Goal: Task Accomplishment & Management: Use online tool/utility

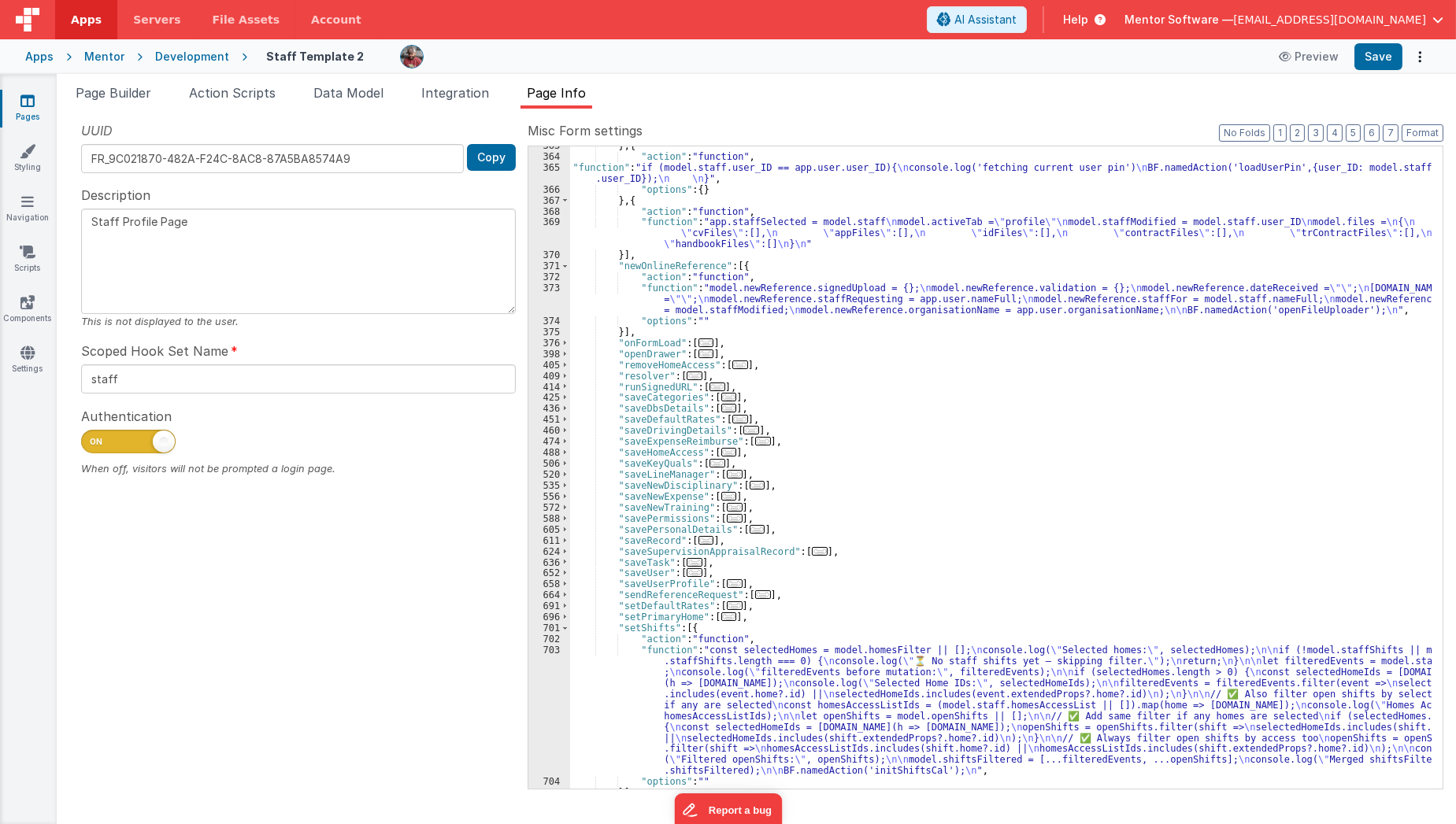
scroll to position [698, 0]
click at [128, 99] on span "Page Builder" at bounding box center [112, 93] width 75 height 16
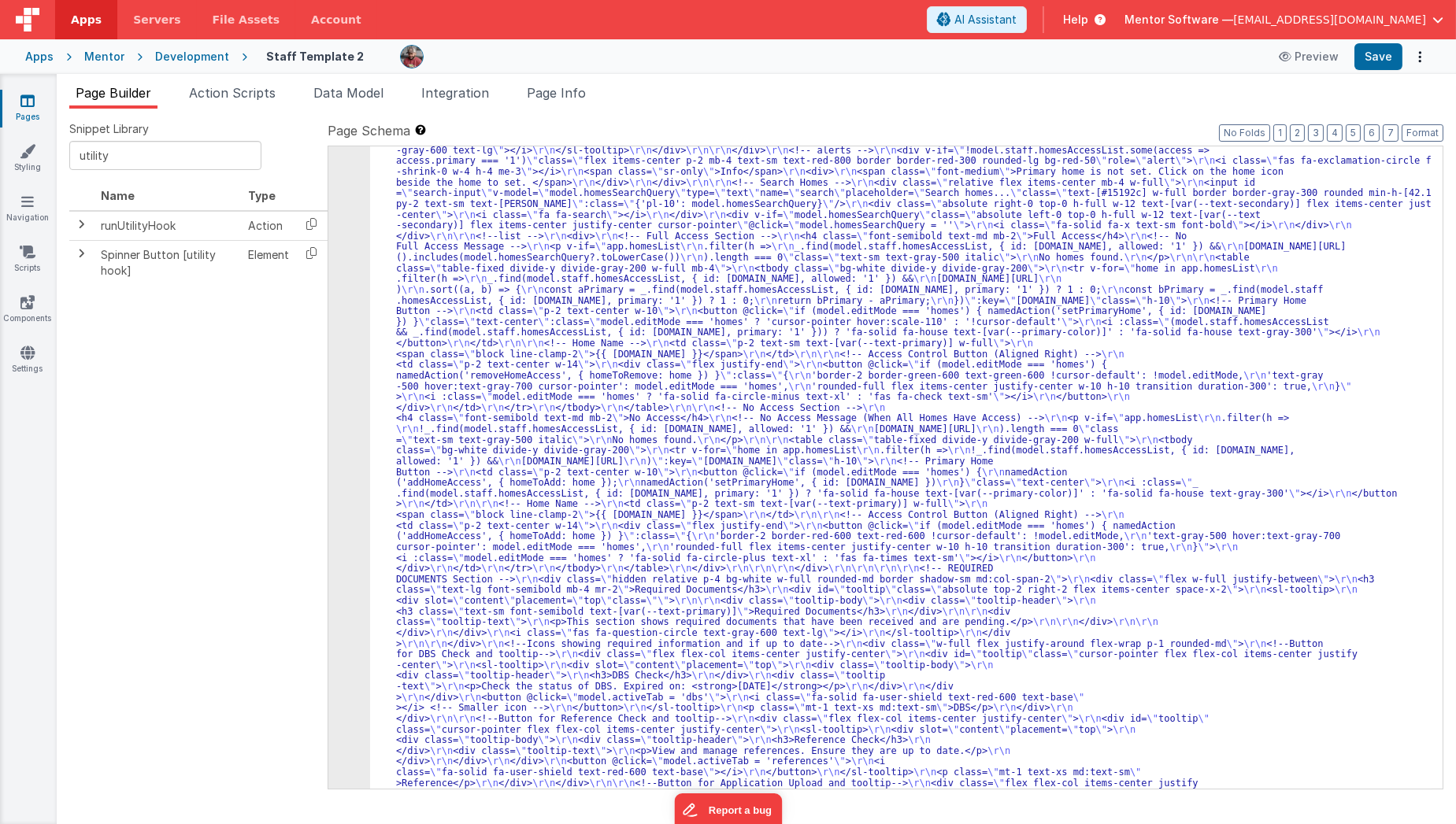
scroll to position [4531, 0]
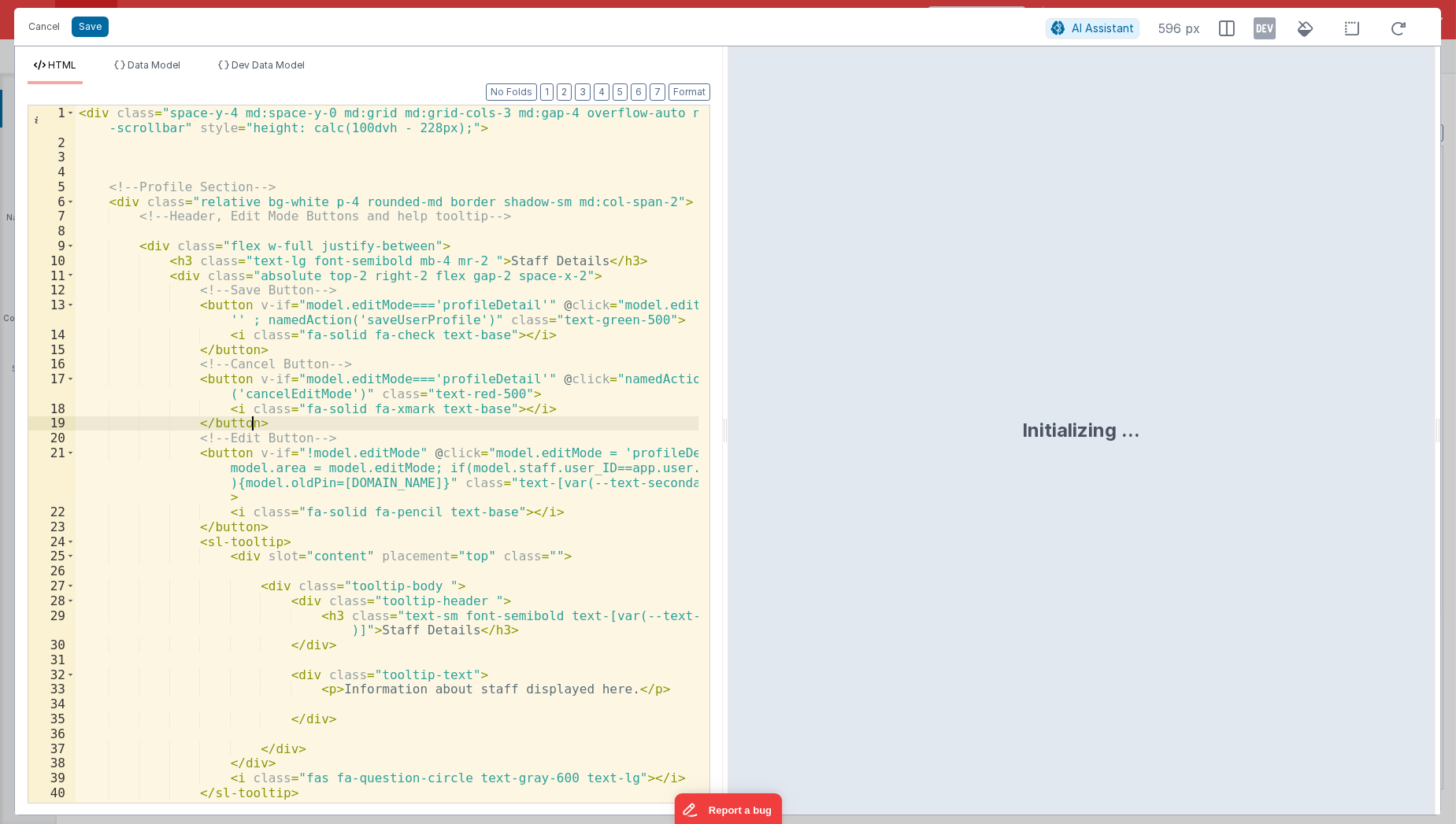
click at [521, 426] on div "< div class = "space-y-4 md:space-y-0 md:grid md:grid-cols-3 md:gap-4 overflow-…" at bounding box center [387, 477] width 623 height 743
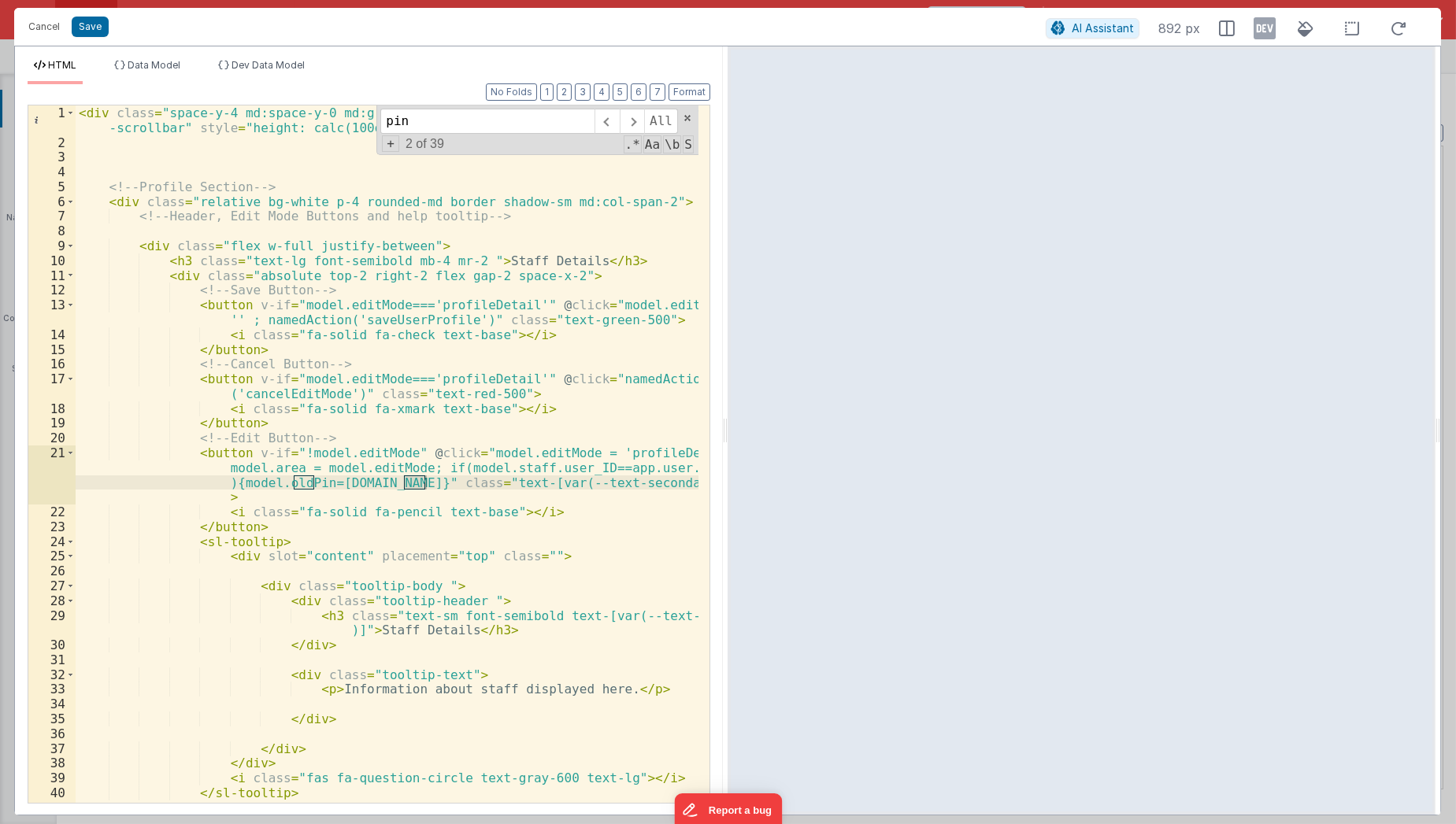
scroll to position [2090, 0]
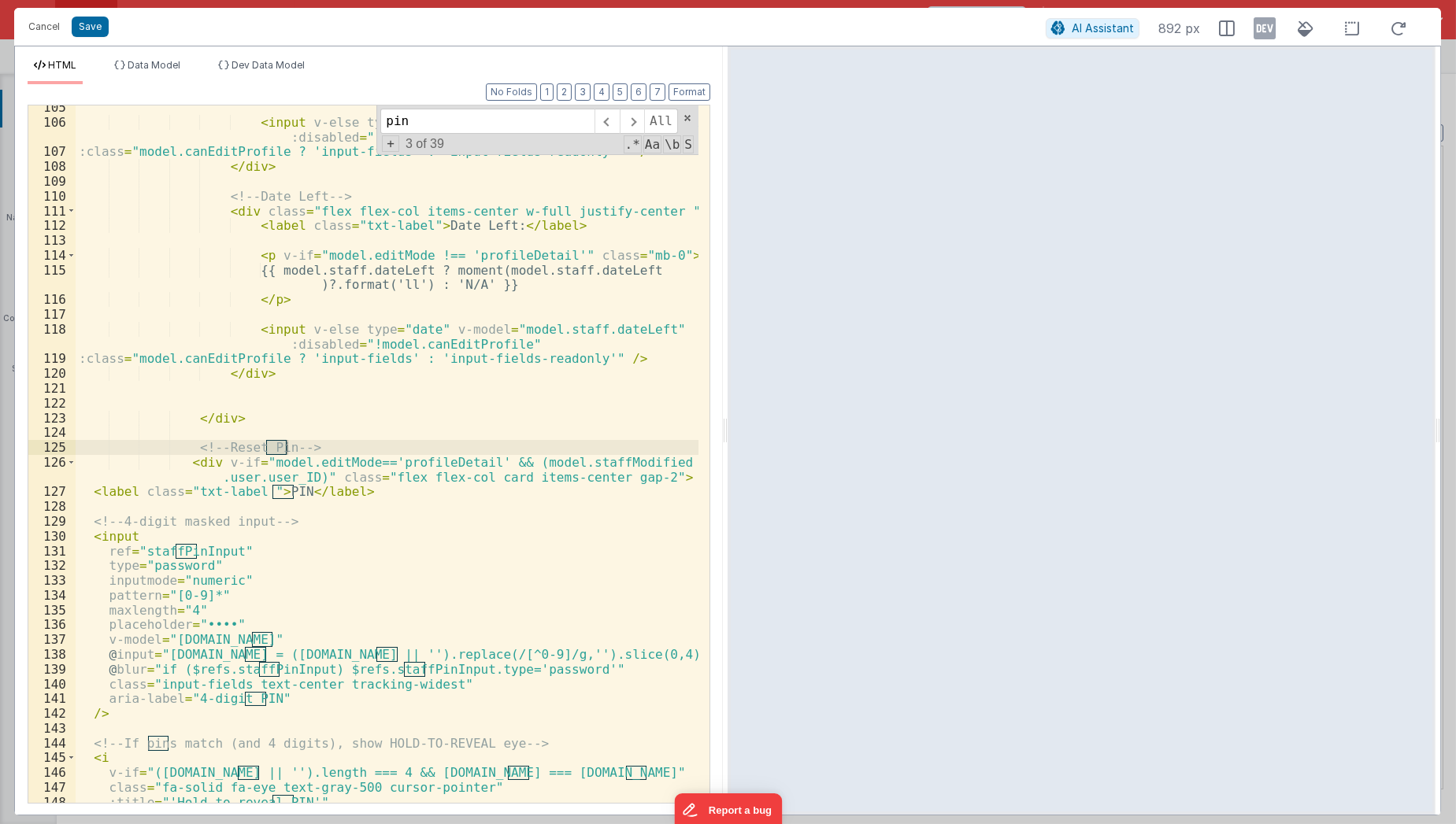
type input "pin"
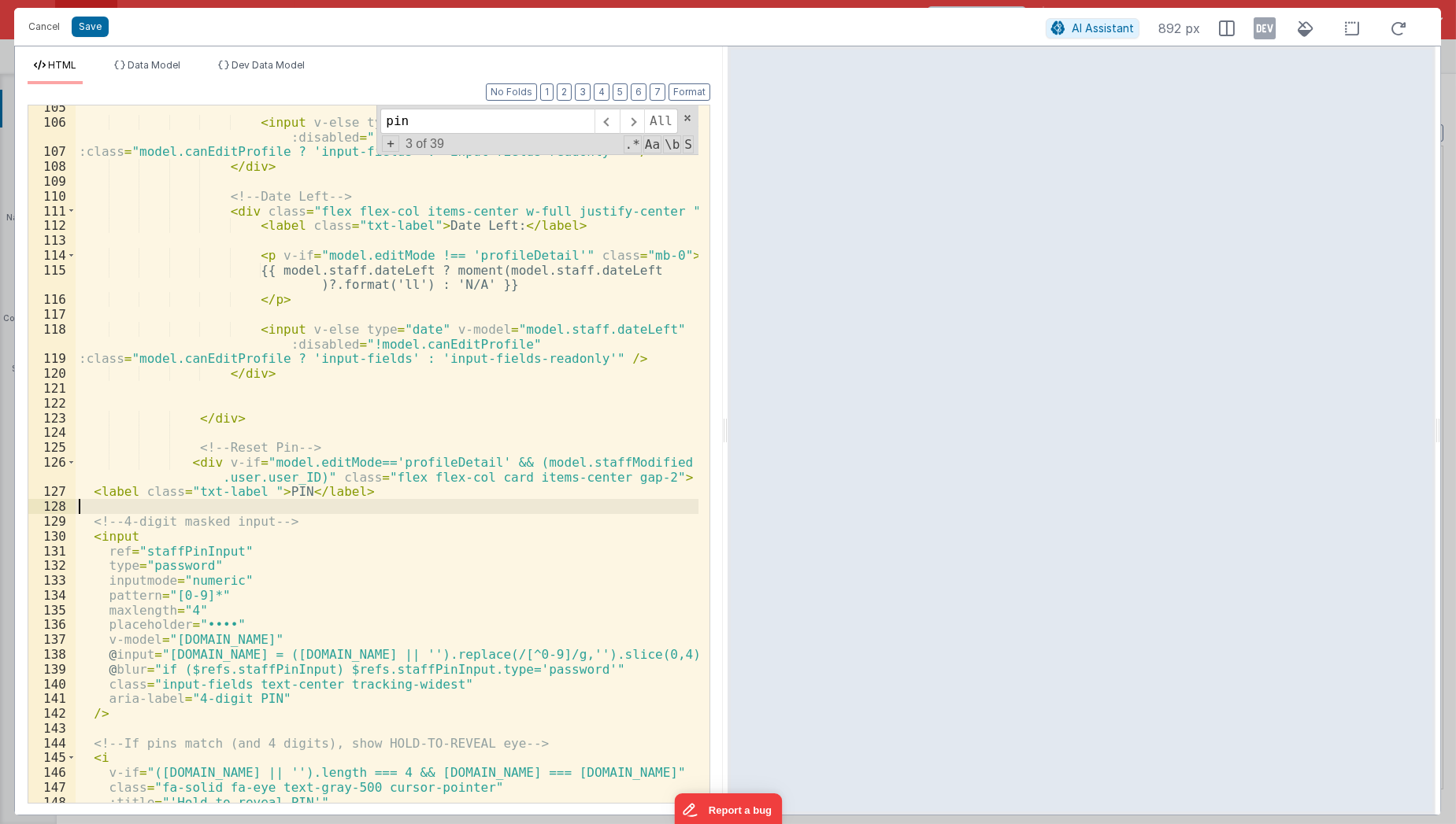
click at [394, 507] on div "< input v-else type = "date" v-model = "model.staff.dateProbationEnd" :disabled…" at bounding box center [387, 464] width 623 height 729
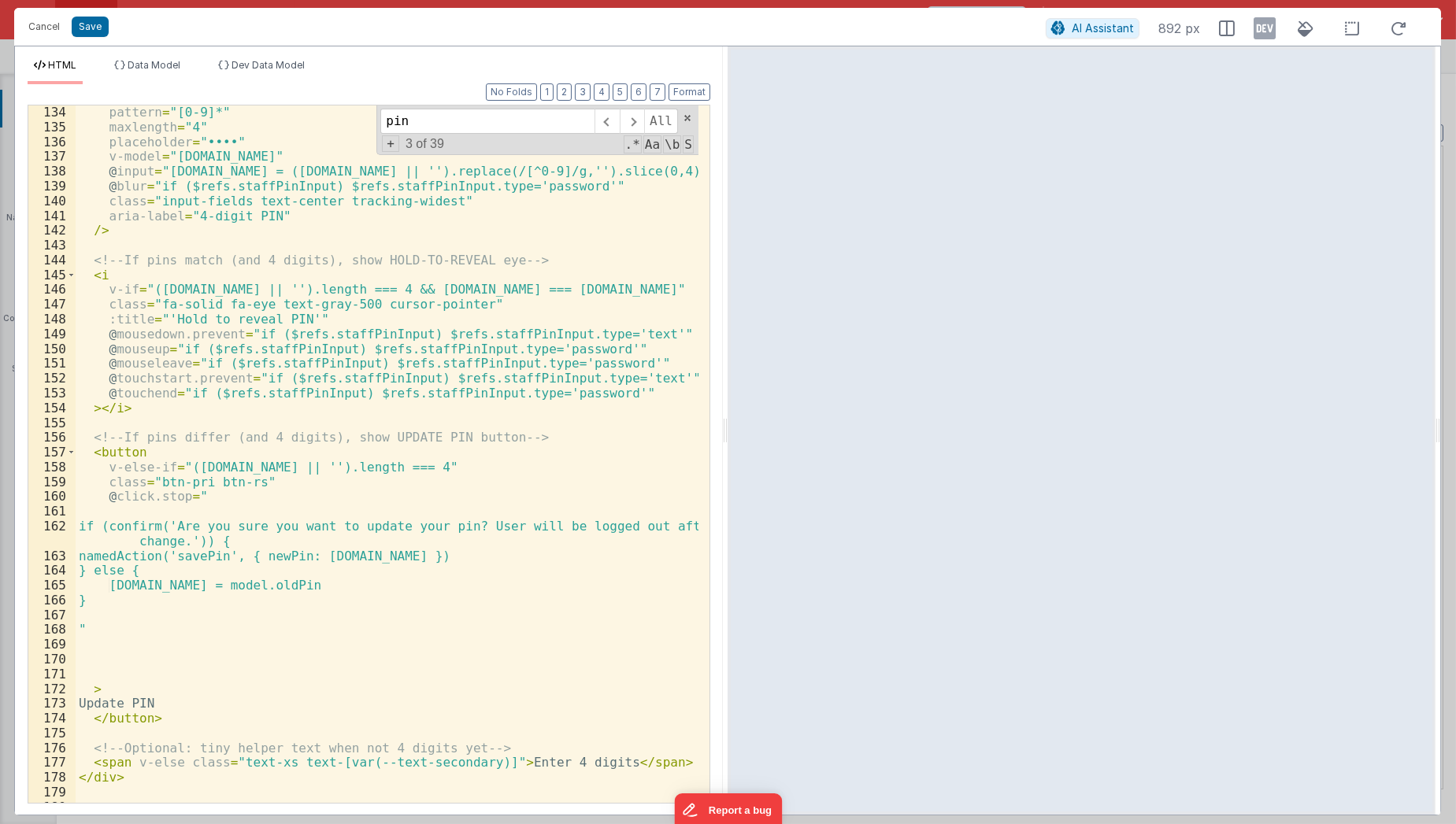
scroll to position [2574, 0]
click at [540, 295] on div "pattern = "[0-9]*" maxlength = "4" placeholder = "••••" v-model = "[DOMAIN_NAME…" at bounding box center [387, 469] width 623 height 729
click at [539, 306] on div "pattern = "[0-9]*" maxlength = "4" placeholder = "••••" v-model = "[DOMAIN_NAME…" at bounding box center [387, 469] width 623 height 729
click at [559, 293] on div "pattern = "[0-9]*" maxlength = "4" placeholder = "••••" v-model = "[DOMAIN_NAME…" at bounding box center [387, 469] width 623 height 729
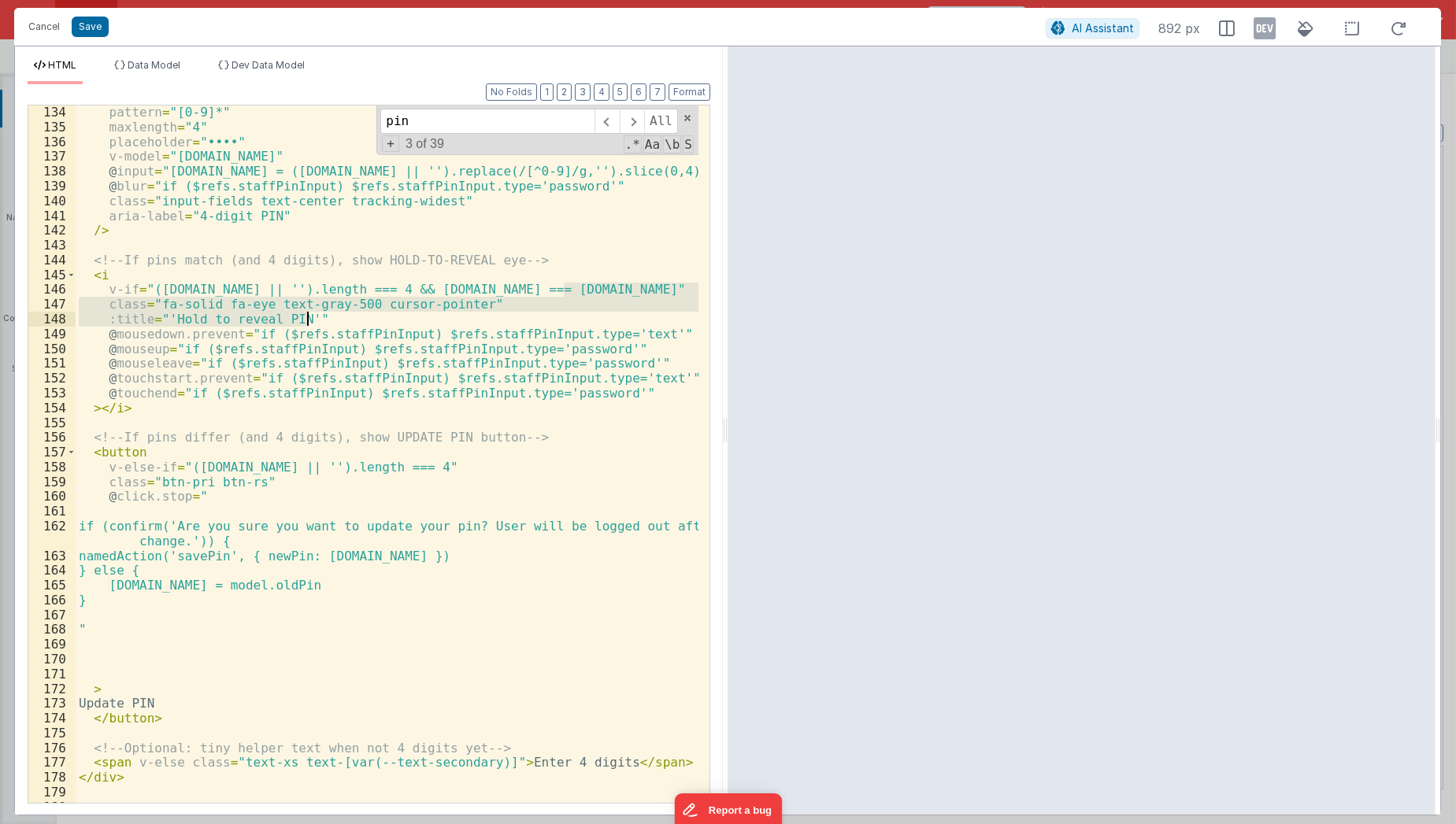
click at [558, 325] on div "pattern = "[0-9]*" maxlength = "4" placeholder = "••••" v-model = "model.staff.…" at bounding box center [387, 469] width 623 height 729
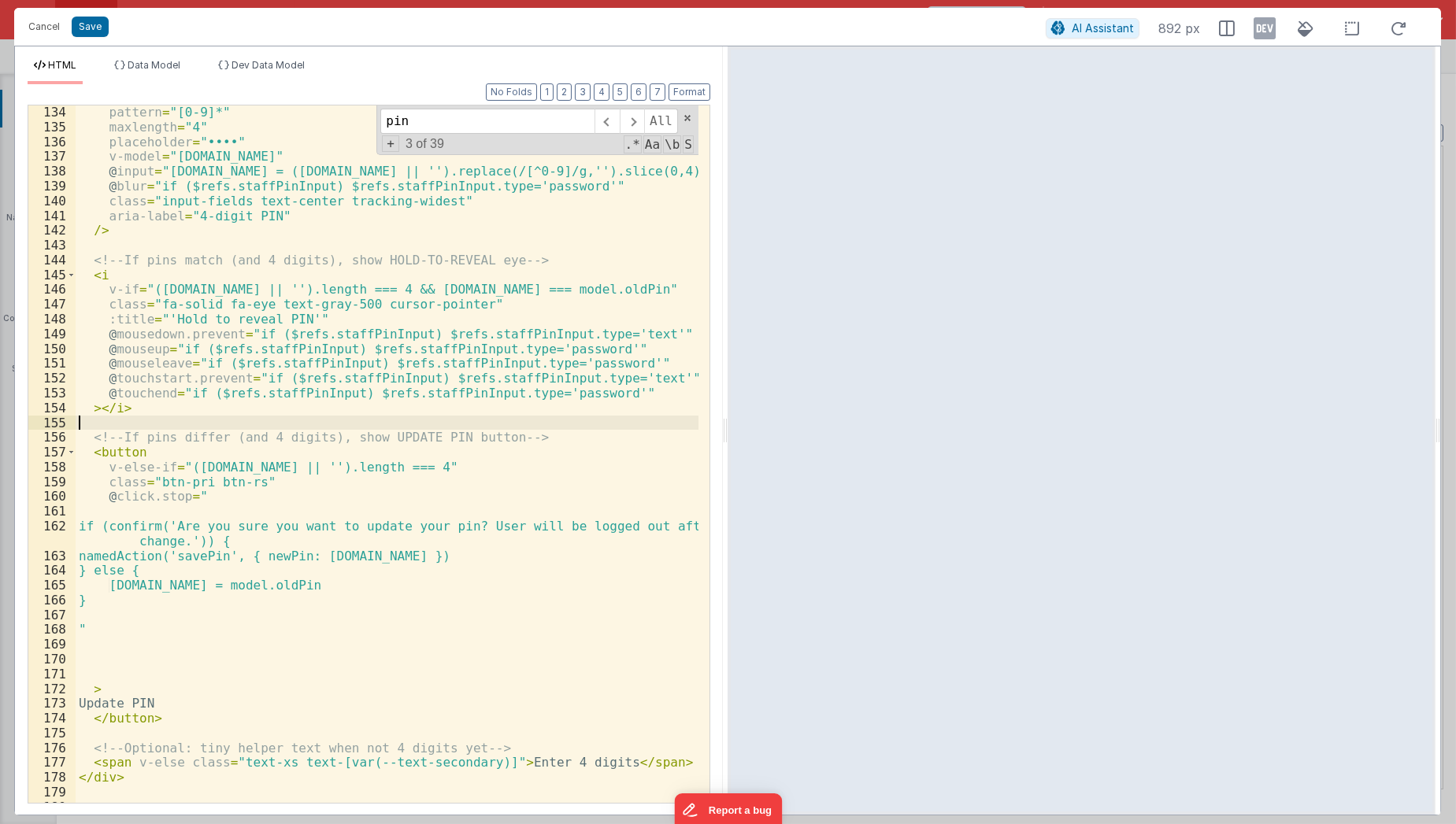
click at [510, 428] on div "pattern = "[0-9]*" maxlength = "4" placeholder = "••••" v-model = "model.staff.…" at bounding box center [387, 469] width 623 height 729
click at [94, 26] on button "Save" at bounding box center [90, 26] width 37 height 21
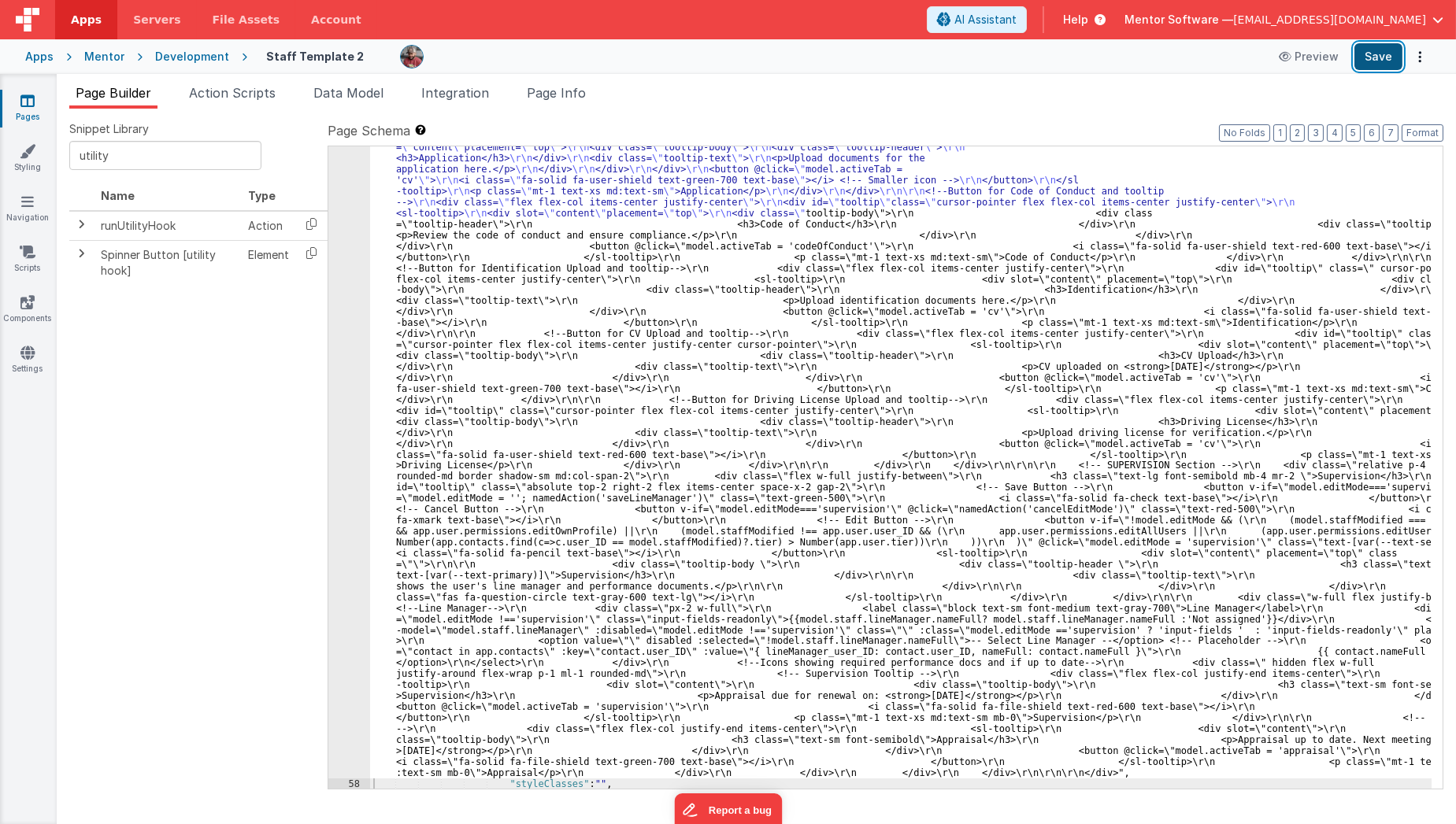
click at [1369, 55] on button "Save" at bounding box center [1378, 56] width 48 height 26
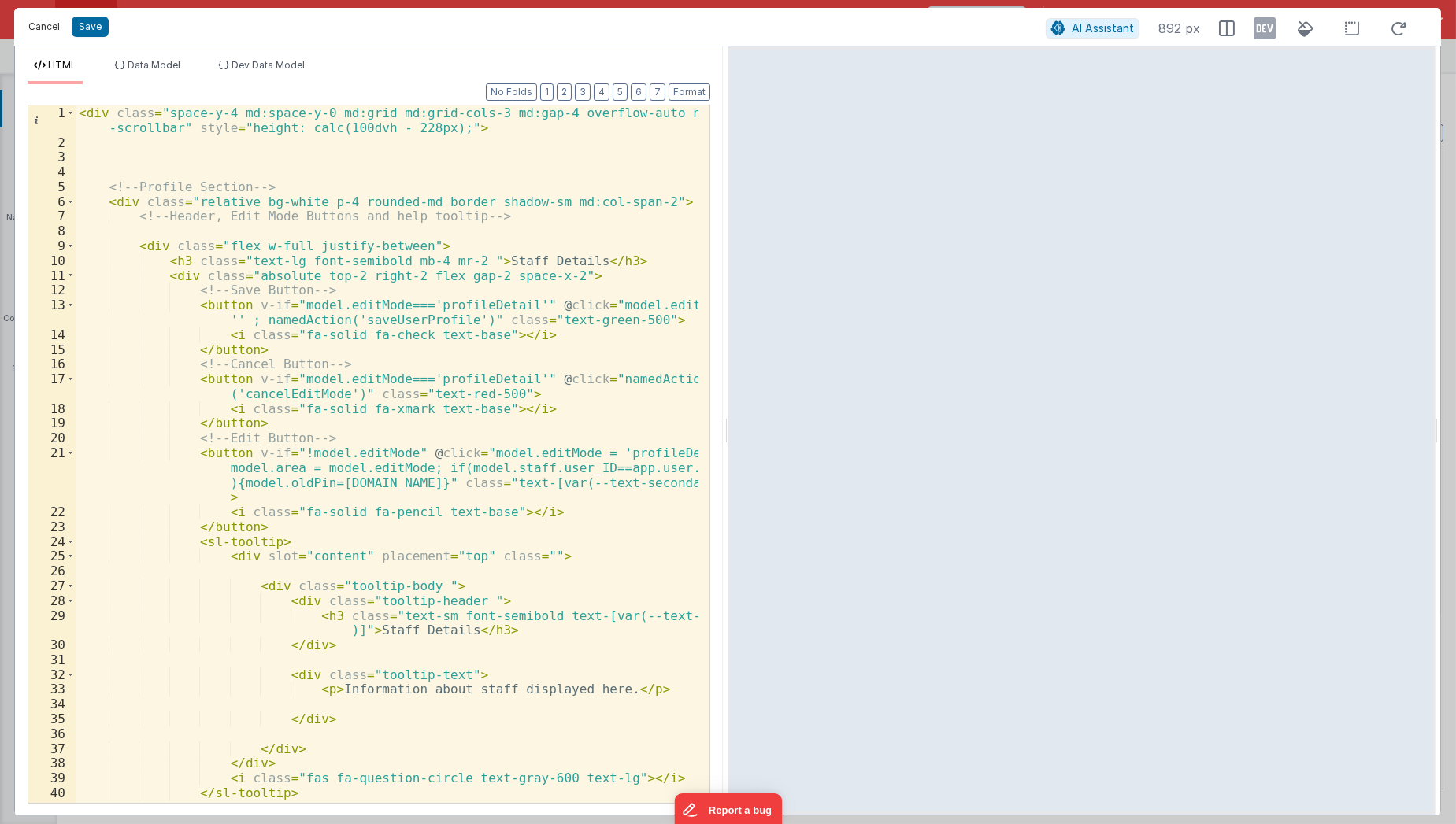
click at [50, 31] on button "Cancel" at bounding box center [44, 26] width 47 height 22
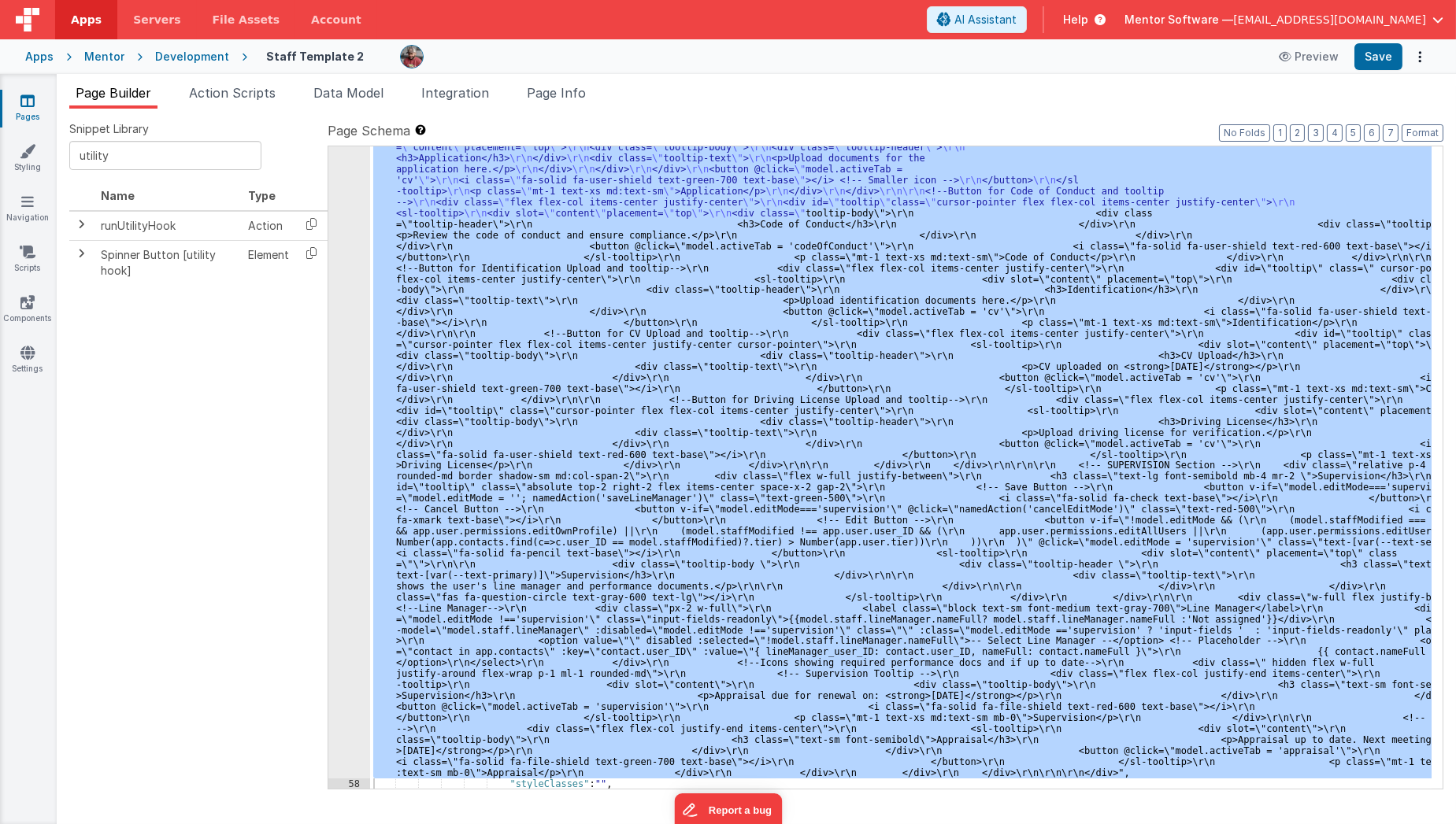
click at [680, 115] on div "Snippet Library utility Name Type runUtilityHook Action Spinner Button [utility…" at bounding box center [757, 466] width 1400 height 716
click at [568, 98] on span "Page Info" at bounding box center [556, 93] width 59 height 16
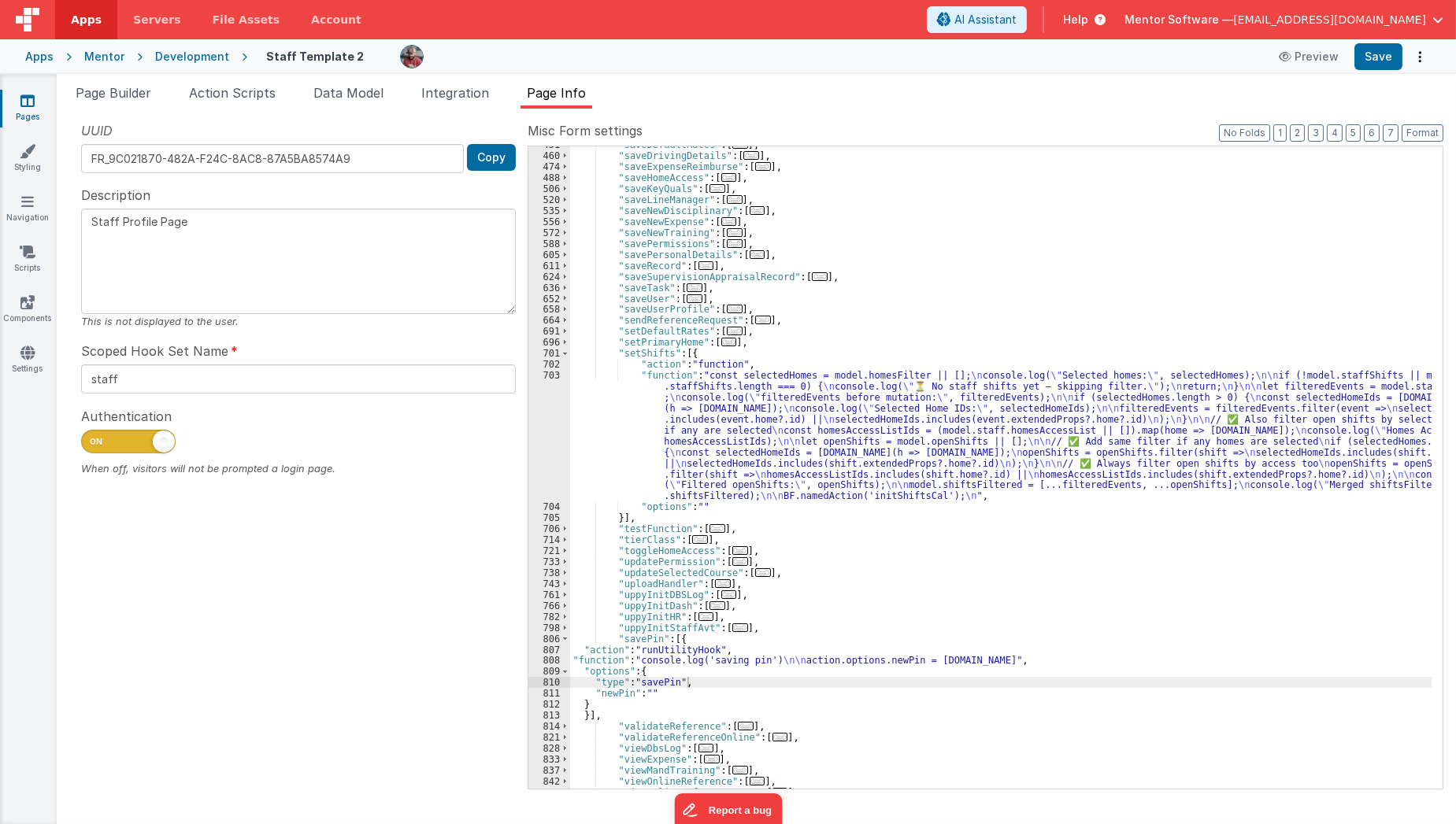
scroll to position [1069, 0]
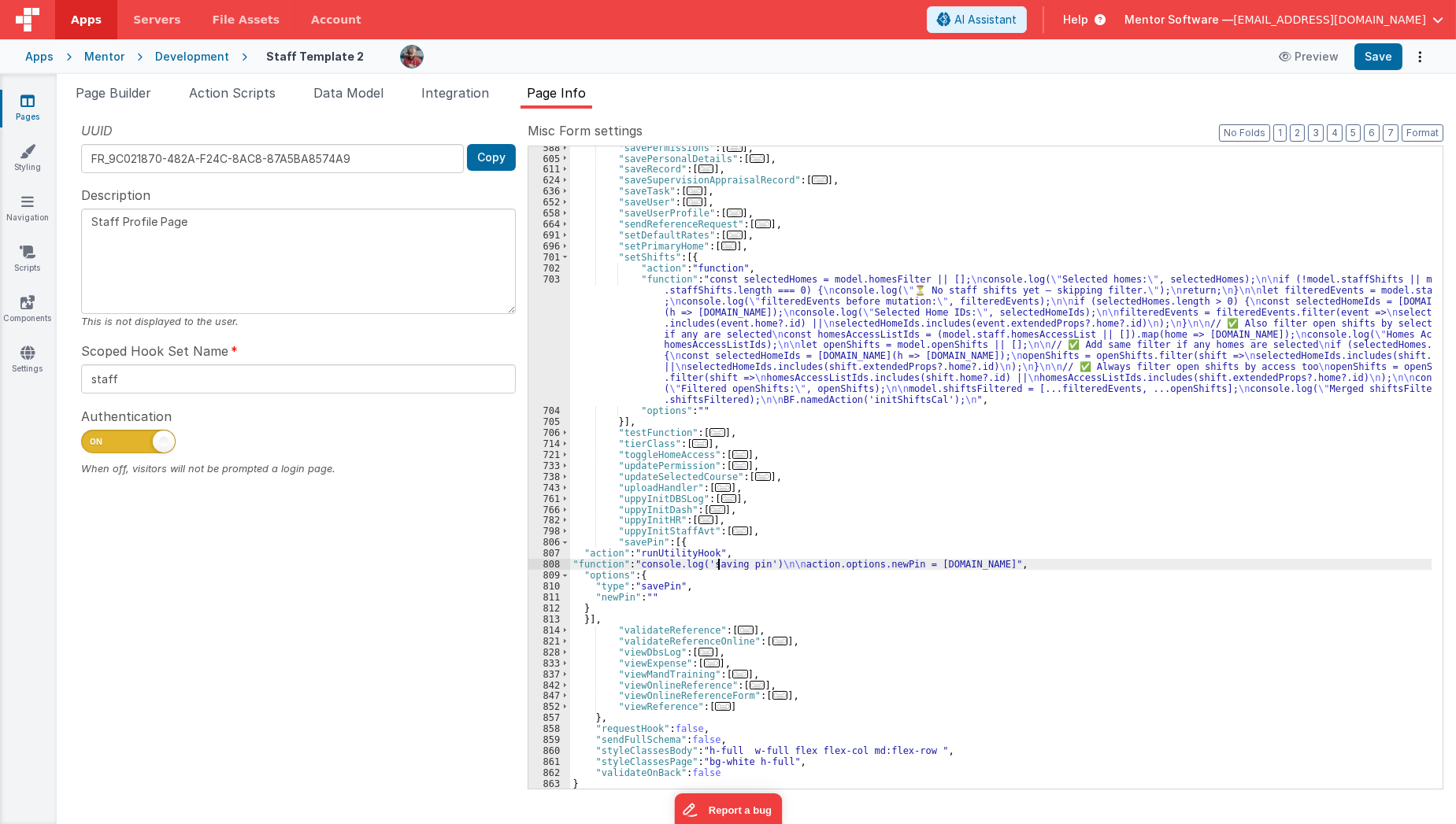
click at [716, 566] on div ""savePermissions" : [ ... ] , "savePersonalDetails" : [ ... ] , "saveRecord" : …" at bounding box center [1001, 474] width 862 height 665
click at [551, 561] on div "808" at bounding box center [549, 564] width 41 height 11
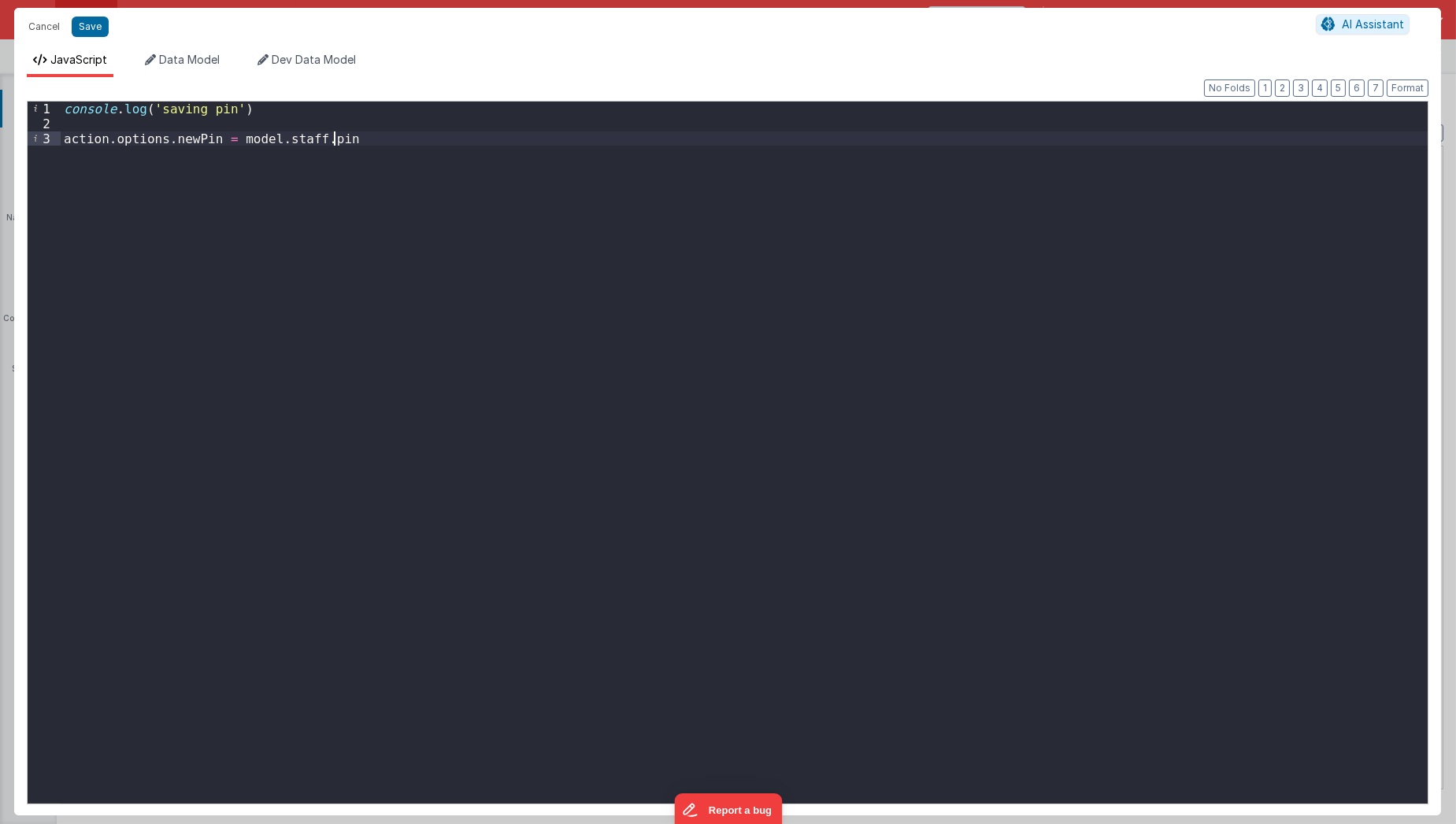
click at [551, 561] on div "console . log ( 'saving pin' ) action . options . newPin = model . staff . pin" at bounding box center [744, 468] width 1368 height 733
click at [97, 29] on button "Save" at bounding box center [90, 26] width 37 height 21
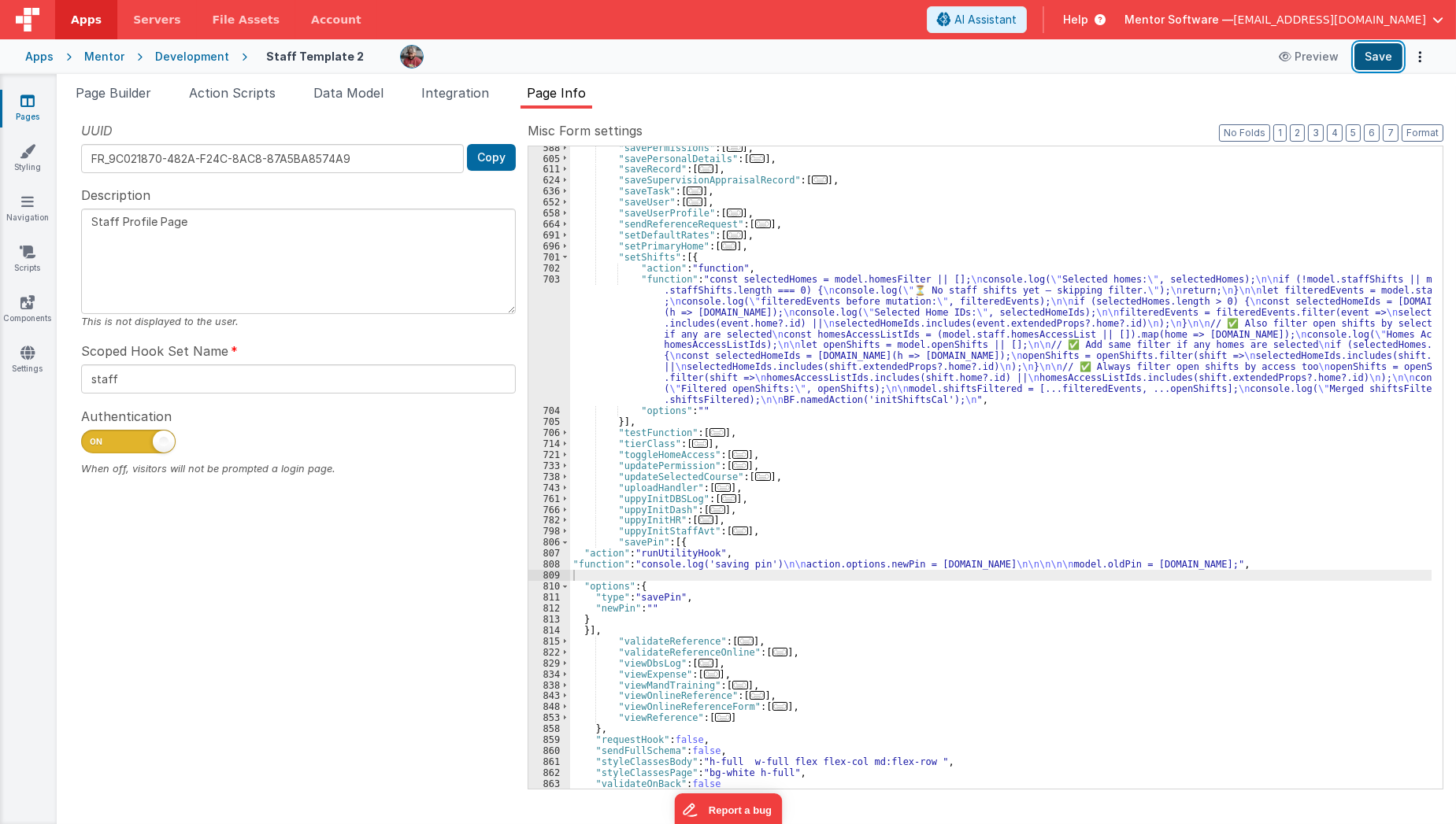
click at [1371, 61] on button "Save" at bounding box center [1378, 56] width 48 height 26
click at [127, 102] on li "Page Builder" at bounding box center [113, 96] width 88 height 25
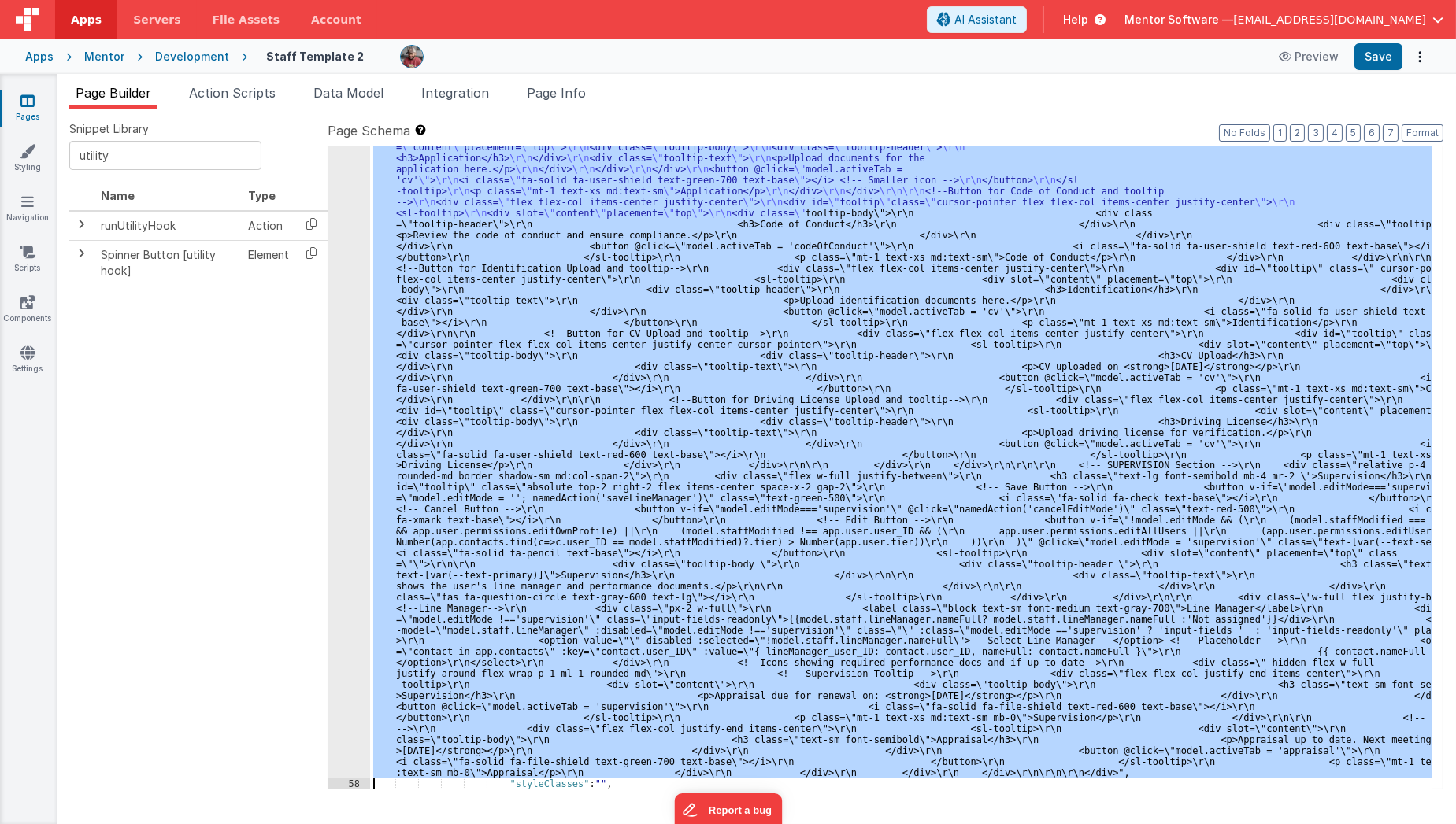
click at [475, 385] on div ""html" : "<div class= \" space-y-4 md:space-y-0 md:grid md:grid-cols-3 md:gap-4…" at bounding box center [901, 467] width 1062 height 642
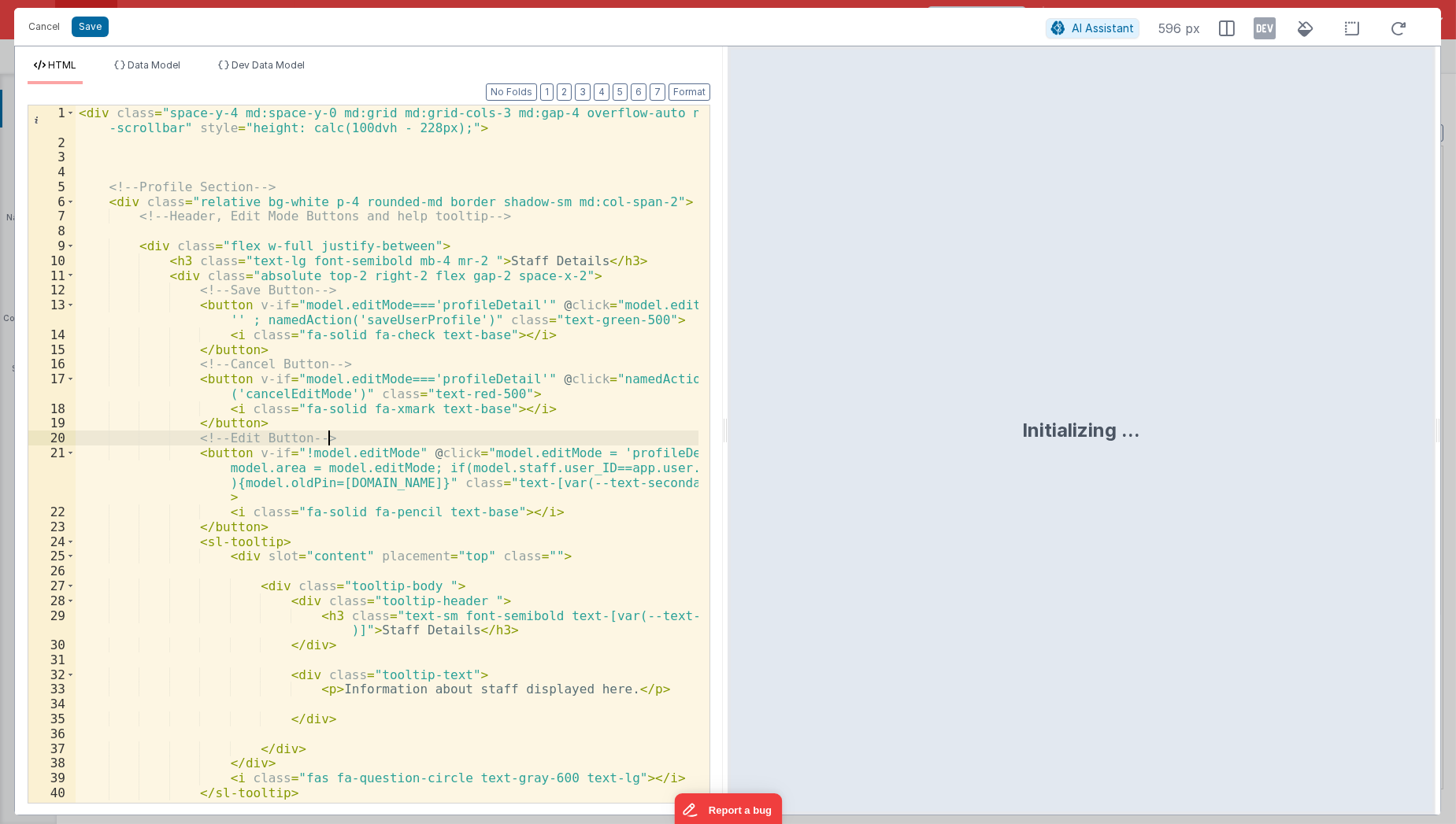
click at [340, 439] on div "< div class = "space-y-4 md:space-y-0 md:grid md:grid-cols-3 md:gap-4 overflow-…" at bounding box center [387, 477] width 623 height 743
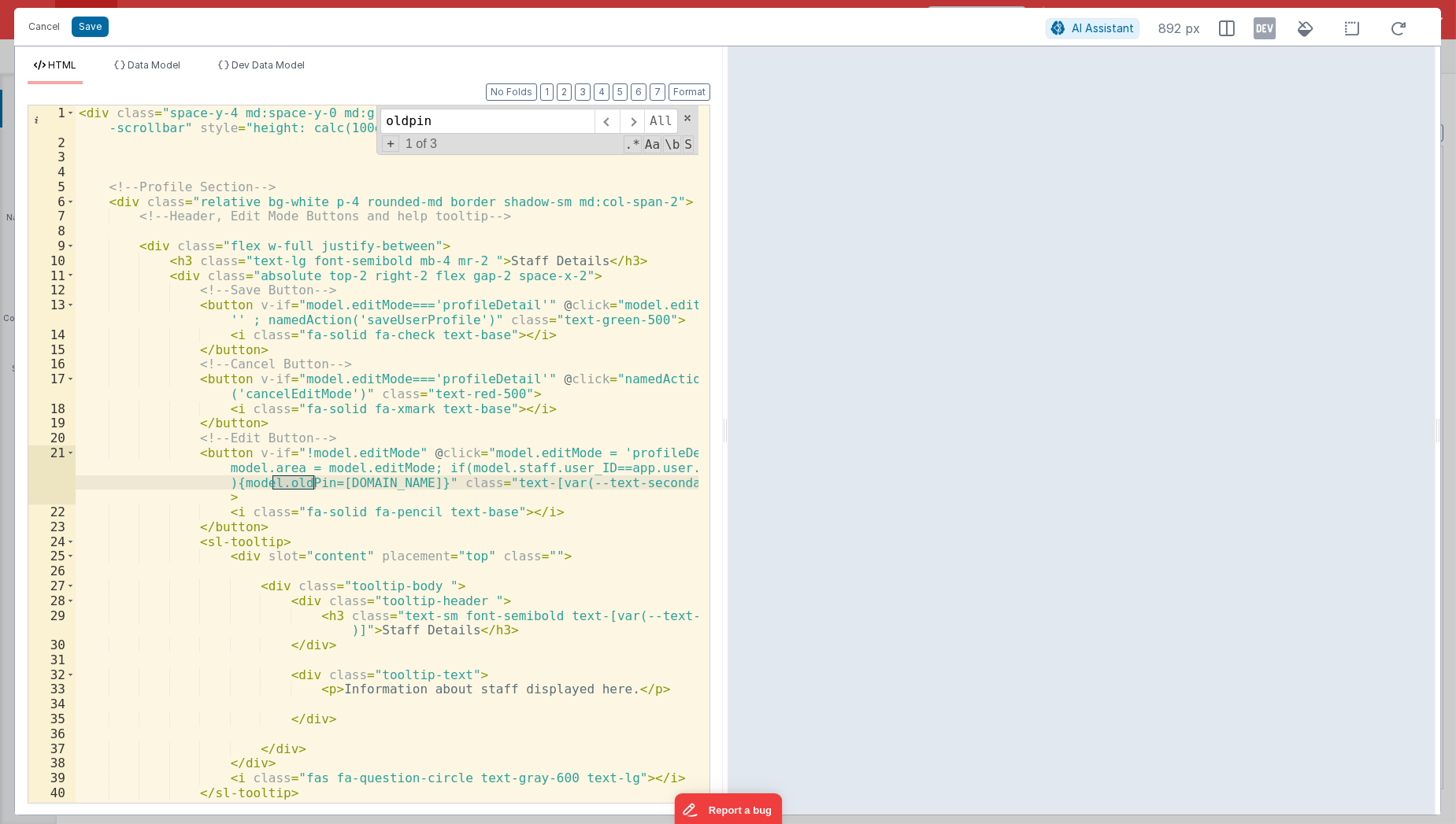
type input "oldpin"
click at [415, 468] on div "< div class = "space-y-4 md:space-y-0 md:grid md:grid-cols-3 md:gap-4 overflow-…" at bounding box center [387, 477] width 623 height 743
click at [338, 384] on div "< div class = "space-y-4 md:space-y-0 md:grid md:grid-cols-3 md:gap-4 overflow-…" at bounding box center [387, 477] width 623 height 743
click at [340, 389] on div "< div class = "space-y-4 md:space-y-0 md:grid md:grid-cols-3 md:gap-4 overflow-…" at bounding box center [387, 477] width 623 height 743
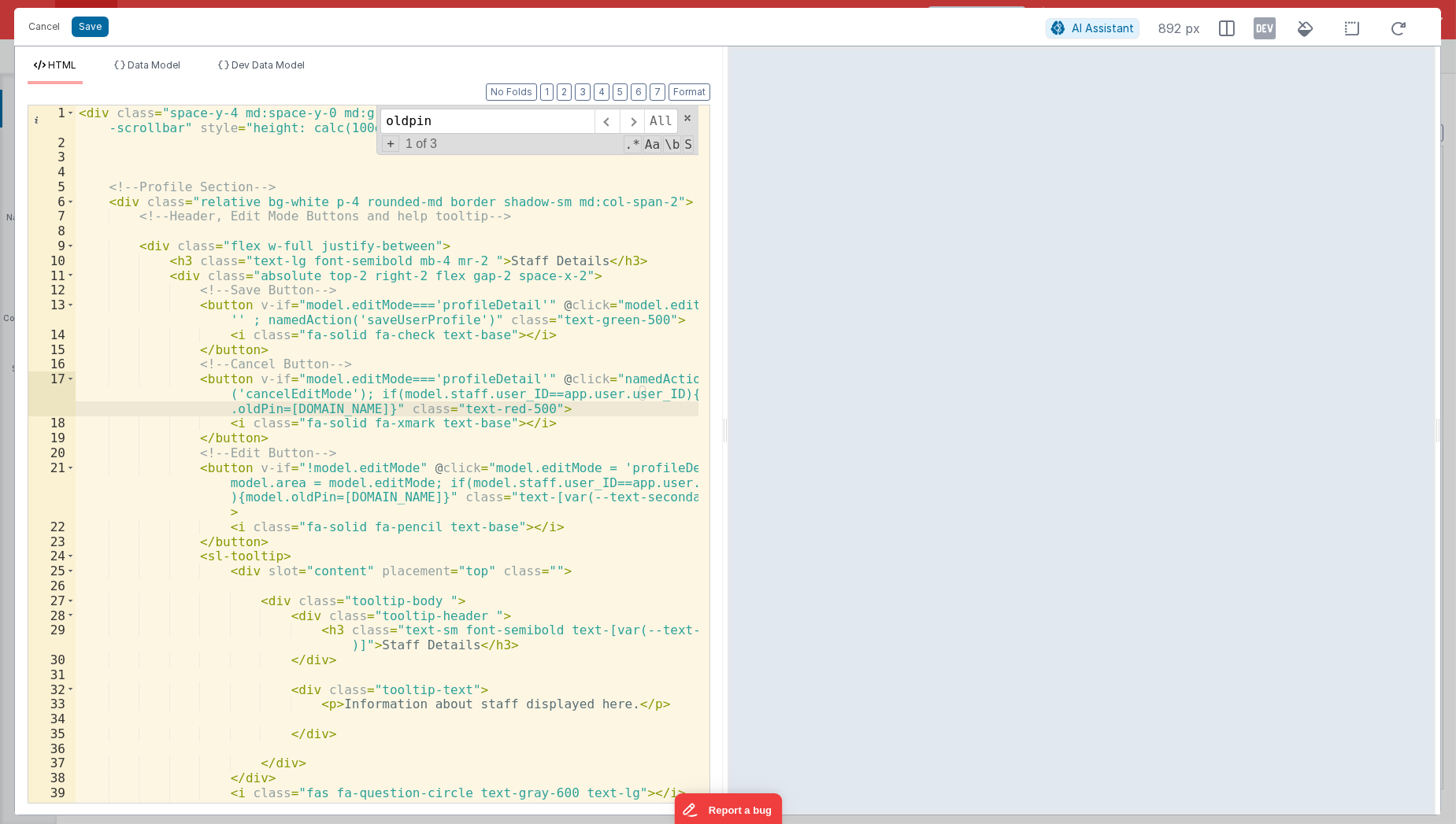
click at [267, 406] on div "< div class = "space-y-4 md:space-y-0 md:grid md:grid-cols-3 md:gap-4 overflow-…" at bounding box center [387, 477] width 623 height 743
click at [300, 423] on div "< div class = "space-y-4 md:space-y-0 md:grid md:grid-cols-3 md:gap-4 overflow-…" at bounding box center [387, 477] width 623 height 743
click at [266, 410] on div "< div class = "space-y-4 md:space-y-0 md:grid md:grid-cols-3 md:gap-4 overflow-…" at bounding box center [387, 477] width 623 height 743
click at [284, 409] on div "< div class = "space-y-4 md:space-y-0 md:grid md:grid-cols-3 md:gap-4 overflow-…" at bounding box center [387, 477] width 623 height 743
click at [99, 24] on button "Save" at bounding box center [90, 26] width 37 height 21
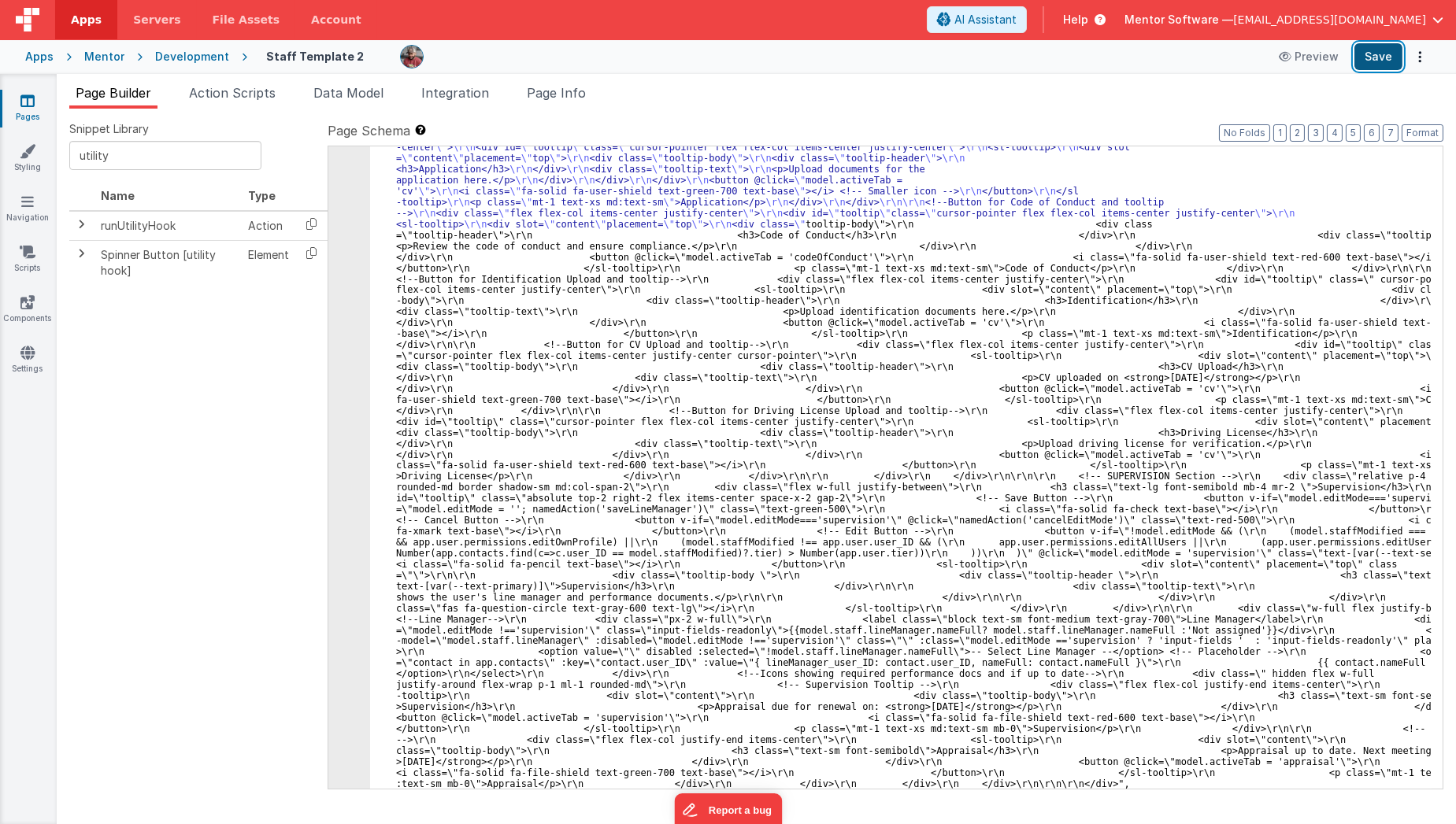
click at [1368, 67] on button "Save" at bounding box center [1378, 56] width 48 height 26
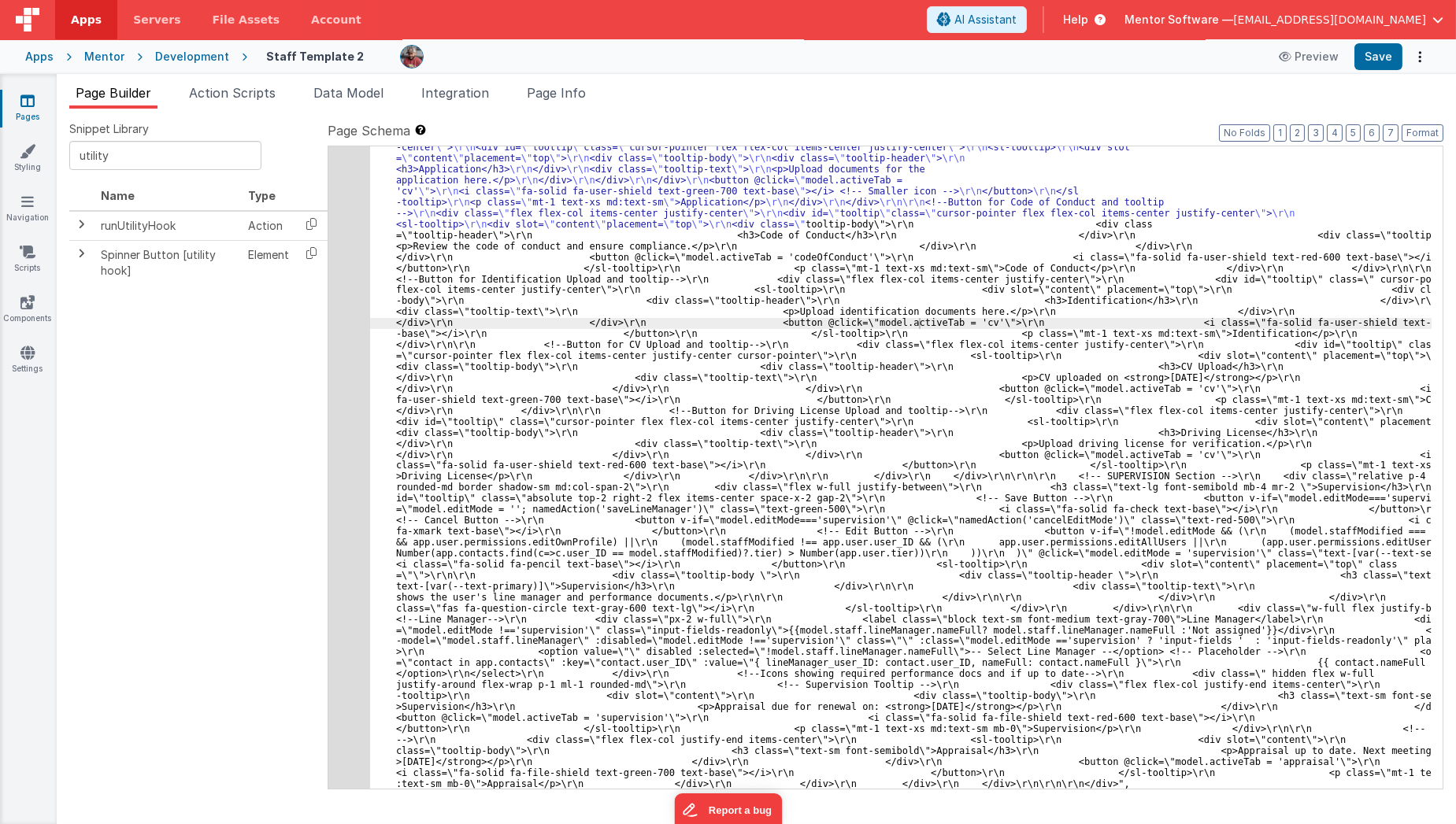
click at [31, 114] on link "Pages" at bounding box center [27, 108] width 57 height 31
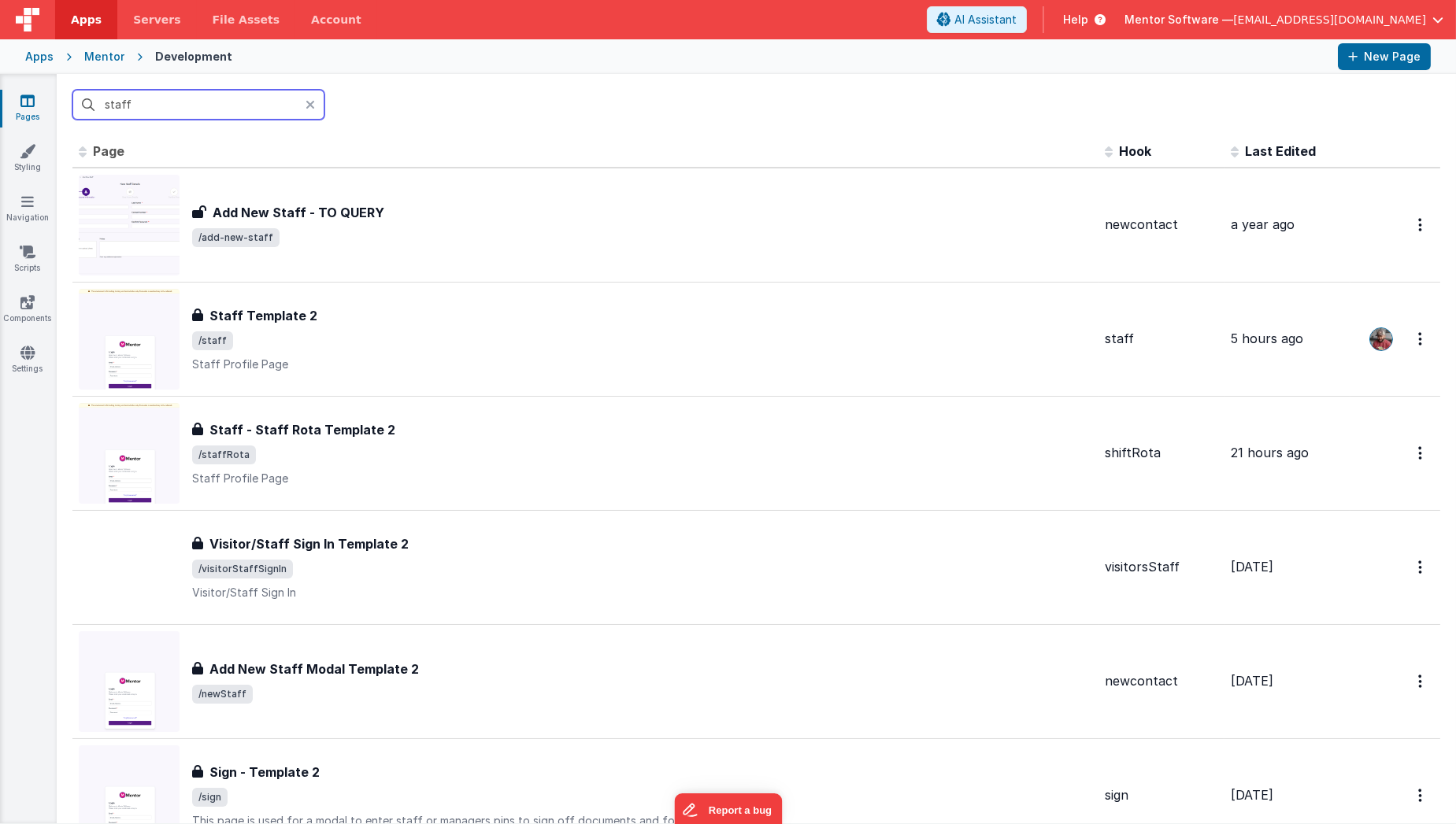
click at [124, 114] on input "staff" at bounding box center [198, 105] width 252 height 30
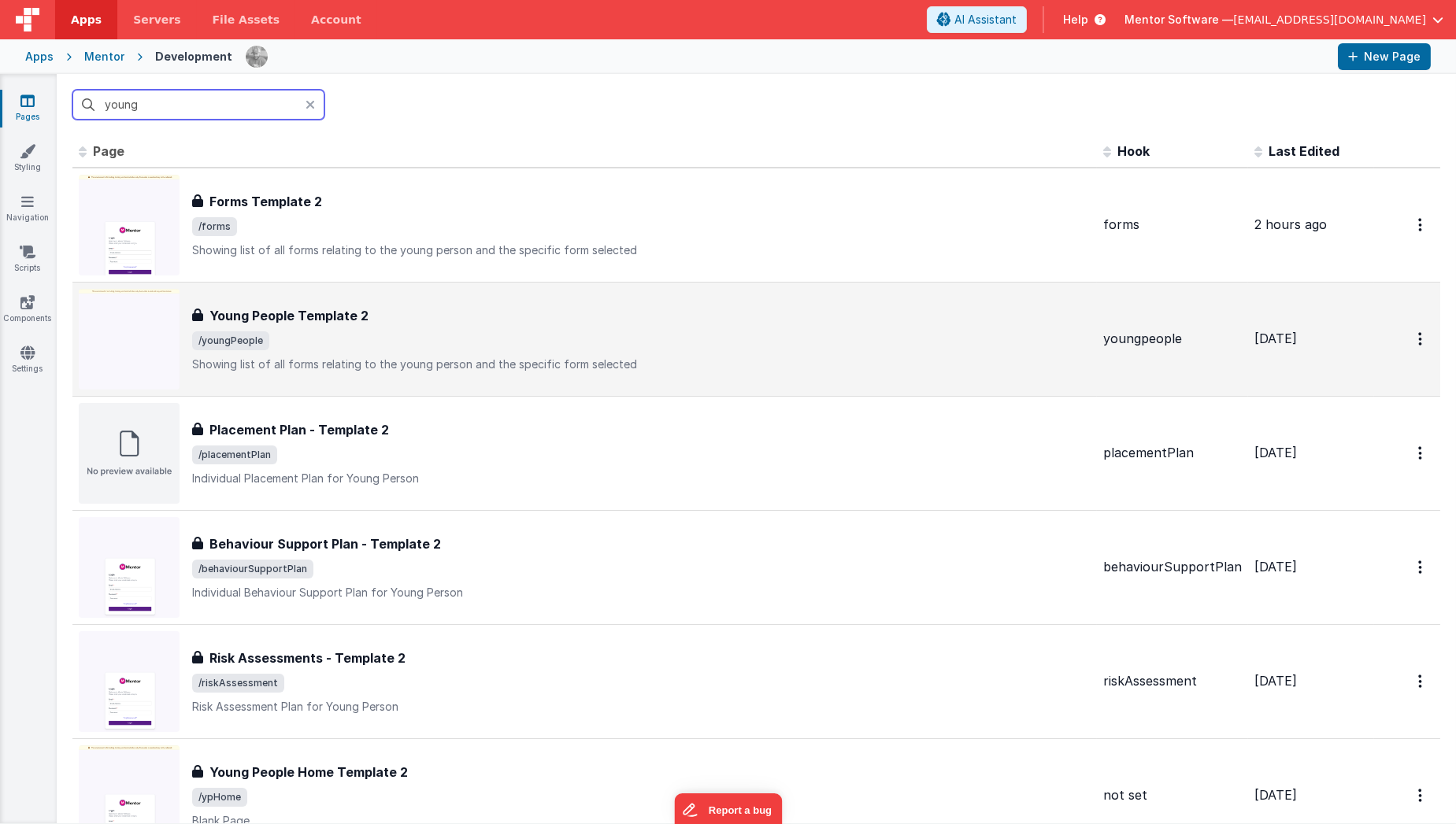
type input "young"
click at [304, 354] on div "Young People Template 2 Young People Template 2 /youngPeople Showing list of al…" at bounding box center [641, 340] width 899 height 66
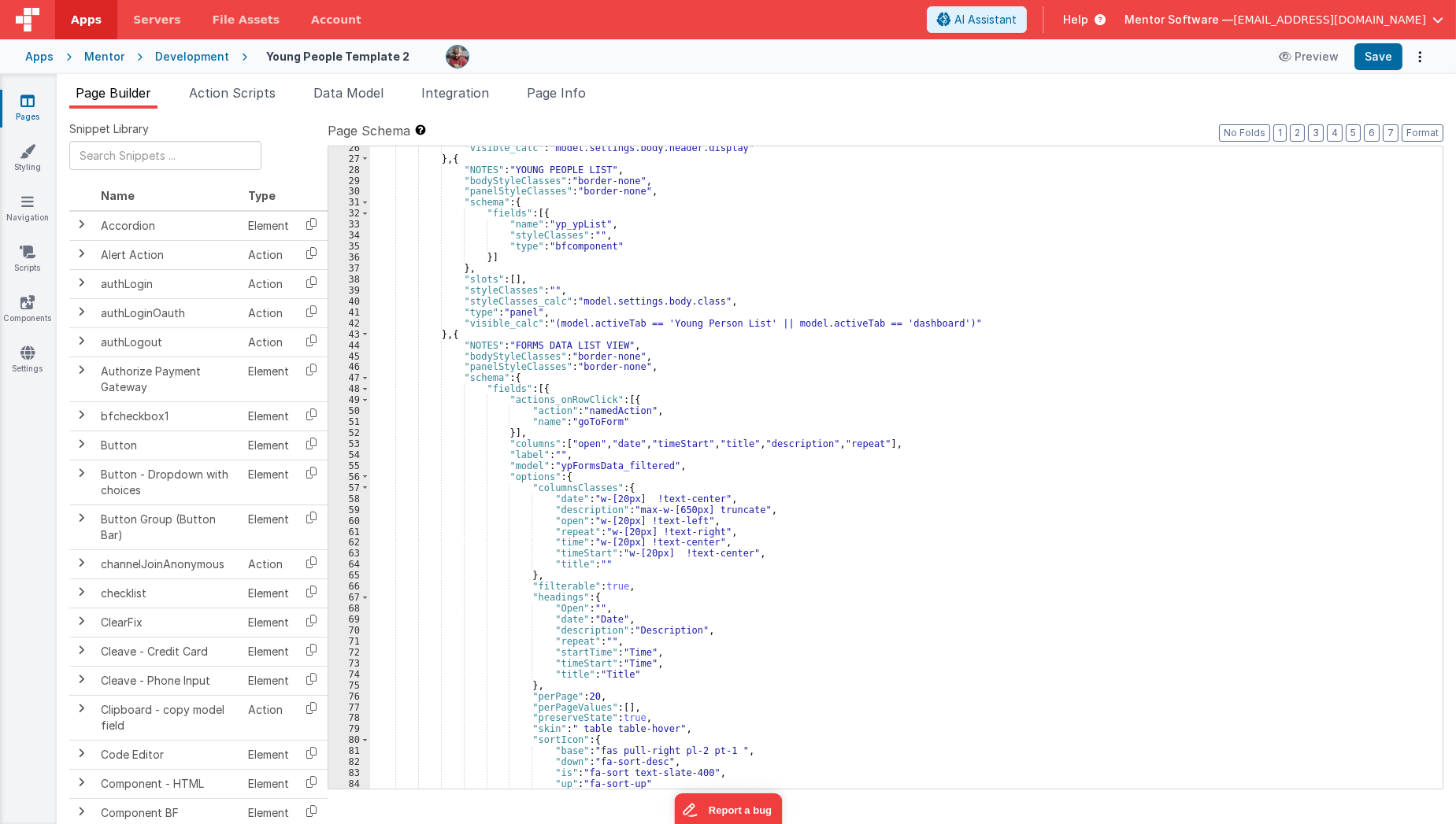
scroll to position [1146, 0]
click at [27, 351] on icon at bounding box center [27, 352] width 14 height 16
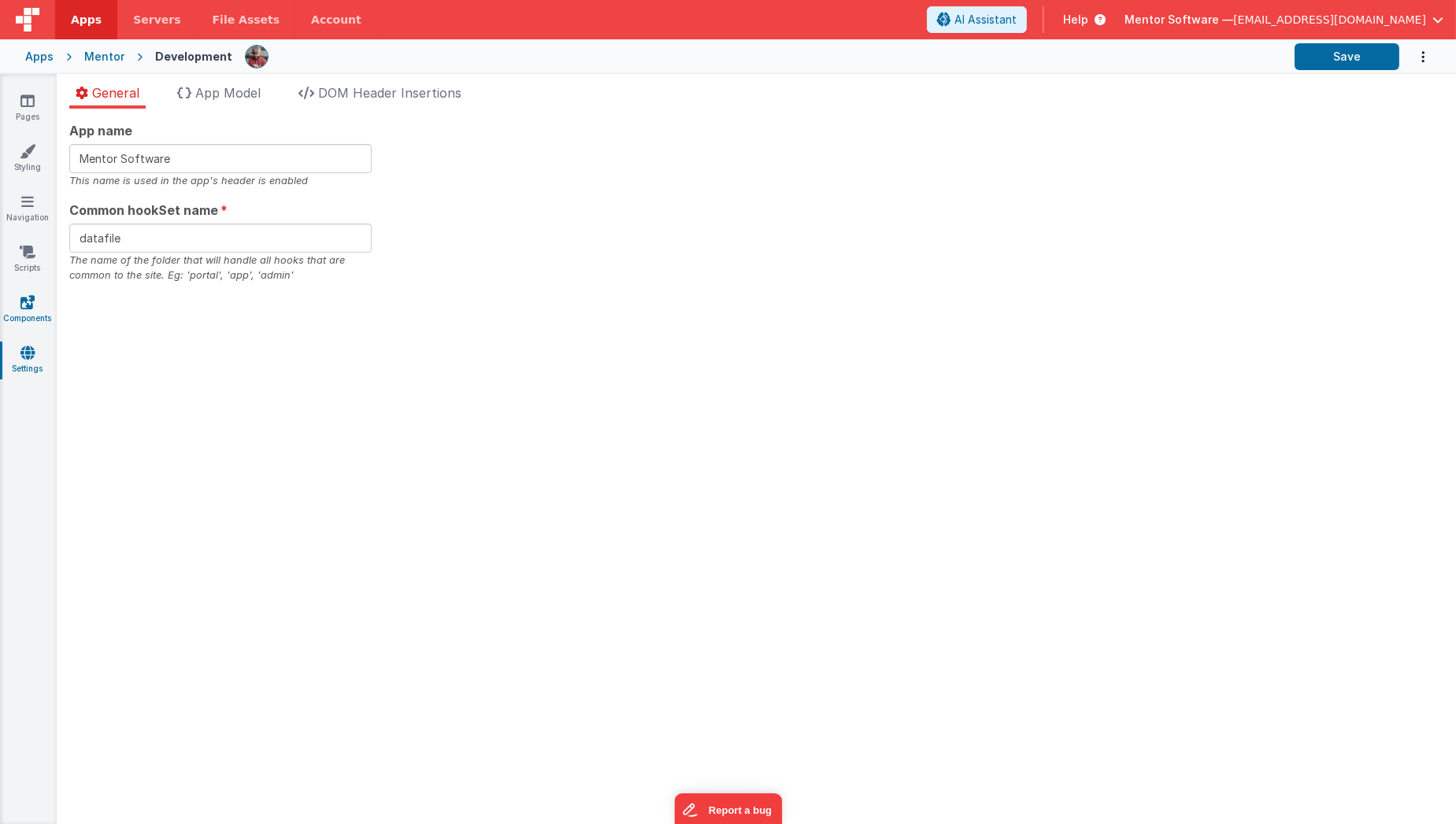
click at [41, 307] on link "Components" at bounding box center [27, 310] width 57 height 31
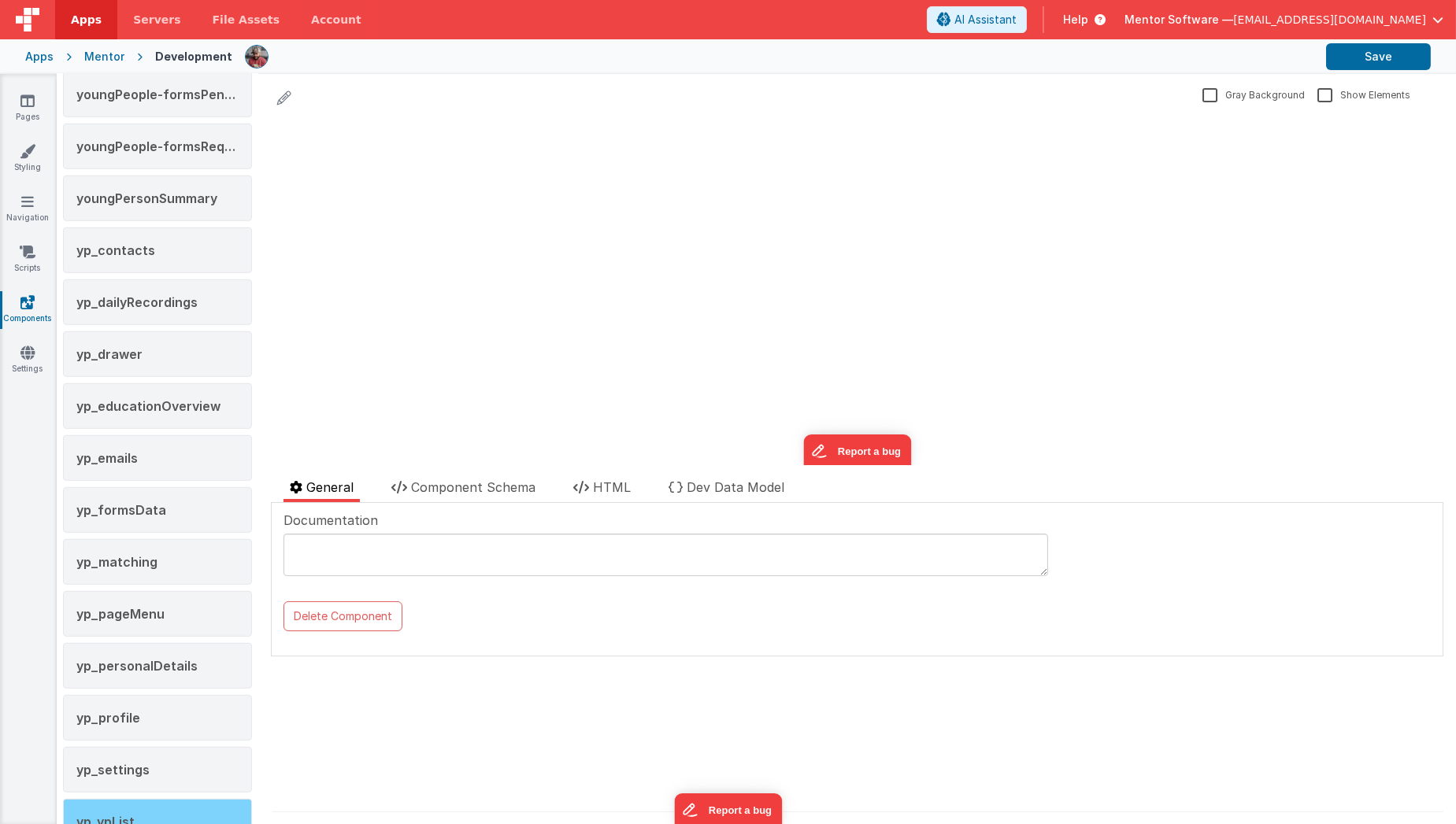
click at [159, 799] on div "yp_ypList" at bounding box center [157, 822] width 189 height 45
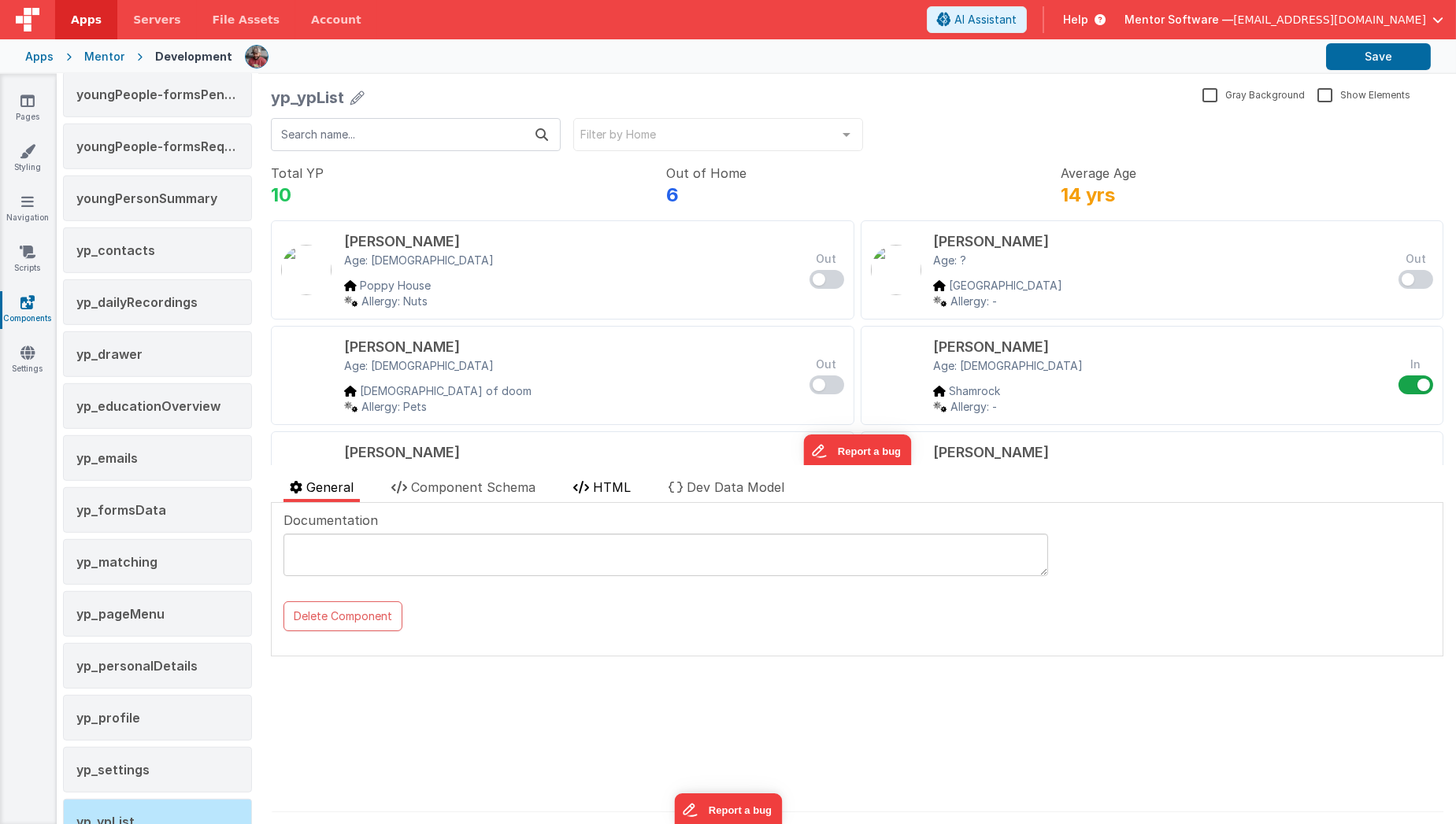
click at [589, 492] on icon at bounding box center [580, 487] width 16 height 12
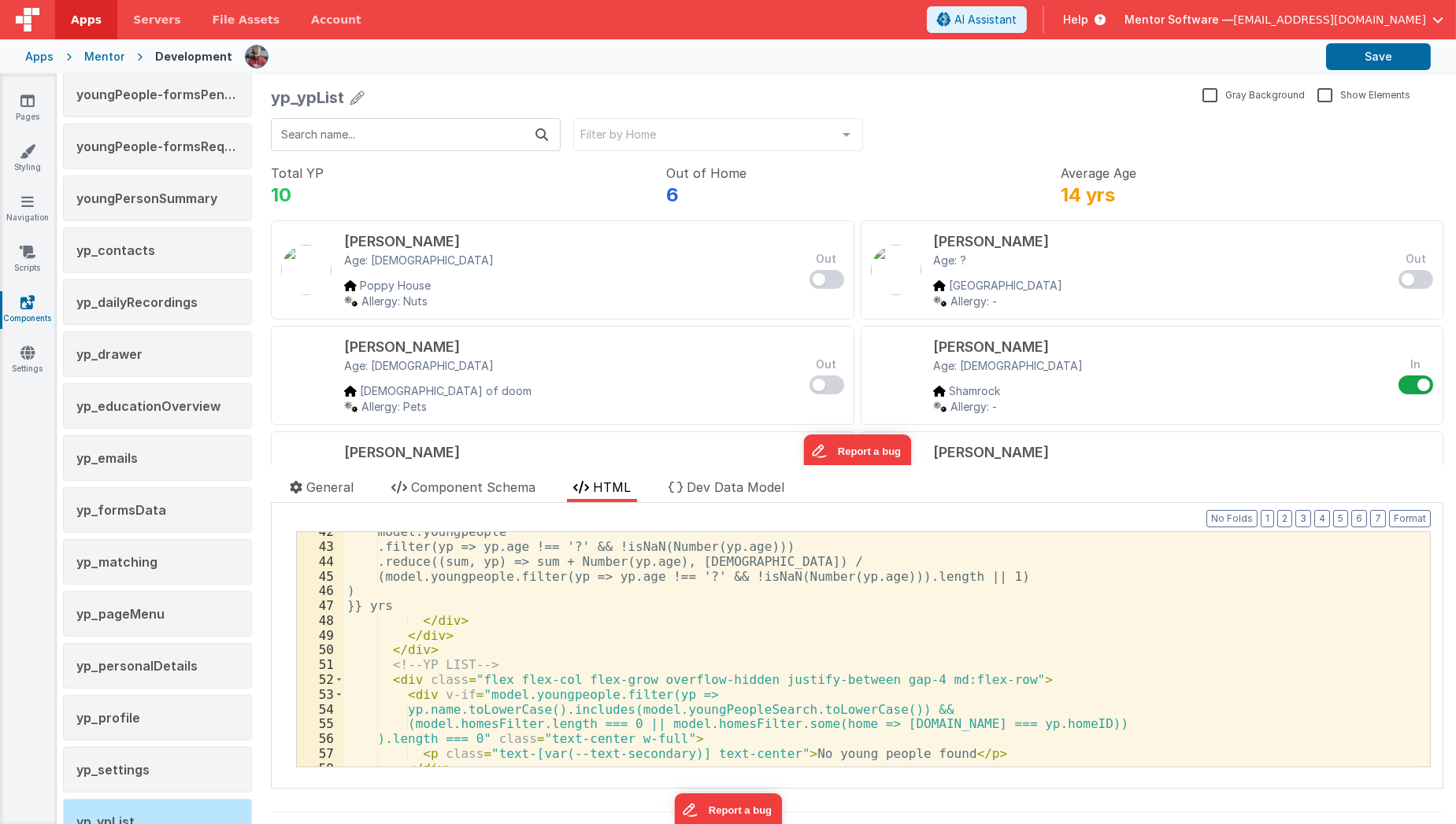
scroll to position [658, 0]
click at [503, 679] on div "model.youngpeople .filter(yp => yp.age !== '?' && !isNaN(Number(yp.age))) .redu…" at bounding box center [881, 656] width 1075 height 265
click at [494, 692] on div "model.youngpeople .filter(yp => yp.age !== '?' && !isNaN(Number(yp.age))) .redu…" at bounding box center [881, 656] width 1075 height 265
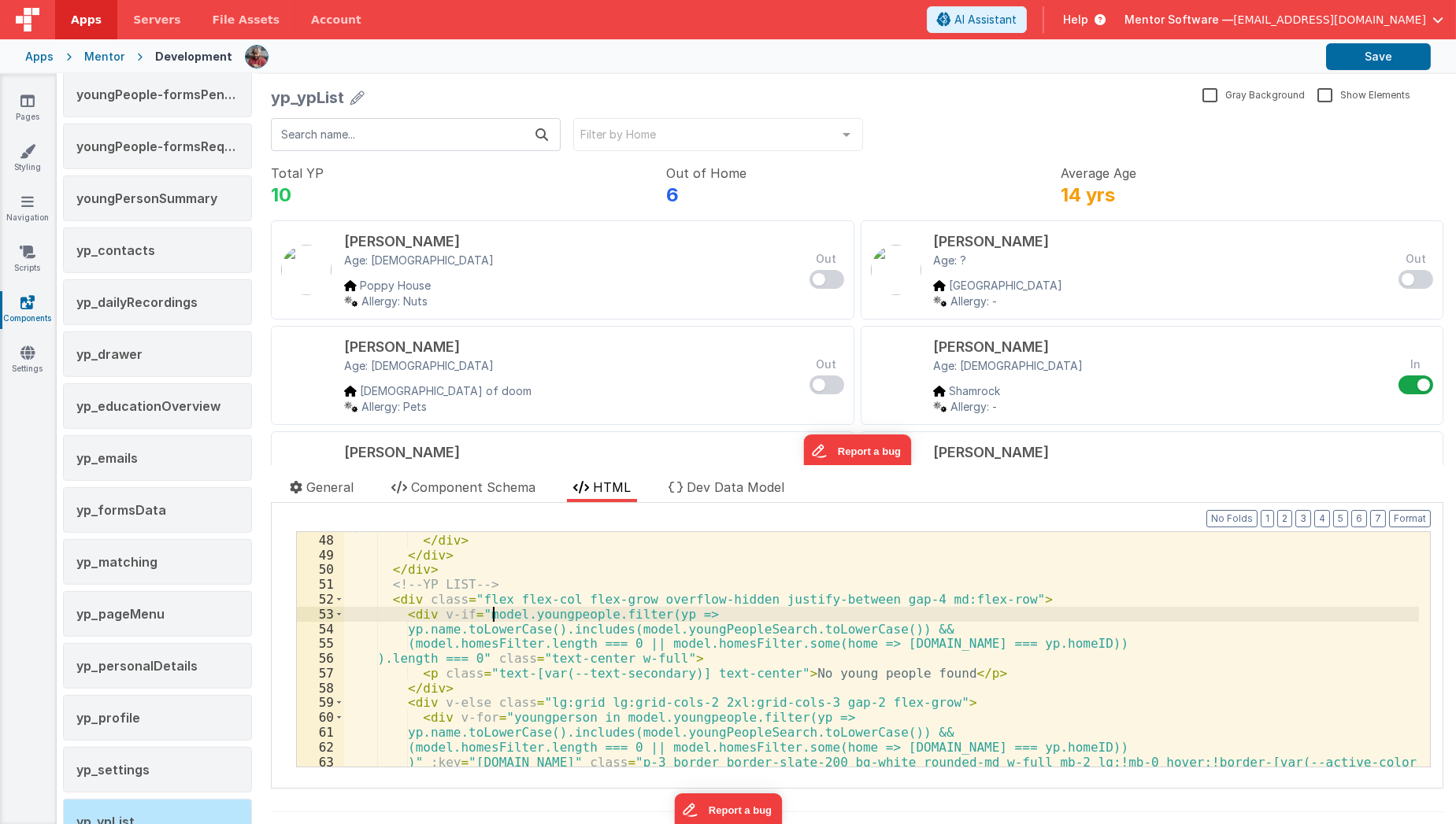
scroll to position [787, 0]
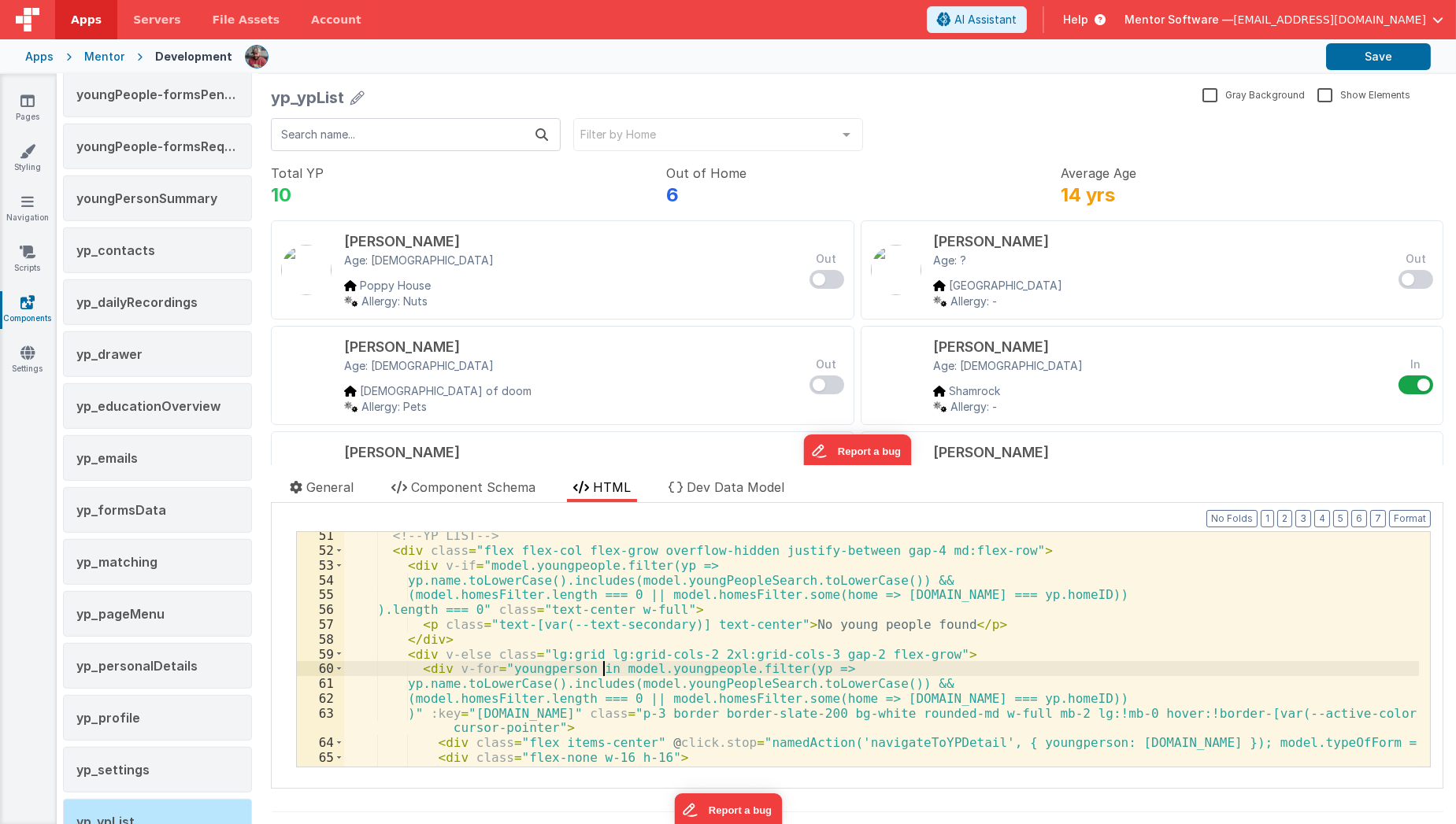
click at [604, 669] on div "<!-- YP LIST --> < div class = "flex flex-col flex-grow overflow-hidden justify…" at bounding box center [881, 660] width 1075 height 265
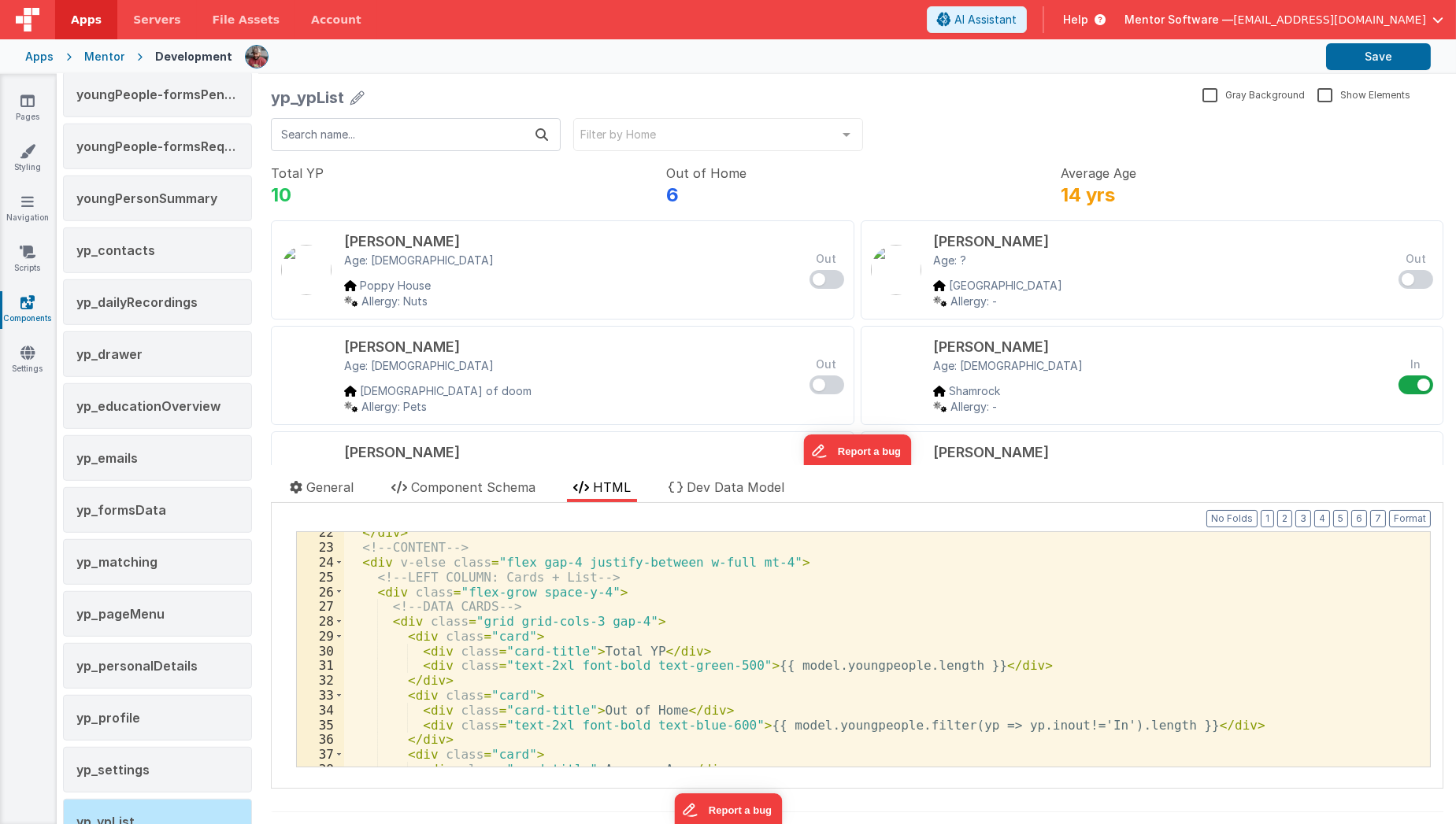
scroll to position [376, 0]
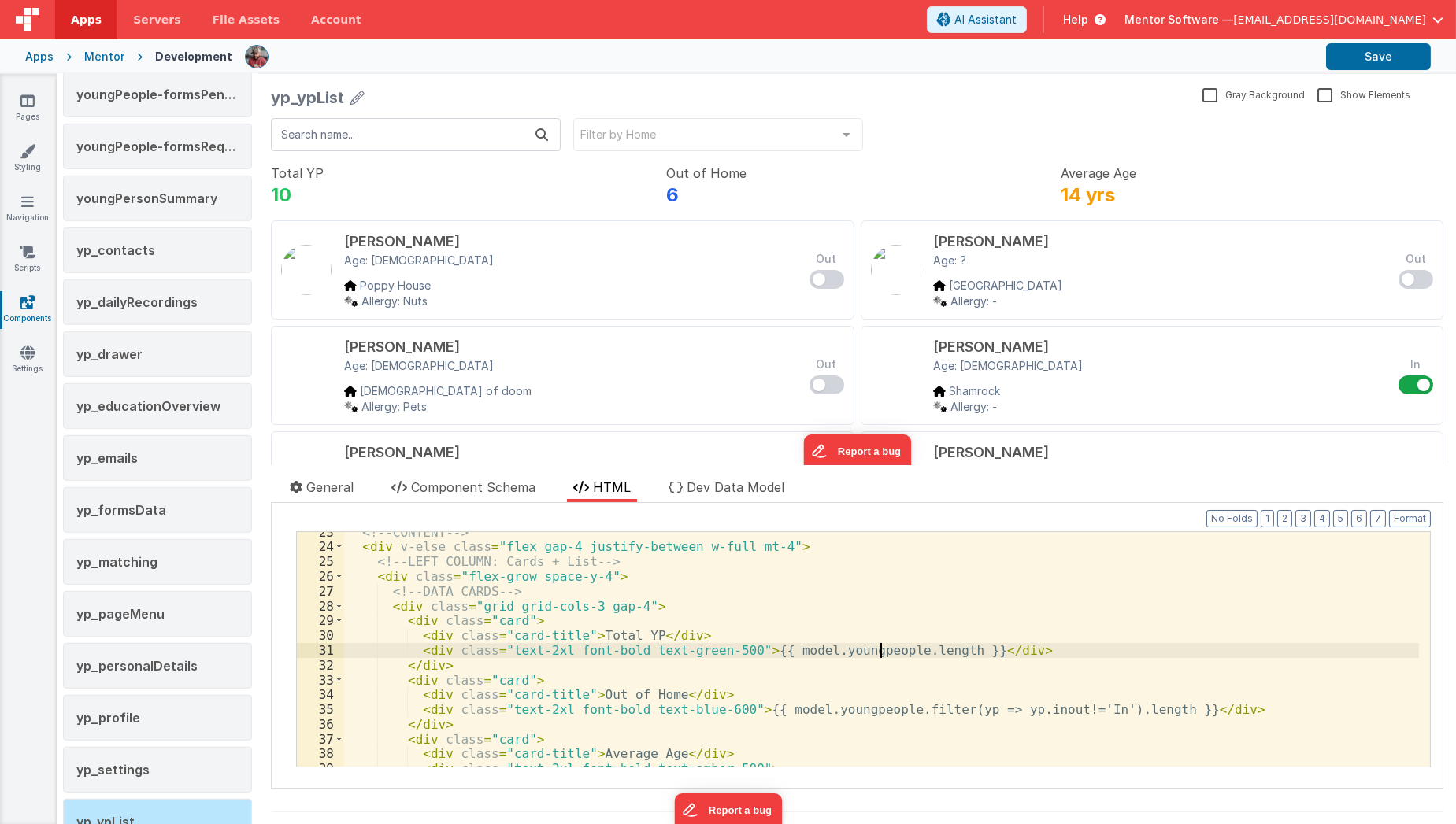
click at [882, 655] on div "<!-- CONTENT --> < div v-else class = "flex gap-4 justify-between w-full mt-4" …" at bounding box center [881, 657] width 1075 height 265
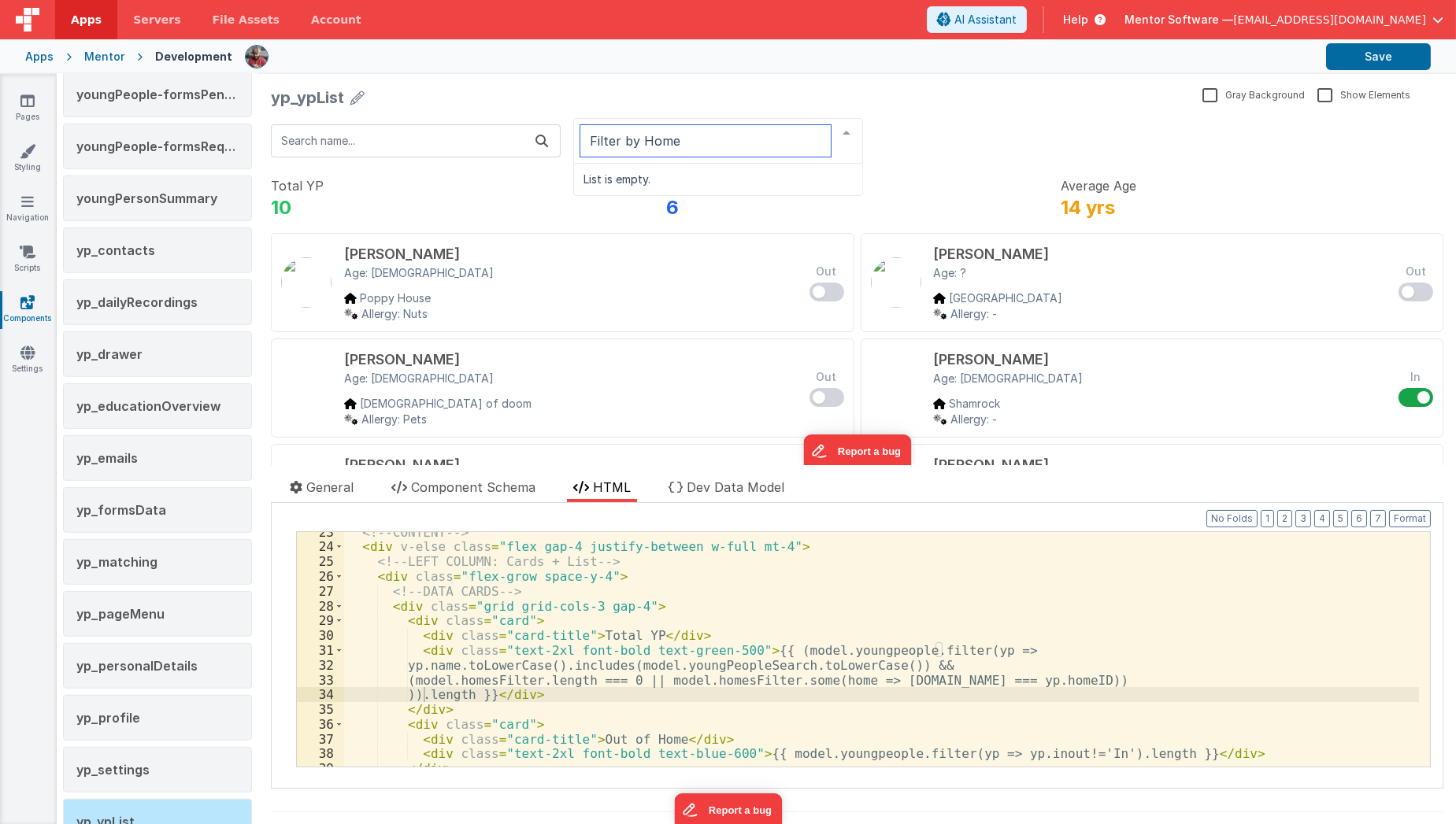
click at [634, 142] on div at bounding box center [717, 141] width 290 height 45
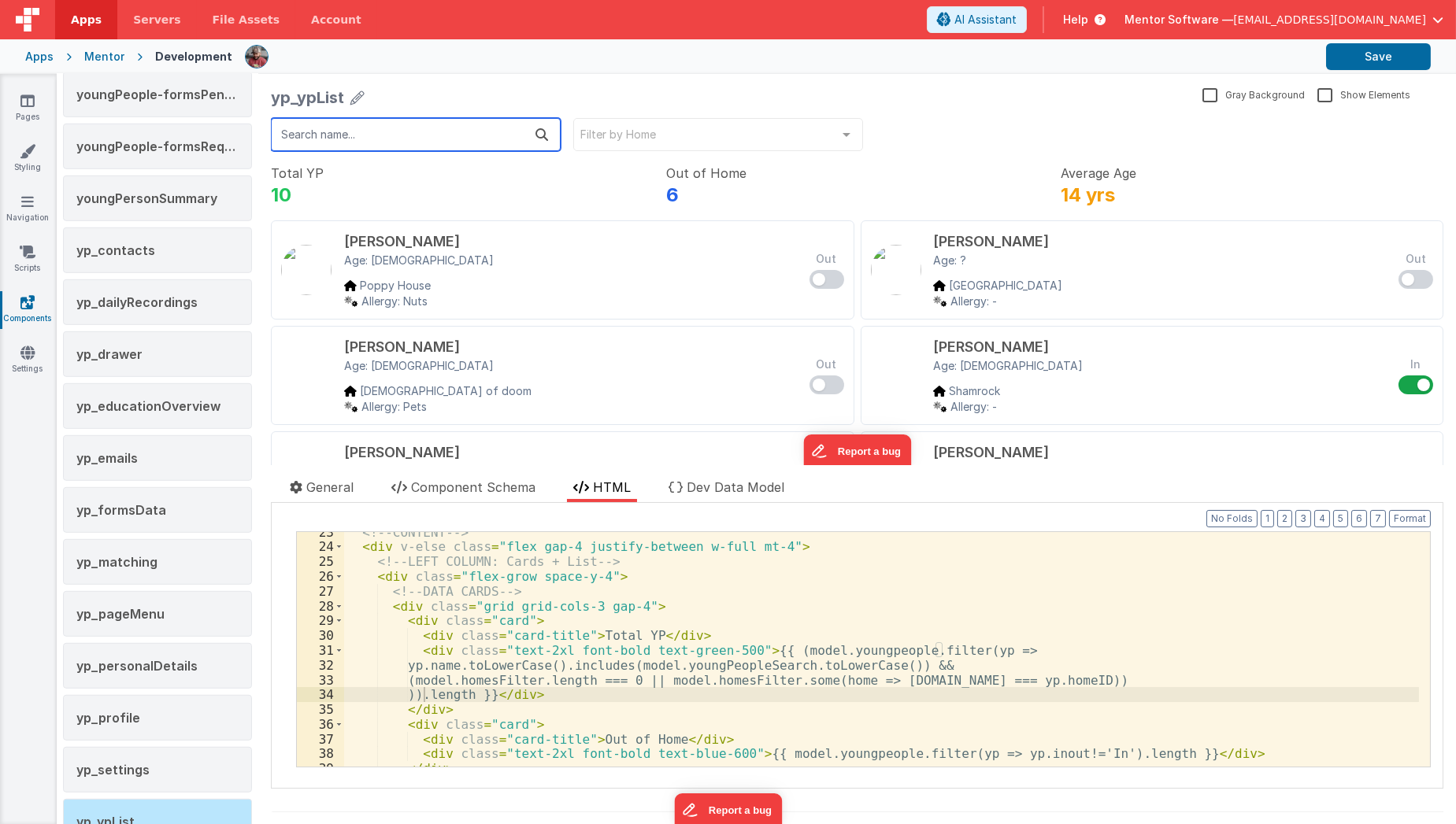
click at [443, 155] on div "Filter by Home No elements found. Consider changing the search query. List is e…" at bounding box center [857, 200] width 1172 height 171
type input "d"
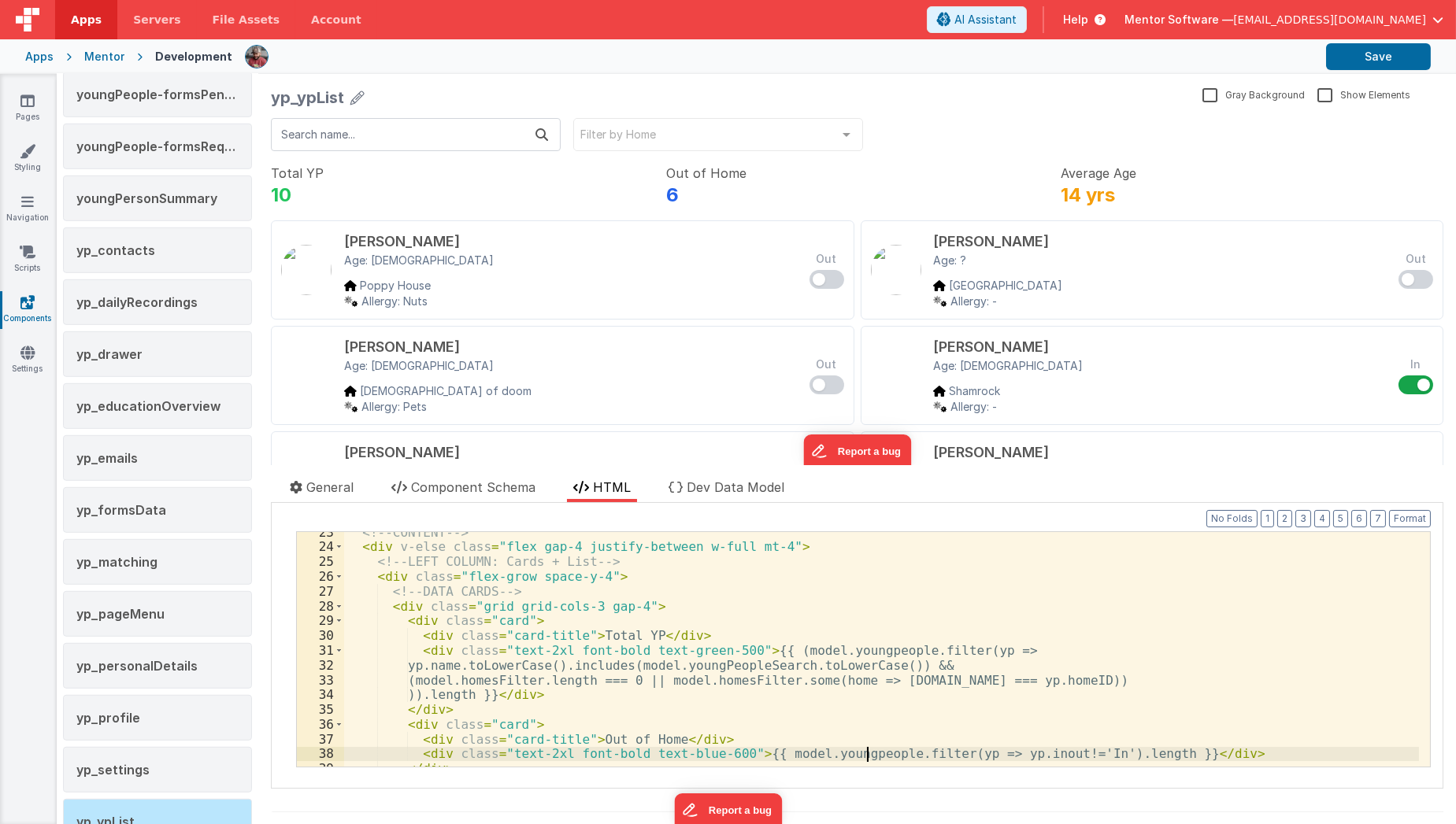
click at [869, 754] on div "<!-- CONTENT --> < div v-else class = "flex gap-4 justify-between w-full mt-4" …" at bounding box center [881, 657] width 1075 height 265
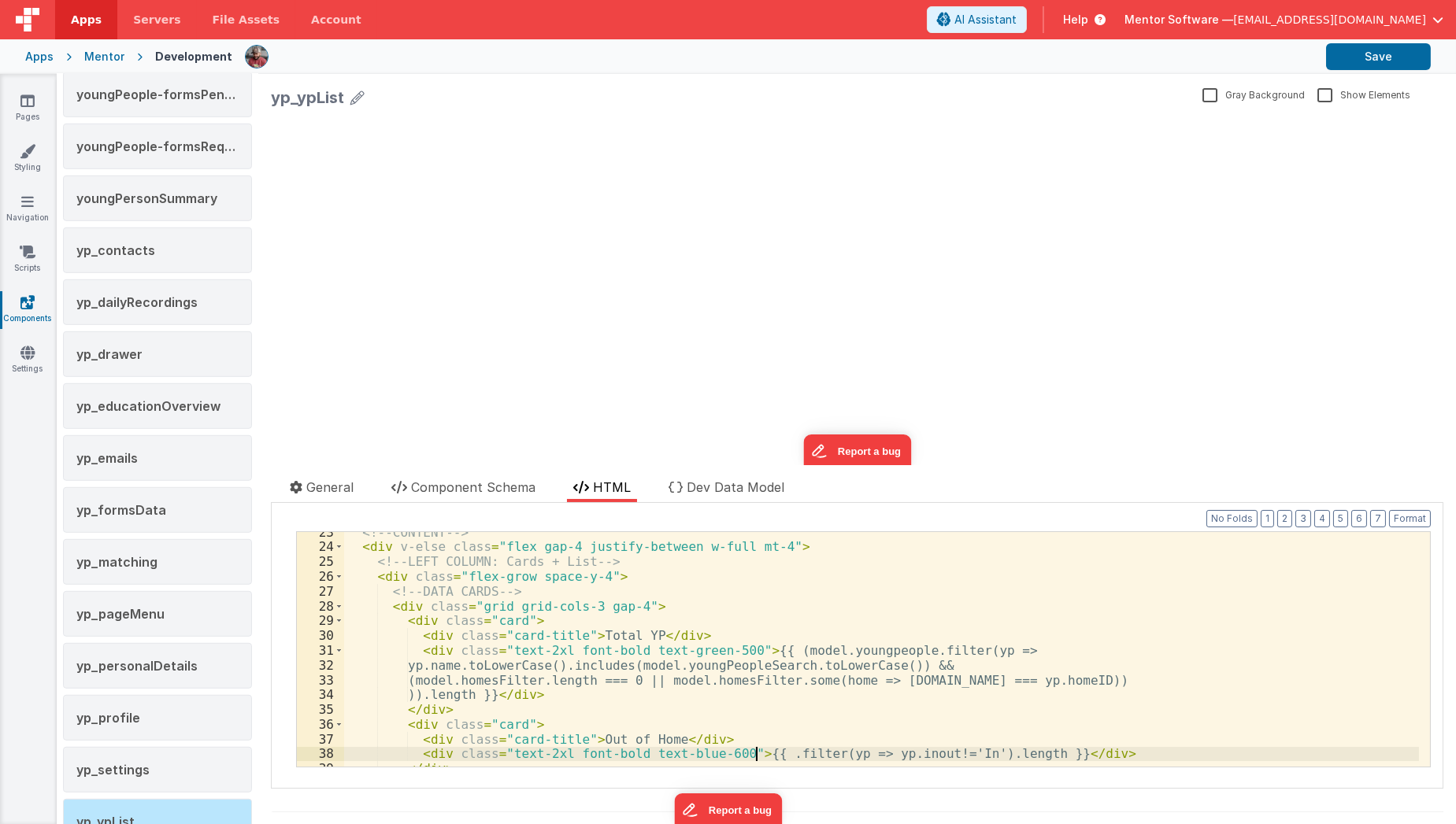
click at [869, 754] on div "<!-- CONTENT --> < div v-else class = "flex gap-4 justify-between w-full mt-4" …" at bounding box center [881, 657] width 1075 height 265
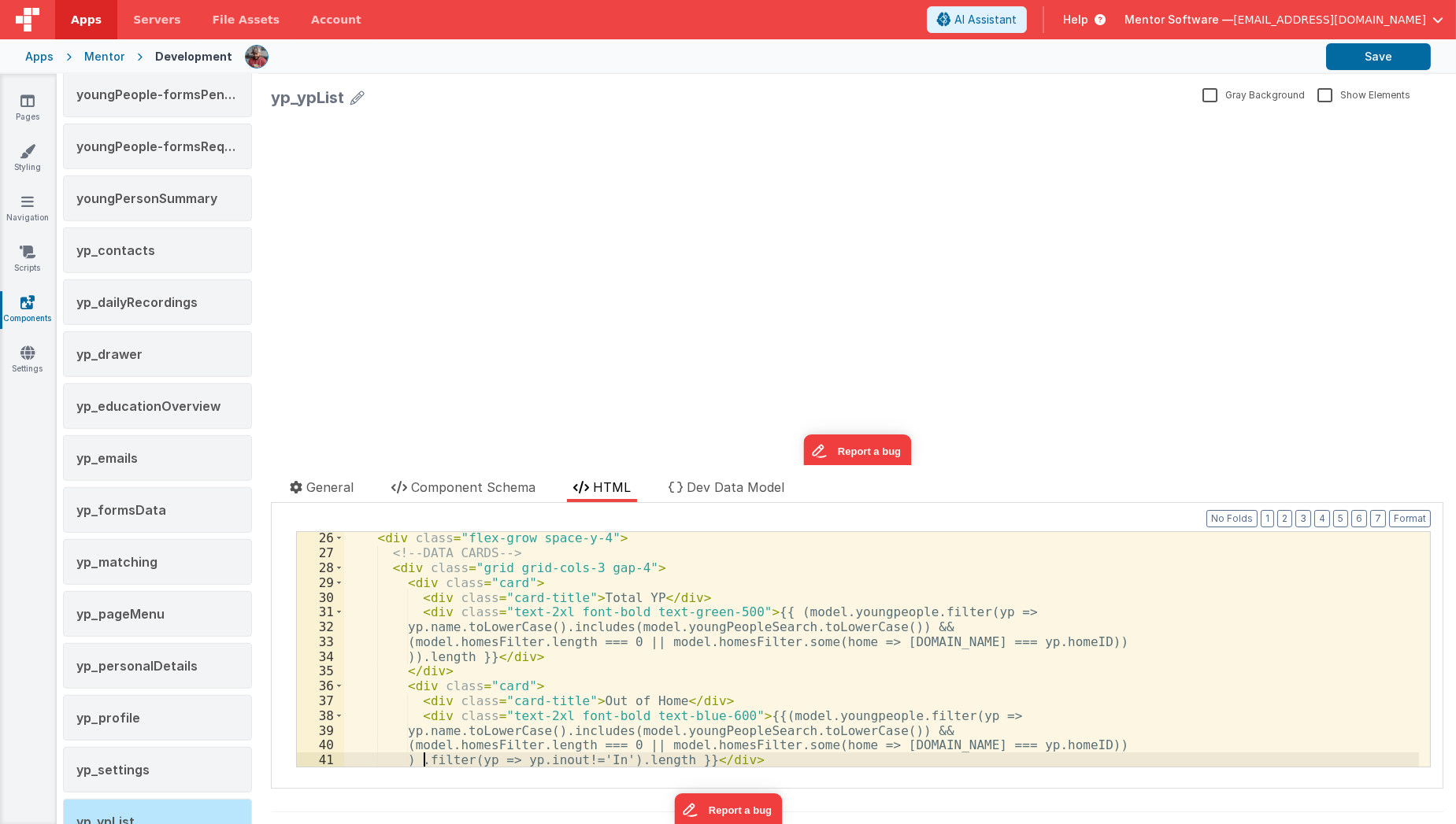
scroll to position [415, 0]
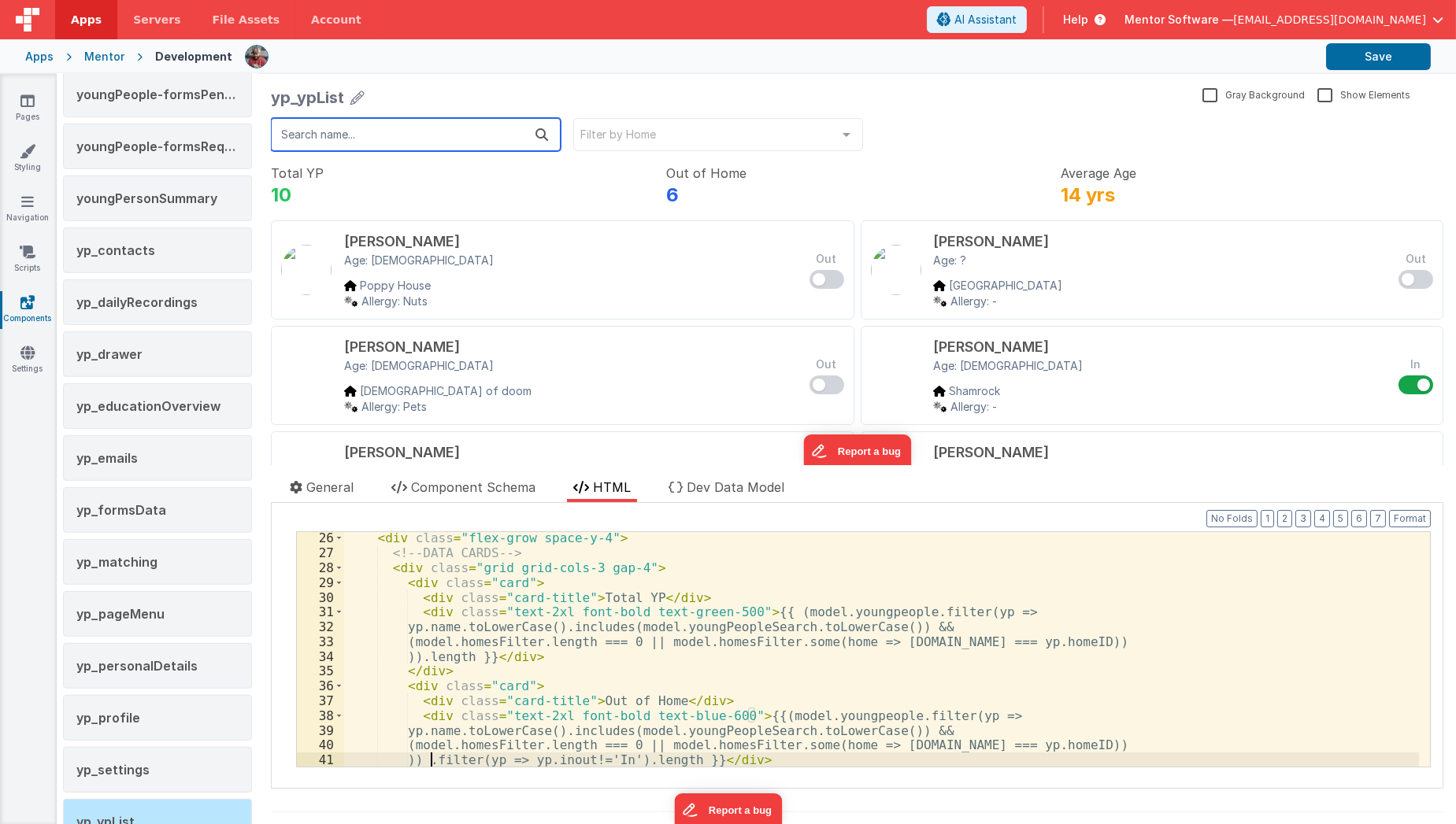
type input "s"
click at [479, 136] on input "s" at bounding box center [415, 135] width 290 height 33
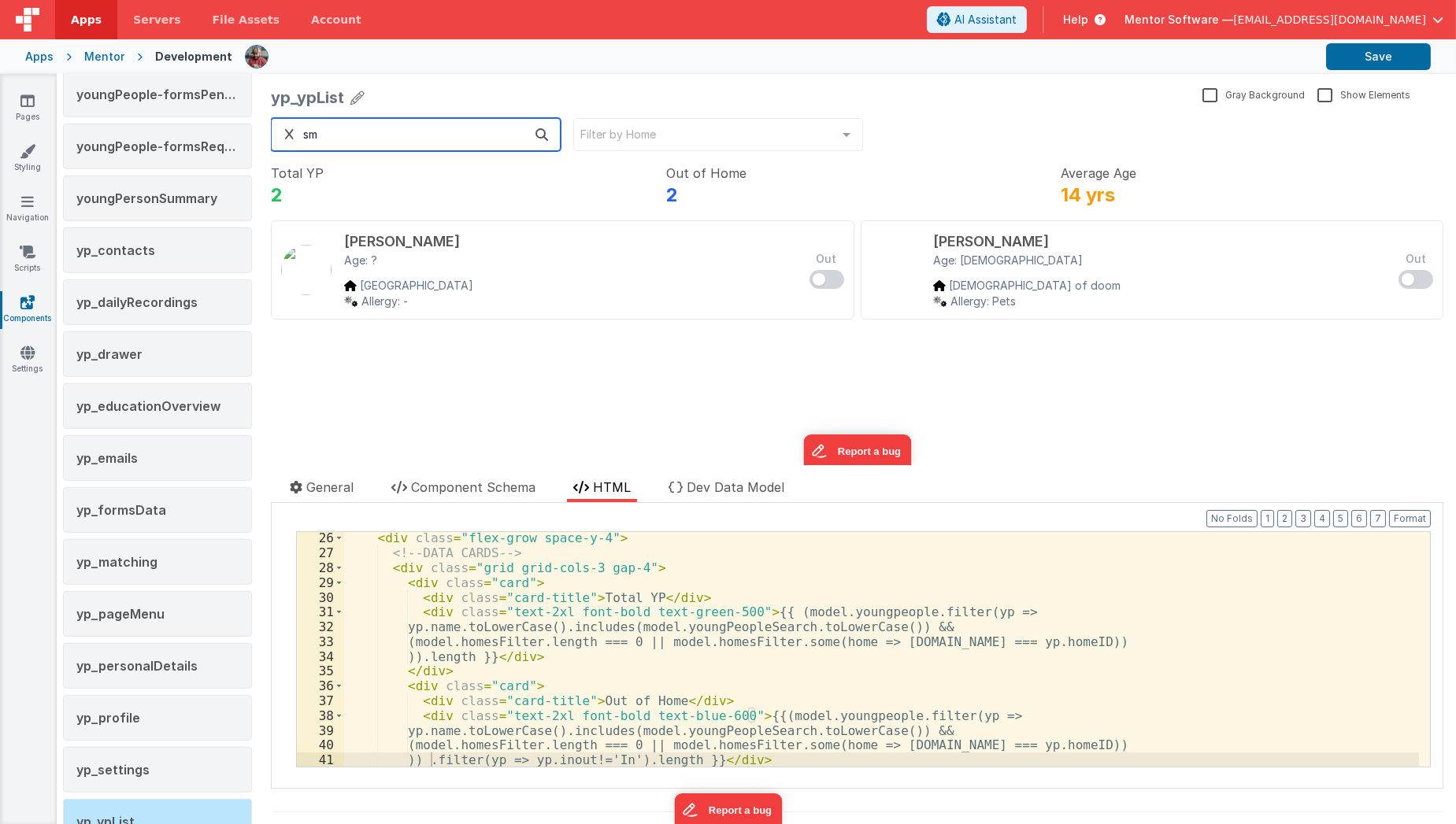
type input "s"
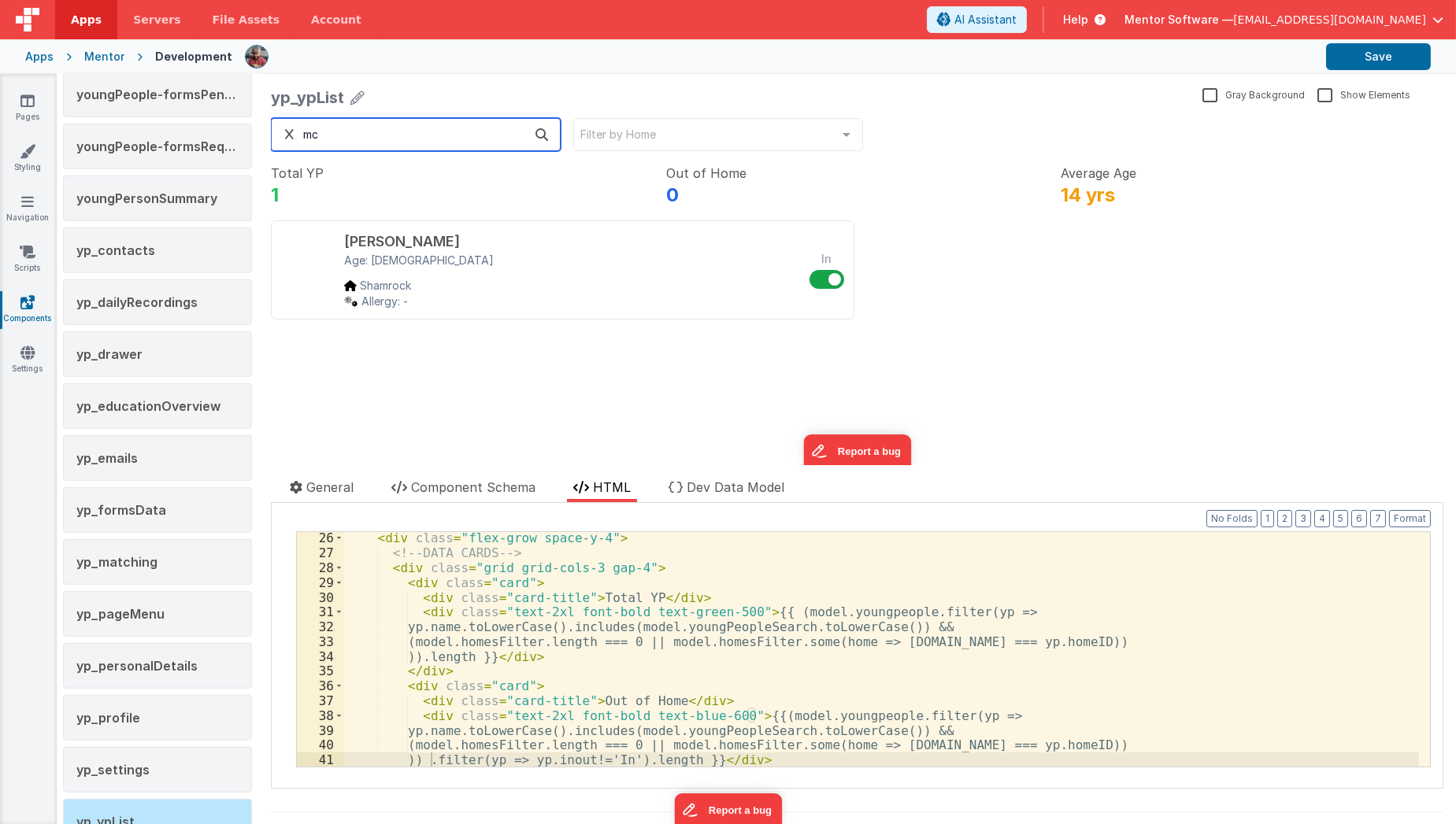
type input "m"
type input "c"
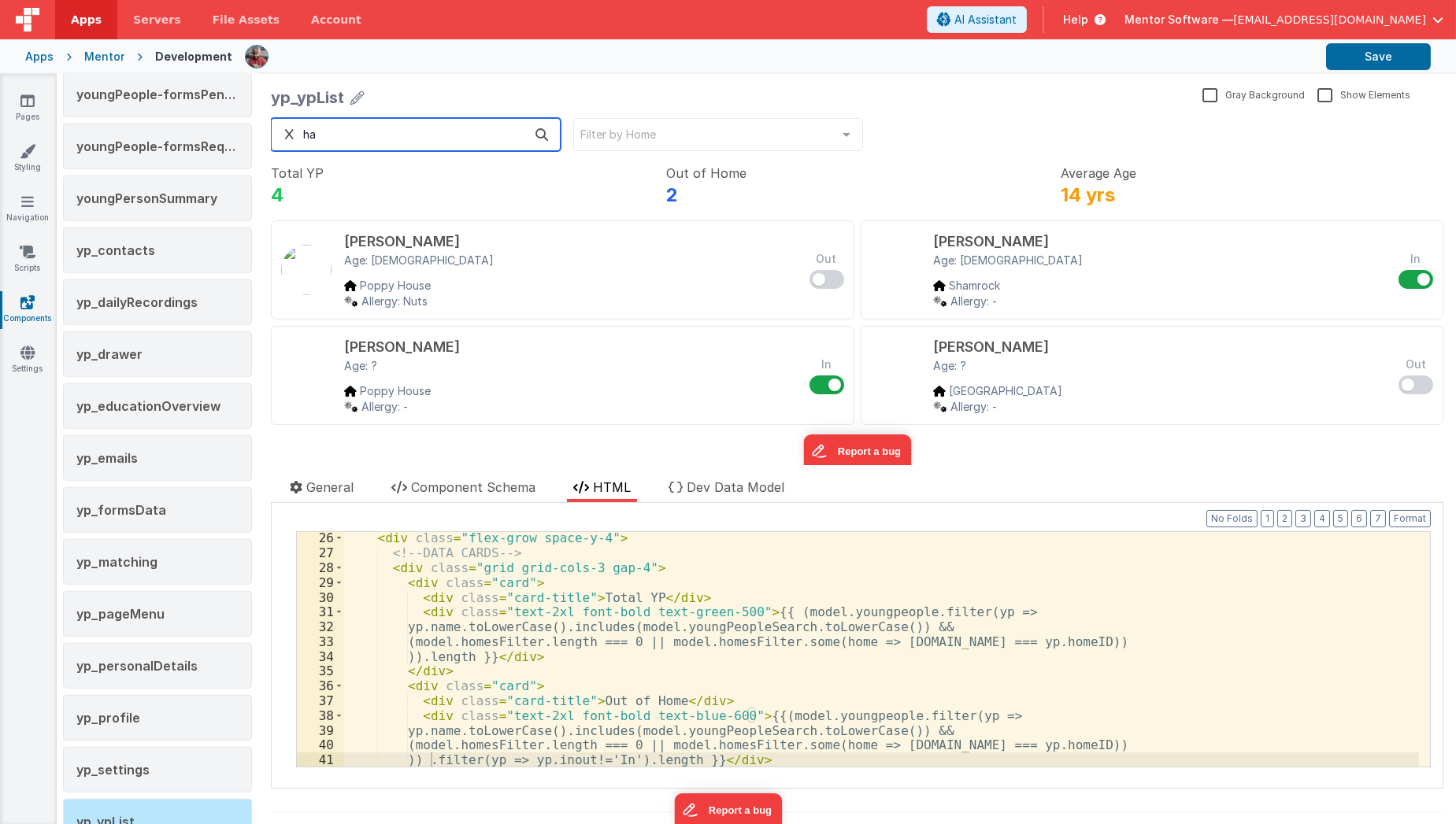
type input "h"
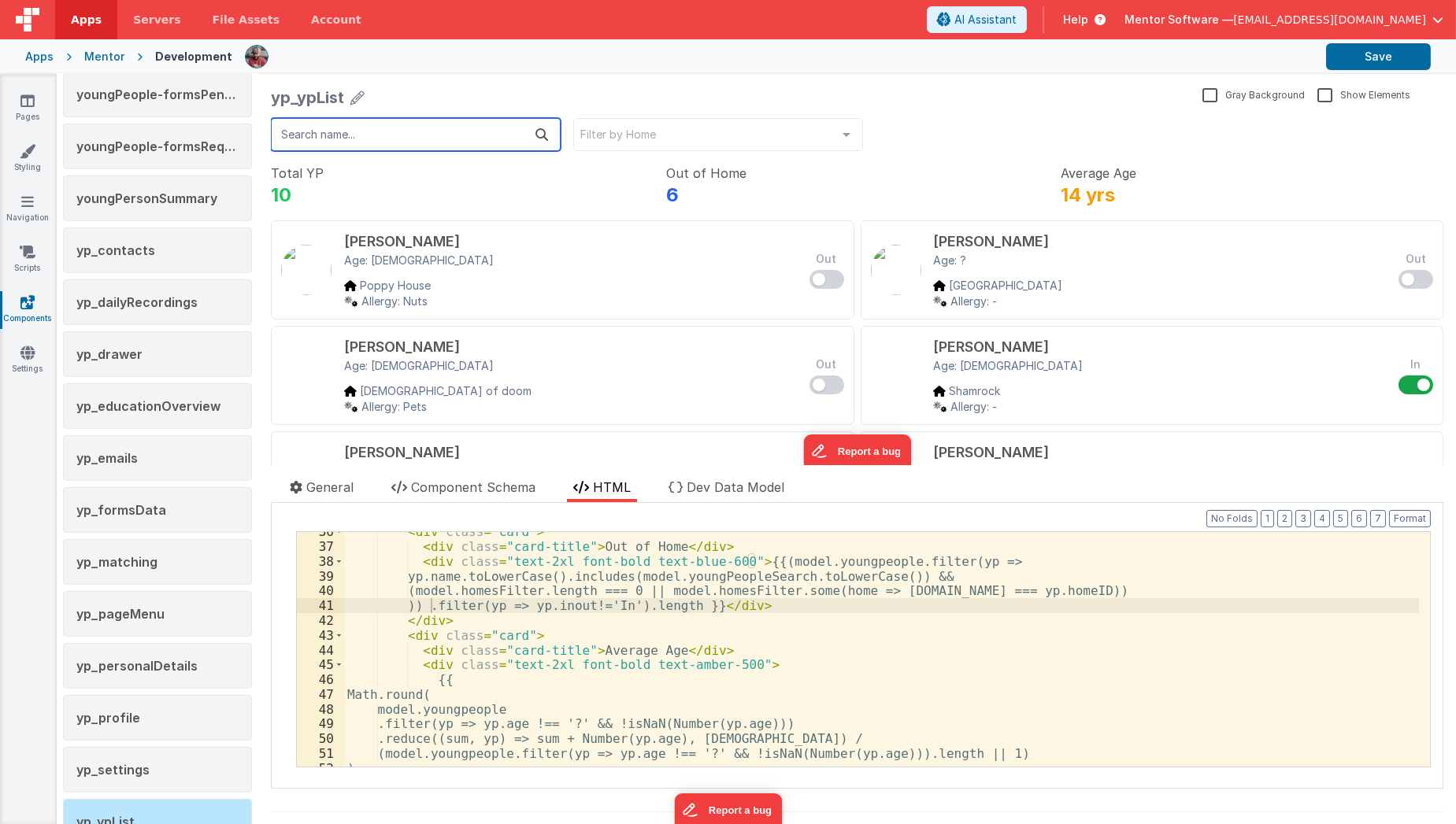
scroll to position [626, 0]
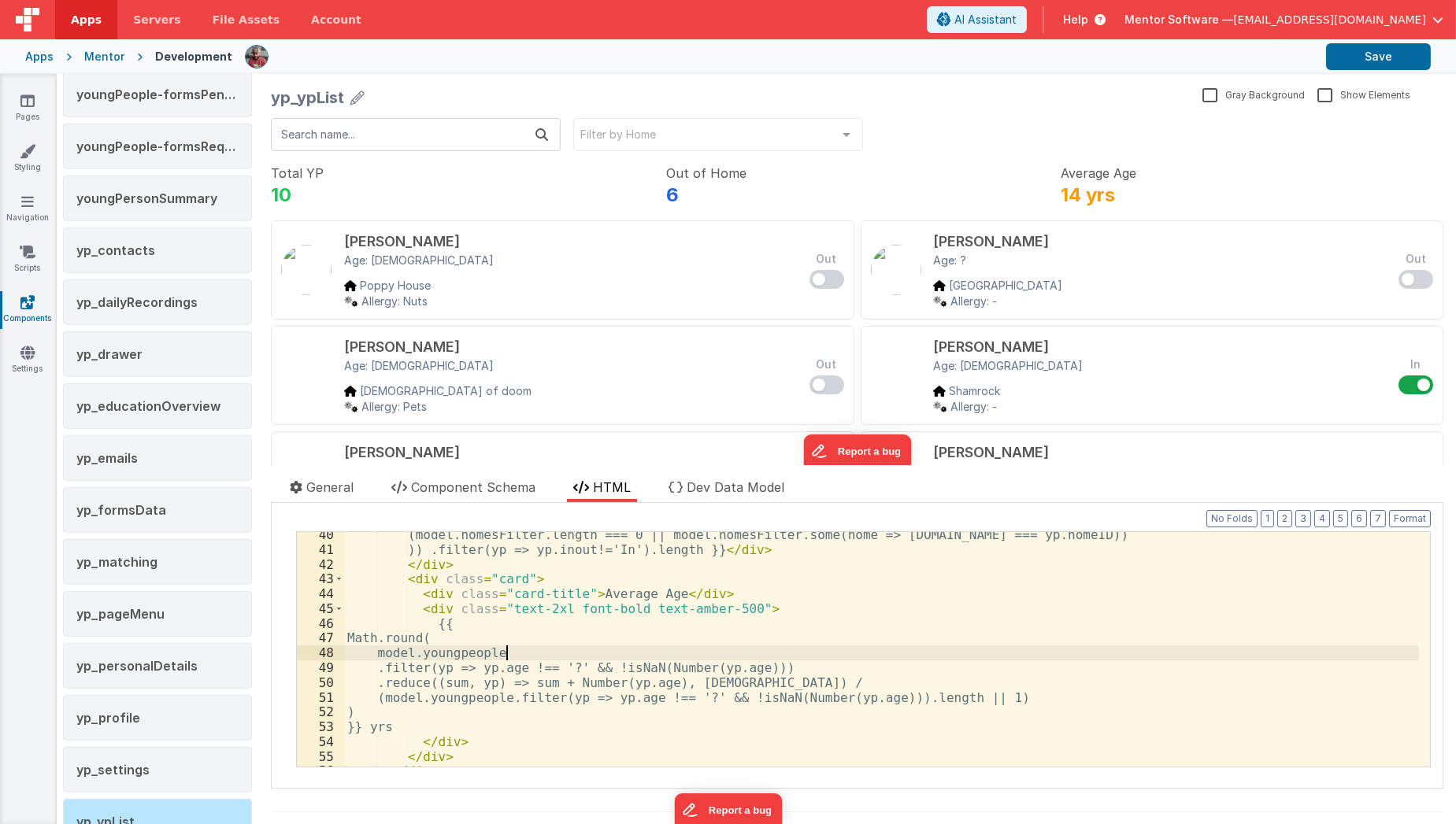
click at [515, 650] on div "(model.homesFilter.length === 0 || model.homesFilter.some(home => home.id === y…" at bounding box center [881, 660] width 1075 height 265
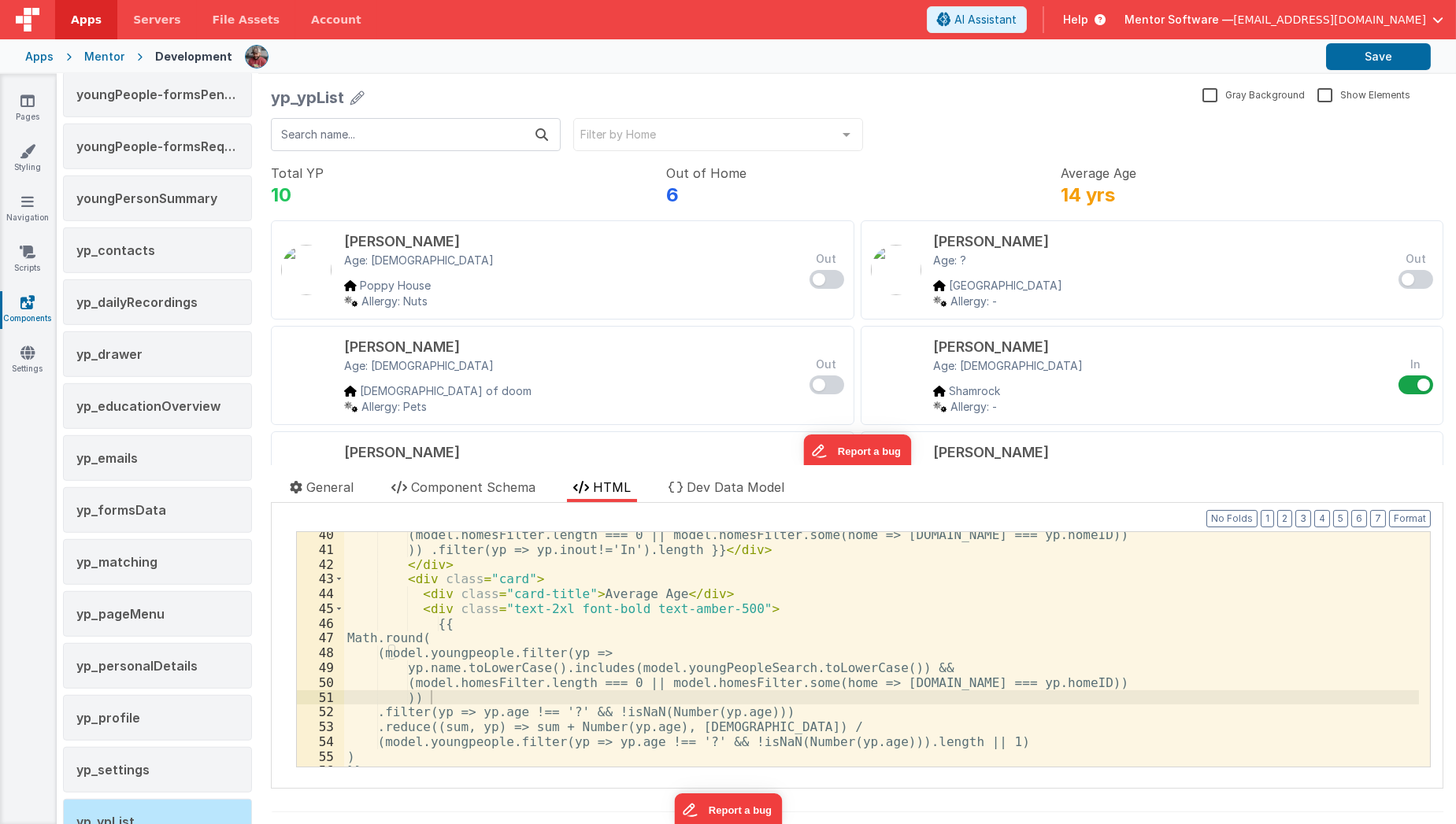
click at [468, 117] on div "Filter by Home No elements found. Consider changing the search query. List is e…" at bounding box center [857, 200] width 1172 height 171
click at [461, 127] on input "text" at bounding box center [415, 135] width 290 height 33
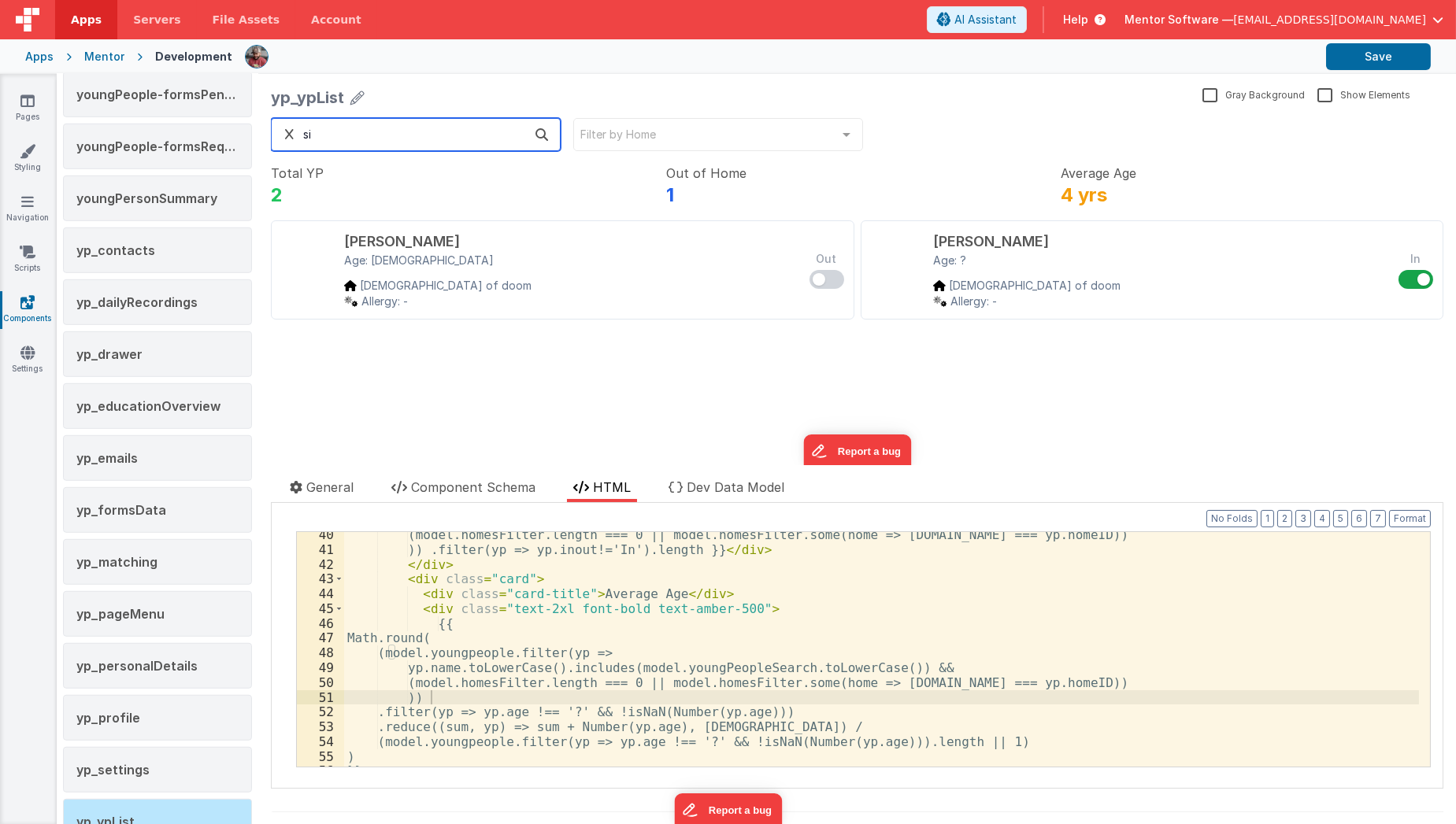
type input "s"
type input "j"
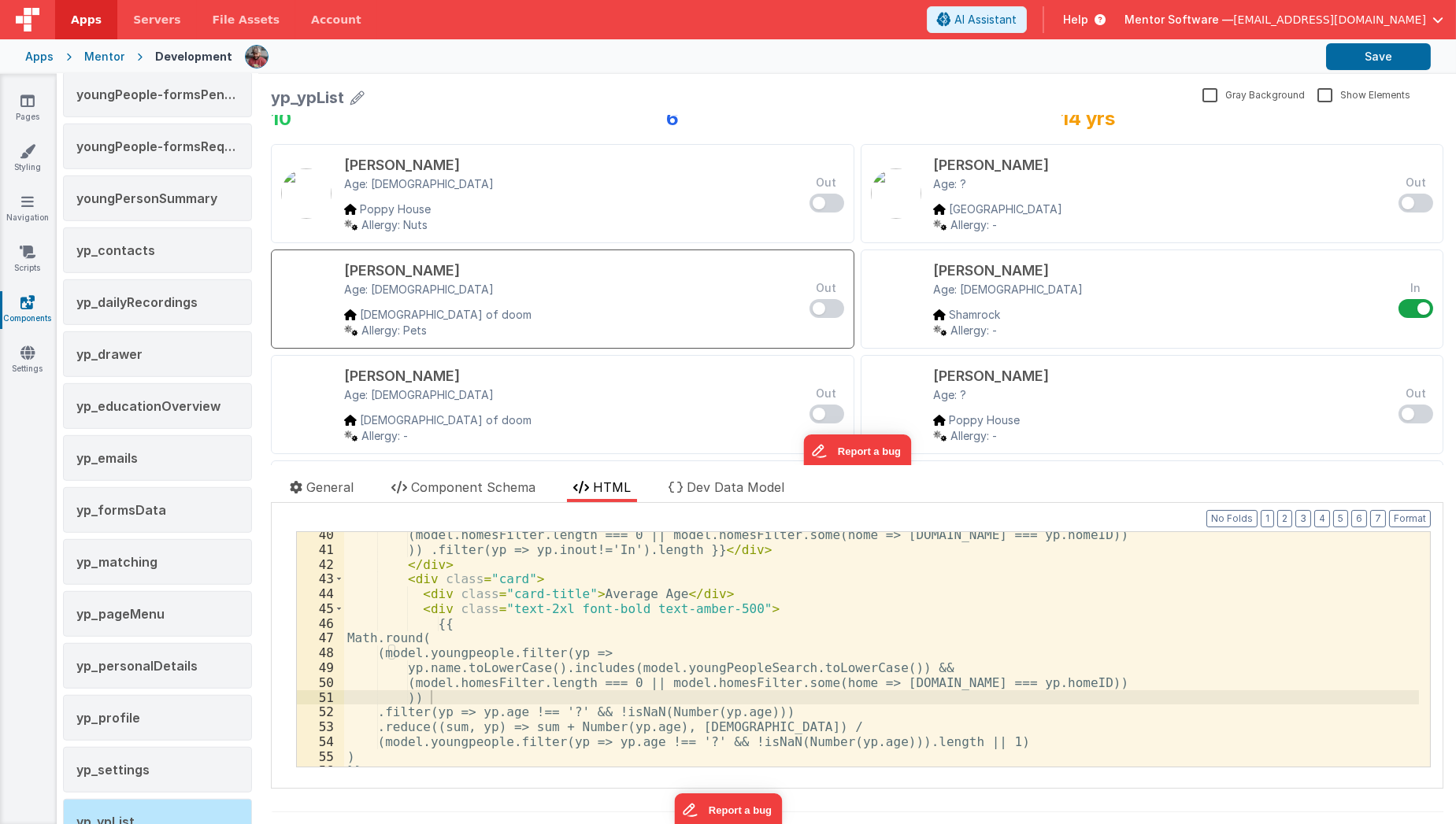
scroll to position [0, 0]
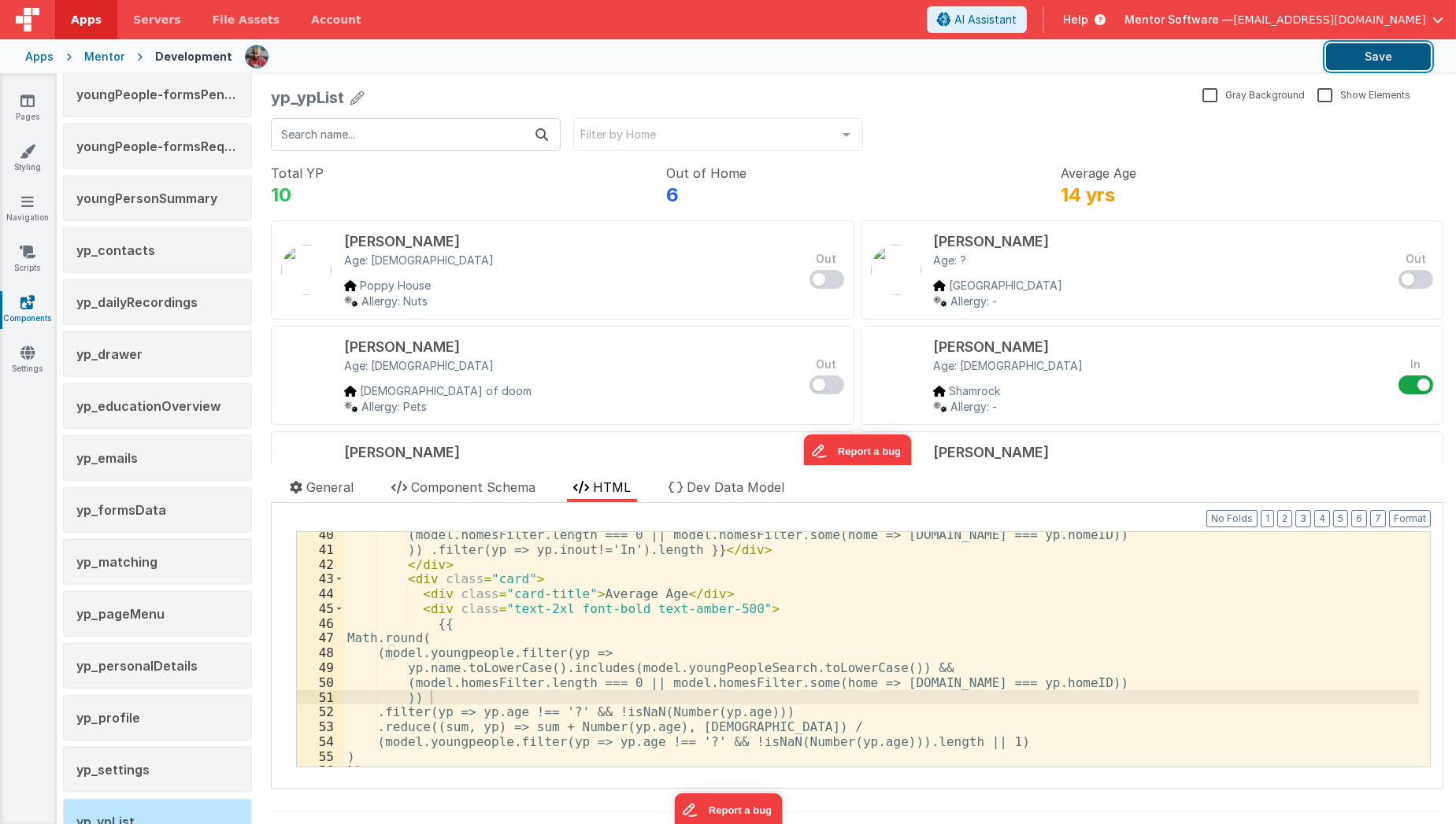
click at [1377, 64] on button "Save" at bounding box center [1378, 56] width 105 height 26
click at [23, 101] on icon at bounding box center [27, 100] width 14 height 16
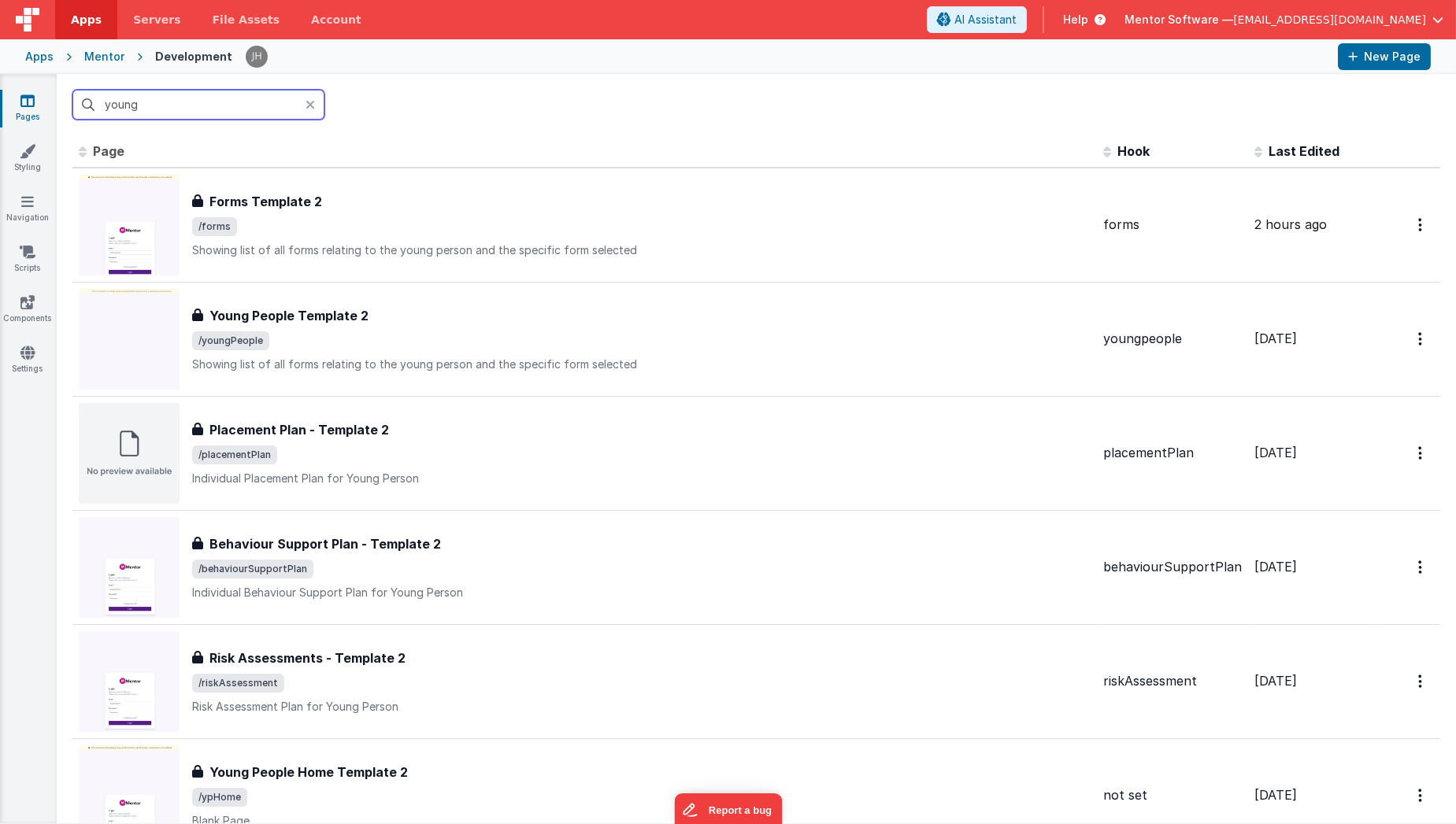
click at [174, 98] on input "young" at bounding box center [198, 105] width 252 height 30
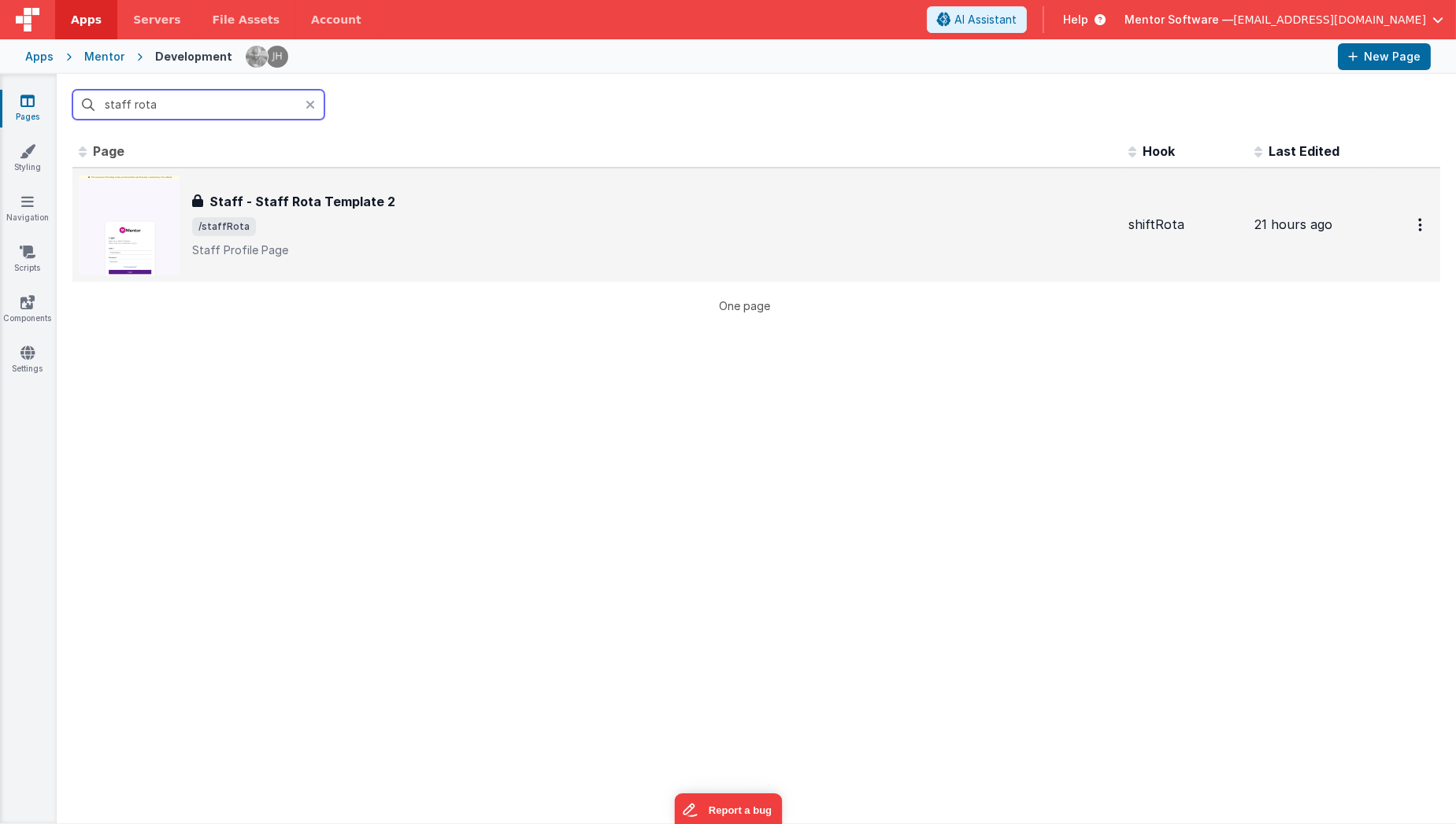
type input "staff rota"
click at [280, 220] on span "/staffRota" at bounding box center [653, 226] width 924 height 19
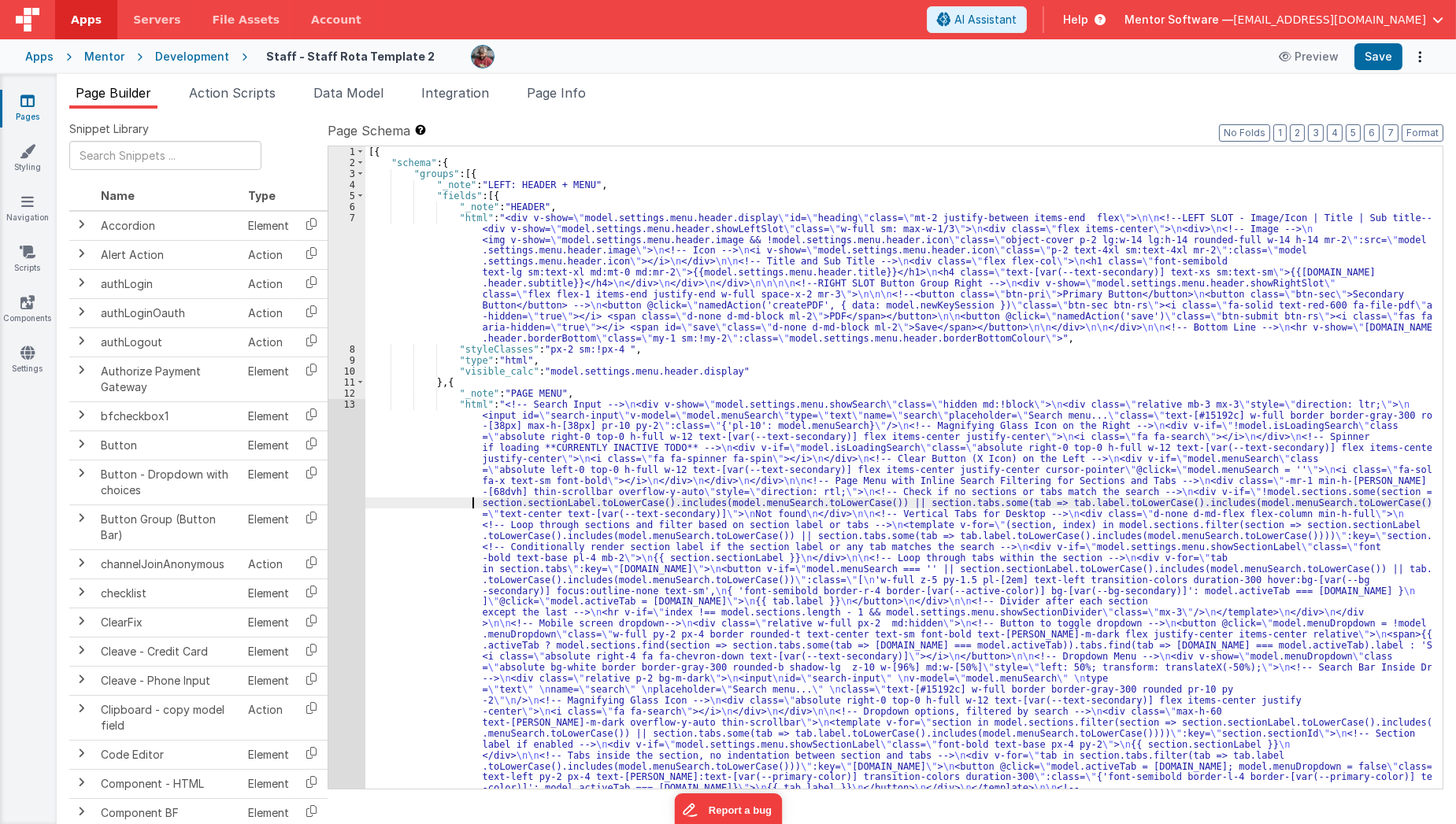
click at [441, 504] on div "[{ "schema" : { "groups" : [{ "_note" : "LEFT: HEADER + MENU" , "fields" : [{ "…" at bounding box center [899, 688] width 1067 height 1083
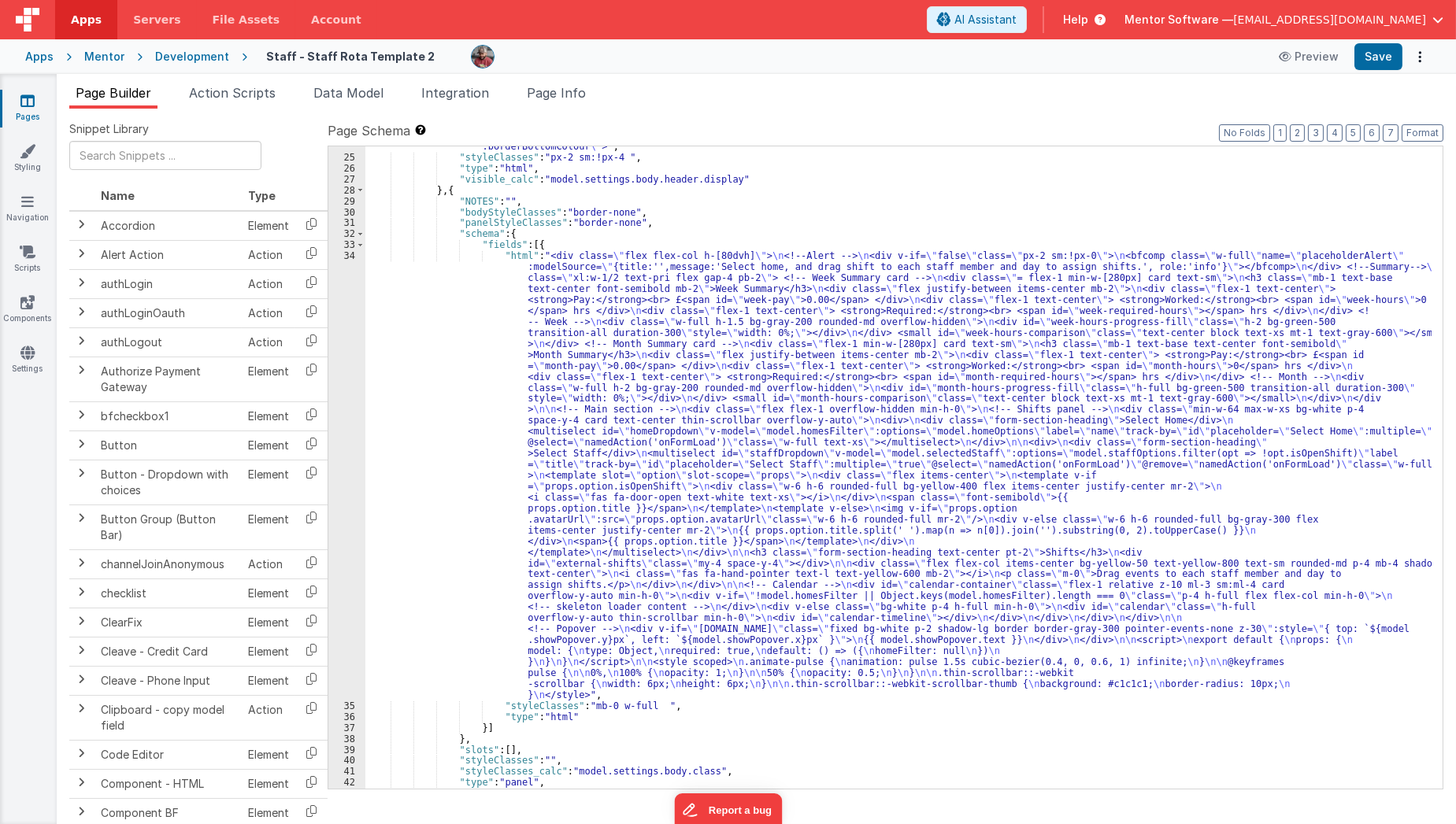
scroll to position [1318, 0]
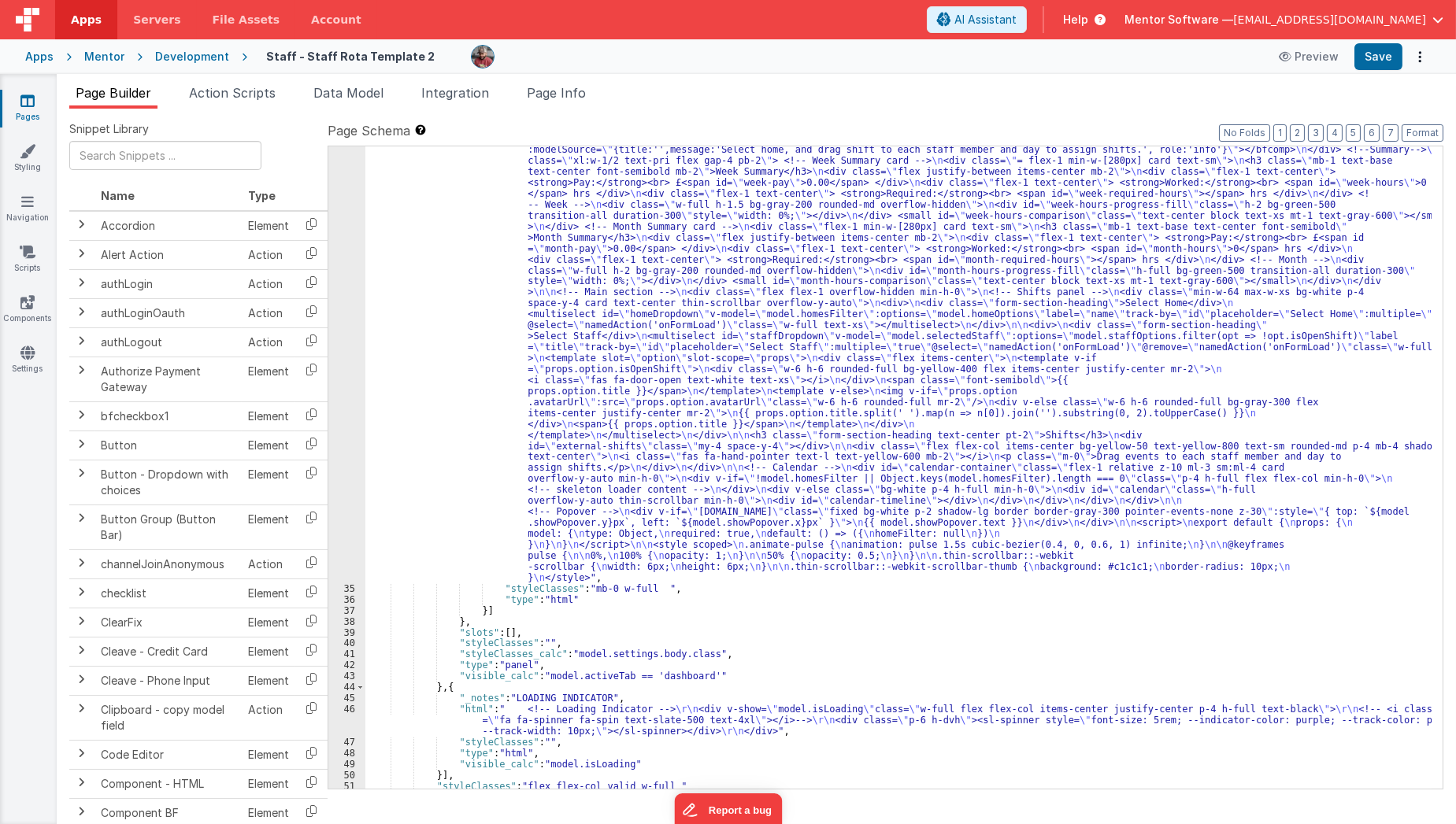
click at [441, 504] on div ""html" : "<div class= \" flex flex-col h-[80dvh] \" > \n <!--Alert --> \n <div …" at bounding box center [899, 684] width 1067 height 1103
click at [346, 523] on div "34" at bounding box center [346, 358] width 37 height 450
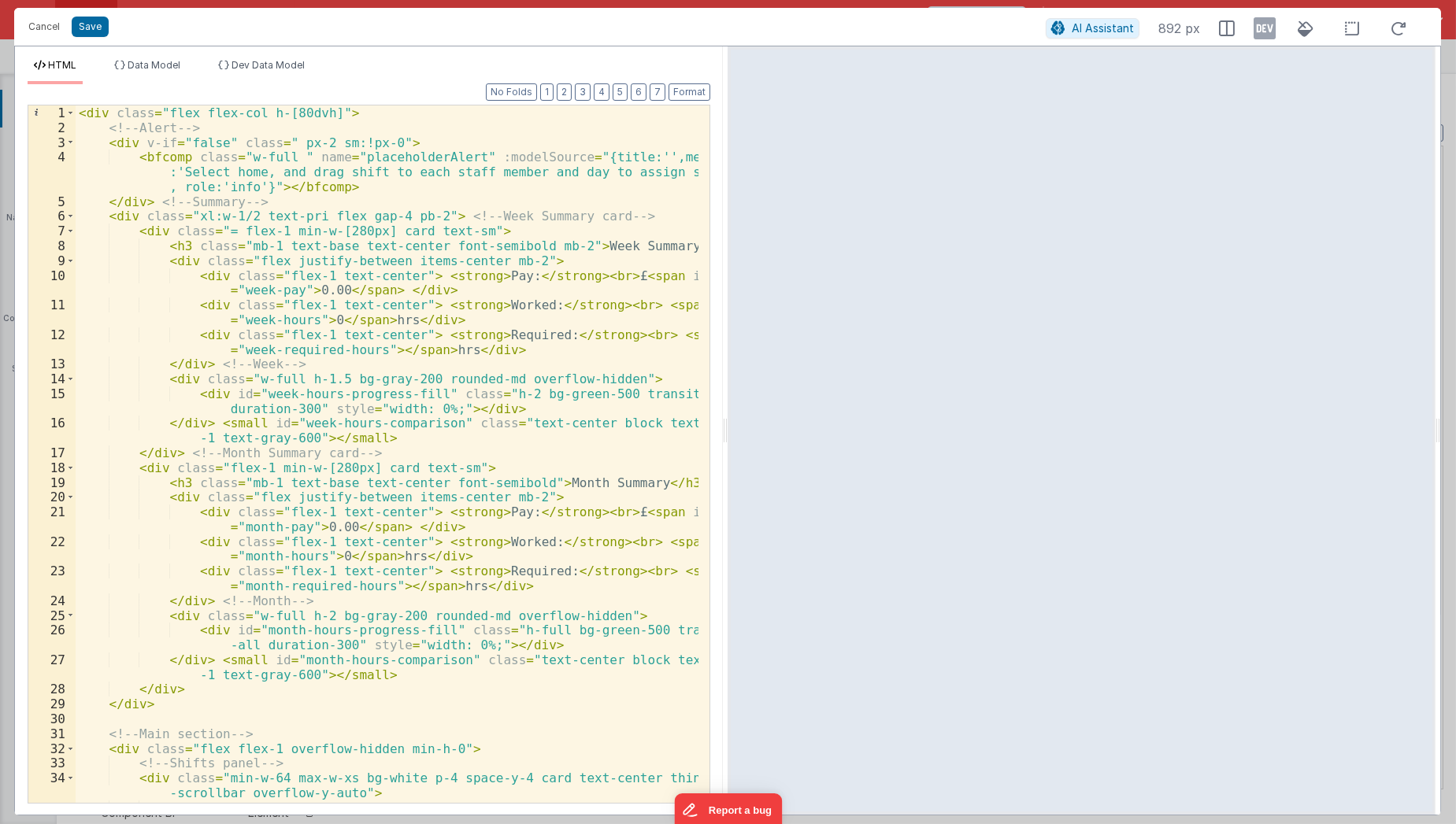
scroll to position [0, 0]
click at [400, 254] on div "< div class = "flex flex-col h-[80dvh]" > <!-- Alert --> < div v-if = "false" c…" at bounding box center [387, 470] width 623 height 729
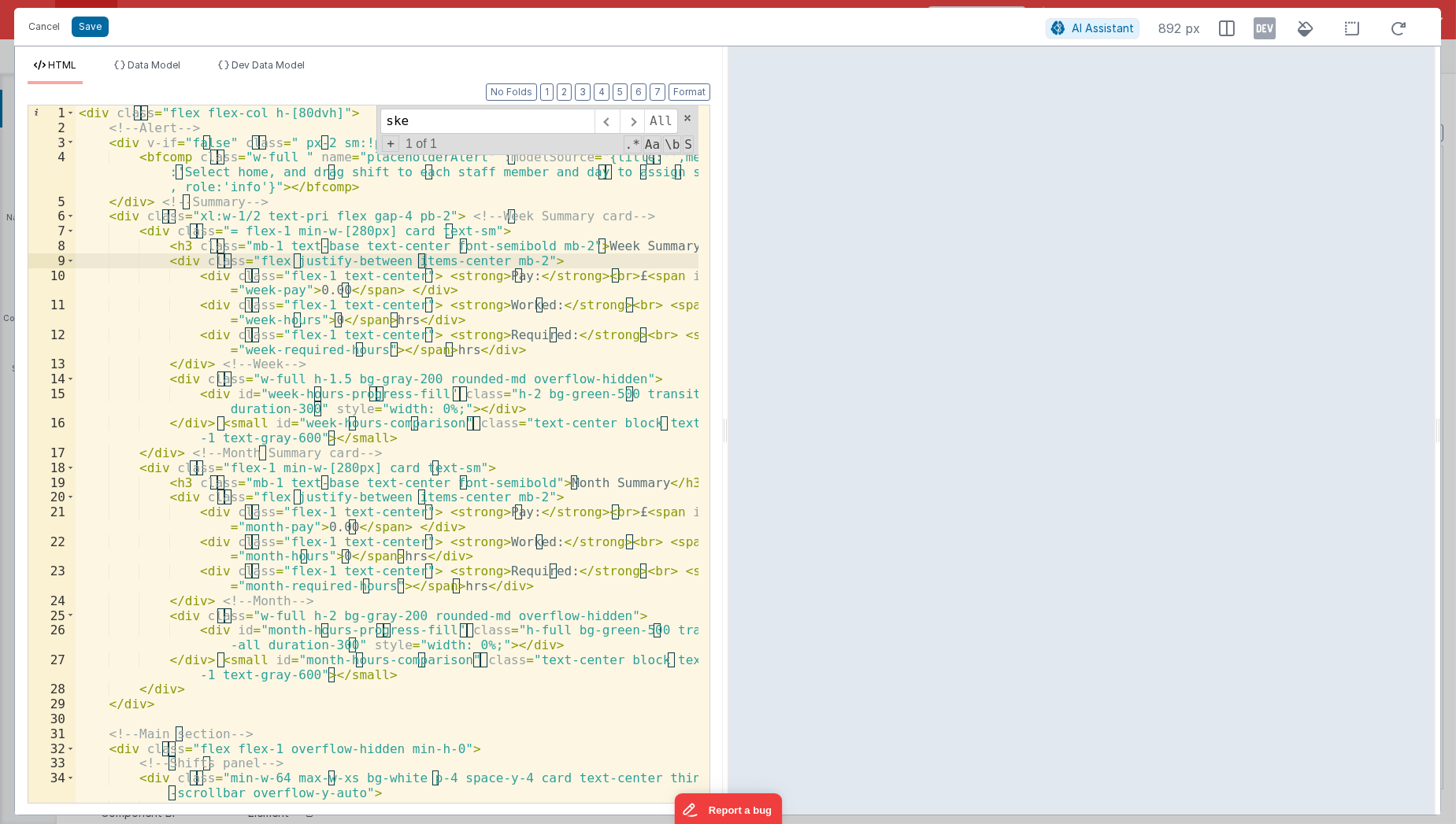
scroll to position [1188, 0]
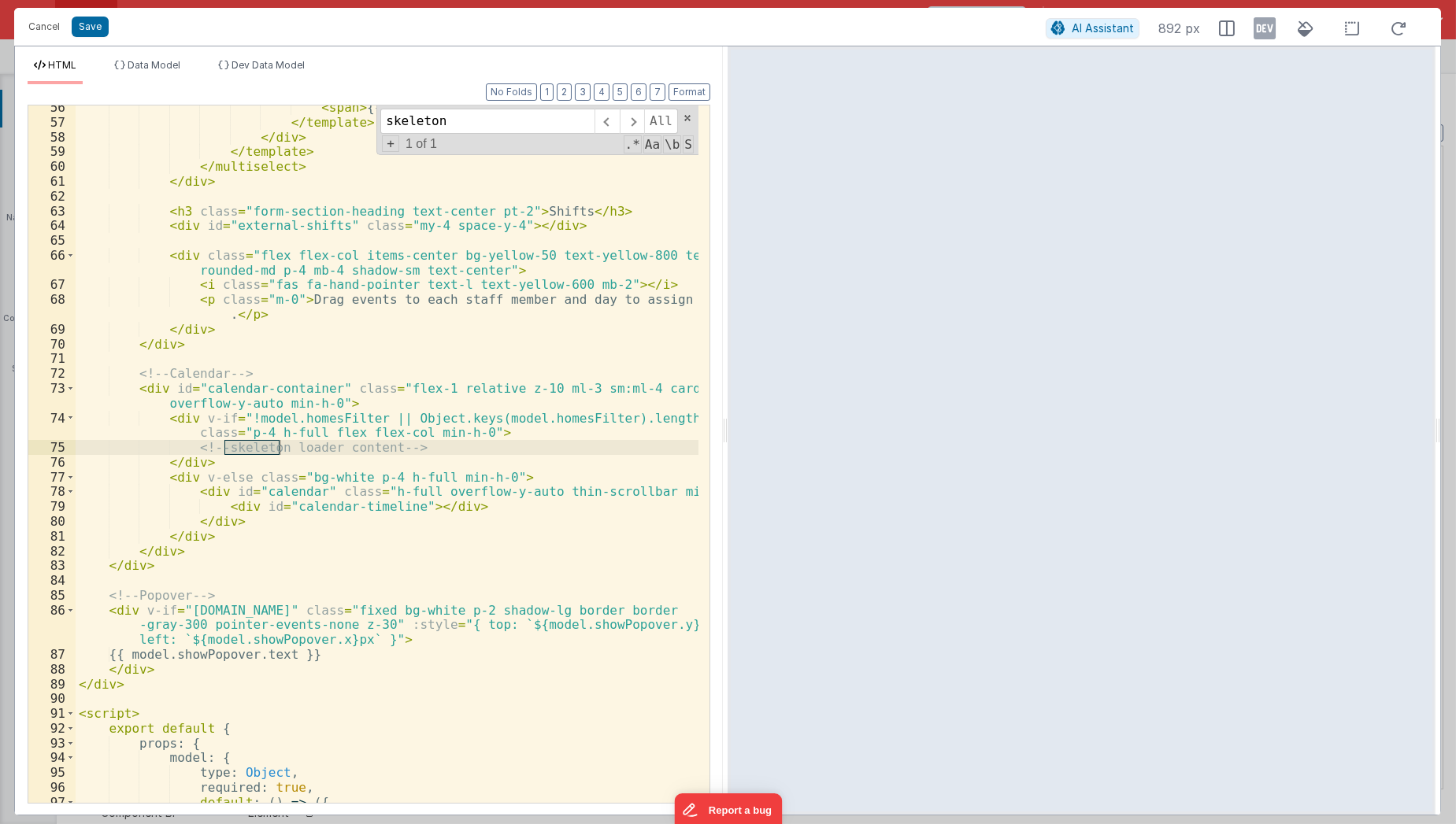
type input "skeleton"
click at [461, 437] on div "< span > {{ props.option.title }} </ span > </ template > </ div > </ template …" at bounding box center [387, 464] width 623 height 729
click at [460, 441] on div "< span > {{ props.option.title }} </ span > </ template > </ div > </ template …" at bounding box center [387, 464] width 623 height 729
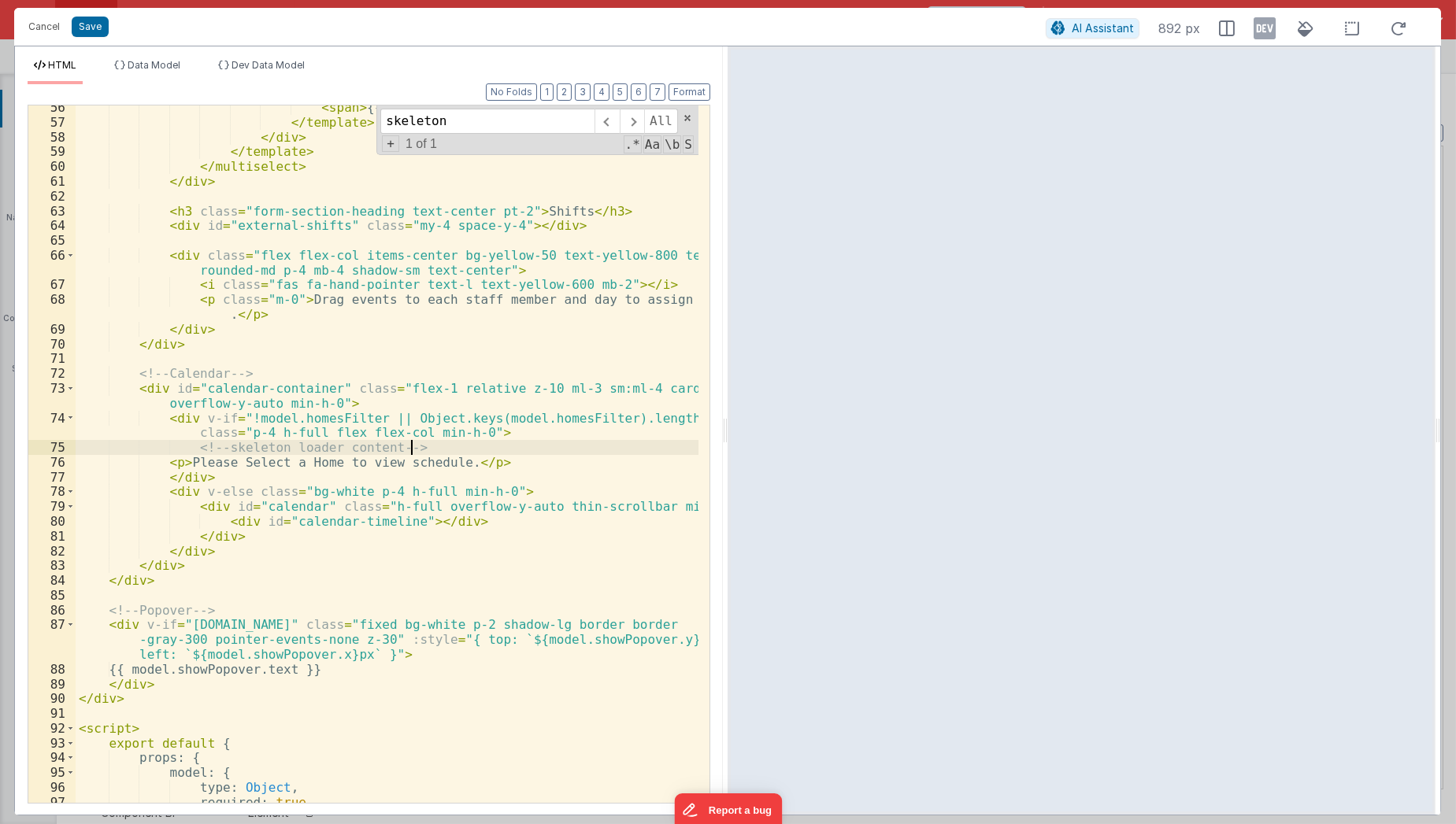
click at [471, 443] on div "< span > {{ props.option.title }} </ span > </ template > </ div > </ template …" at bounding box center [387, 464] width 623 height 729
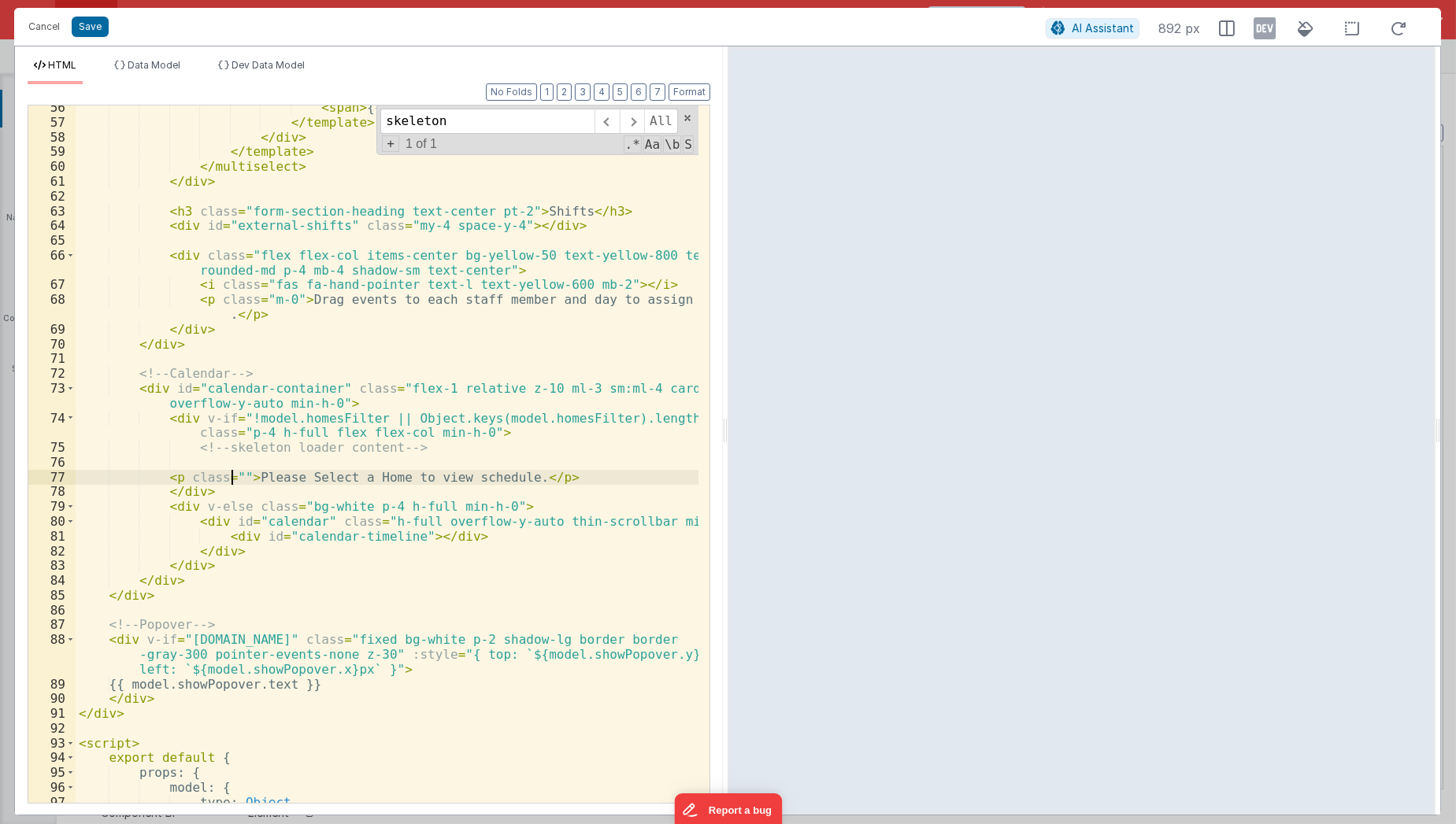
paste textarea
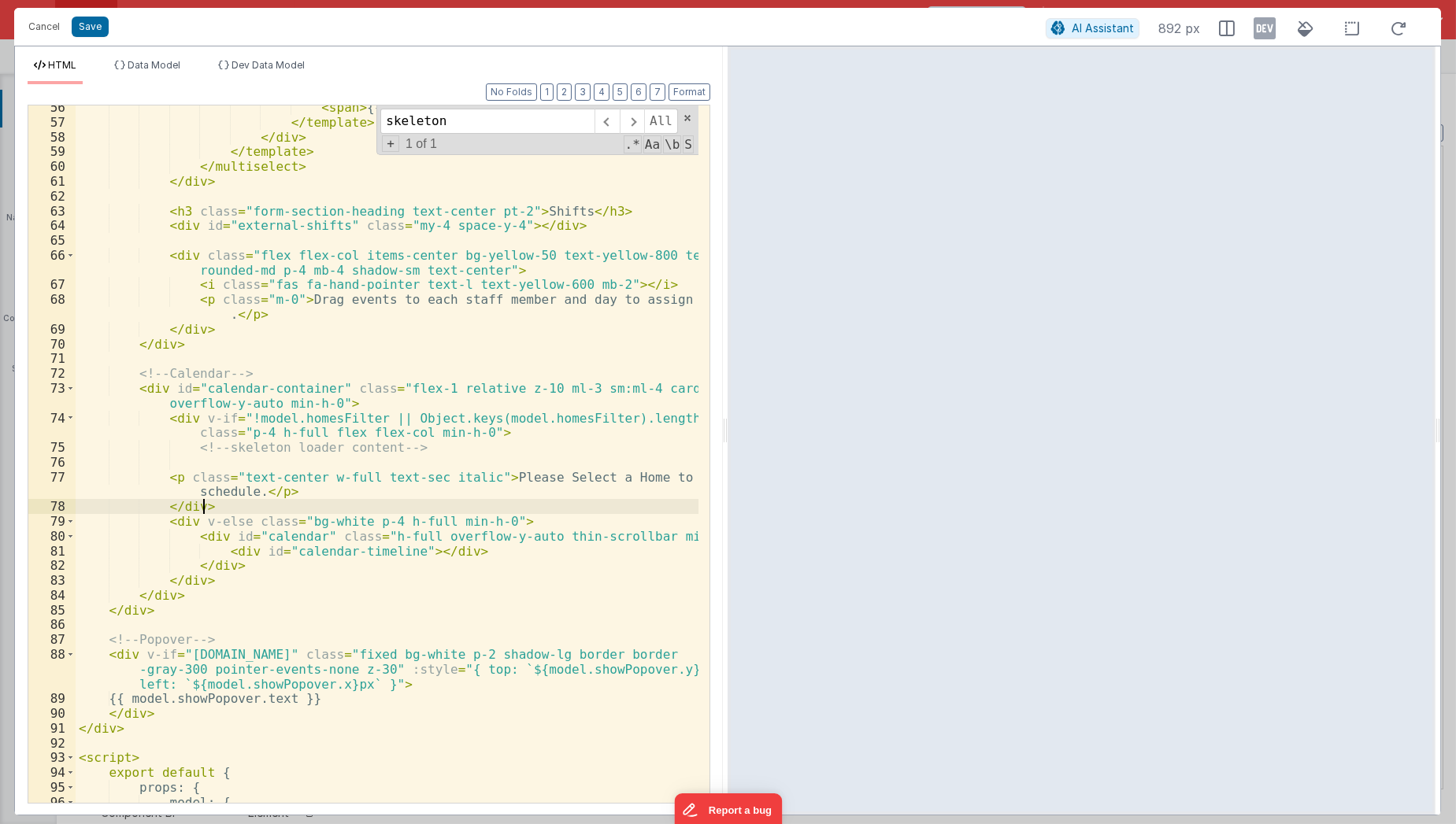
click at [351, 508] on div "< span > {{ props.option.title }} </ span > </ template > </ div > </ template …" at bounding box center [387, 464] width 623 height 729
click at [539, 477] on div "< span > {{ props.option.title }} </ span > </ template > </ div > </ template …" at bounding box center [387, 464] width 623 height 729
click at [509, 479] on div "< span > {{ props.option.title }} </ span > </ template > </ div > </ template …" at bounding box center [387, 464] width 623 height 729
click at [193, 492] on div "< span > {{ props.option.title }} </ span > </ template > </ div > </ template …" at bounding box center [387, 464] width 623 height 729
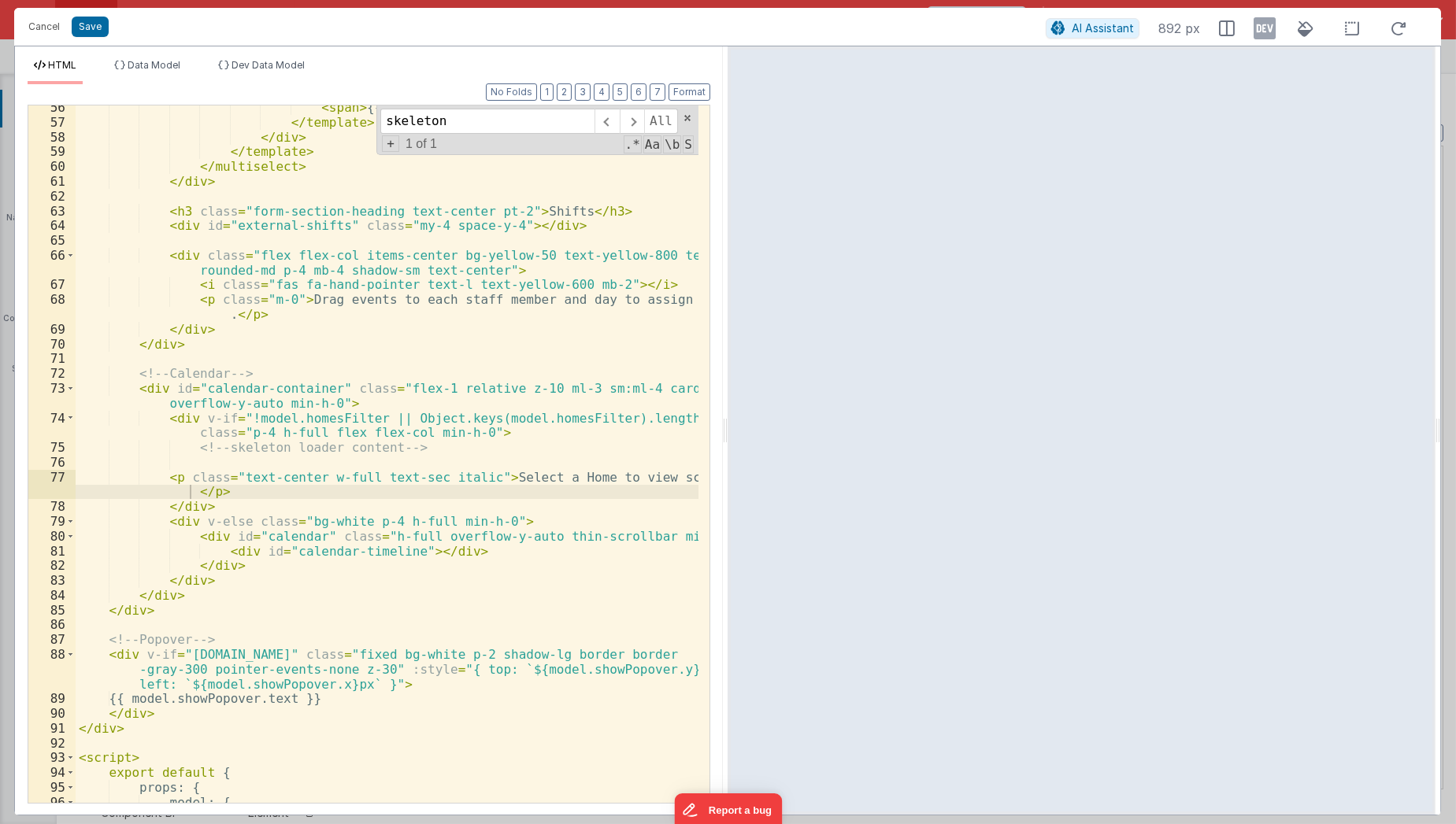
click at [82, 37] on div "Cancel Save" at bounding box center [533, 26] width 1025 height 22
click at [84, 36] on div "Cancel Save" at bounding box center [533, 26] width 1025 height 22
click at [93, 29] on button "Save" at bounding box center [90, 26] width 37 height 21
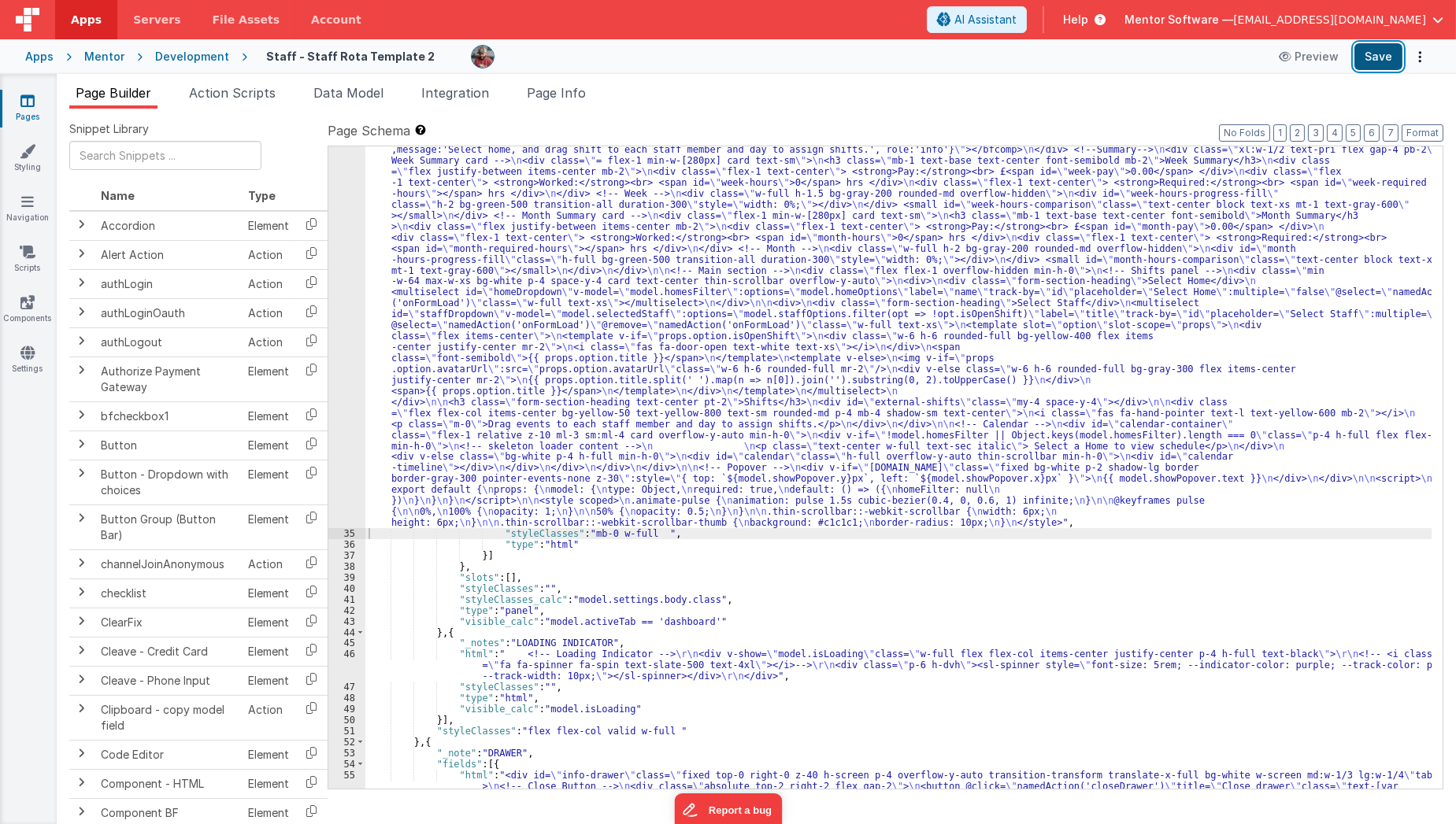
click at [1381, 58] on button "Save" at bounding box center [1378, 56] width 48 height 26
click at [37, 102] on link "Pages" at bounding box center [27, 108] width 57 height 31
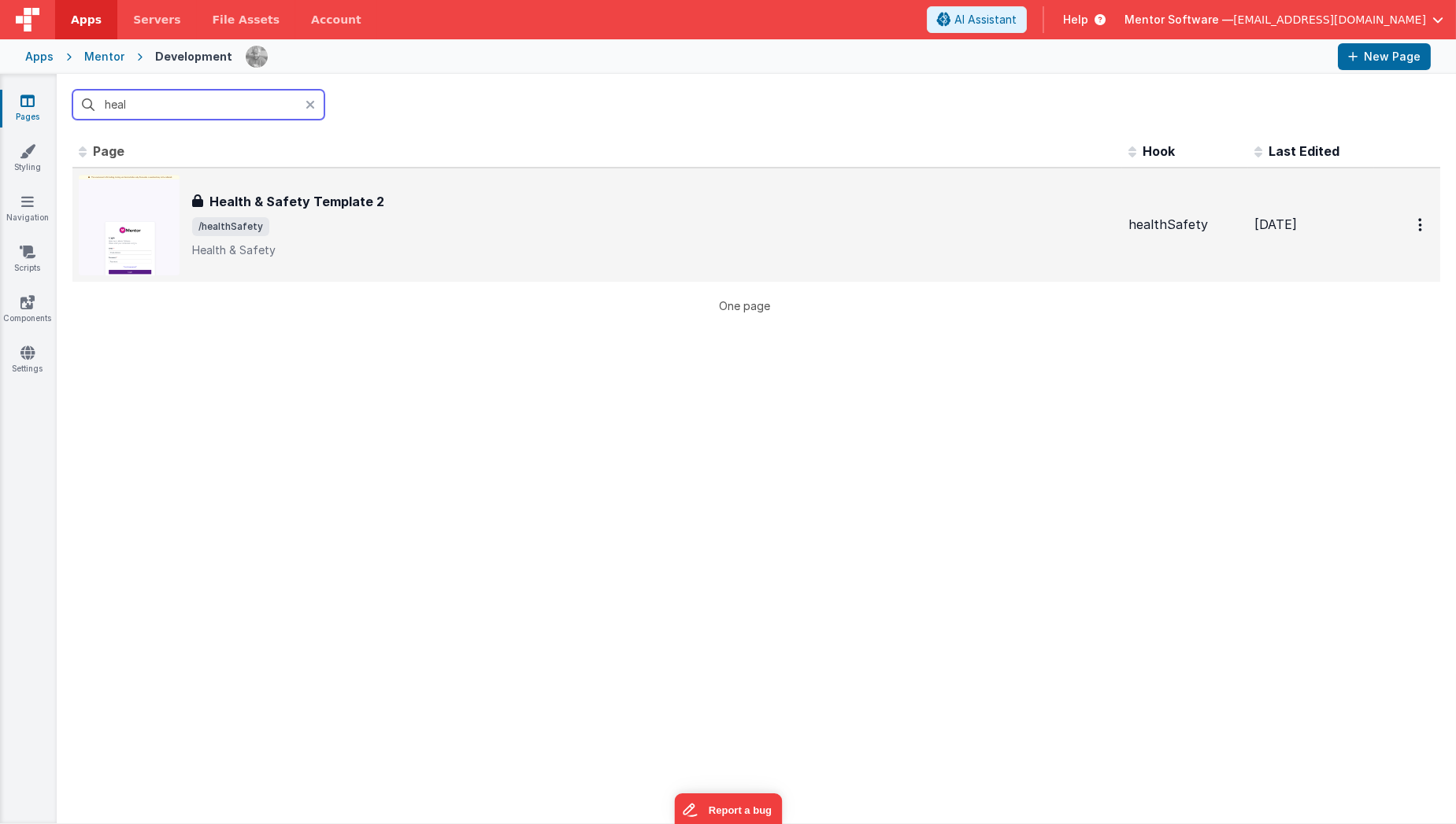
type input "heal"
click at [281, 193] on h3 "Health & Safety Template 2" at bounding box center [296, 201] width 174 height 19
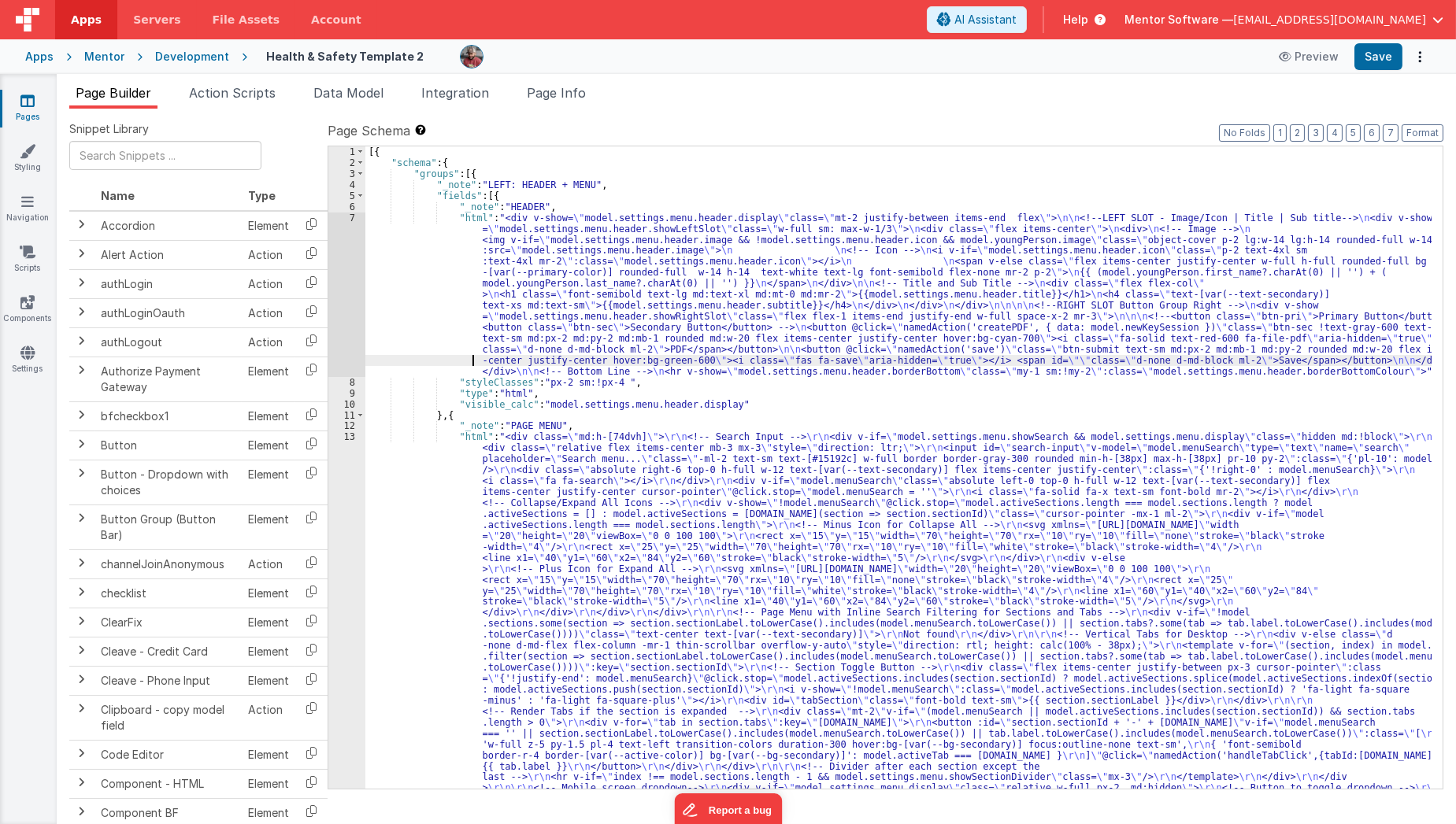
click at [403, 361] on div "[{ "schema" : { "groups" : [{ "_note" : "LEFT: HEADER + MENU" , "fields" : [{ "…" at bounding box center [899, 759] width 1067 height 1225
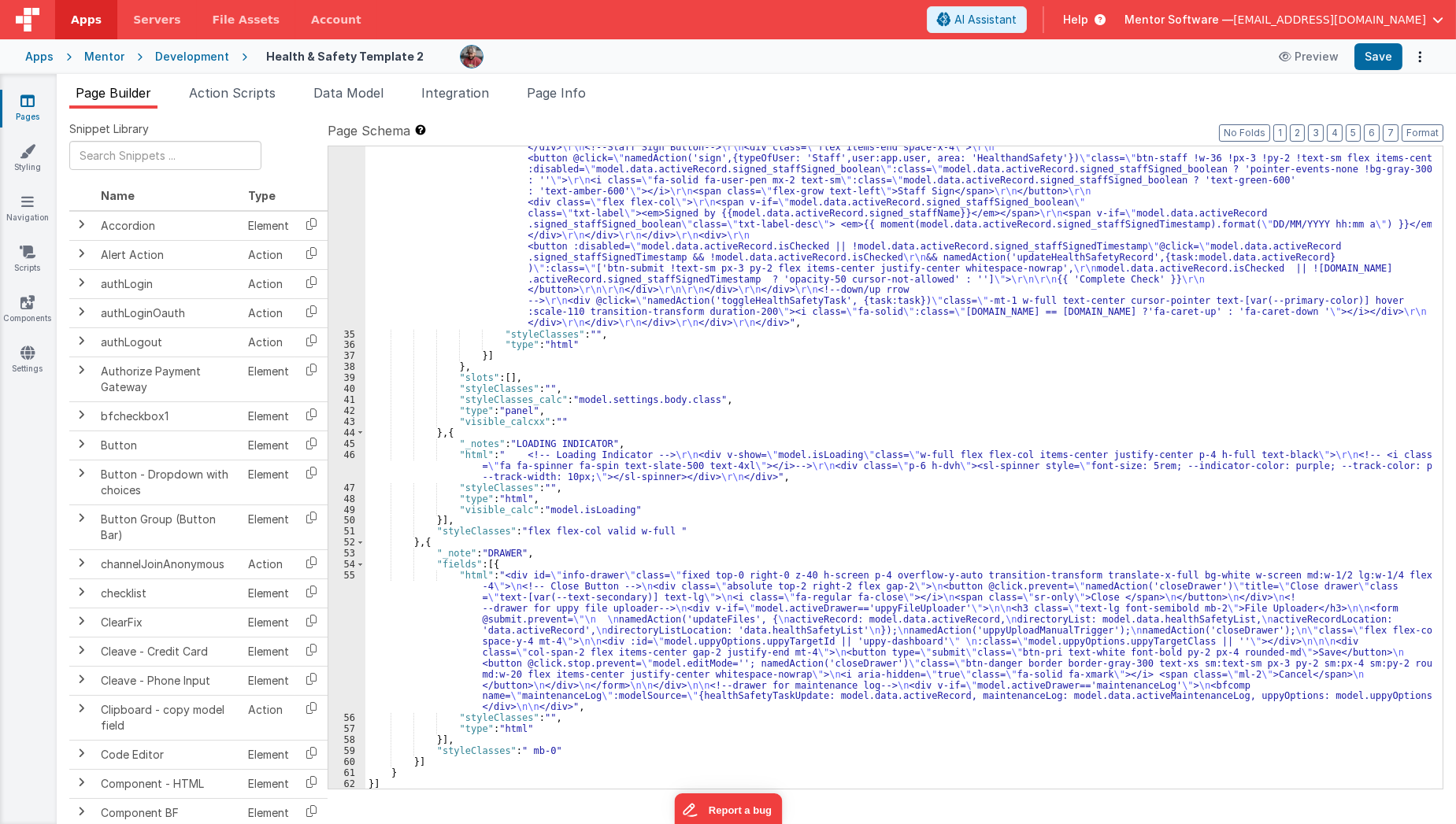
scroll to position [3270, 0]
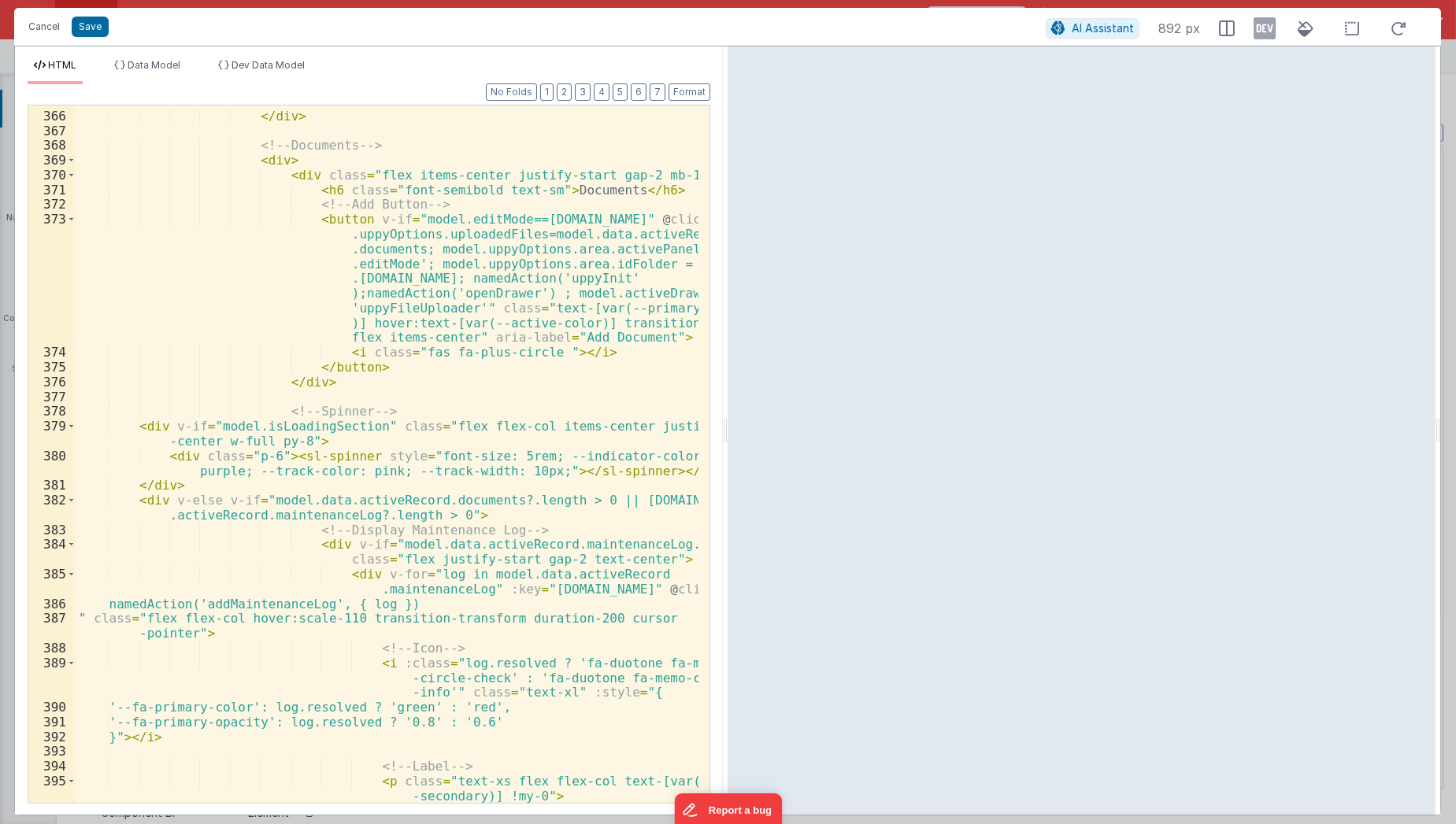
scroll to position [6637, 0]
click at [446, 512] on div "</ div > <!-- Documents --> < div > < div class = "flex items-center justify-st…" at bounding box center [387, 457] width 623 height 729
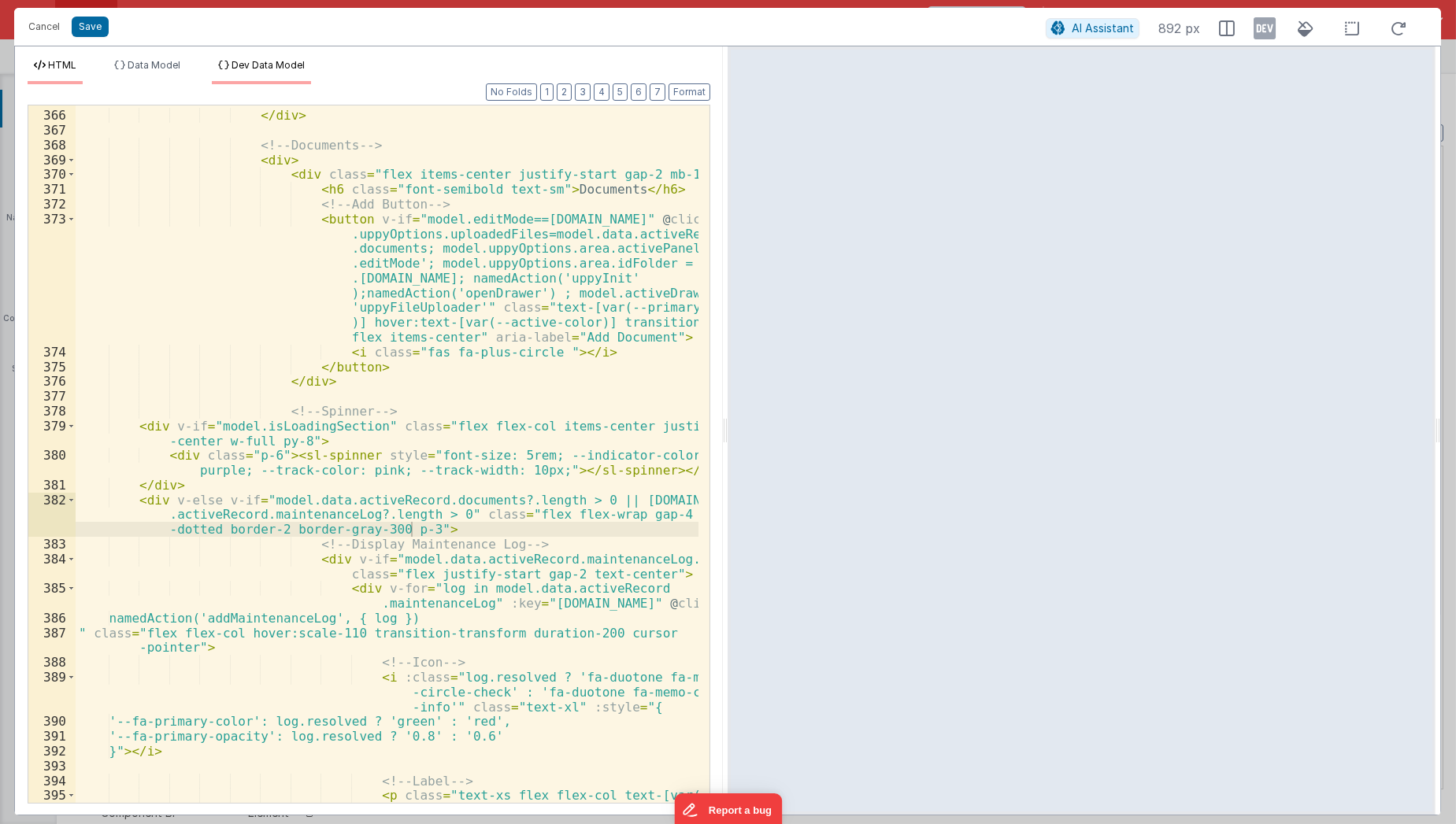
click at [286, 62] on span "Dev Data Model" at bounding box center [268, 64] width 74 height 12
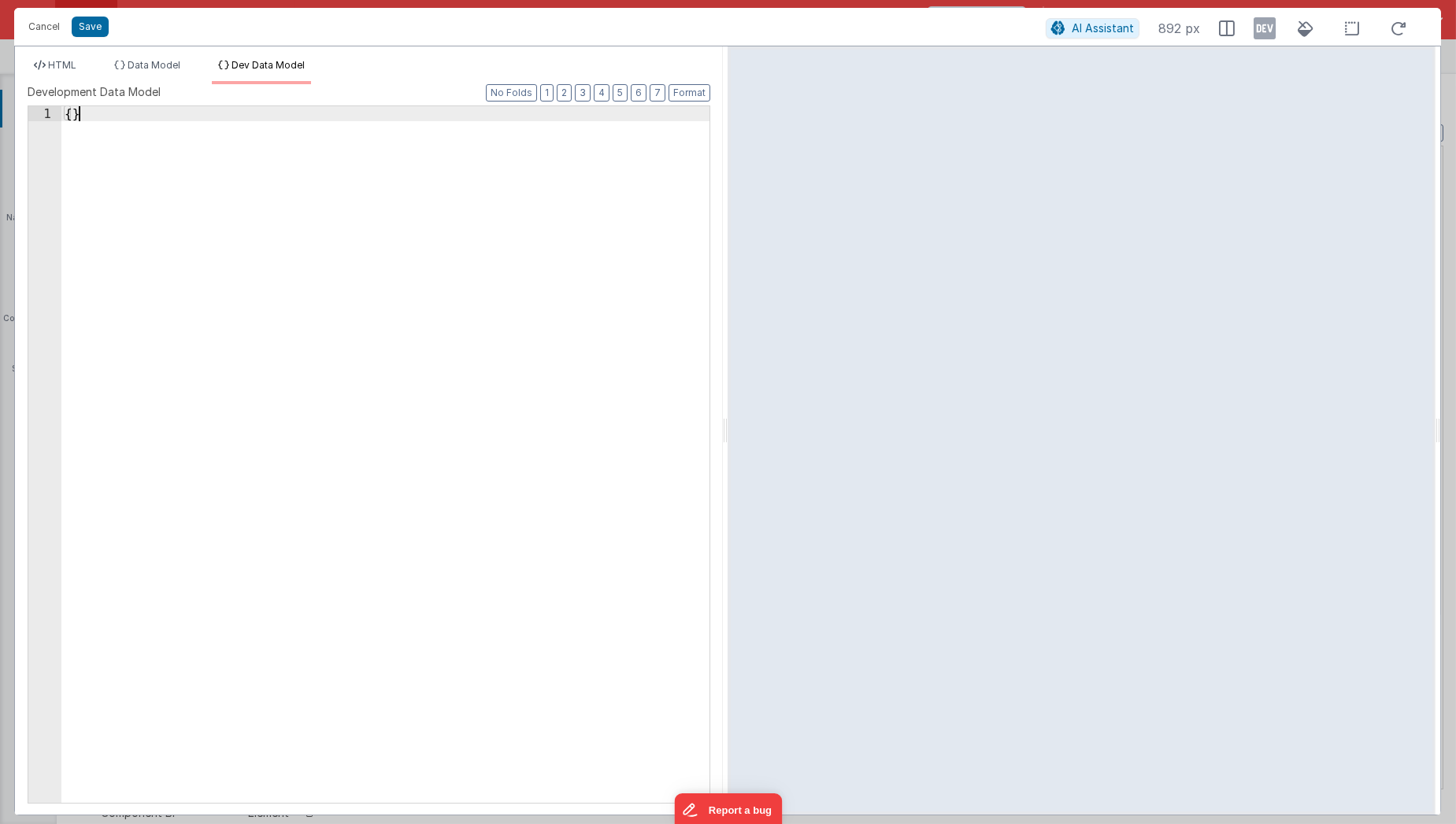
click at [357, 311] on div "{ }" at bounding box center [385, 470] width 649 height 728
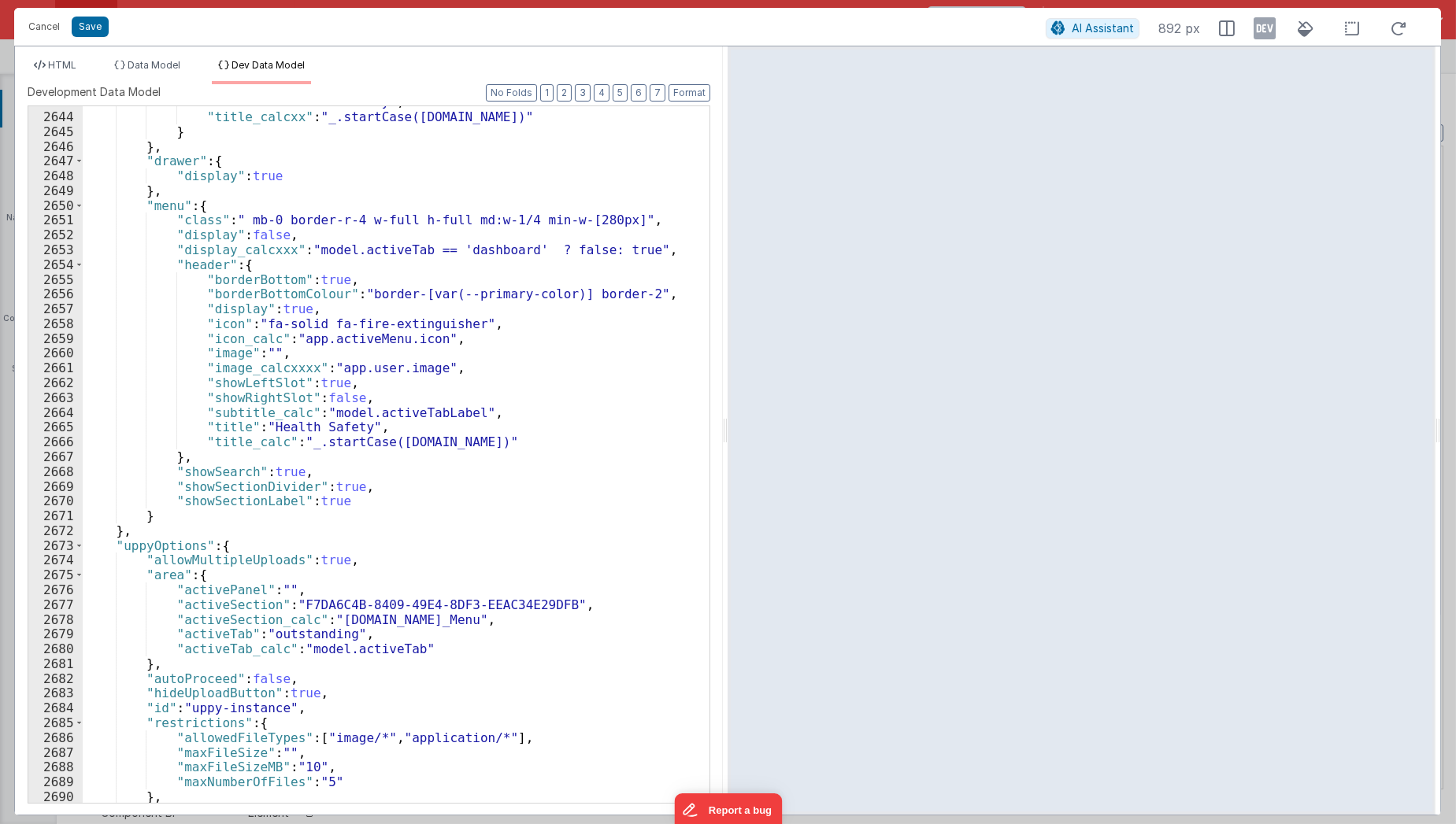
scroll to position [25097, 0]
click at [1269, 26] on icon at bounding box center [1264, 28] width 22 height 25
click at [64, 64] on span "HTML" at bounding box center [62, 64] width 28 height 12
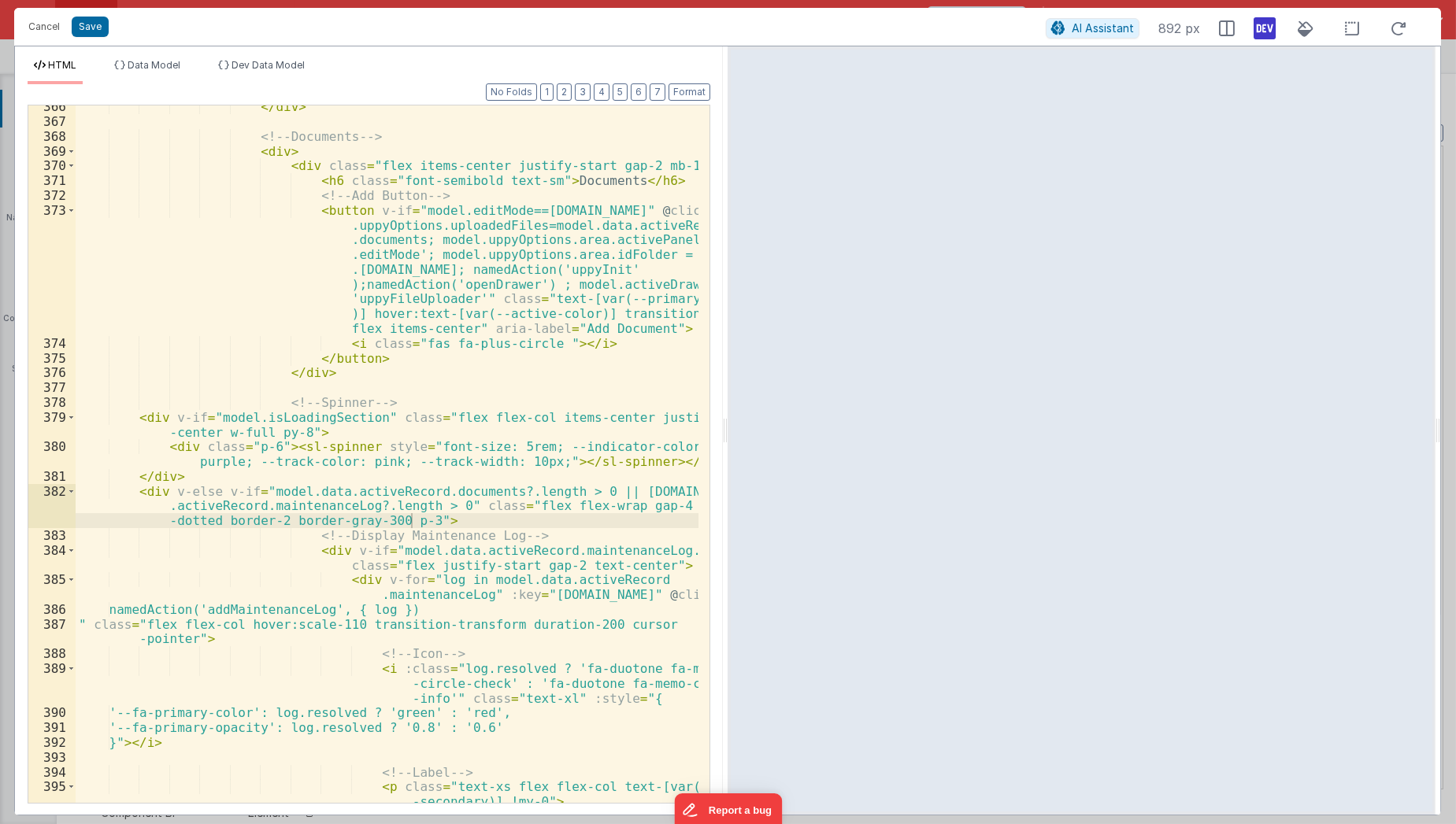
scroll to position [6655, 0]
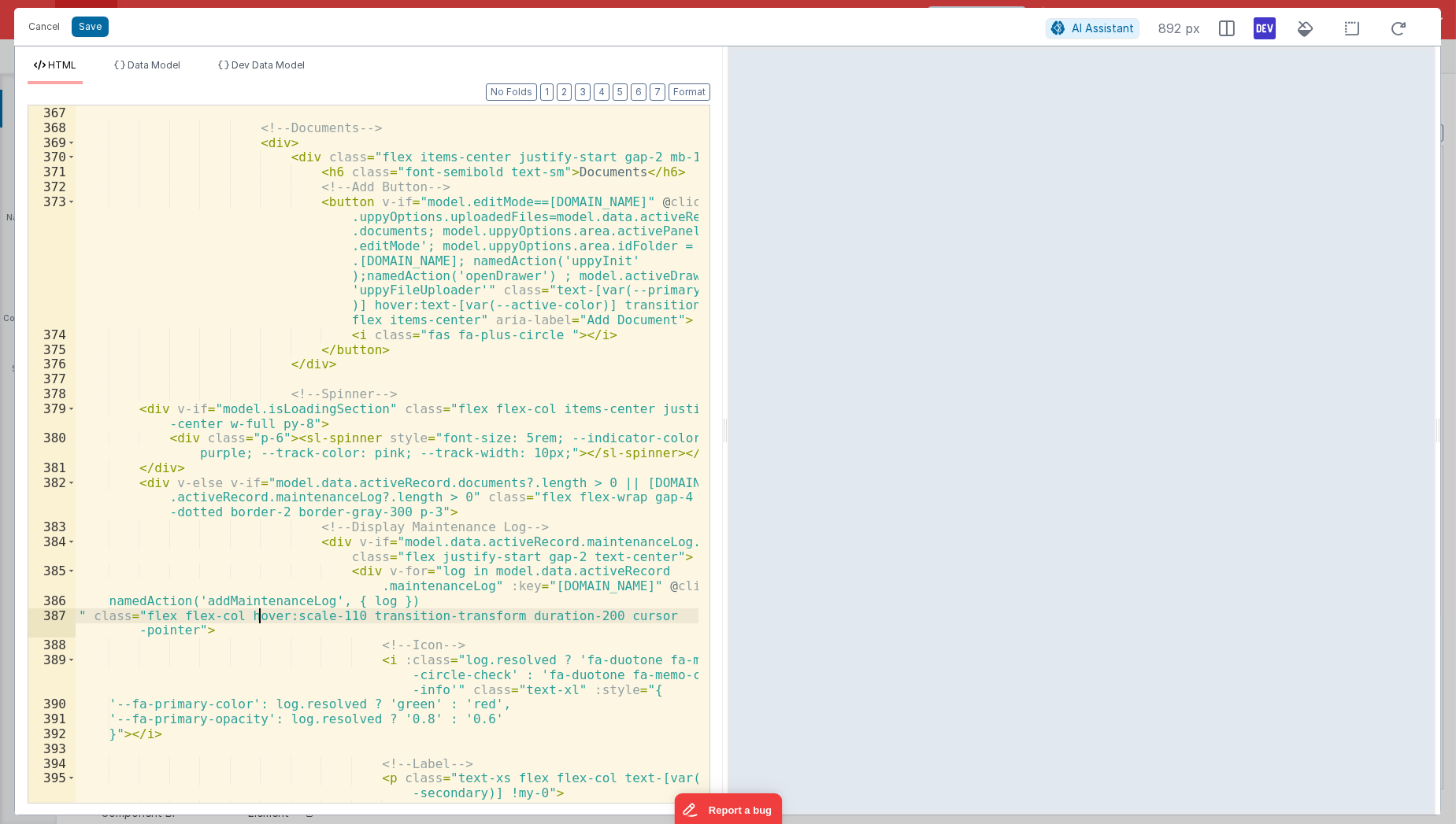
click at [260, 617] on div "</ div > <!-- Documents --> < div > < div class = "flex items-center justify-st…" at bounding box center [387, 455] width 623 height 729
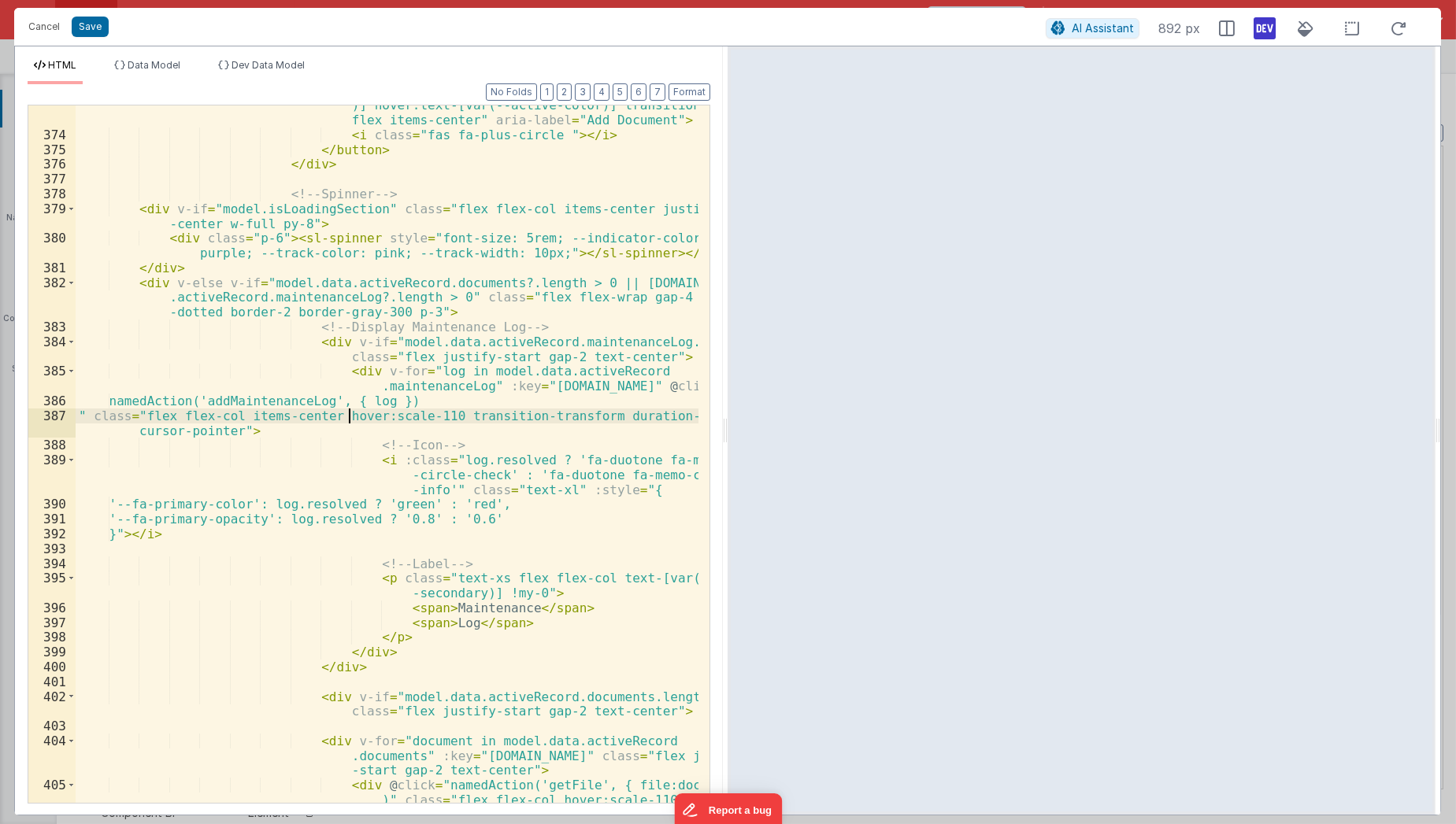
scroll to position [6944, 0]
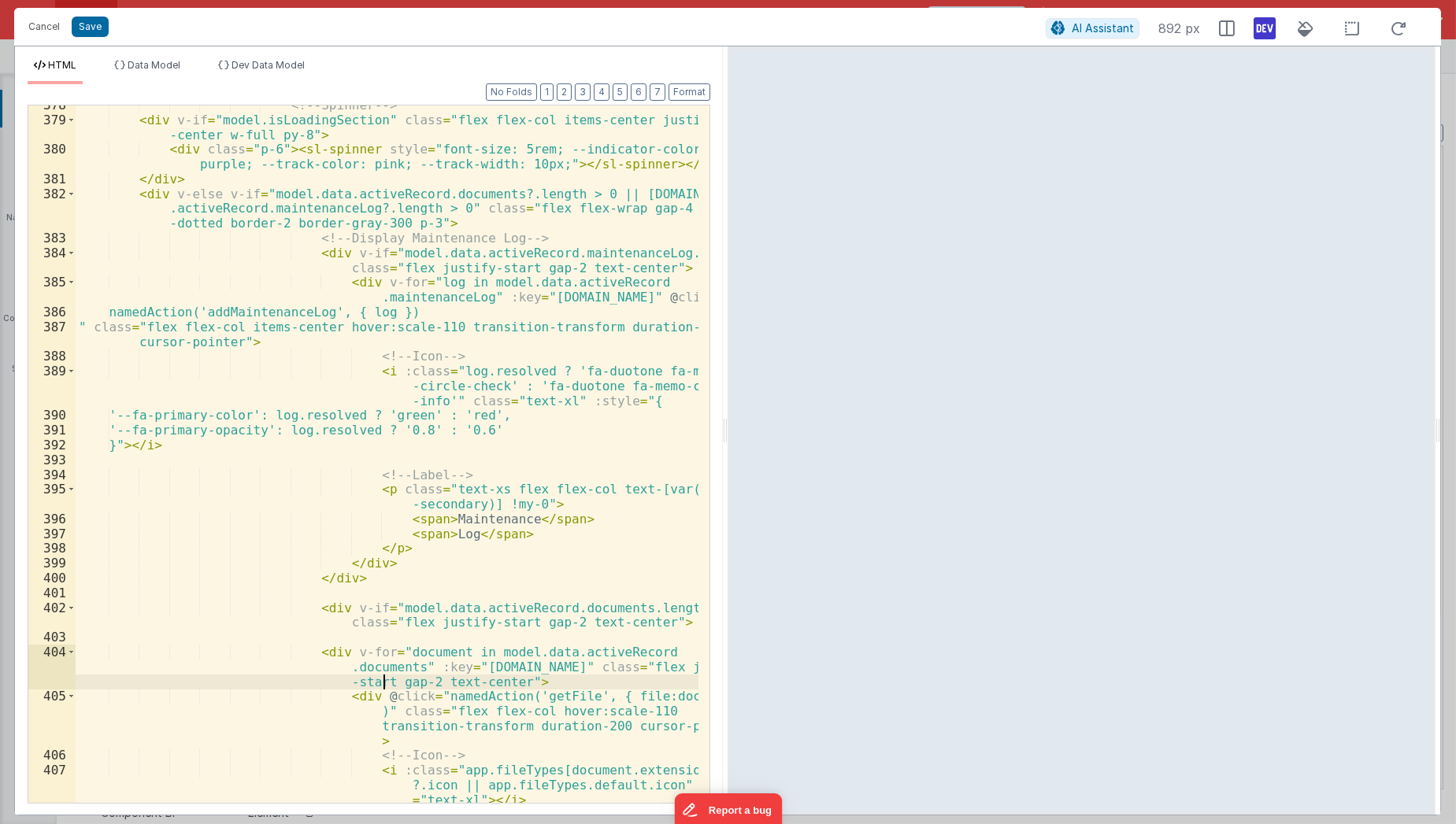
click at [381, 687] on div "<!-- Spinner --> < div v-if = "model.isLoadingSection" class = "flex flex-col i…" at bounding box center [387, 462] width 623 height 729
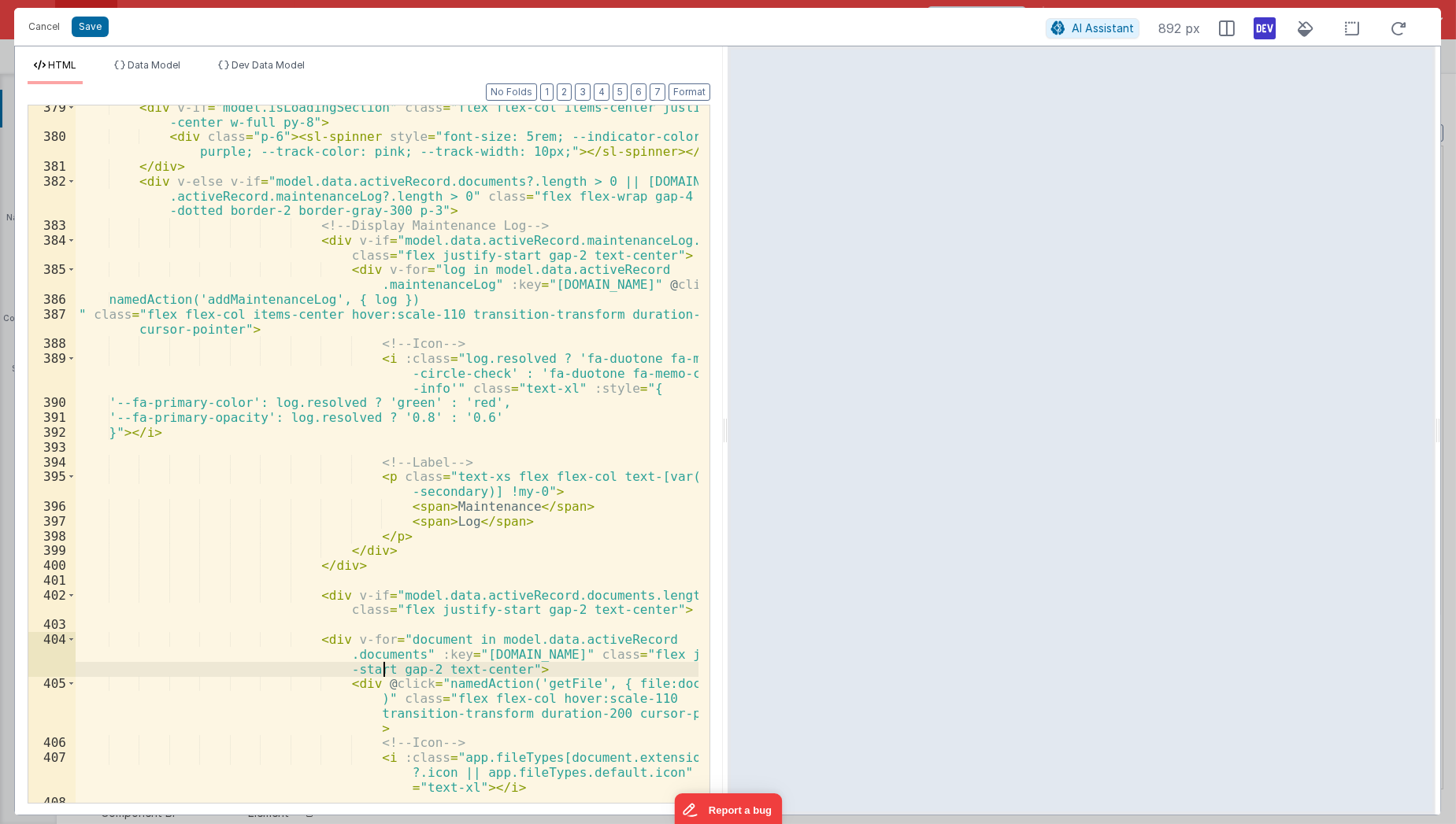
scroll to position [6986, 0]
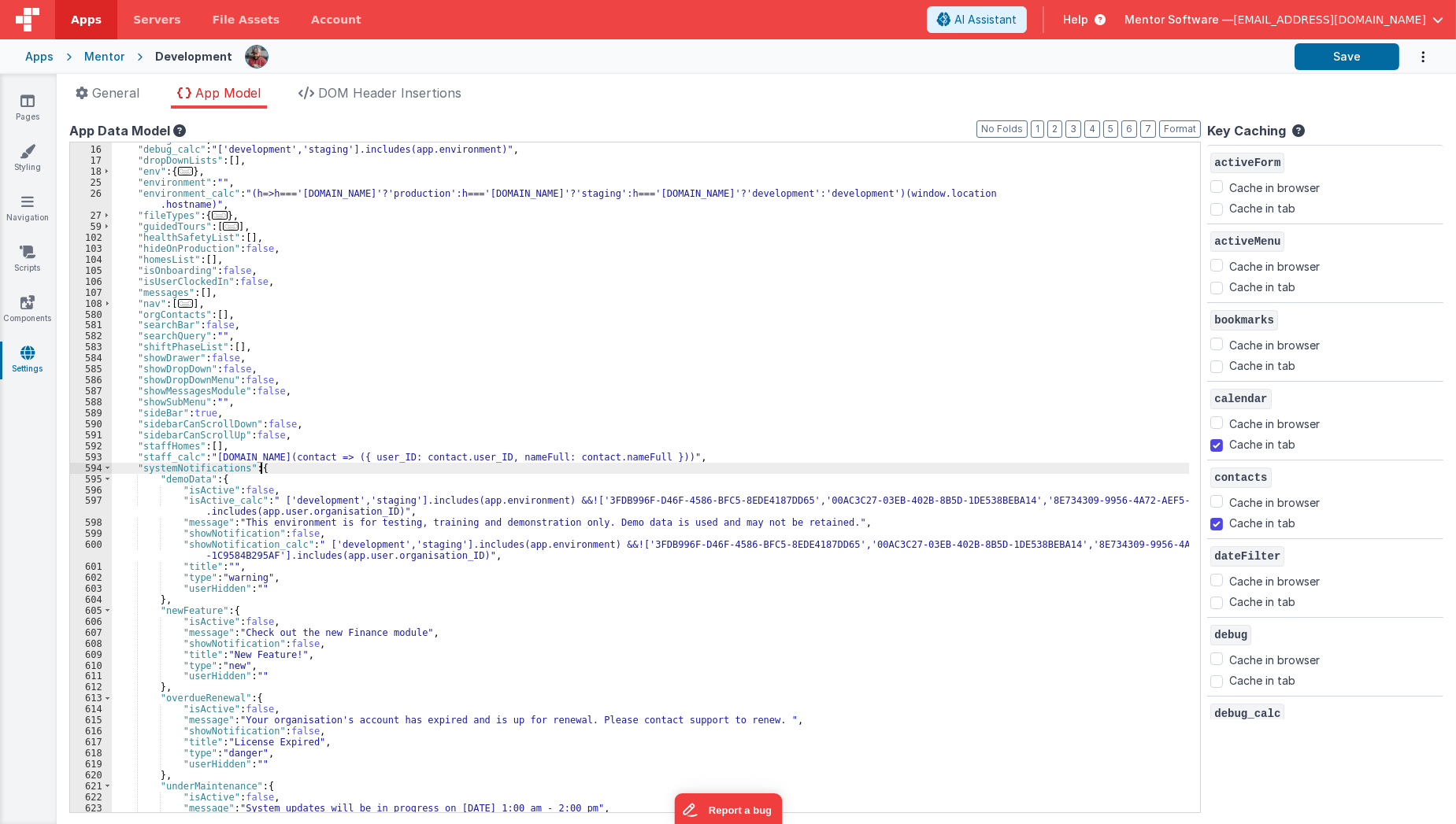
scroll to position [86, 0]
click at [33, 99] on icon at bounding box center [27, 100] width 14 height 16
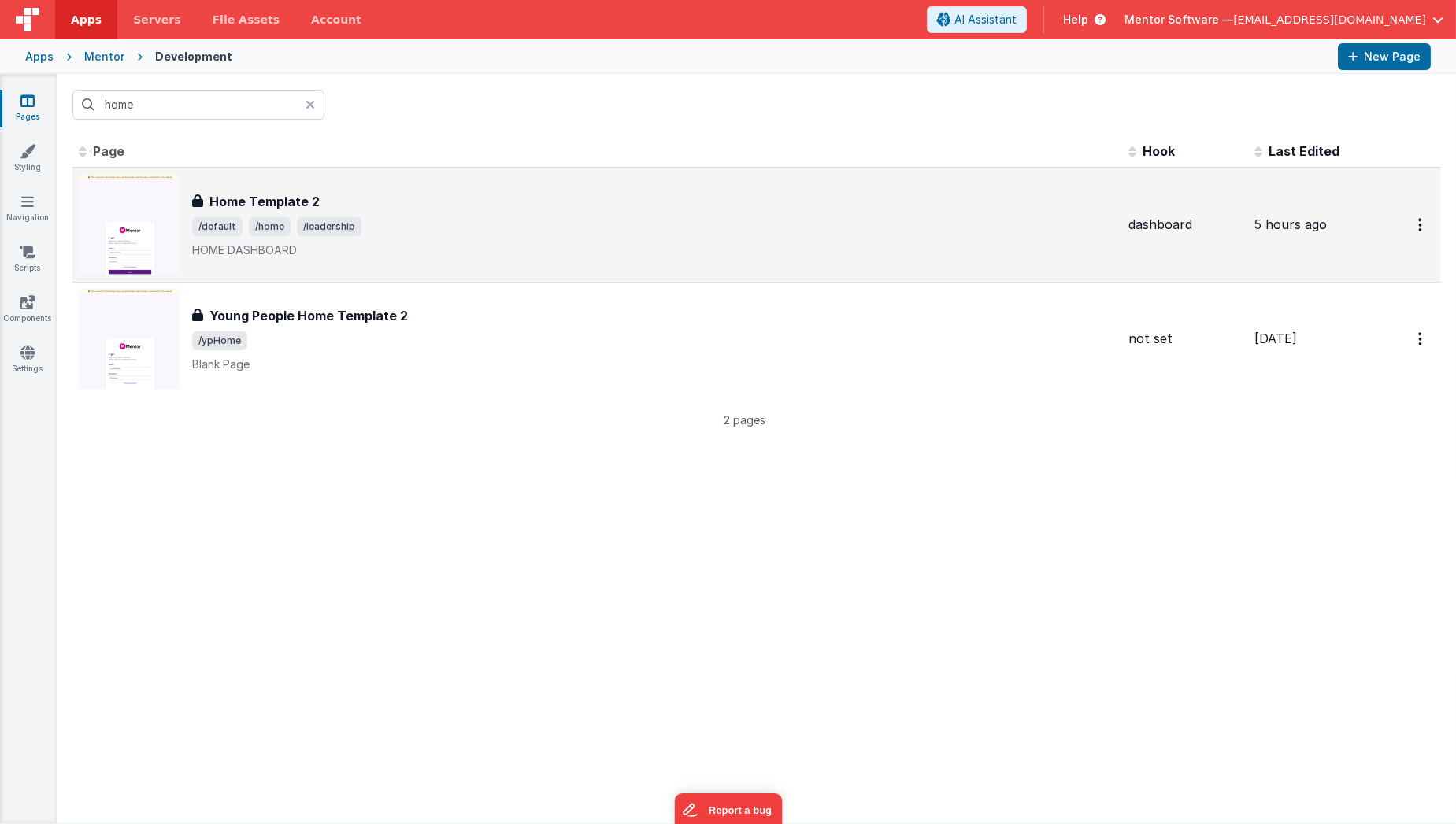
click at [244, 179] on div "Home Template 2 Home Template 2 /default /home /leadership HOME DASHBOARD" at bounding box center [597, 225] width 1037 height 101
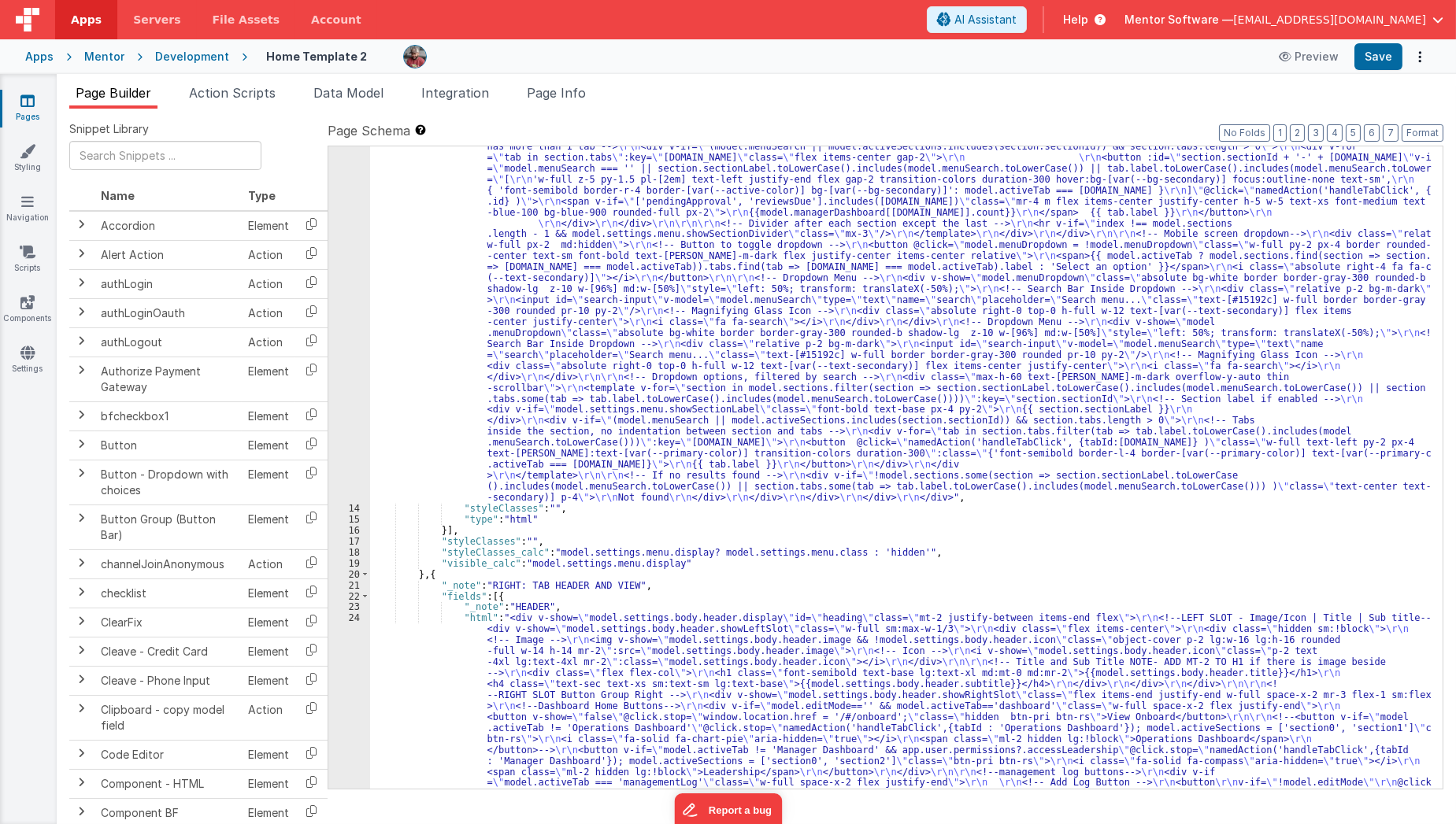
scroll to position [517, 0]
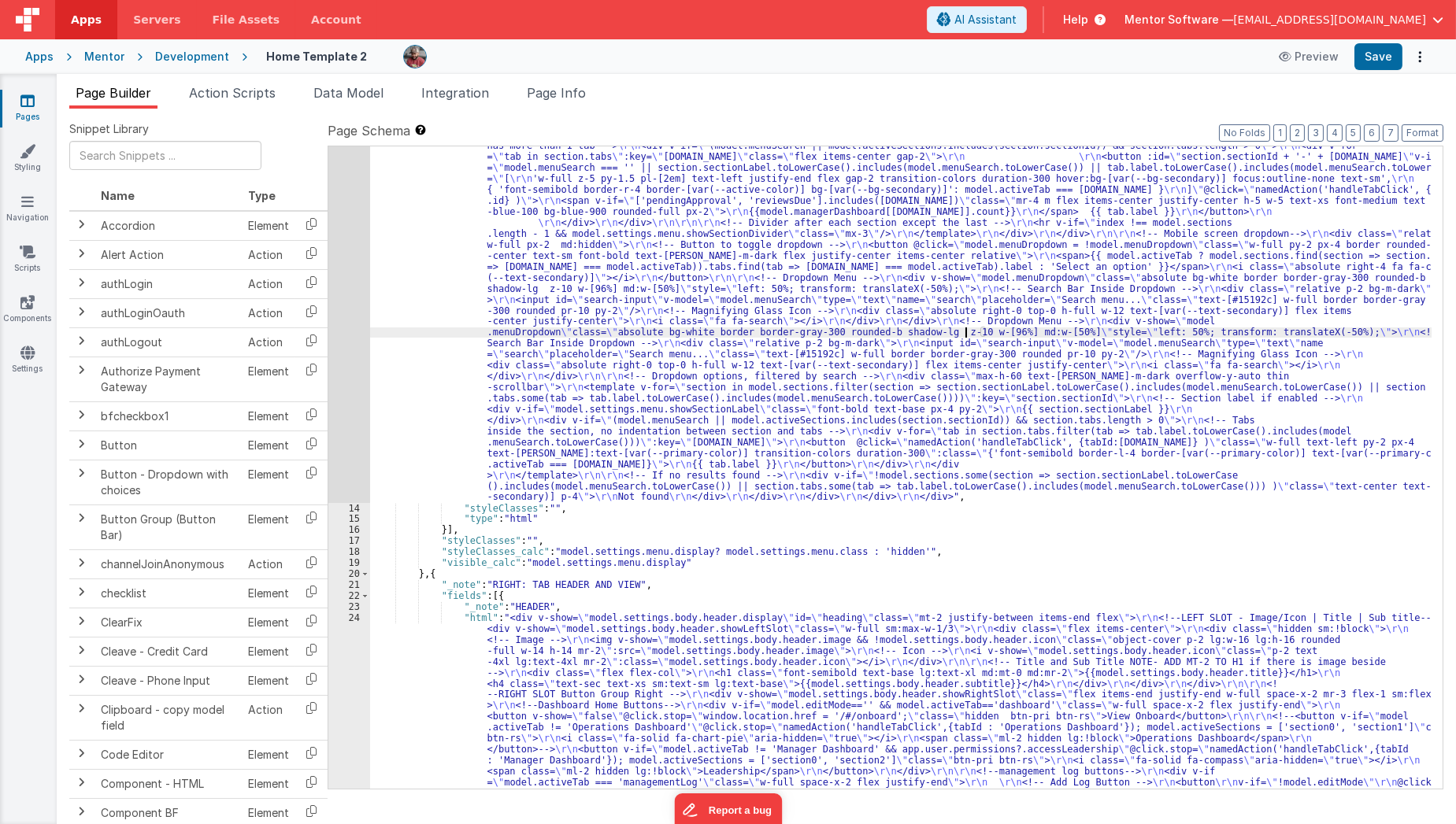
click at [963, 328] on div ""html" : "<div class= \" md:h-[74dvh] \" > \r\n <!-- Search Input --> \r\n <div…" at bounding box center [901, 807] width 1062 height 1883
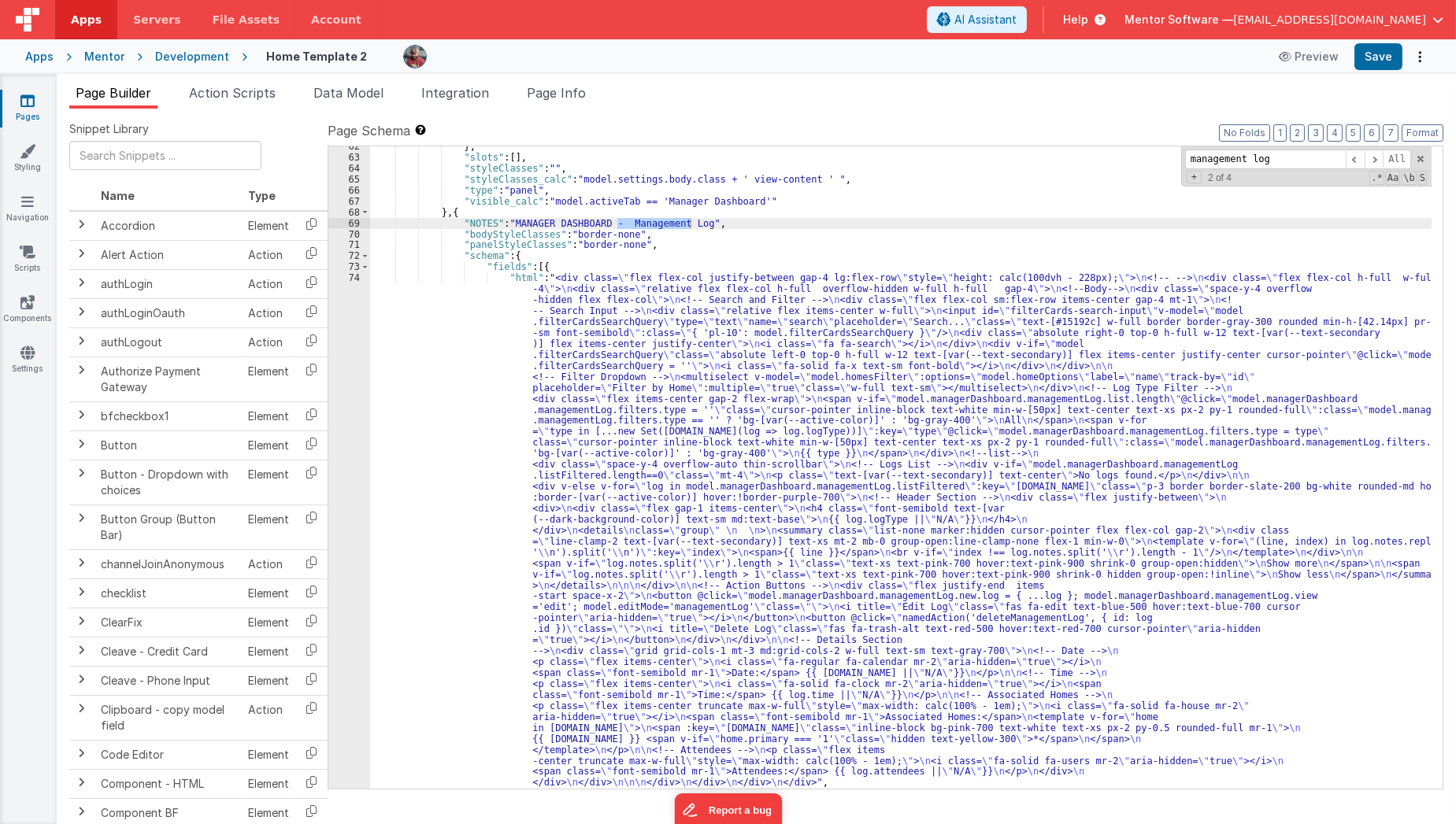
scroll to position [3417, 0]
type input "management log"
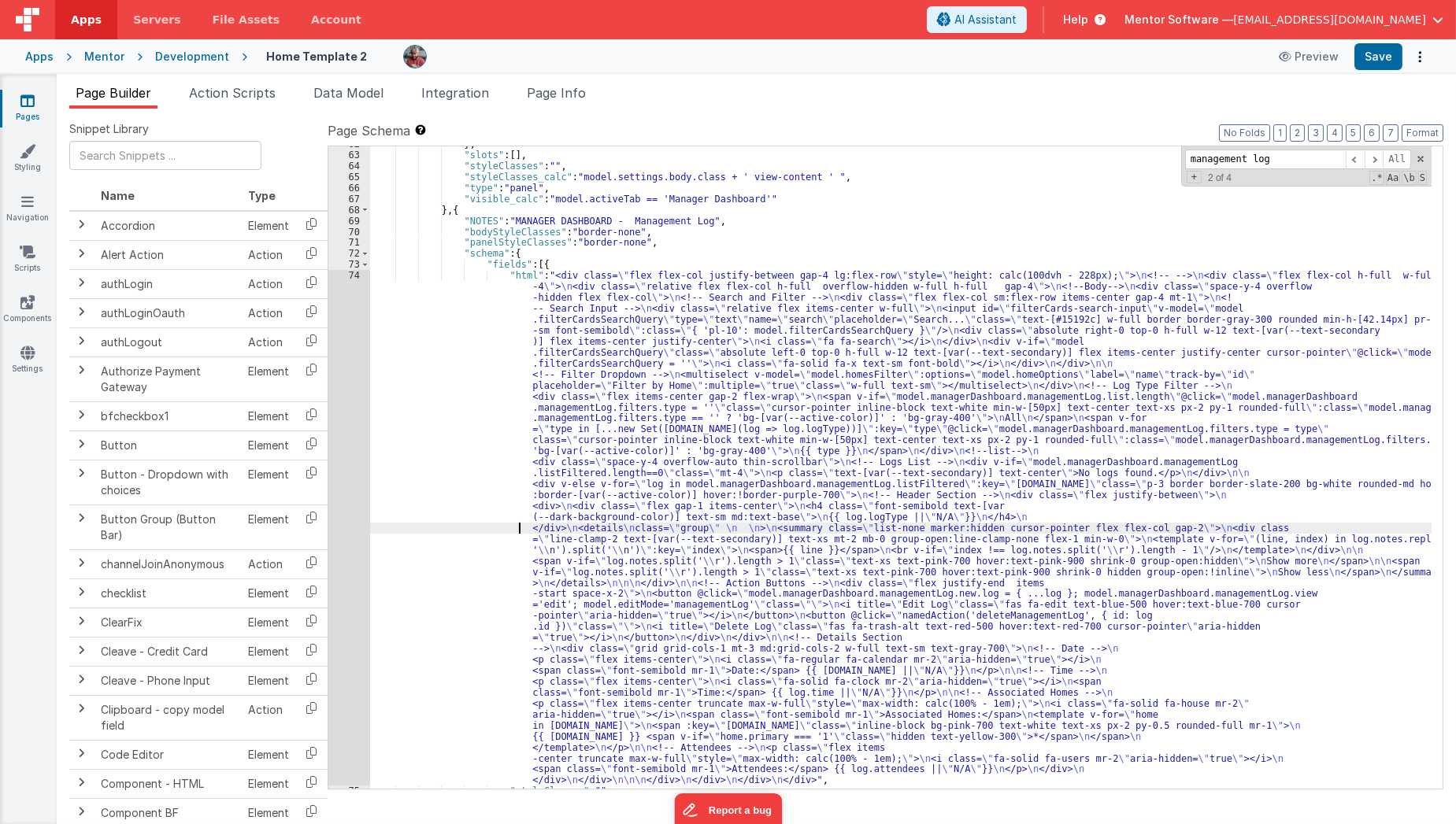
click at [482, 528] on div "} , "slots" : [ ] , "styleClasses" : "" , "styleClasses_calc" : "model.settings…" at bounding box center [901, 471] width 1062 height 665
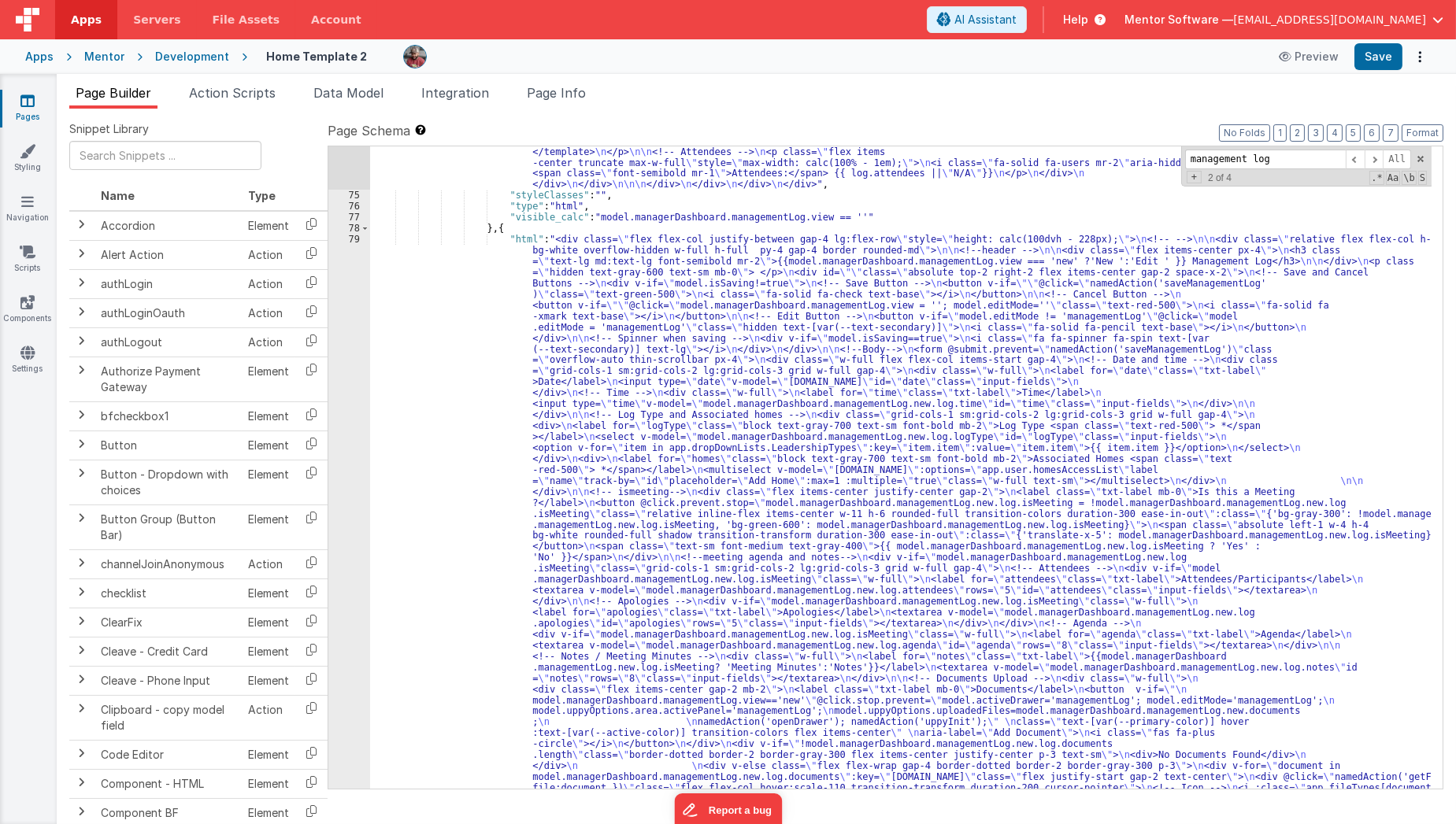
scroll to position [3985, 0]
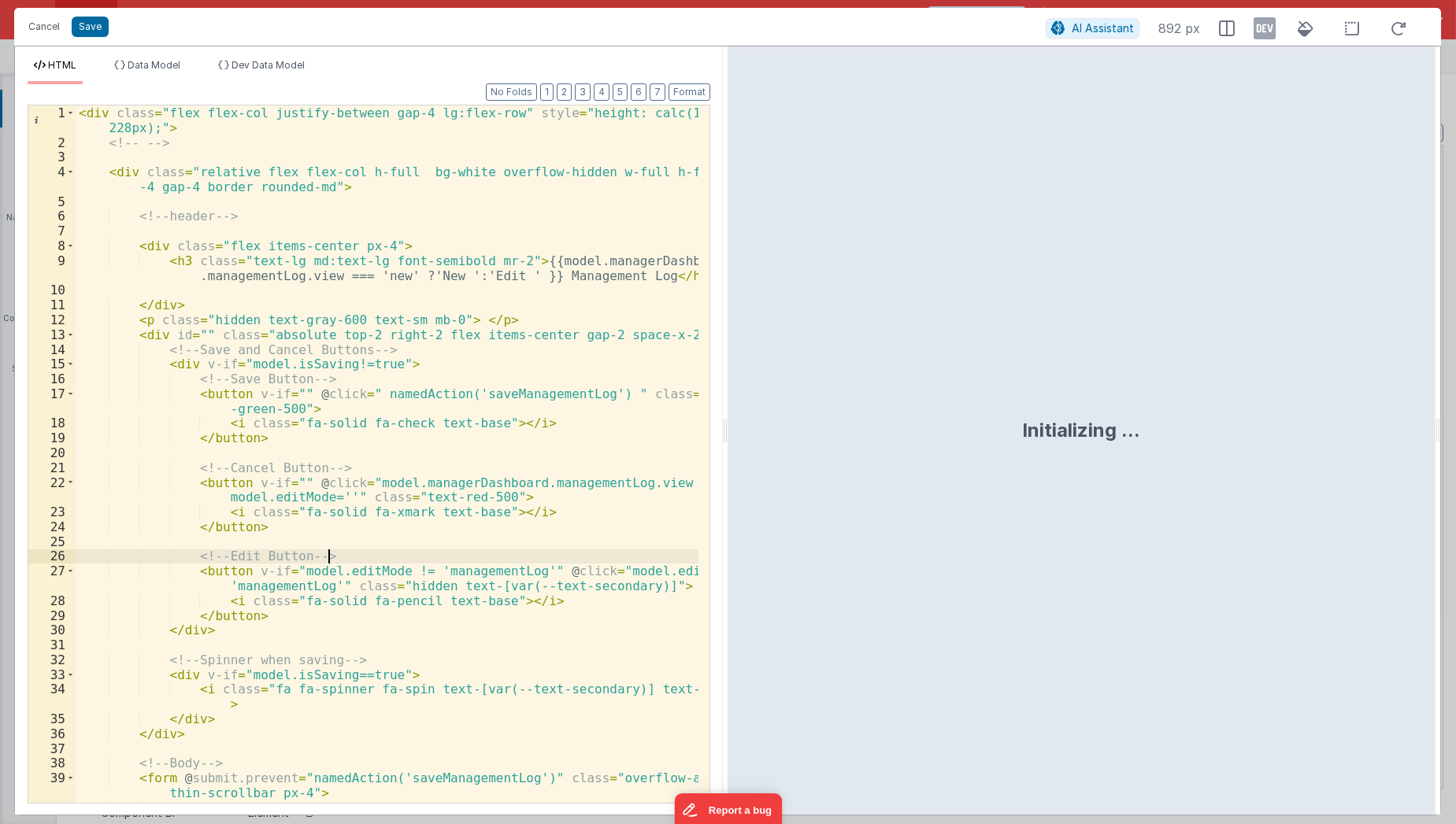
click at [393, 560] on div "< div class = "flex flex-col justify-between gap-4 lg:flex-row" style = "height…" at bounding box center [387, 477] width 623 height 743
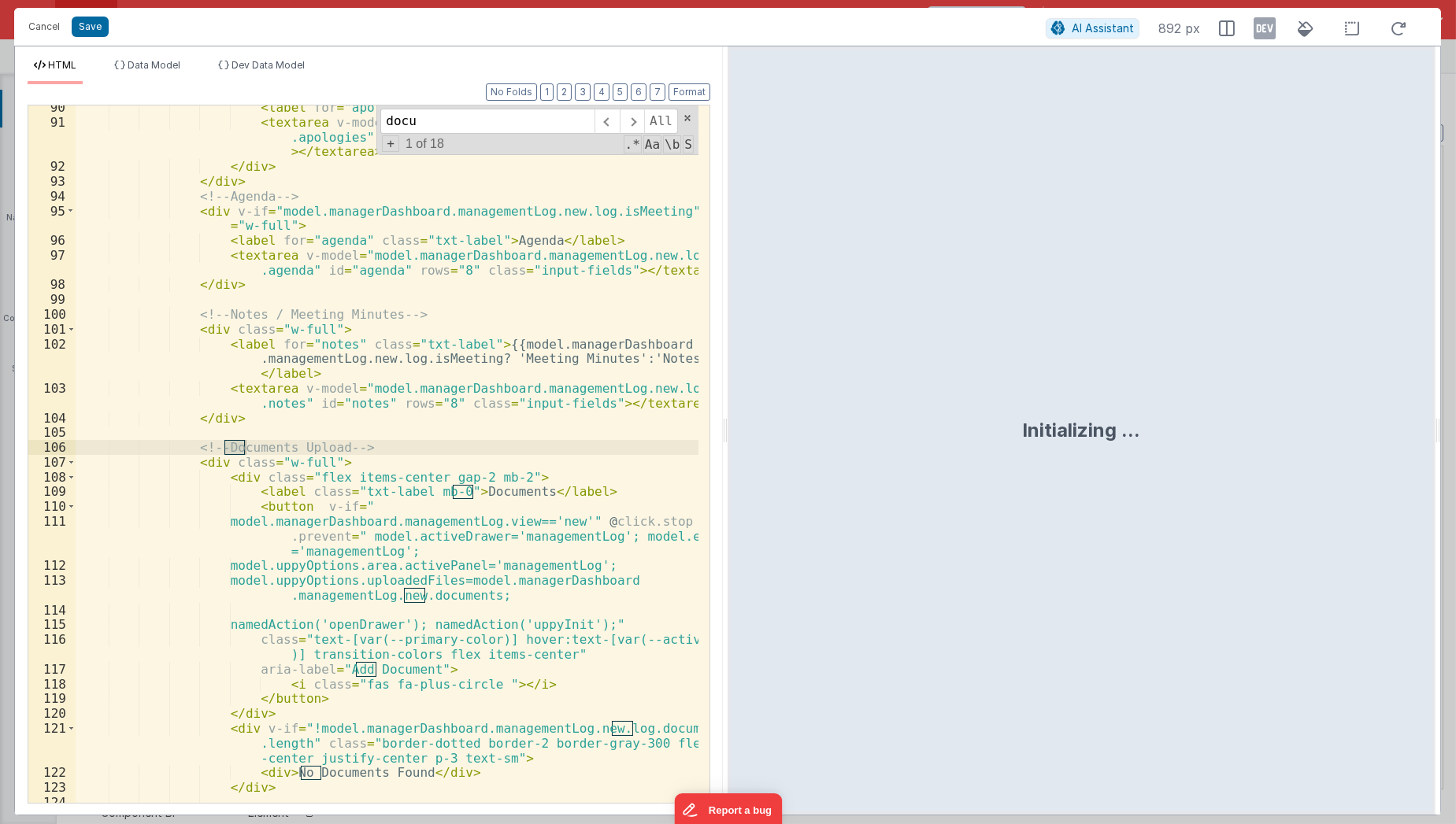
scroll to position [1868, 0]
type input "documents"
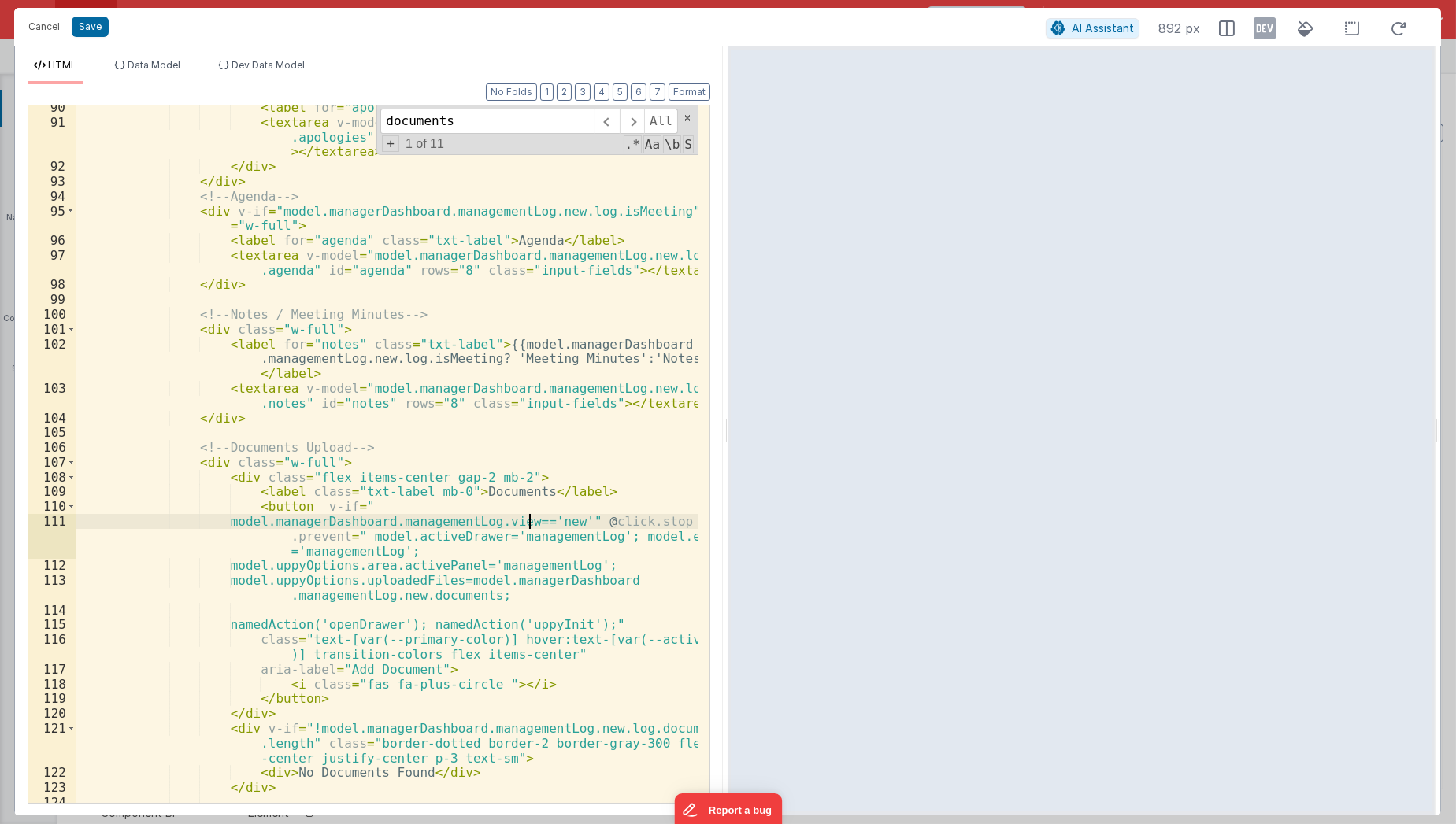
click at [531, 522] on div "< label for = "apologies" class = "txt-label" > Apologies </ label > < textarea…" at bounding box center [387, 471] width 623 height 743
click at [537, 521] on div "< label for = "apologies" class = "txt-label" > Apologies </ label > < textarea…" at bounding box center [387, 471] width 623 height 743
click at [570, 517] on div "< label for = "apologies" class = "txt-label" > Apologies </ label > < textarea…" at bounding box center [386, 455] width 623 height 698
click at [570, 517] on div "< label for = "apologies" class = "txt-label" > Apologies </ label > < textarea…" at bounding box center [387, 471] width 623 height 743
click at [75, 26] on button "Save" at bounding box center [90, 26] width 37 height 21
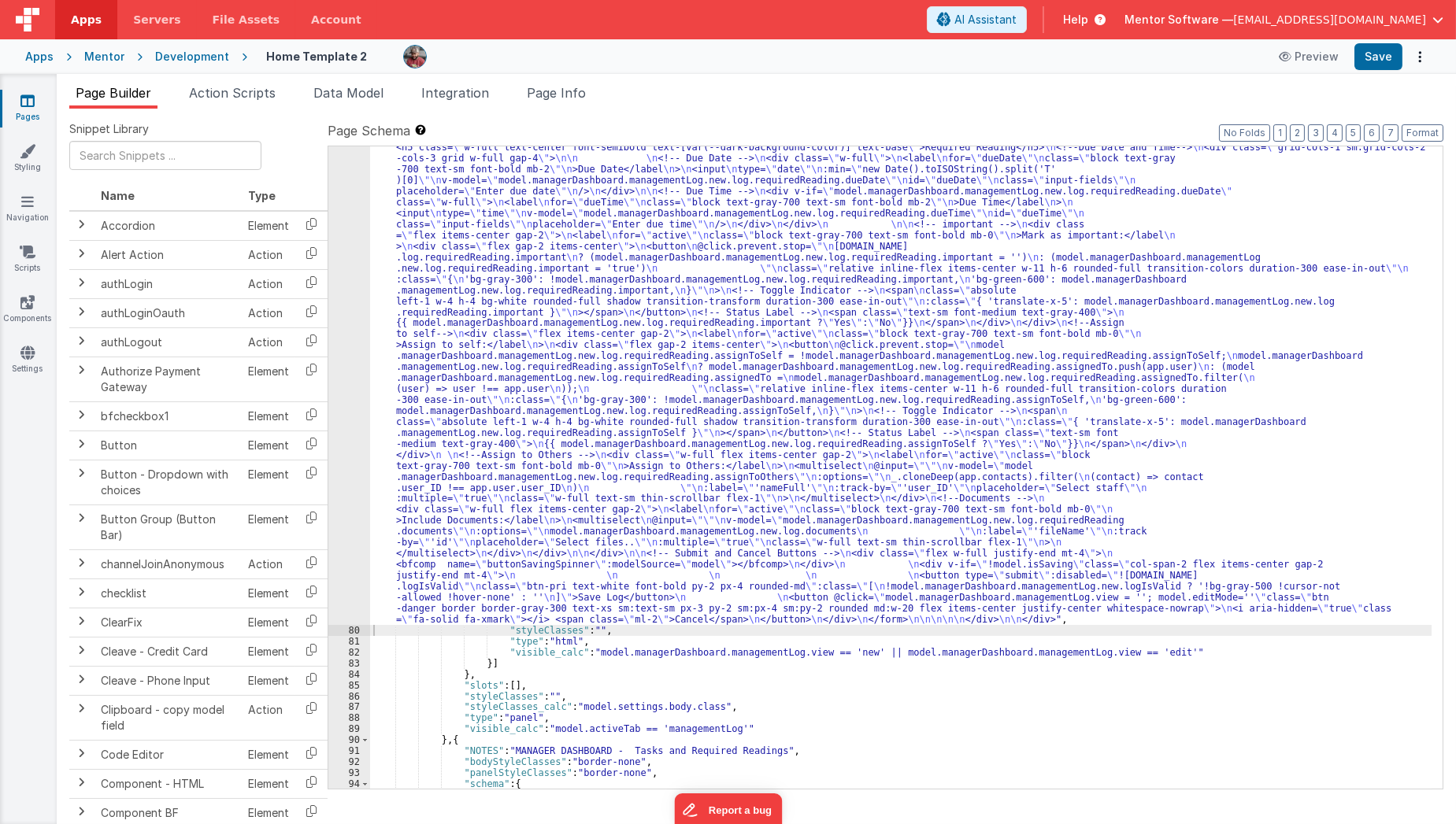
scroll to position [4701, 0]
click at [1373, 56] on button "Save" at bounding box center [1378, 56] width 48 height 26
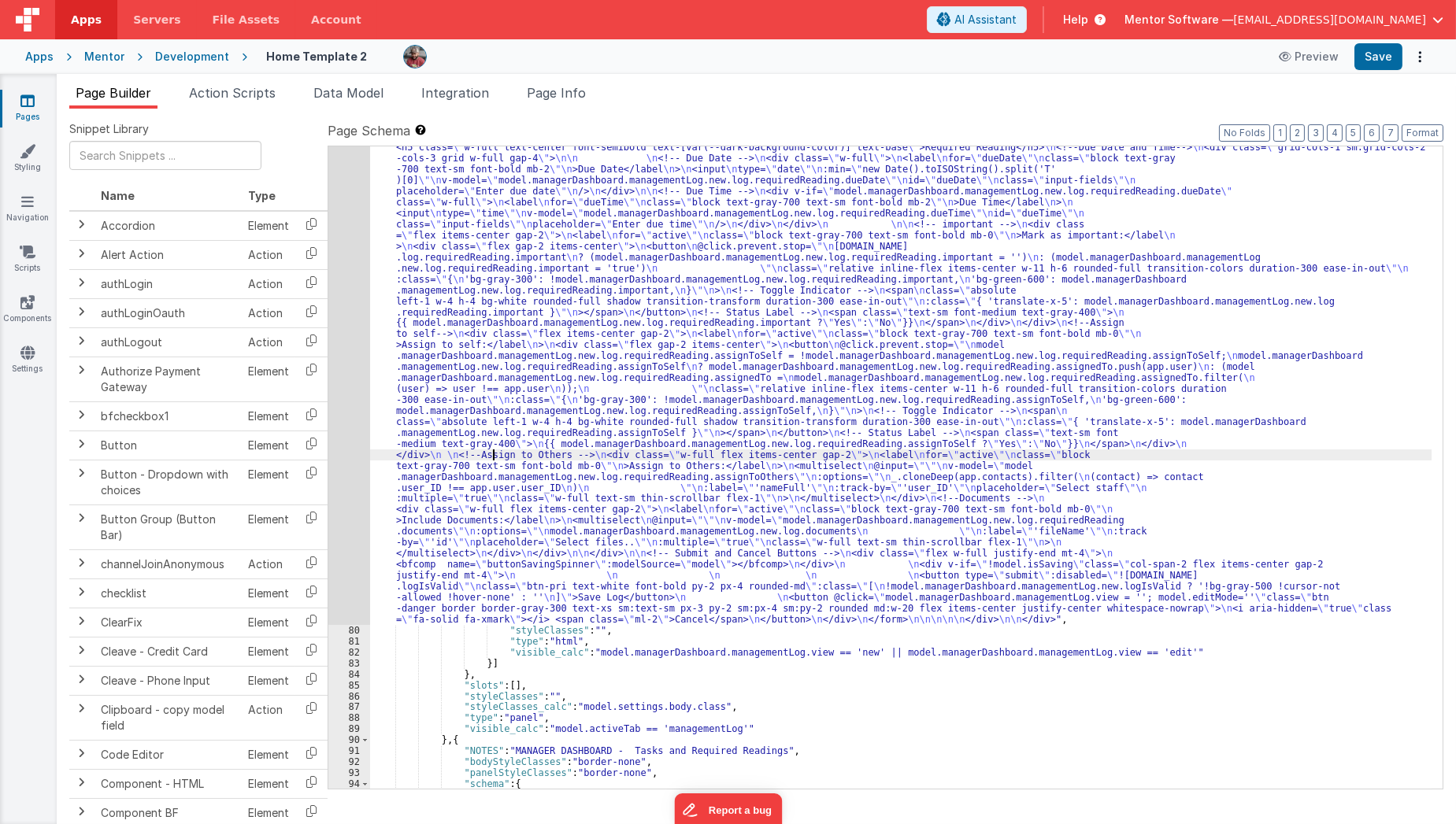
click at [490, 452] on div ""html" : "<div class= \" flex flex-col justify-between gap-4 lg:flex-row \" sty…" at bounding box center [901, 393] width 1062 height 1774
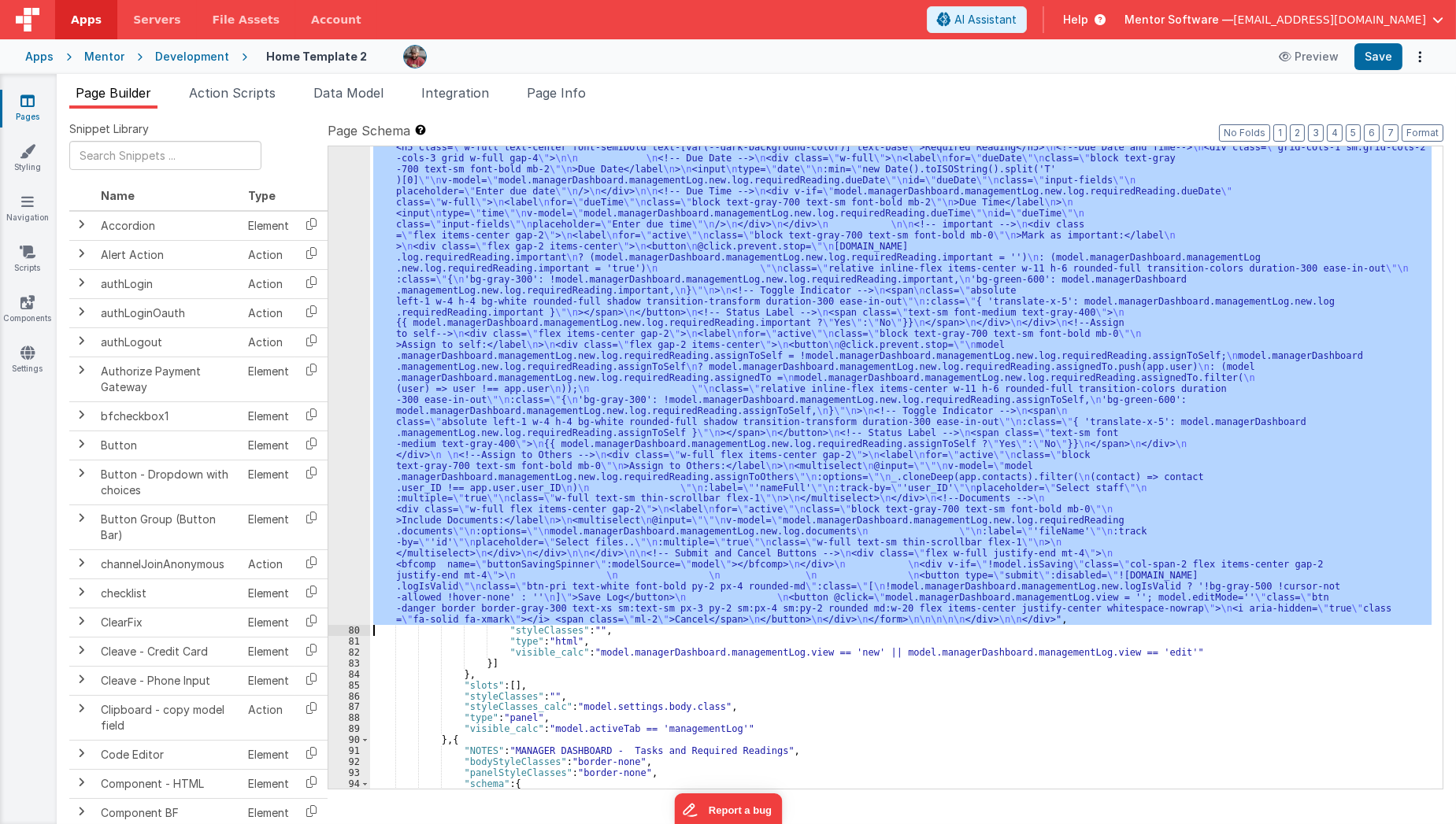
click at [352, 469] on div "79" at bounding box center [349, 65] width 41 height 1119
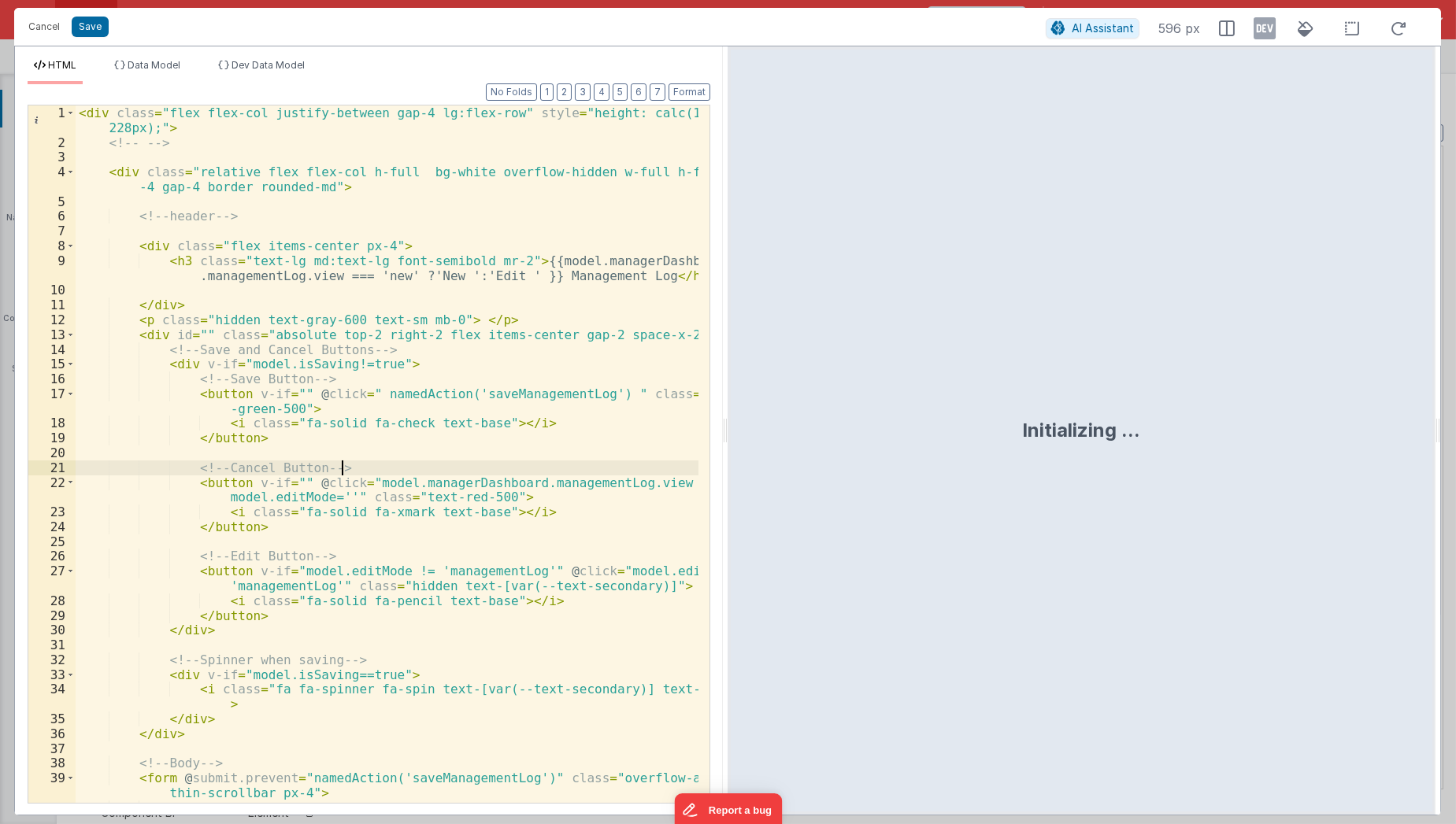
click at [352, 469] on div "< div class = "flex flex-col justify-between gap-4 lg:flex-row" style = "height…" at bounding box center [387, 477] width 623 height 743
click at [32, 21] on button "Cancel" at bounding box center [44, 26] width 47 height 22
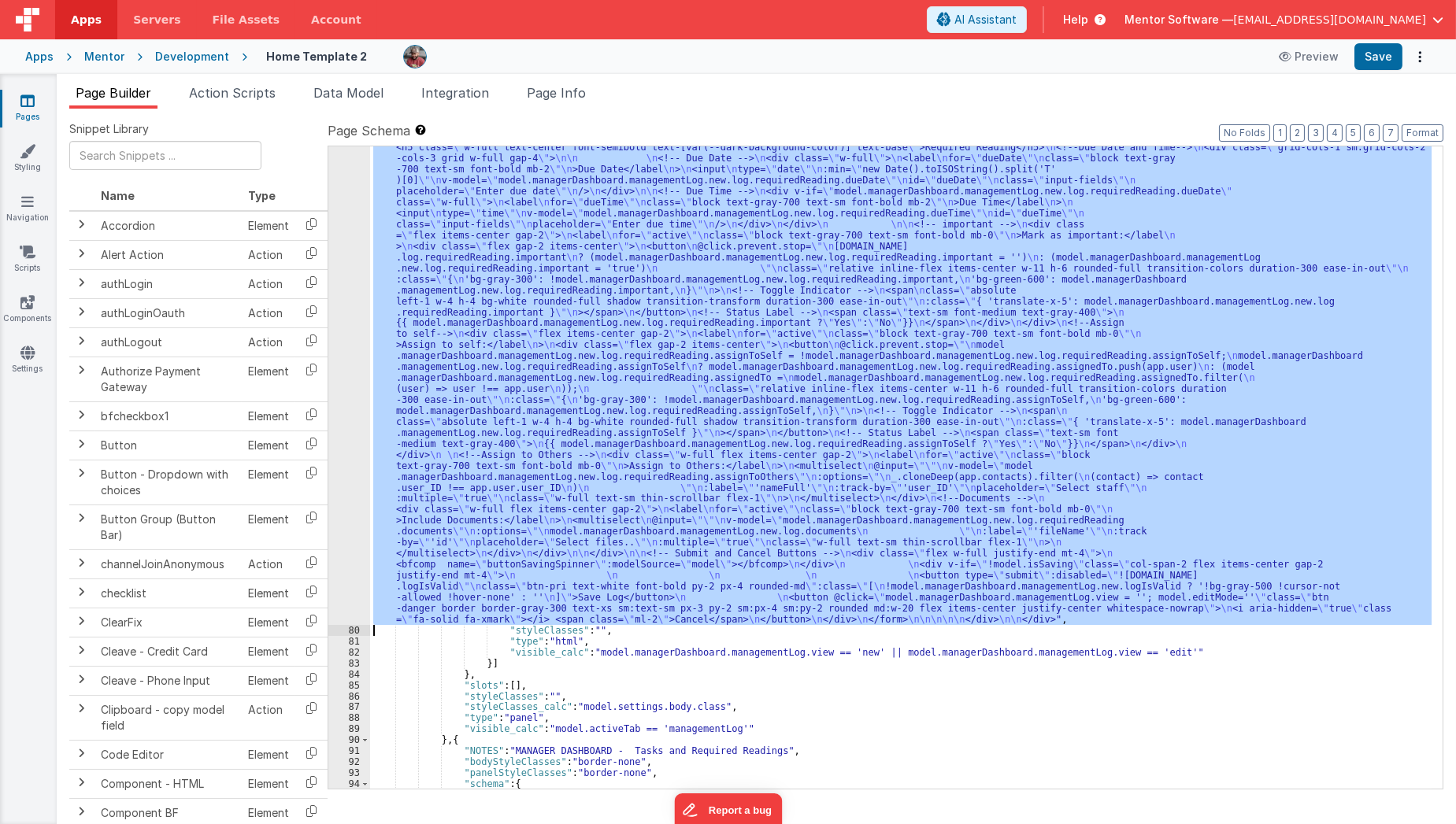
click at [1079, 409] on div ""html" : "<div class= \" flex flex-col justify-between gap-4 lg:flex-row \" sty…" at bounding box center [901, 467] width 1062 height 642
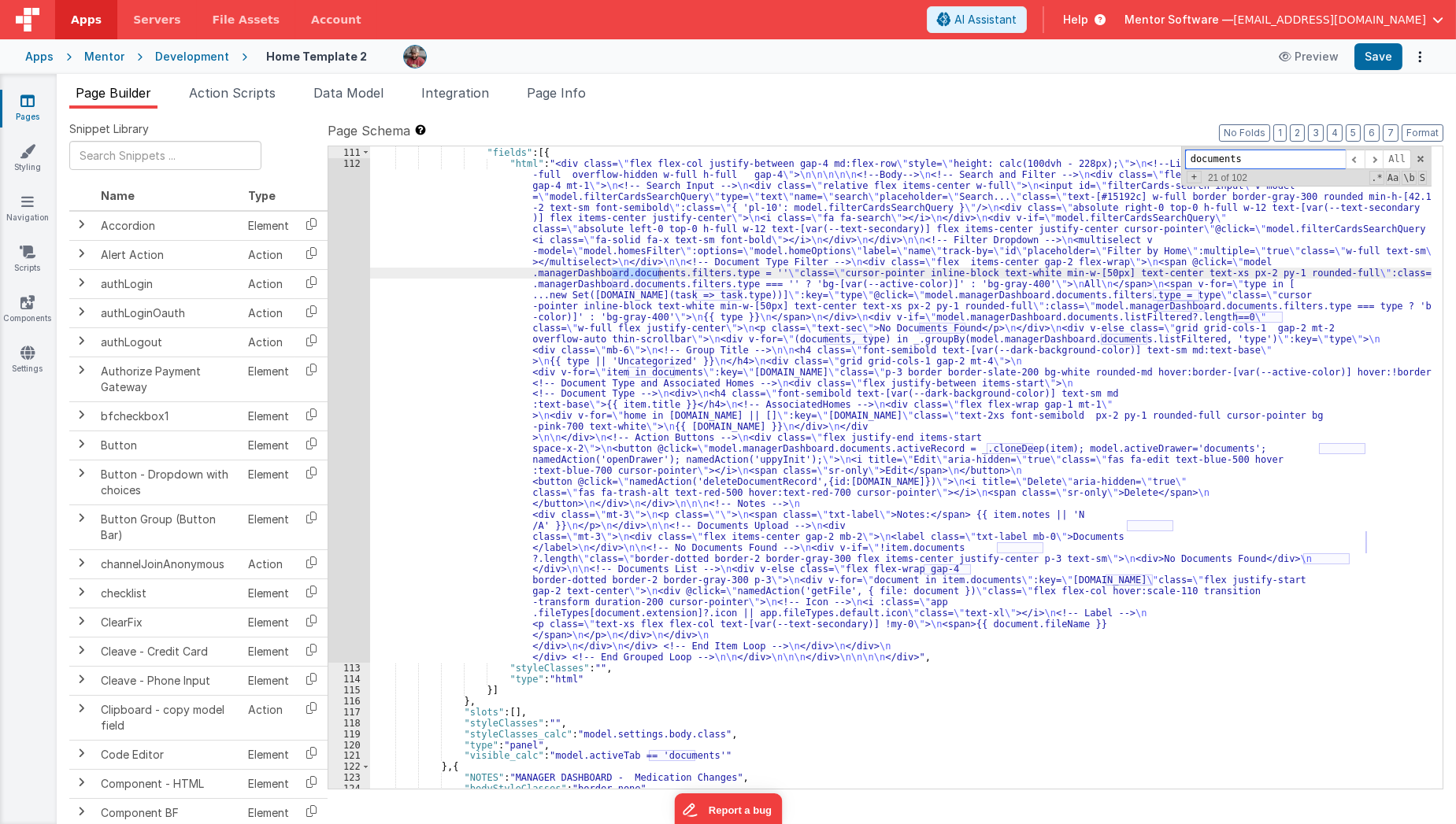
scroll to position [7371, 0]
type input "documents"
click at [477, 533] on div ""fields" : [{ "html" : "<div class= \" flex flex-col justify-between gap-4 md:f…" at bounding box center [901, 478] width 1062 height 665
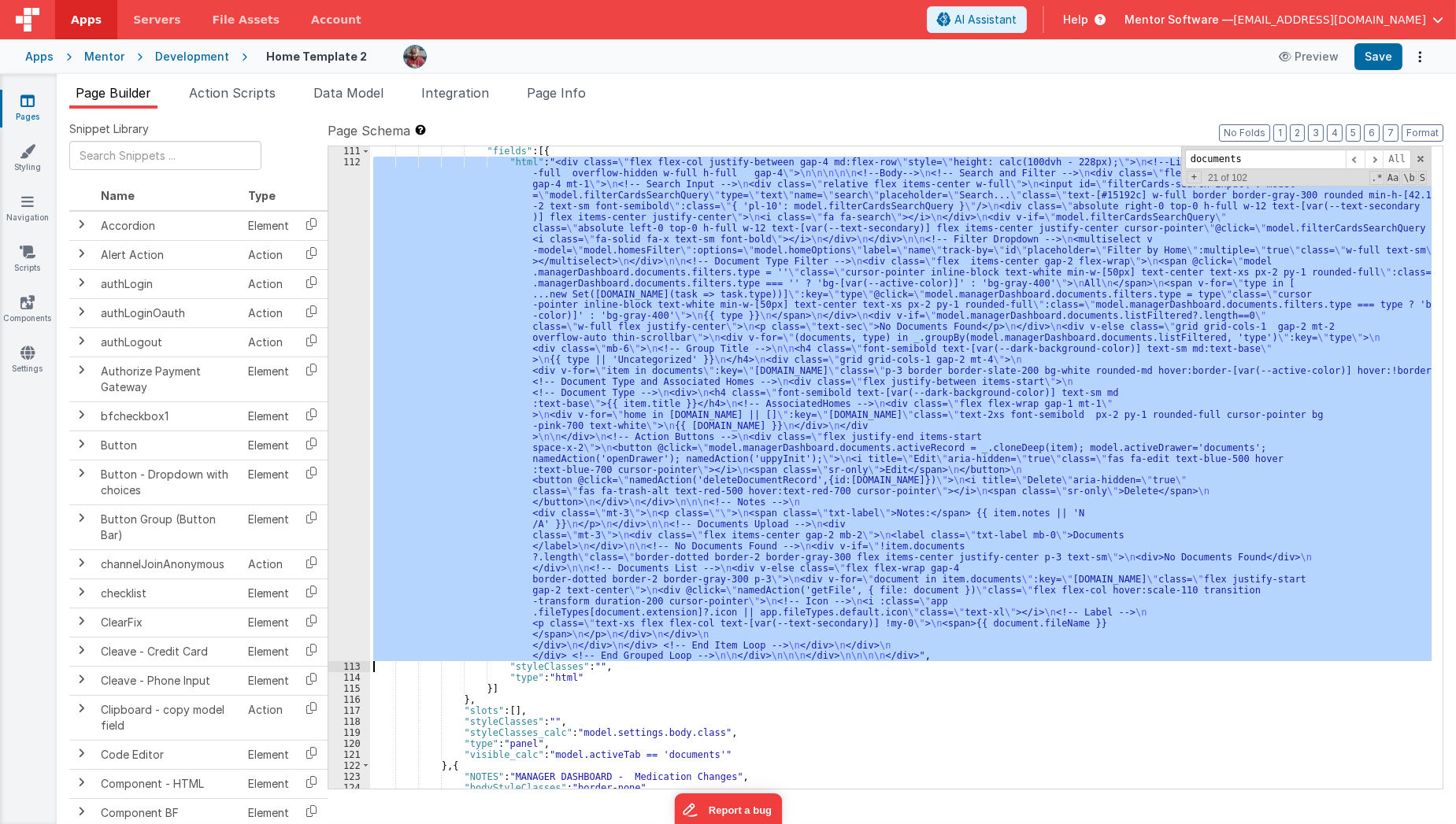
click at [342, 517] on div "112" at bounding box center [349, 409] width 41 height 505
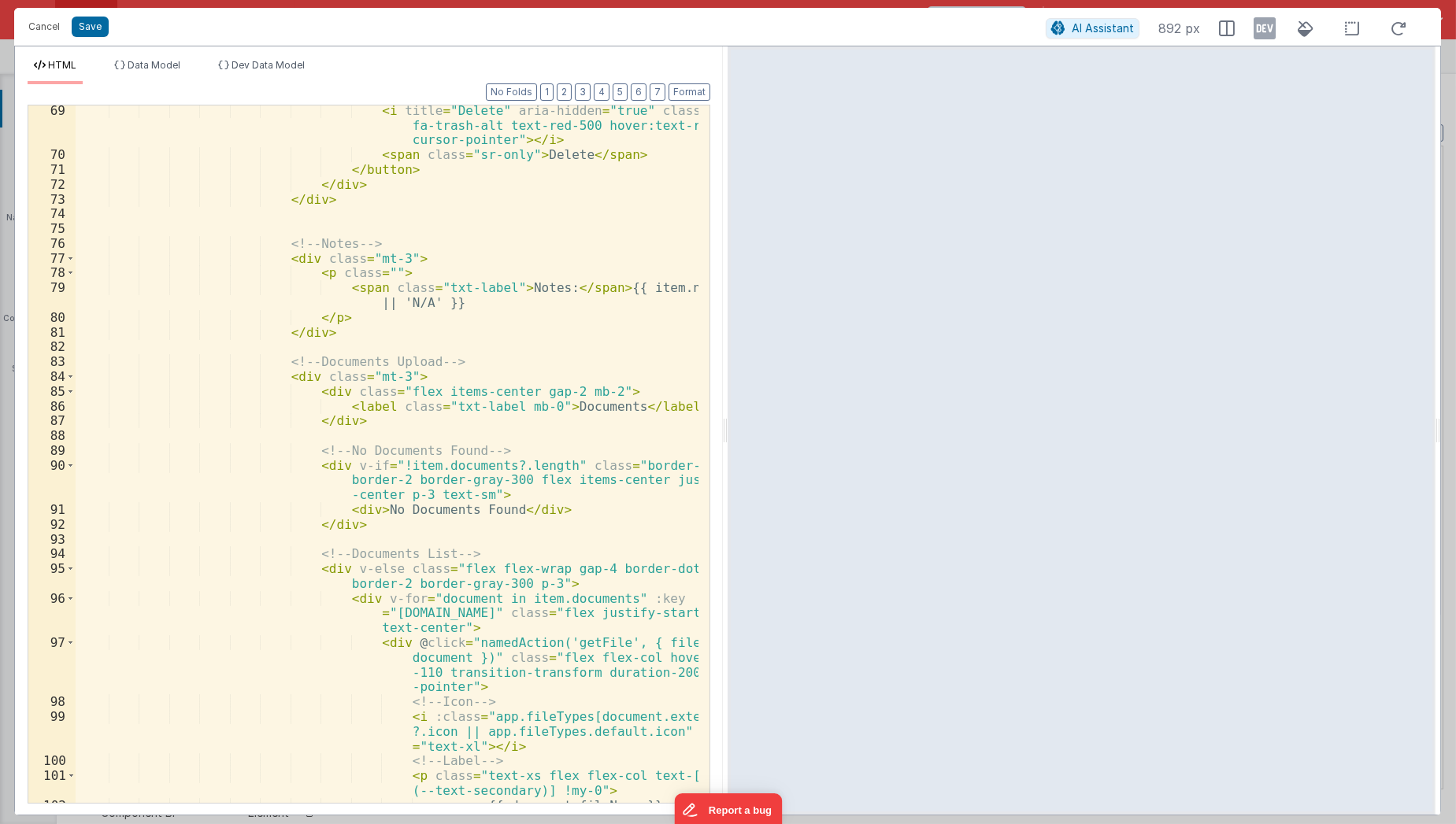
scroll to position [1710, 0]
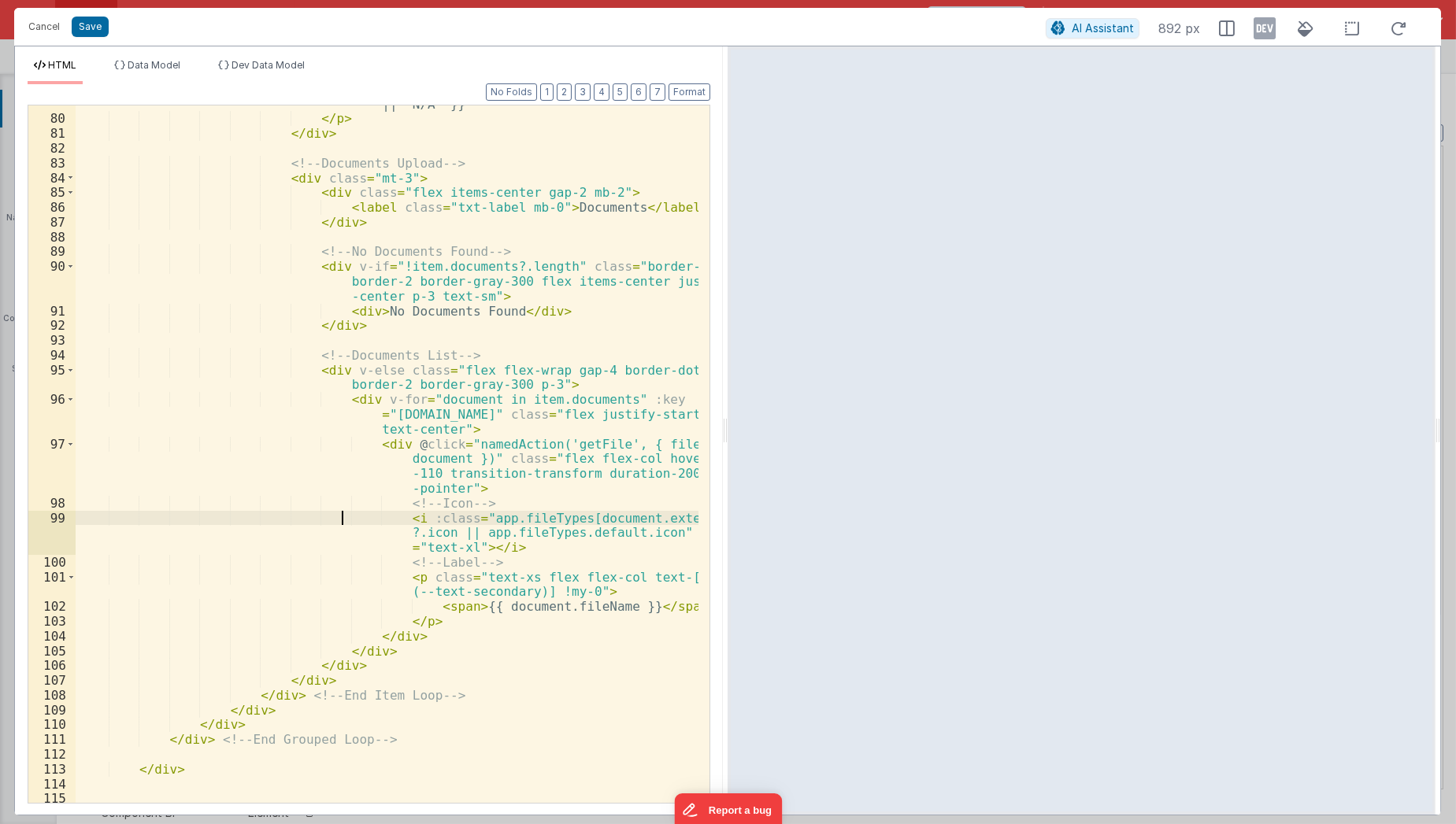
click at [342, 517] on div "< span class = "txt-label" > Notes: </ span > {{ item.notes || 'N/A' }} </ p > …" at bounding box center [387, 453] width 623 height 743
click at [618, 460] on div "< span class = "txt-label" > Notes: </ span > {{ item.notes || 'N/A' }} </ p > …" at bounding box center [387, 453] width 623 height 743
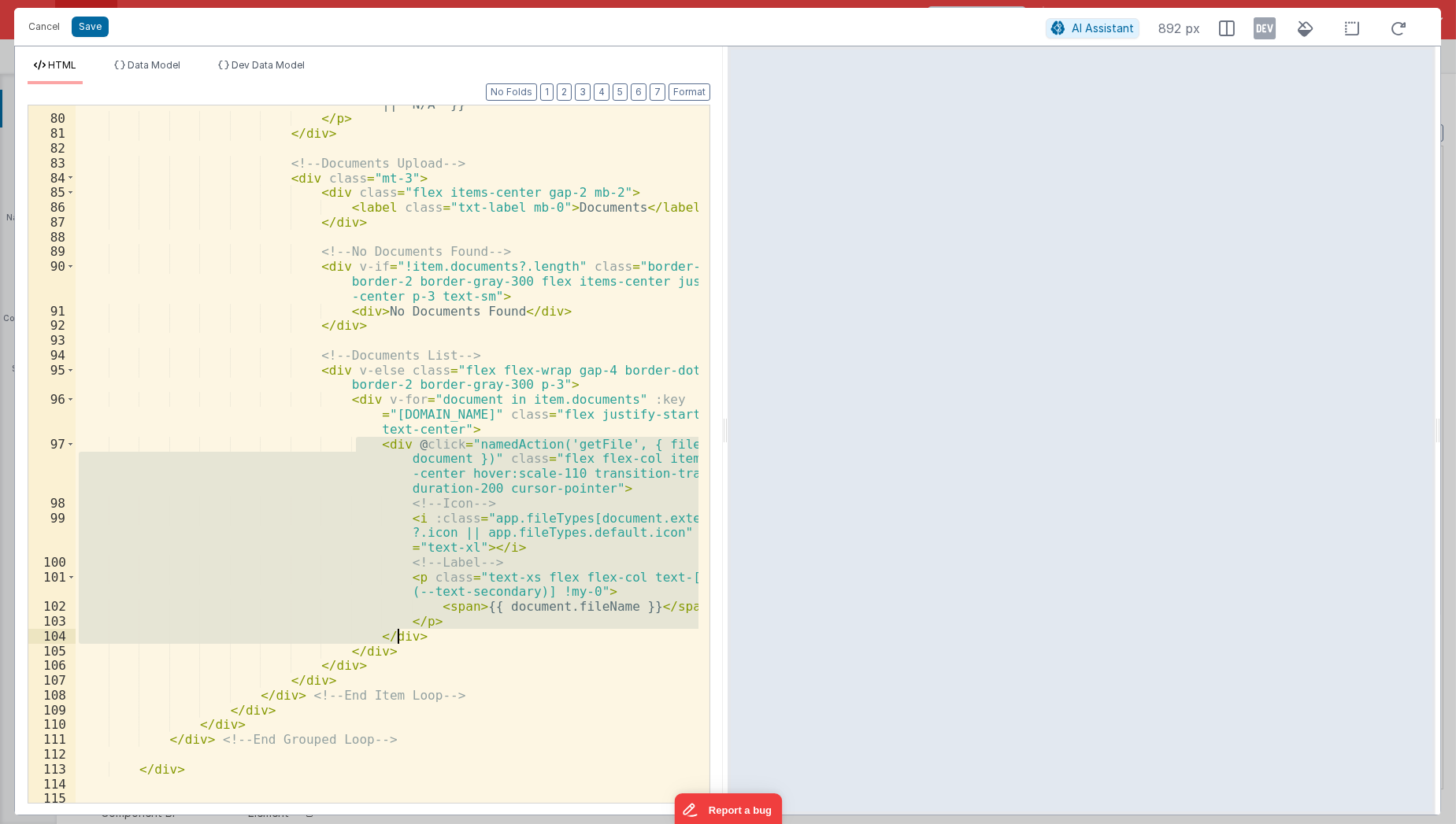
drag, startPoint x: 356, startPoint y: 440, endPoint x: 431, endPoint y: 637, distance: 210.8
click at [431, 637] on div "< span class = "txt-label" > Notes: </ span > {{ item.notes || 'N/A' }} </ p > …" at bounding box center [387, 453] width 623 height 743
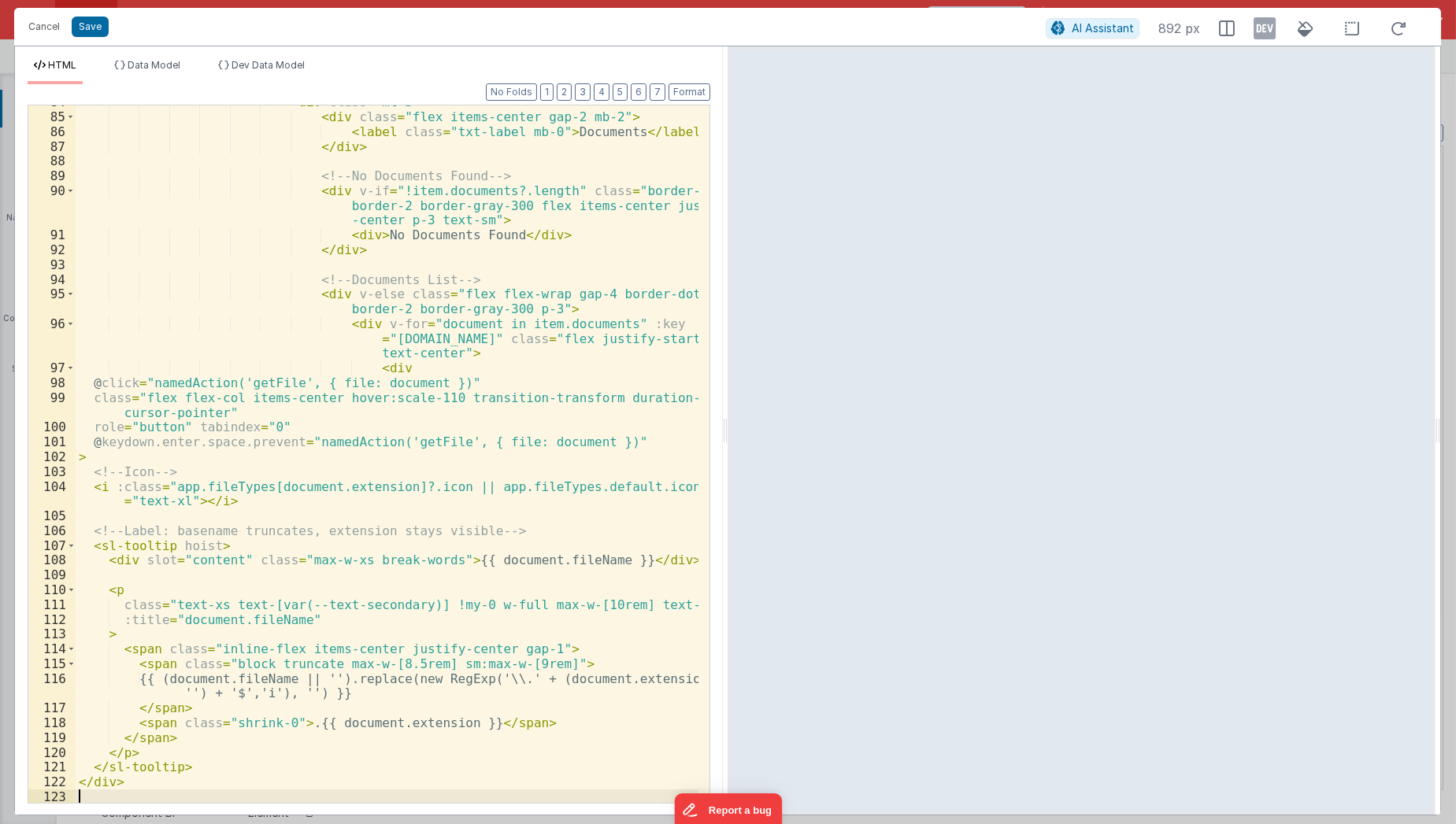
scroll to position [1785, 0]
click at [261, 69] on span "Dev Data Model" at bounding box center [268, 64] width 74 height 12
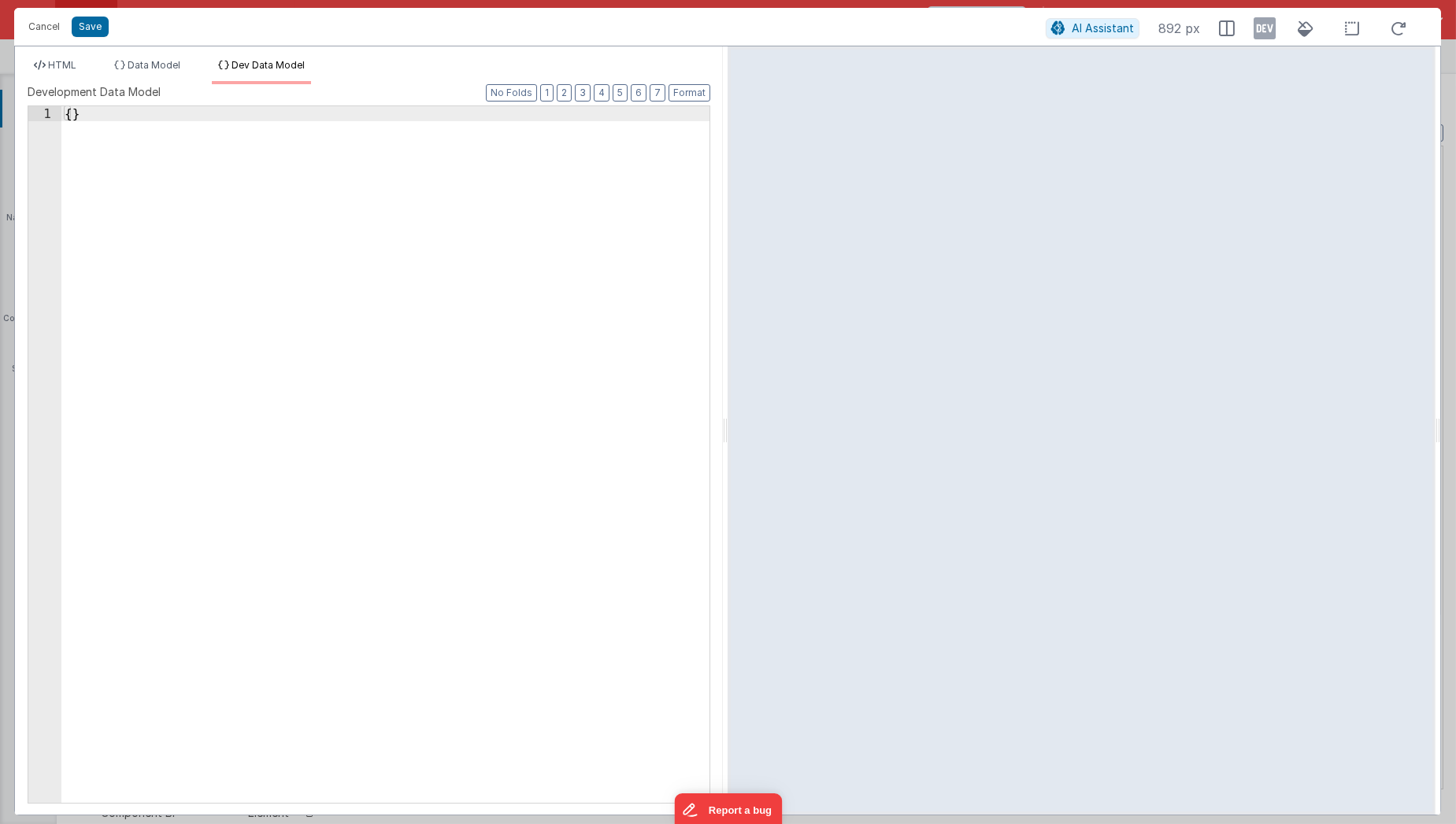
click at [219, 181] on div "{ }" at bounding box center [385, 470] width 649 height 728
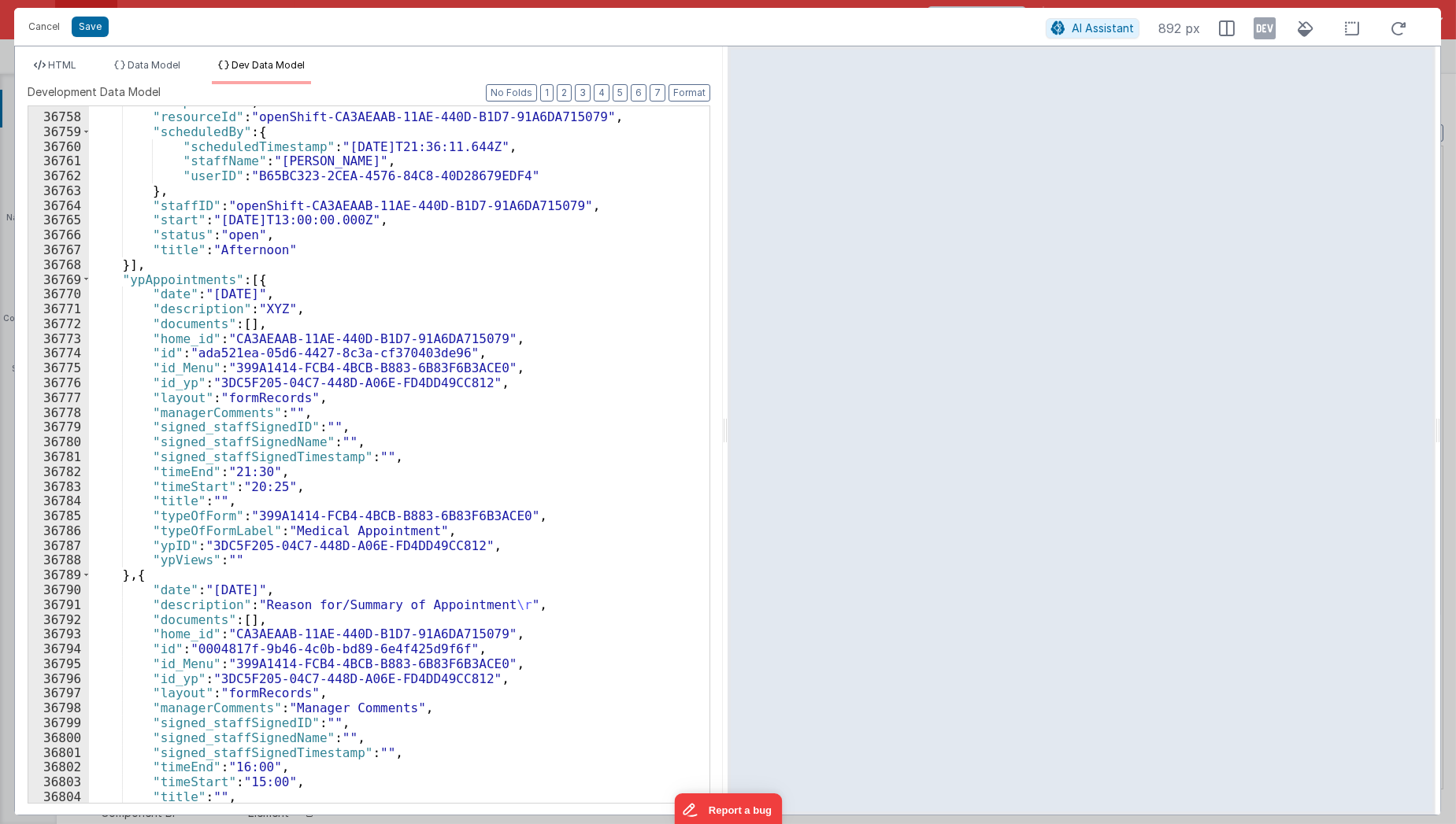
scroll to position [25097, 0]
click at [1268, 29] on icon at bounding box center [1264, 28] width 22 height 25
click at [154, 59] on span "Data Model" at bounding box center [154, 64] width 53 height 12
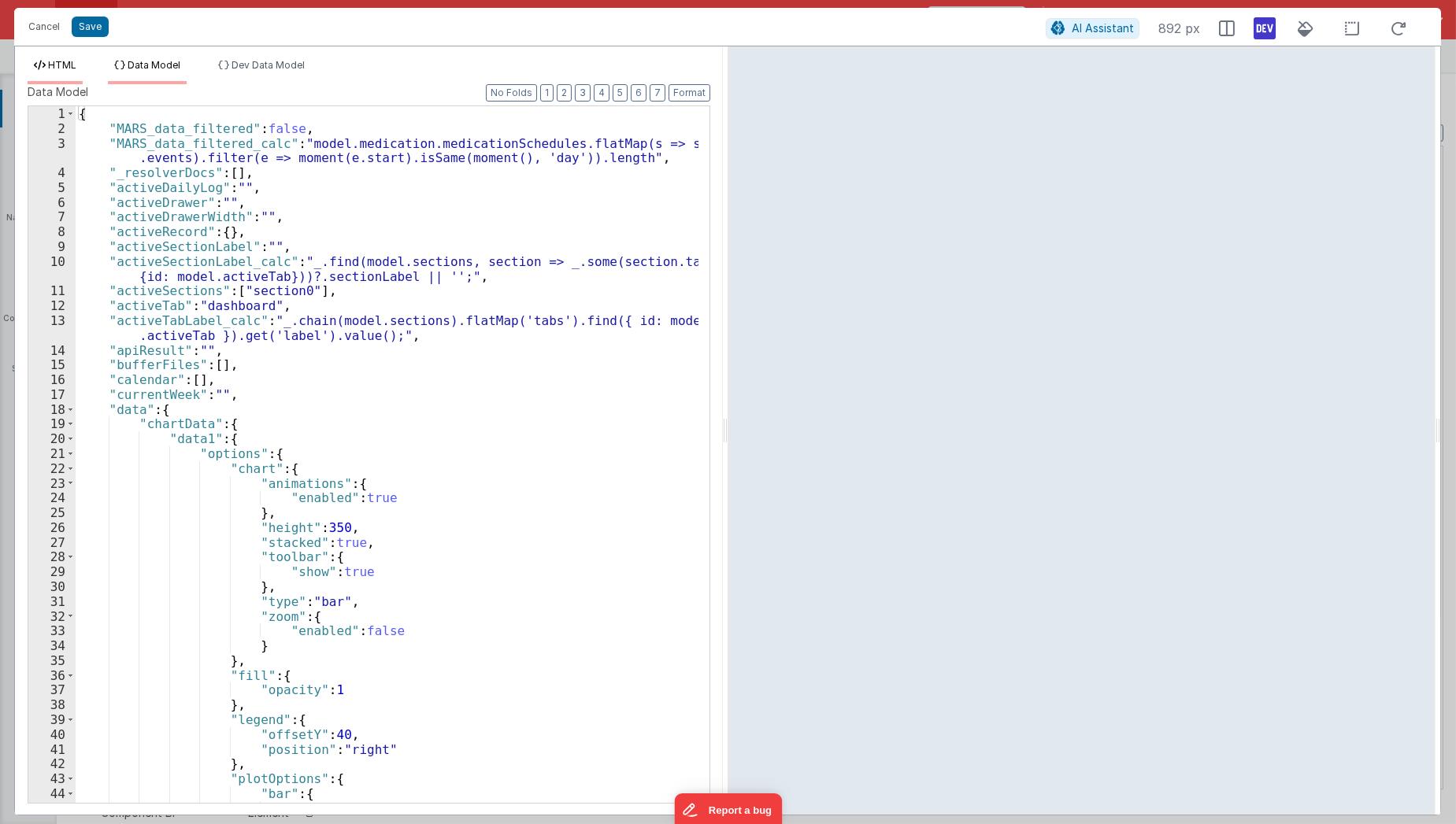
click at [60, 69] on span "HTML" at bounding box center [62, 64] width 28 height 12
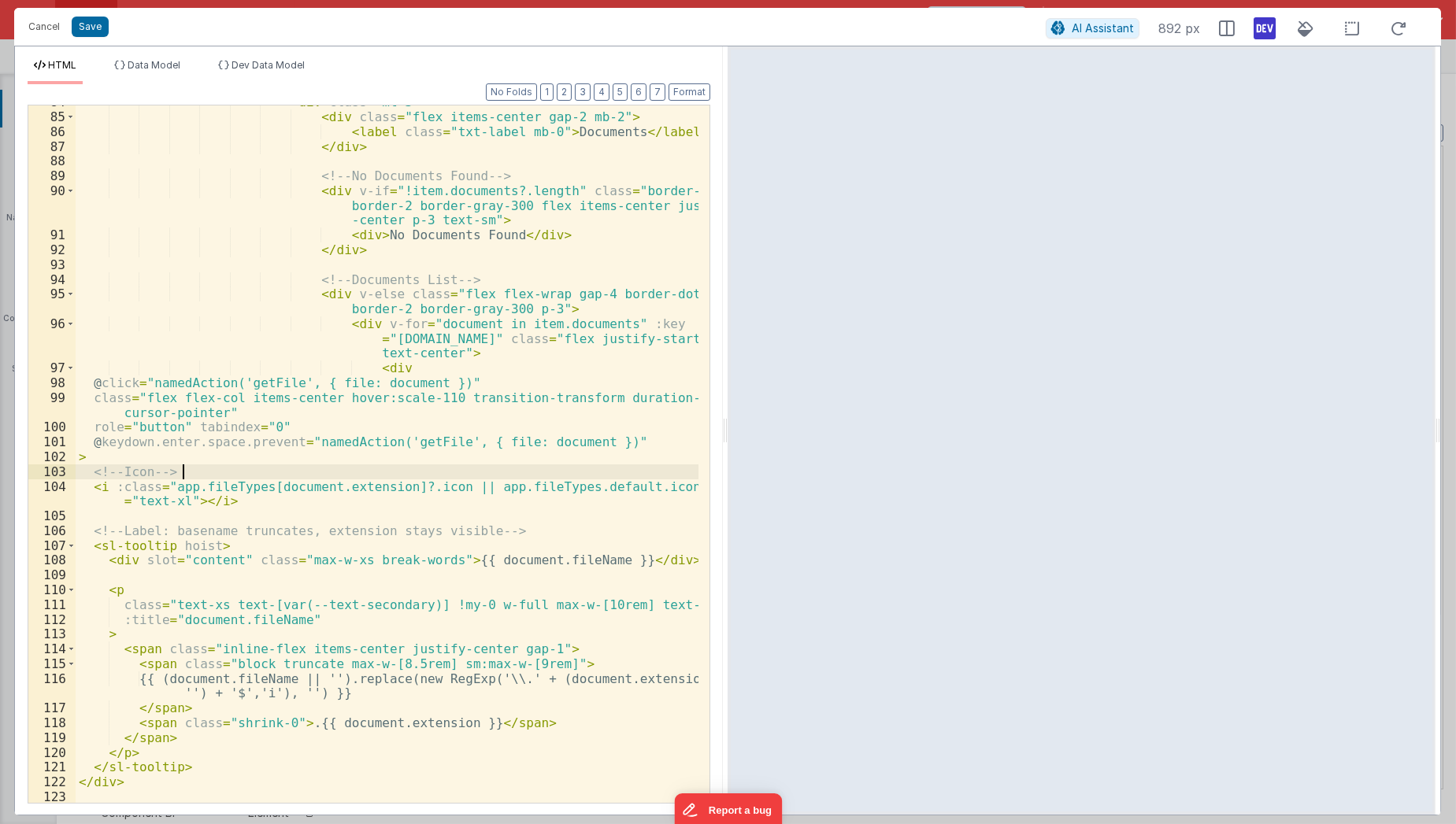
click at [433, 475] on div "< div class = "mt-3" > < div class = "flex items-center gap-2 mb-2" > < label c…" at bounding box center [387, 459] width 623 height 729
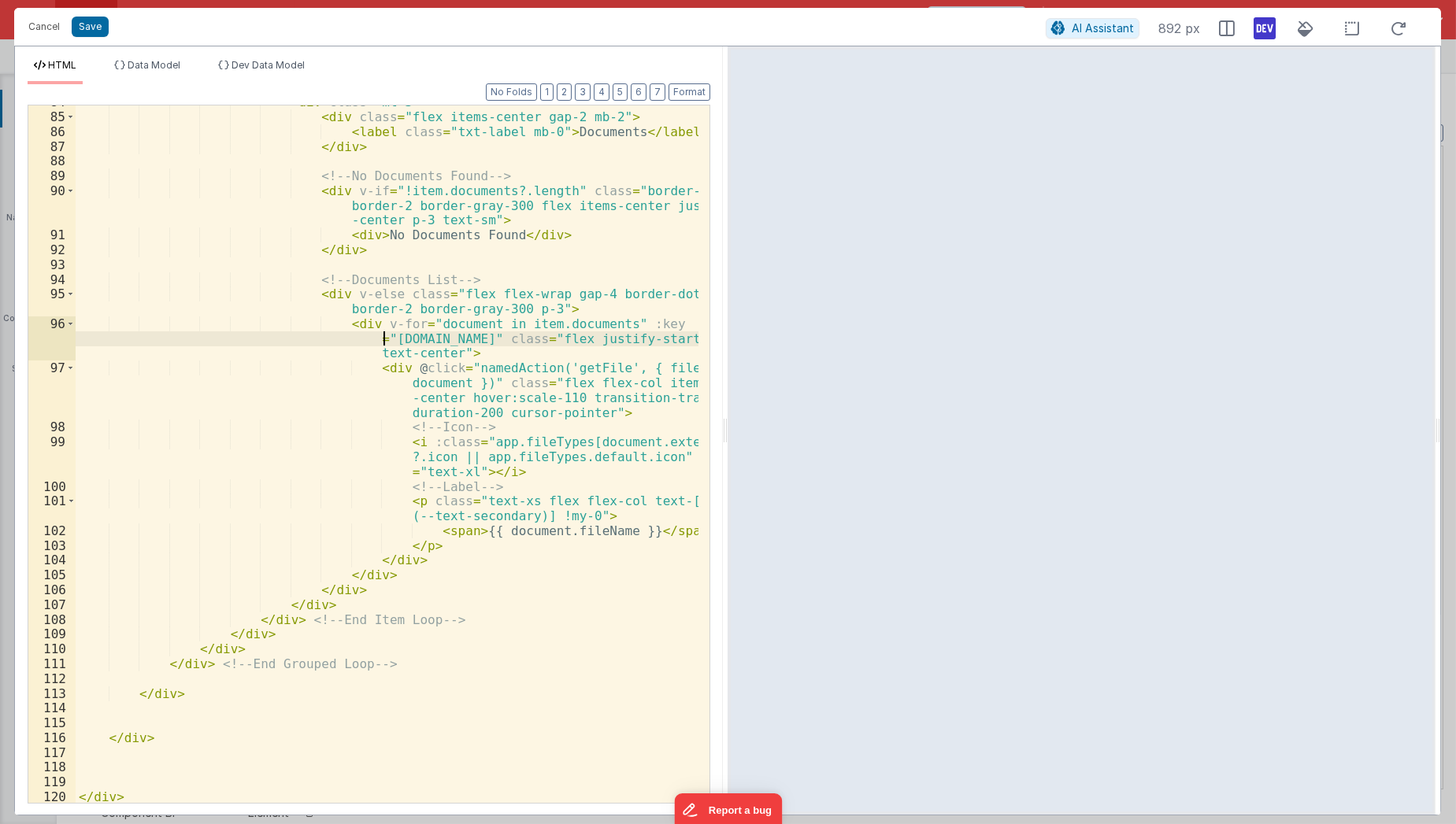
click at [383, 338] on div "< div class = "mt-3" > < div class = "flex items-center gap-2 mb-2" > < label c…" at bounding box center [387, 459] width 623 height 729
click at [434, 296] on div "< div class = "mt-3" > < div class = "flex items-center gap-2 mb-2" > < label c…" at bounding box center [387, 459] width 623 height 729
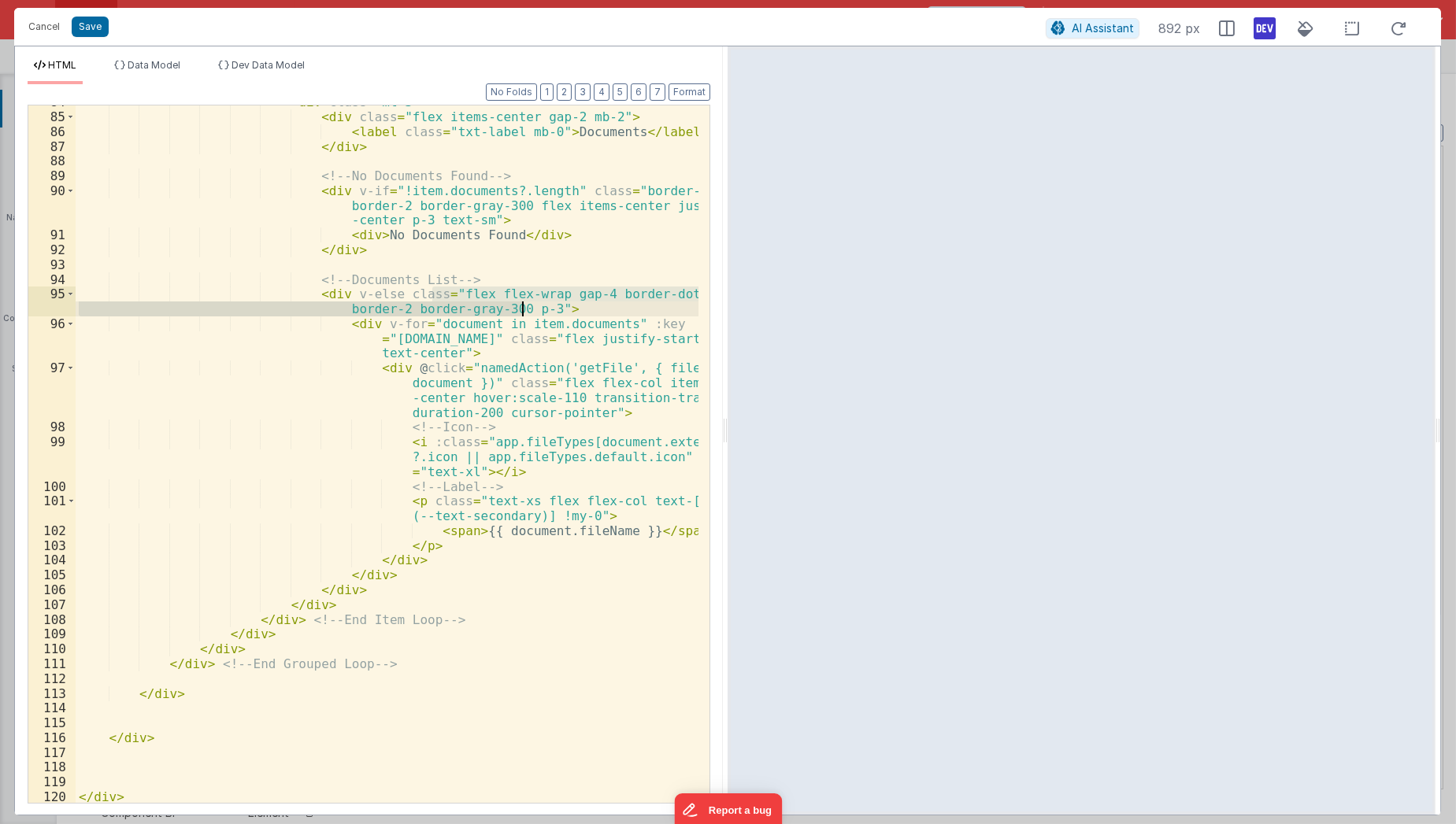
click at [307, 302] on div "< div class = "mt-3" > < div class = "flex items-center gap-2 mb-2" > < label c…" at bounding box center [386, 455] width 623 height 698
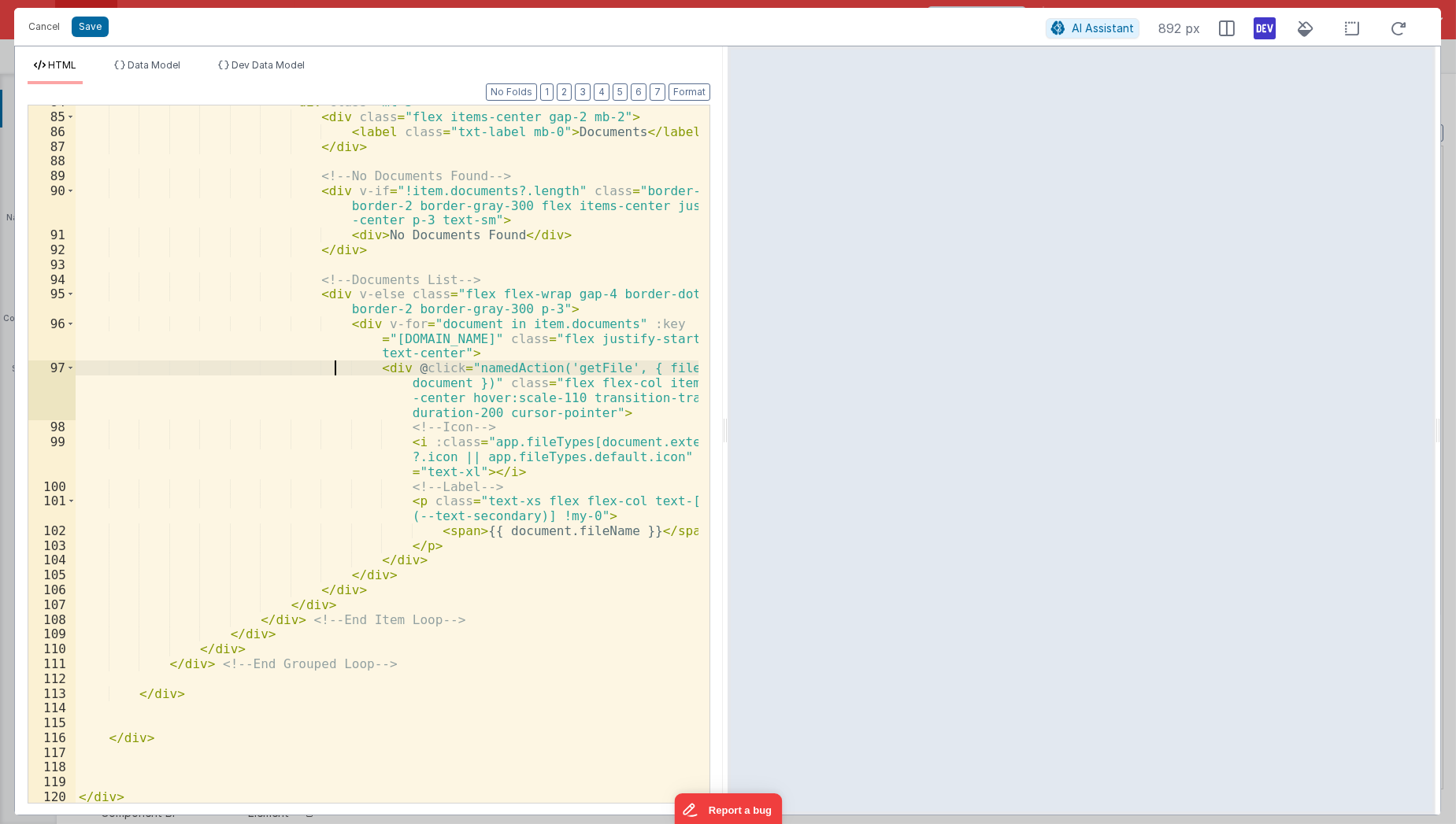
click at [332, 369] on div "< div class = "mt-3" > < div class = "flex items-center gap-2 mb-2" > < label c…" at bounding box center [387, 459] width 623 height 729
click at [349, 361] on div "< div class = "mt-3" > < div class = "flex items-center gap-2 mb-2" > < label c…" at bounding box center [387, 459] width 623 height 729
drag, startPoint x: 315, startPoint y: 322, endPoint x: 493, endPoint y: 583, distance: 315.9
drag, startPoint x: 493, startPoint y: 583, endPoint x: 356, endPoint y: 507, distance: 156.7
click at [356, 507] on div "< div class = "mt-3" > < div class = "flex items-center gap-2 mb-2" > < label c…" at bounding box center [387, 459] width 623 height 729
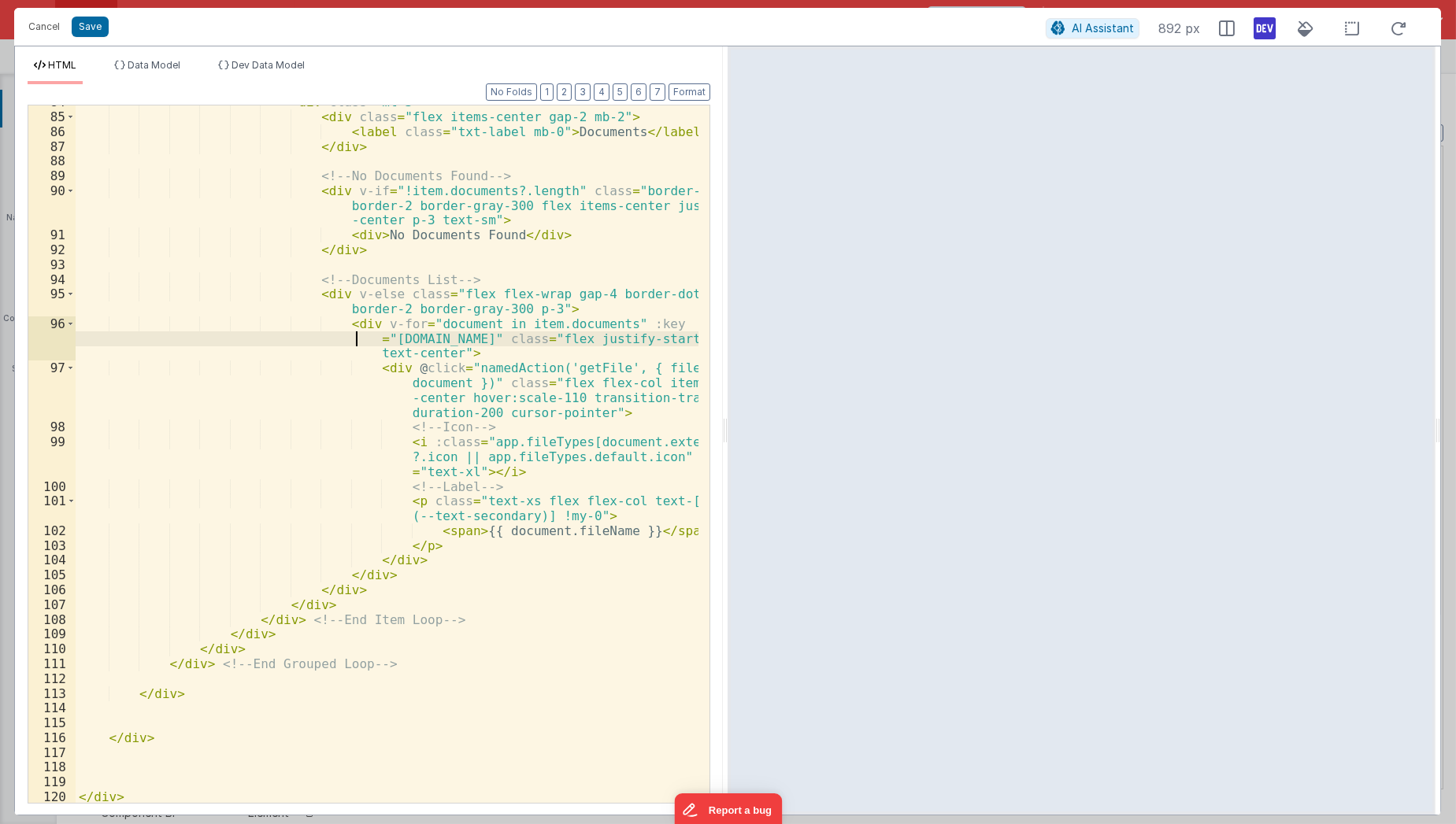
click at [330, 335] on div "< div class = "mt-3" > < div class = "flex items-center gap-2 mb-2" > < label c…" at bounding box center [387, 459] width 623 height 729
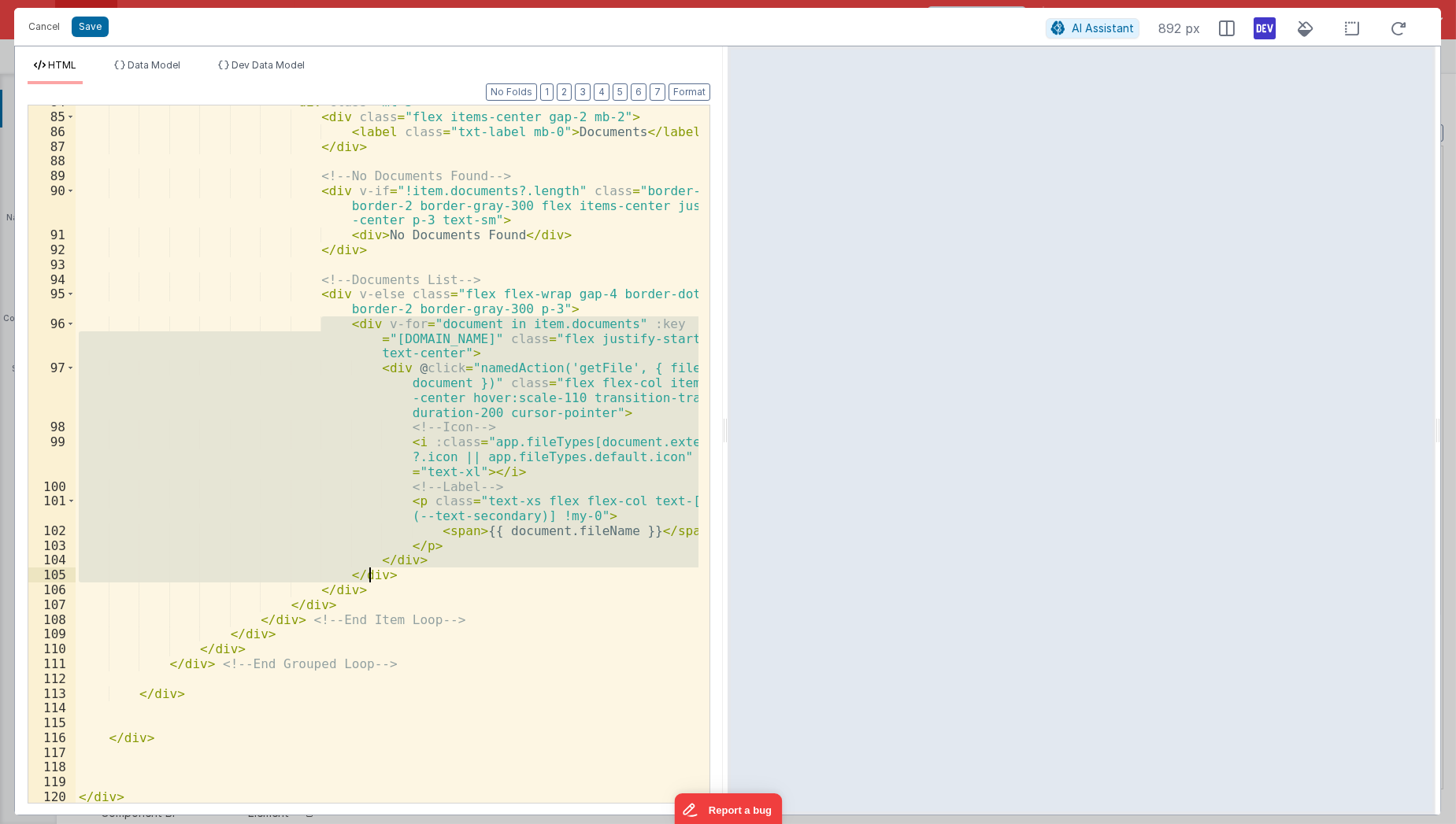
drag, startPoint x: 321, startPoint y: 322, endPoint x: 406, endPoint y: 577, distance: 268.8
click at [406, 577] on div "< div class = "mt-3" > < div class = "flex items-center gap-2 mb-2" > < label c…" at bounding box center [387, 459] width 623 height 729
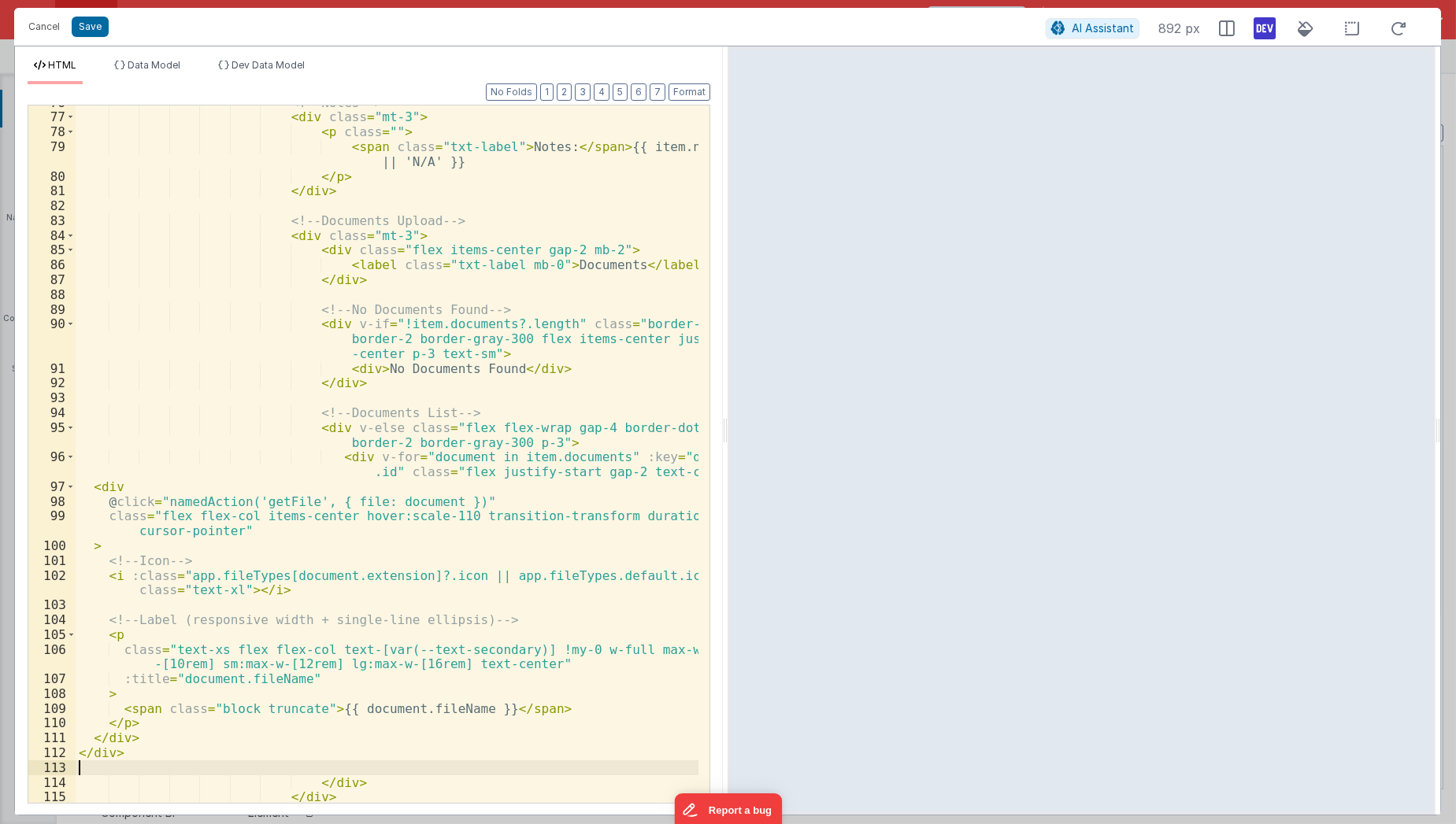
scroll to position [1651, 0]
click at [297, 577] on div "<!-- Notes --> < div class = "mt-3" > < p class = "" > < span class = "txt-labe…" at bounding box center [387, 460] width 623 height 729
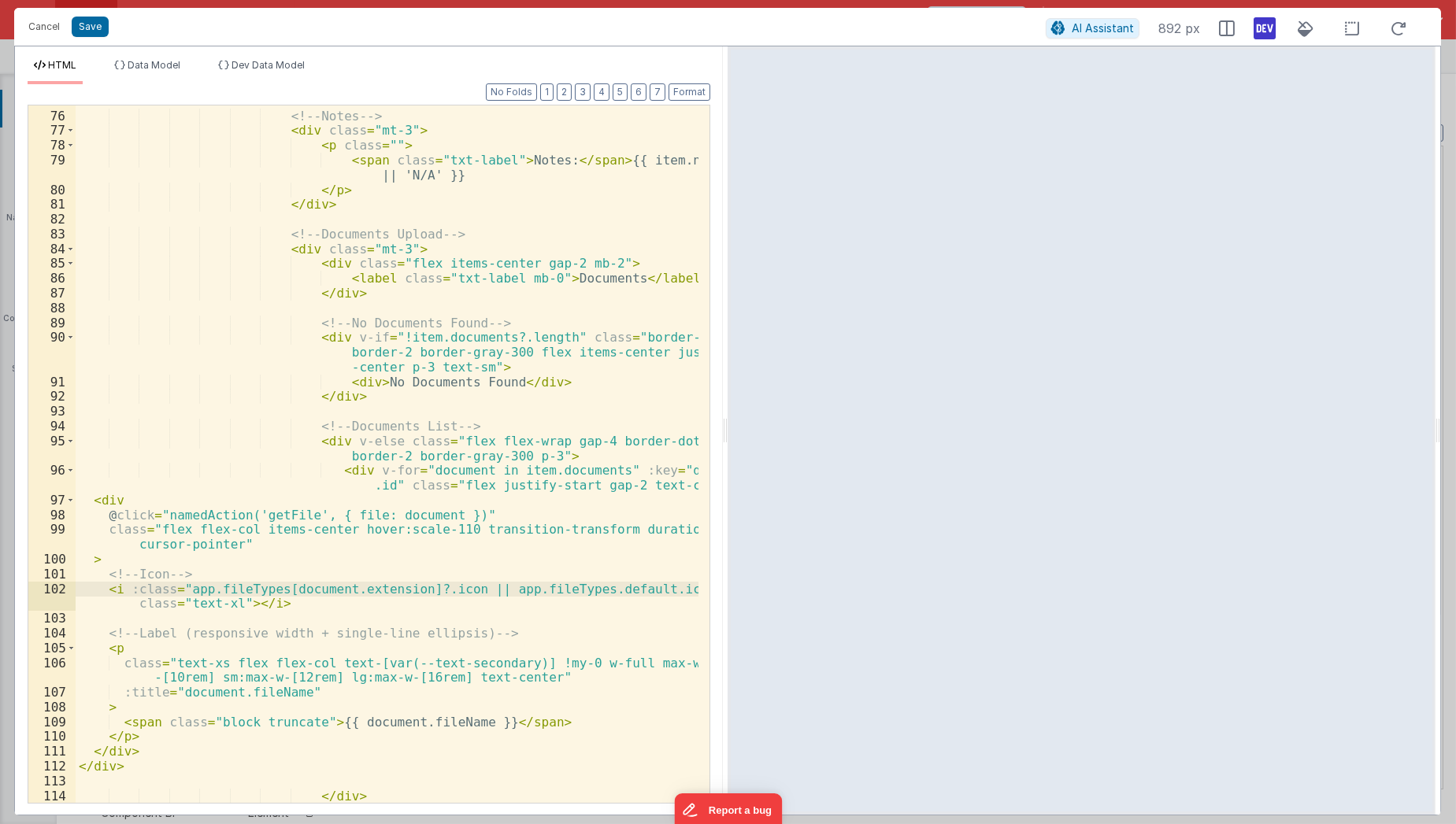
click at [438, 441] on div "<!-- Notes --> < div class = "mt-3" > < p class = "" > < span class = "txt-labe…" at bounding box center [387, 458] width 623 height 729
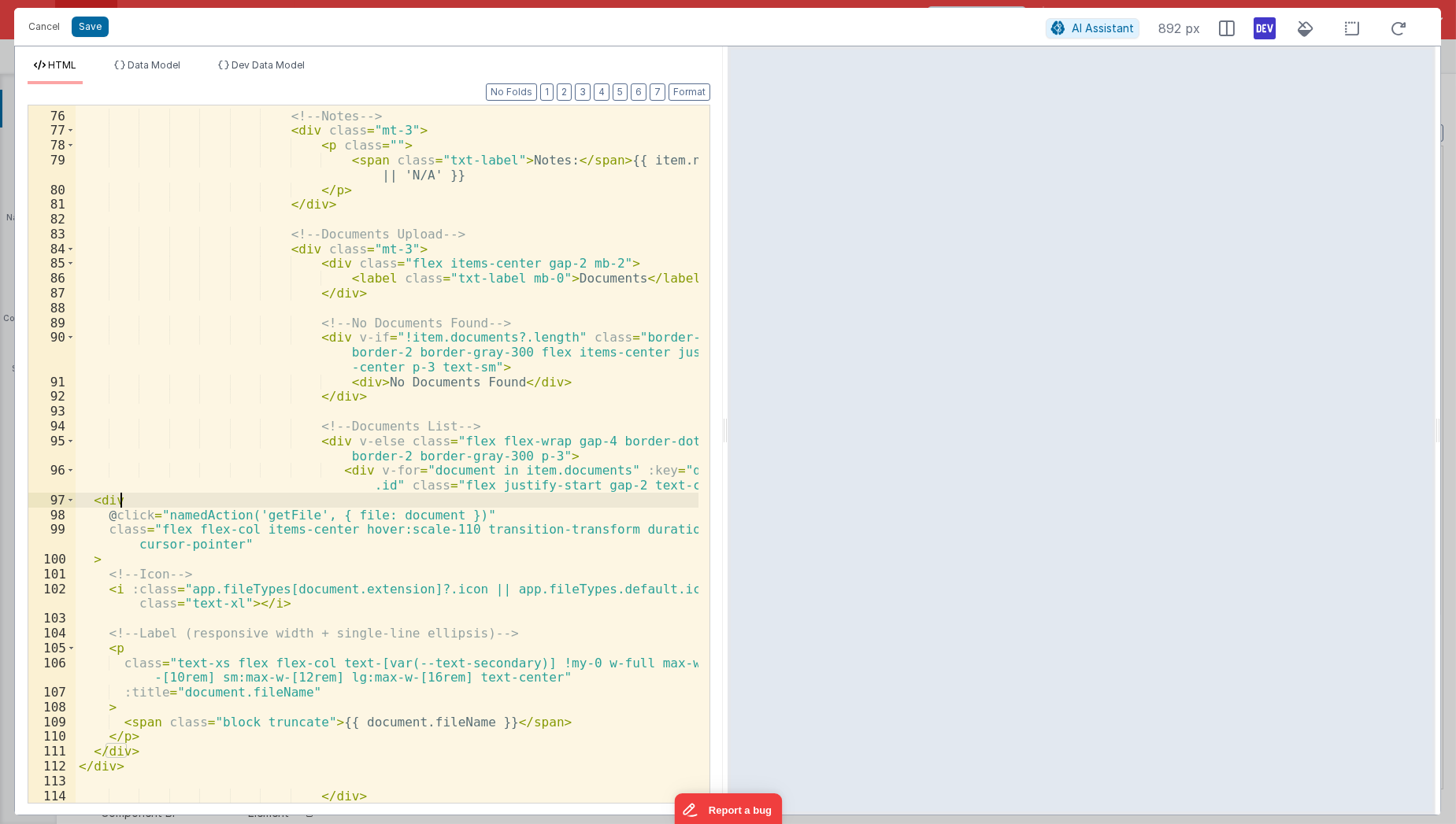
click at [441, 494] on div "<!-- Notes --> < div class = "mt-3" > < p class = "" > < span class = "txt-labe…" at bounding box center [387, 458] width 623 height 729
click at [439, 488] on div "<!-- Notes --> < div class = "mt-3" > < p class = "" > < span class = "txt-labe…" at bounding box center [387, 458] width 623 height 729
click at [168, 528] on div "<!-- Notes --> < div class = "mt-3" > < p class = "" > < span class = "txt-labe…" at bounding box center [387, 458] width 623 height 729
click at [160, 529] on div "<!-- Notes --> < div class = "mt-3" > < p class = "" > < span class = "txt-labe…" at bounding box center [387, 458] width 623 height 729
click at [157, 530] on div "<!-- Notes --> < div class = "mt-3" > < p class = "" > < span class = "txt-labe…" at bounding box center [387, 458] width 623 height 729
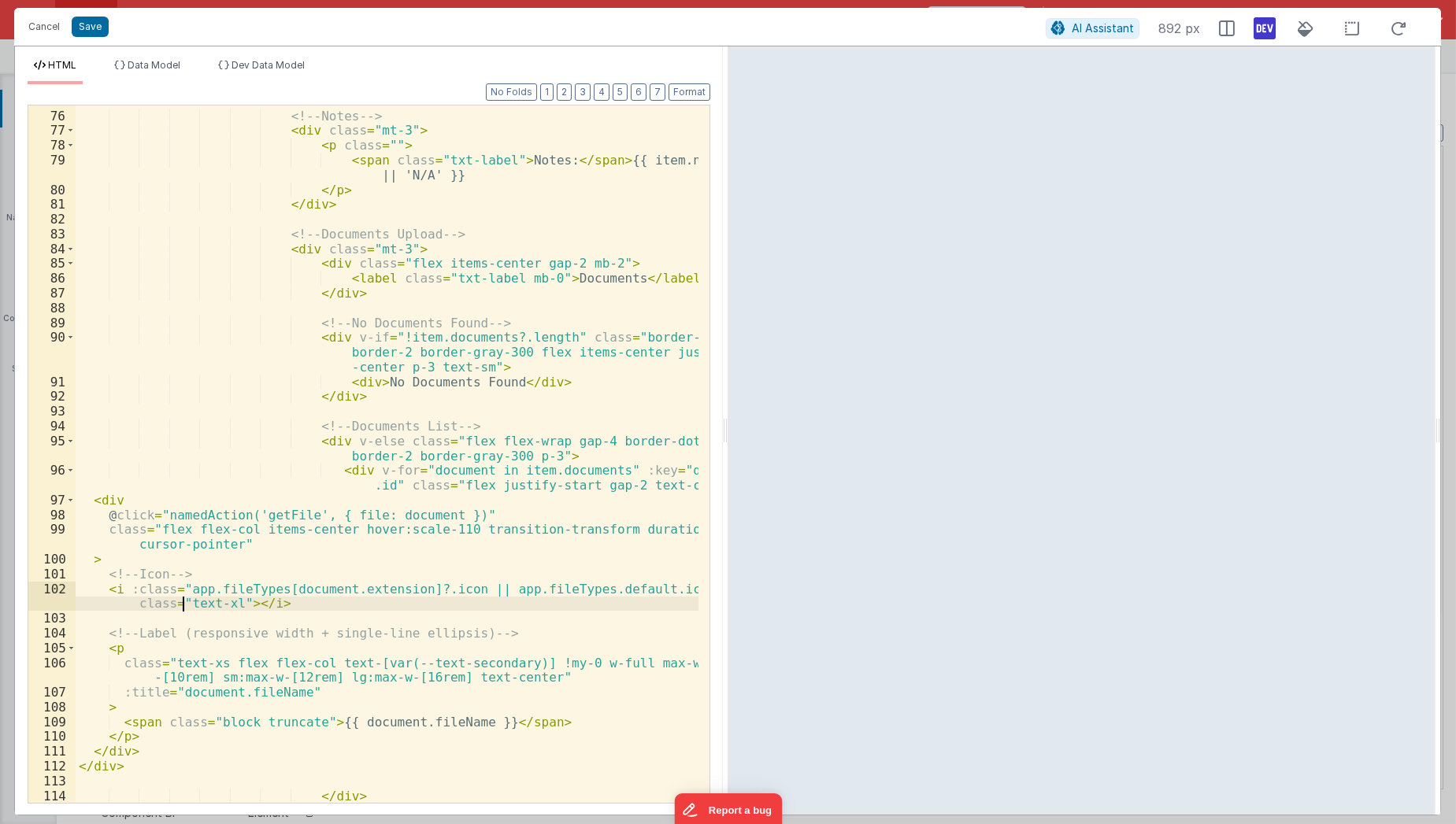
click at [184, 609] on div "<!-- Notes --> < div class = "mt-3" > < p class = "" > < span class = "txt-labe…" at bounding box center [387, 458] width 623 height 729
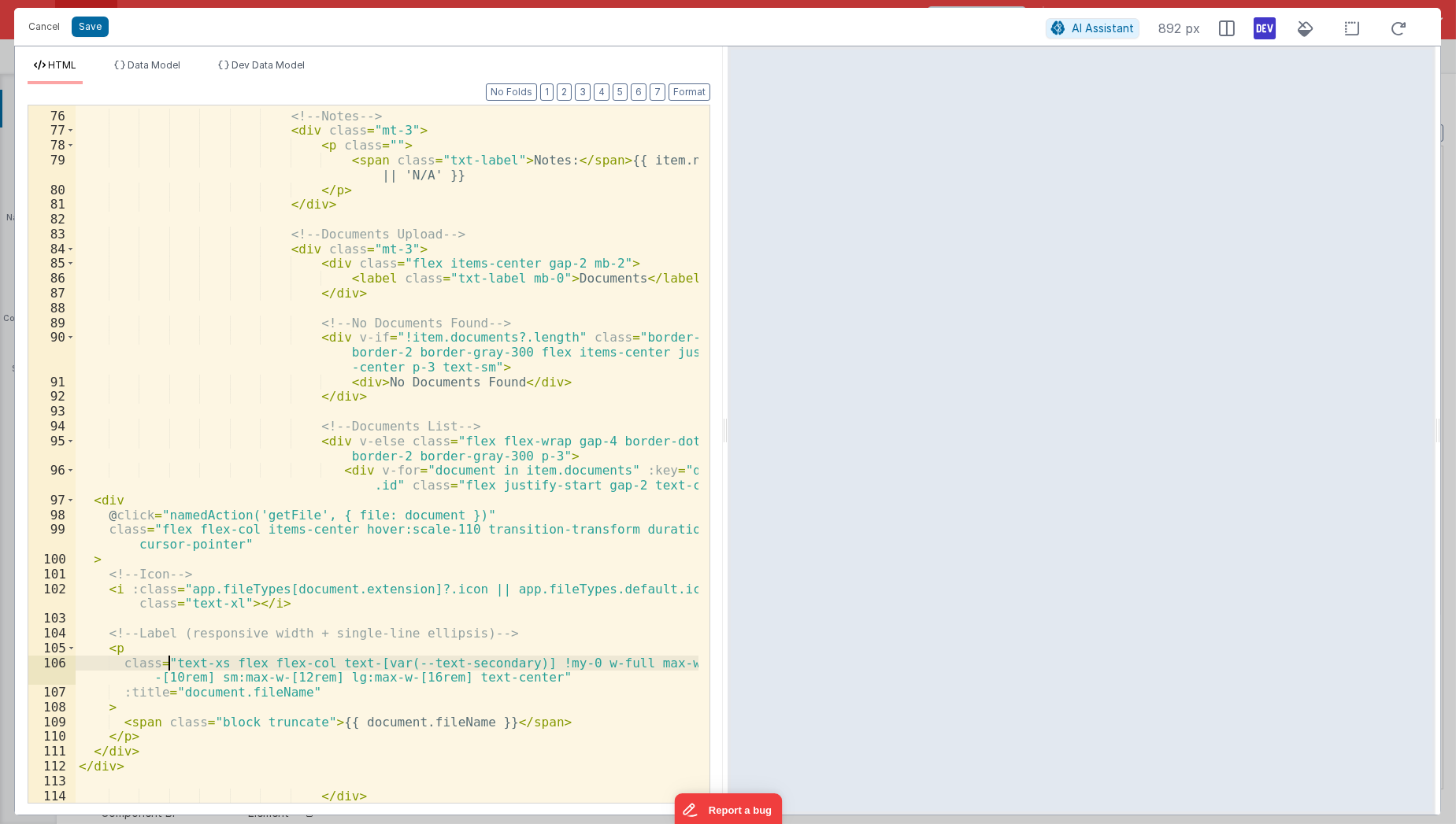
click at [170, 665] on div "<!-- Notes --> < div class = "mt-3" > < p class = "" > < span class = "txt-labe…" at bounding box center [387, 458] width 623 height 729
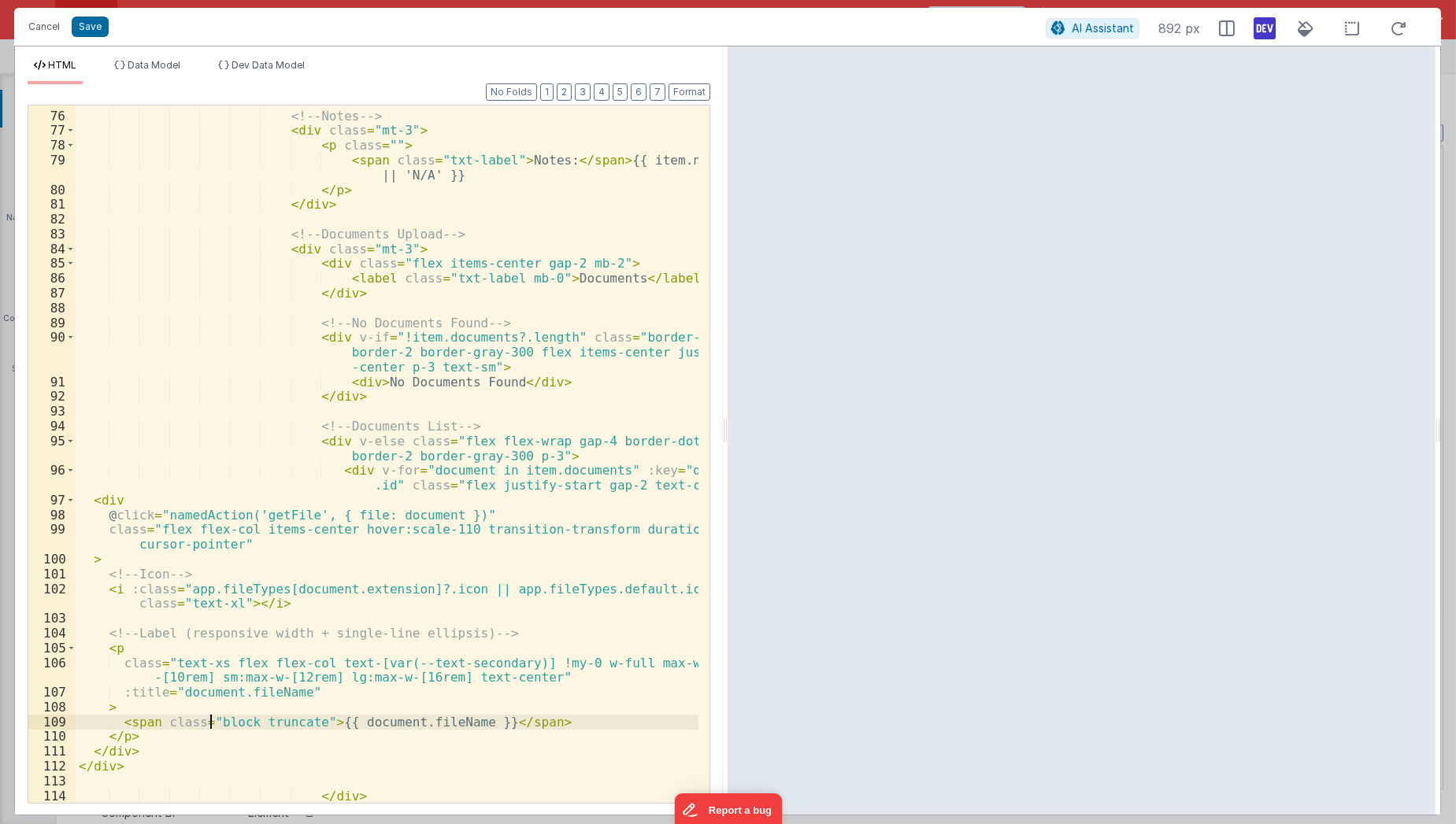
click at [210, 722] on div "<!-- Notes --> < div class = "mt-3" > < p class = "" > < span class = "txt-labe…" at bounding box center [387, 458] width 623 height 729
click at [156, 525] on div "<!-- Notes --> < div class = "mt-3" > < p class = "" > < span class = "txt-labe…" at bounding box center [387, 458] width 623 height 729
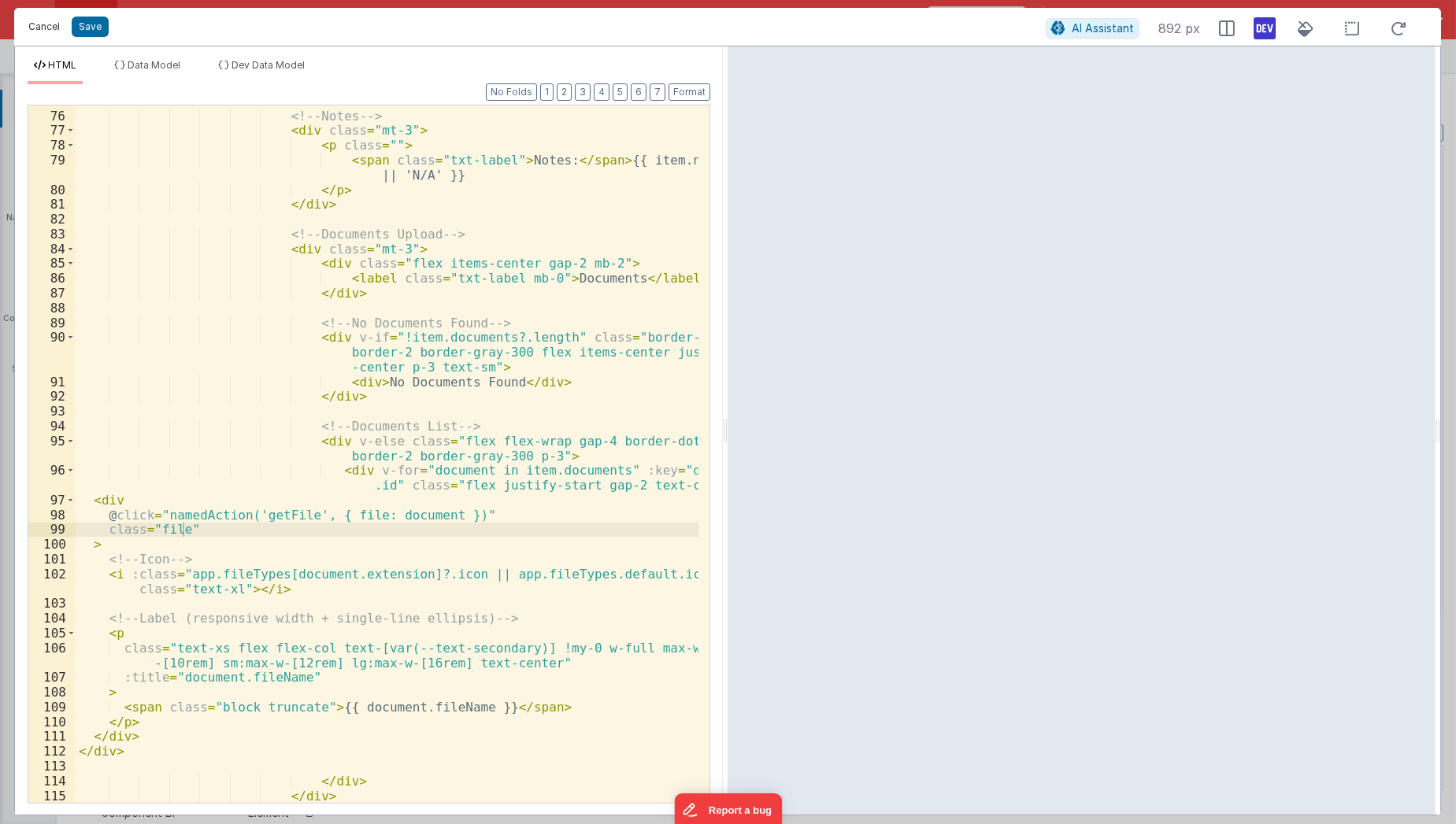
click at [48, 36] on button "Cancel" at bounding box center [44, 26] width 47 height 22
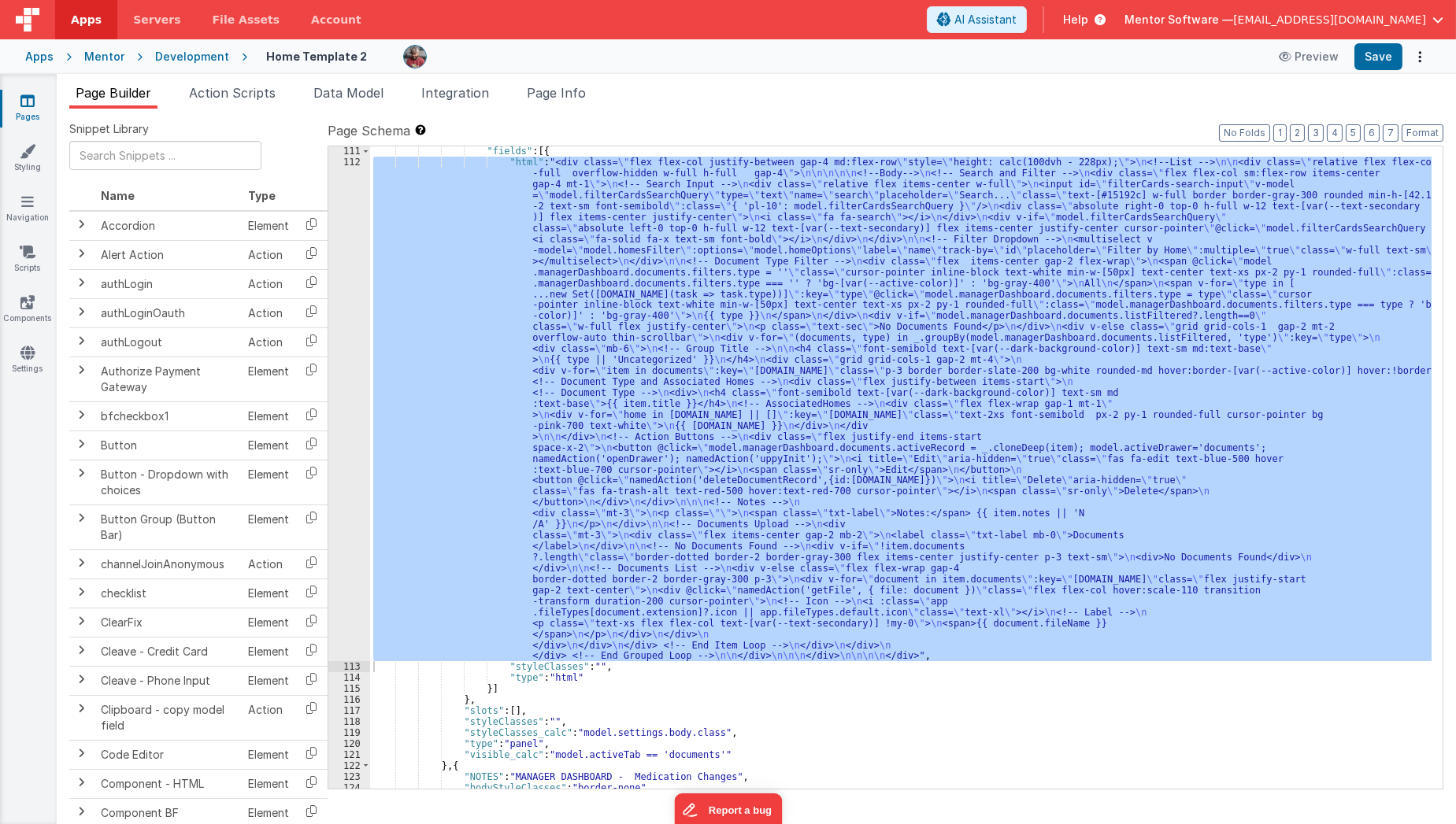
click at [19, 107] on link "Pages" at bounding box center [27, 108] width 57 height 31
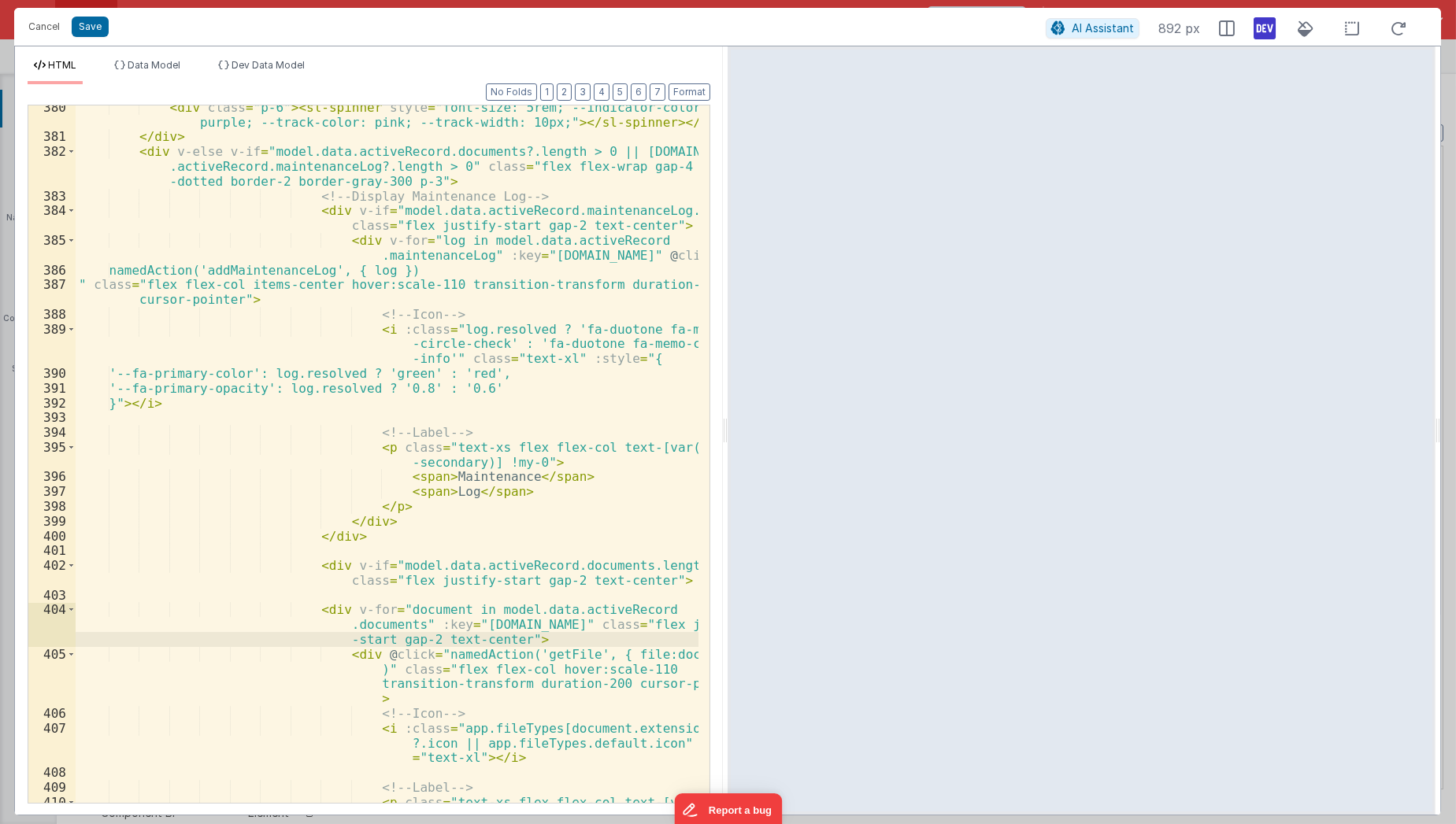
scroll to position [3270, 0]
click at [418, 637] on div "< div class = "p-6" > < sl-spinner style = "font-size: 5rem; --indicator-color:…" at bounding box center [387, 479] width 623 height 758
click at [427, 637] on div "< div class = "p-6" > < sl-spinner style = "font-size: 5rem; --indicator-color:…" at bounding box center [387, 479] width 623 height 758
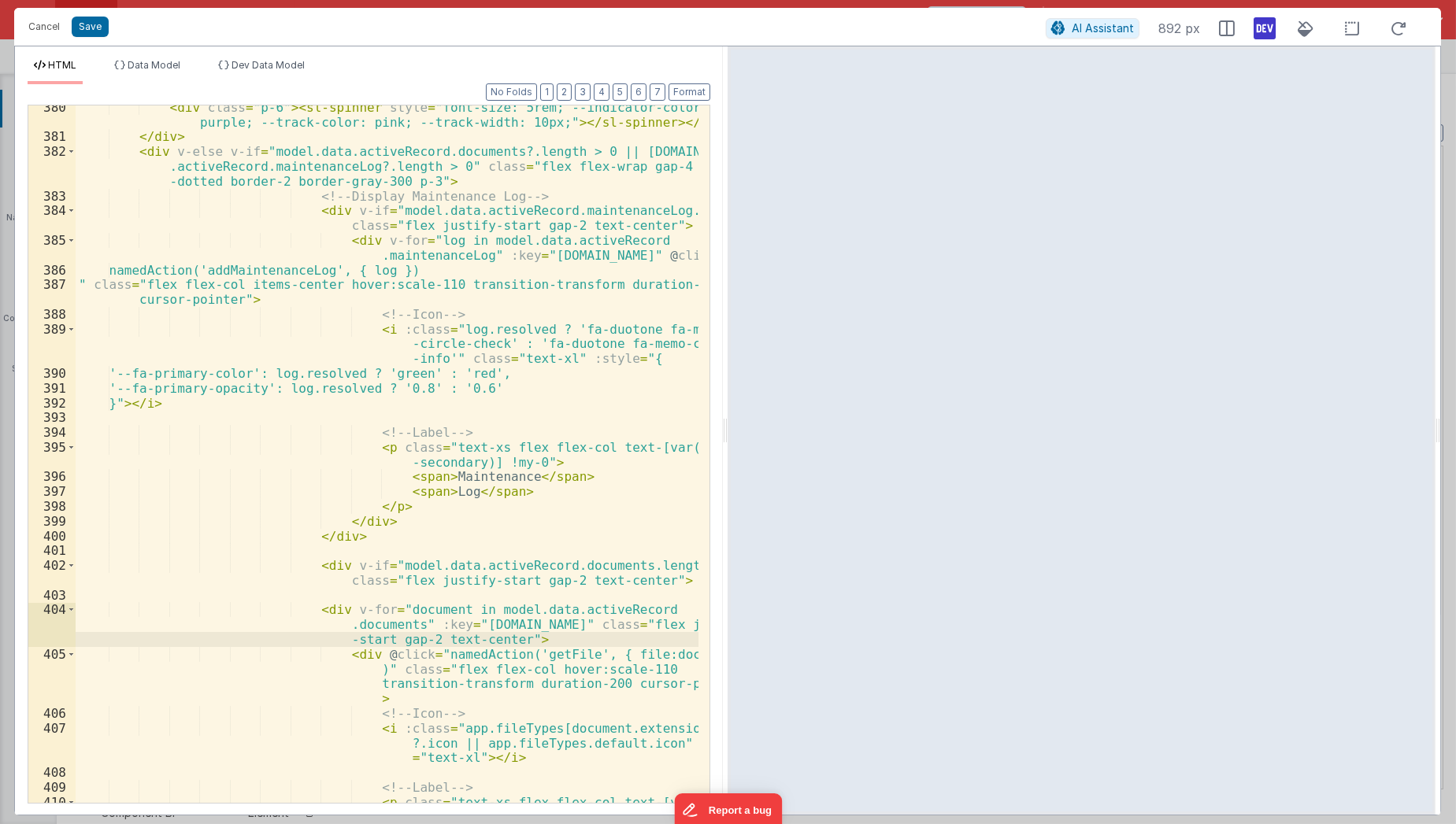
click at [348, 640] on div "< div class = "p-6" > < sl-spinner style = "font-size: 5rem; --indicator-color:…" at bounding box center [387, 479] width 623 height 758
click at [437, 582] on div "< div class = "p-6" > < sl-spinner style = "font-size: 5rem; --indicator-color:…" at bounding box center [387, 479] width 623 height 758
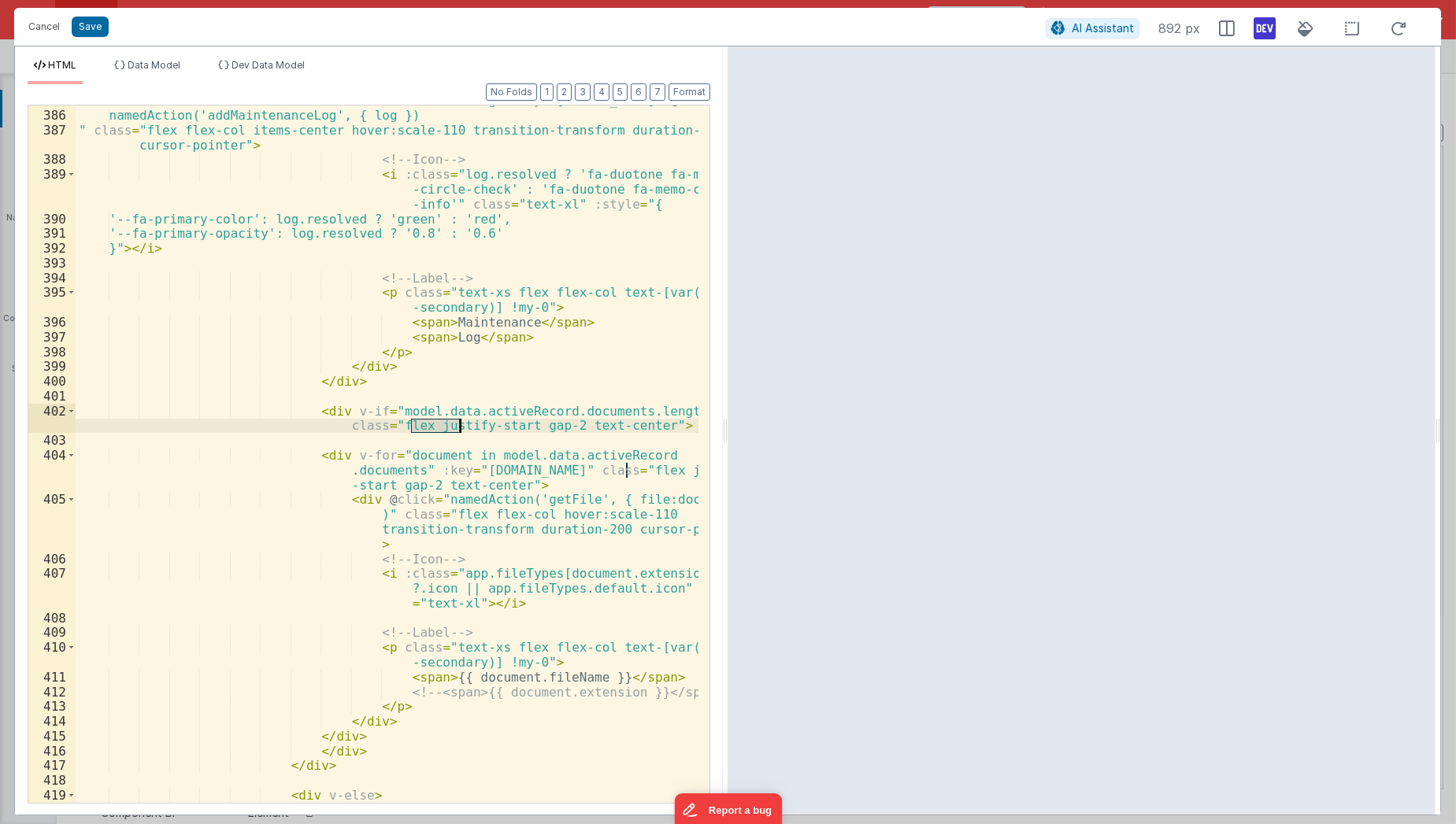
scroll to position [7141, 0]
click at [508, 517] on div "< div v-for = "log in model.data.activeRecord .maintenanceLog" :key = "log.id" …" at bounding box center [387, 449] width 623 height 743
click at [475, 661] on div "< div v-for = "log in model.data.activeRecord .maintenanceLog" :key = "log.id" …" at bounding box center [387, 449] width 623 height 743
click at [41, 36] on button "Cancel" at bounding box center [44, 26] width 47 height 22
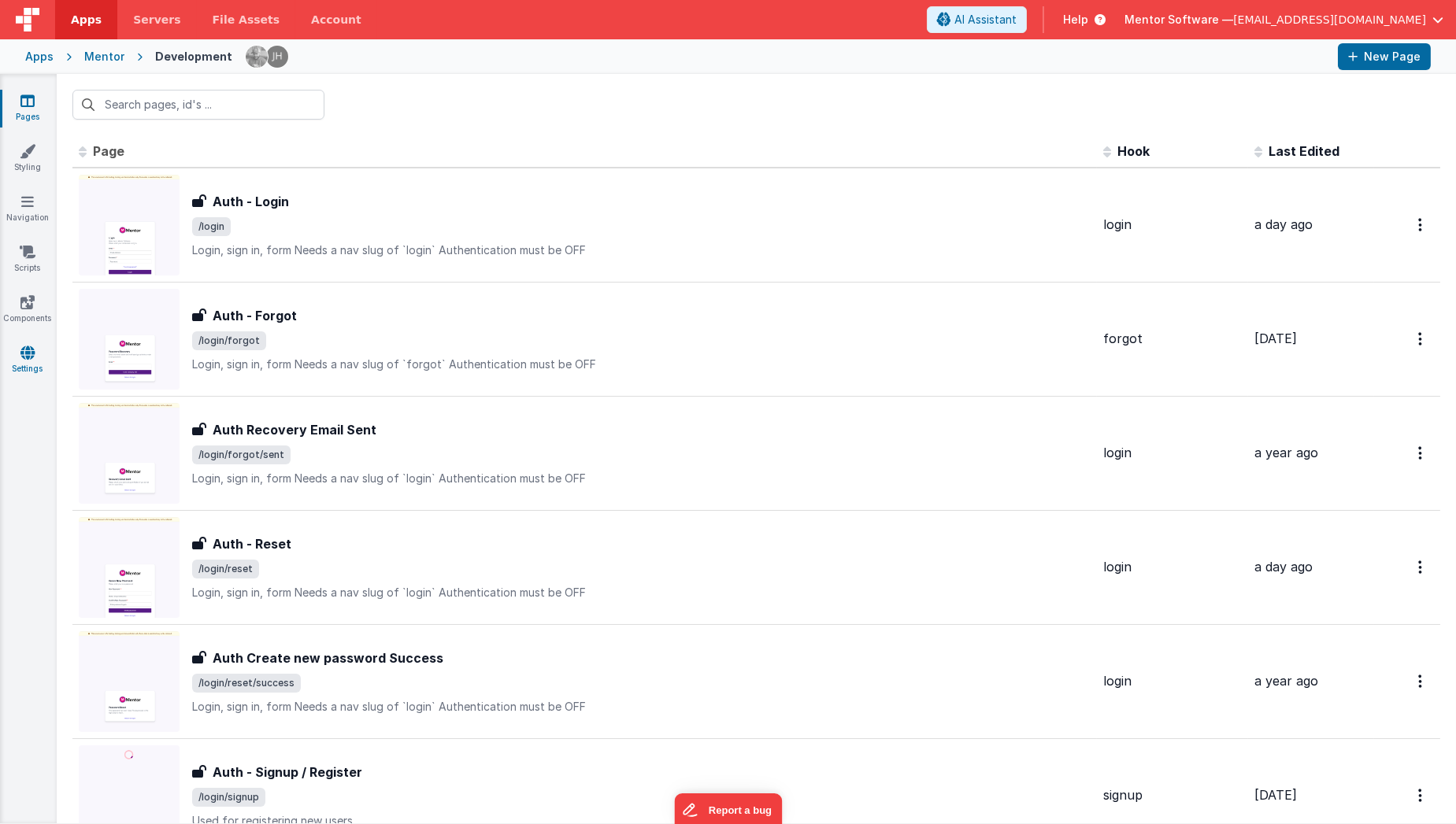
click at [36, 361] on link "Settings" at bounding box center [27, 360] width 57 height 31
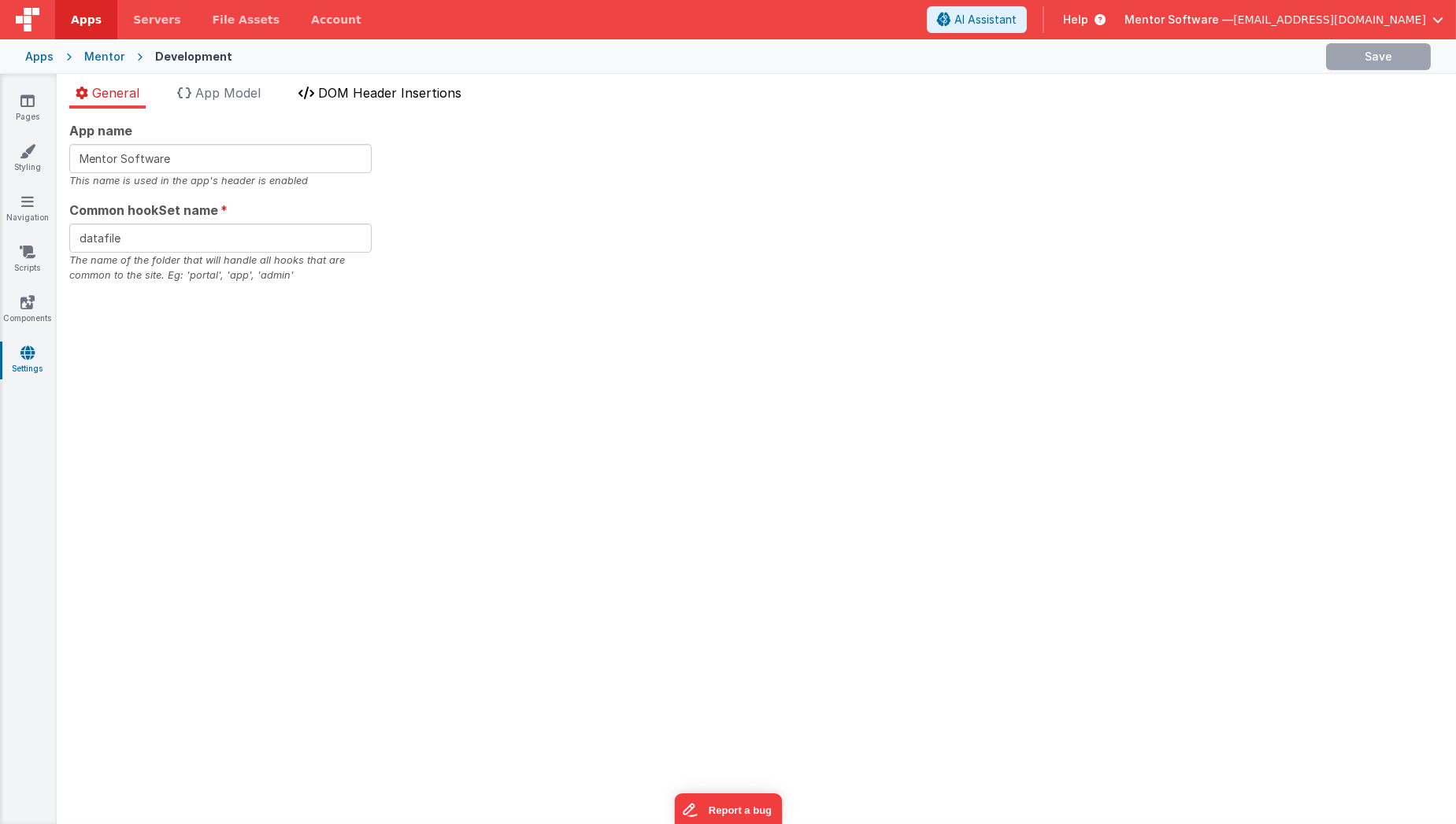
click at [377, 101] on li "DOM Header Insertions" at bounding box center [380, 96] width 175 height 25
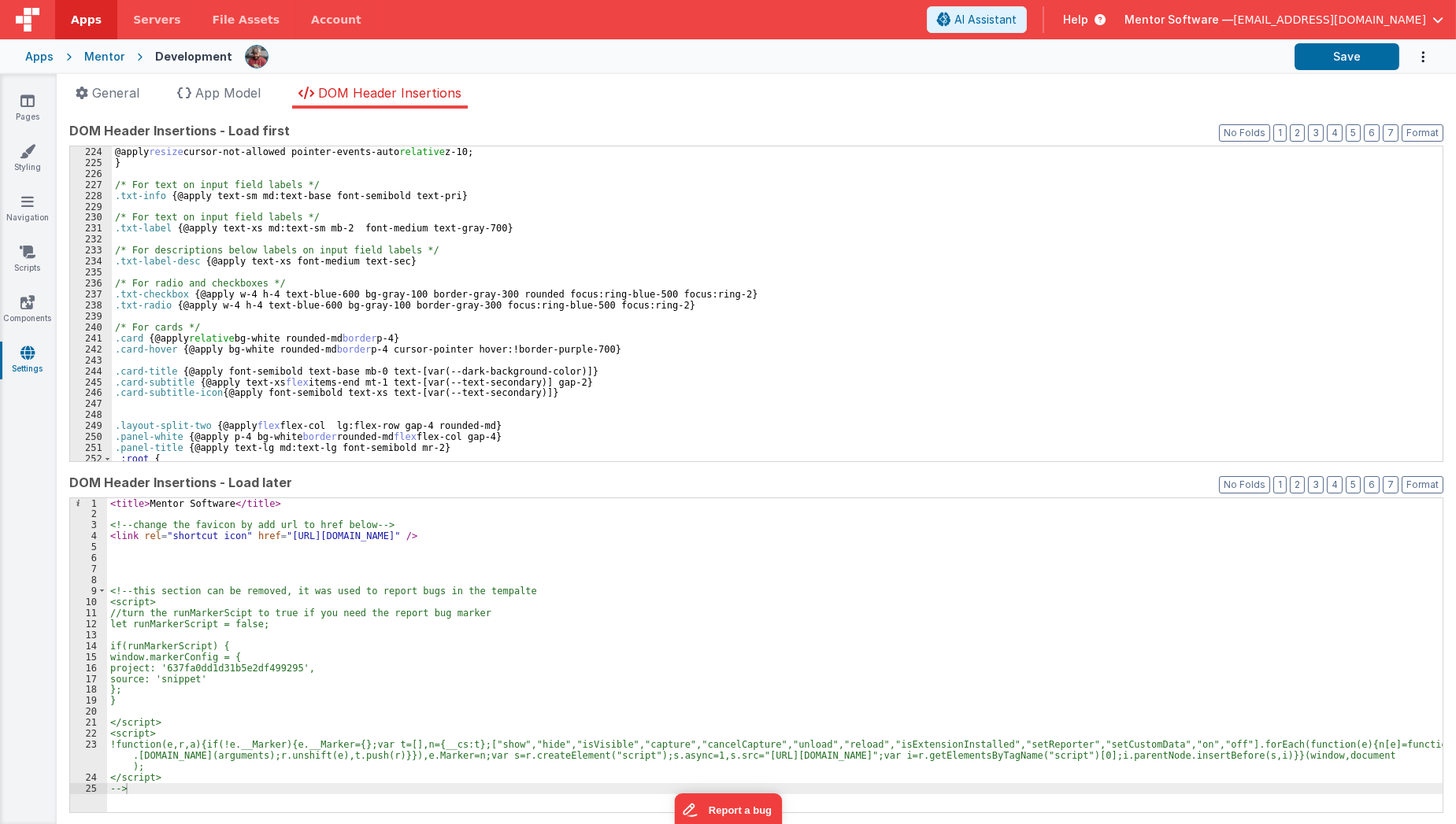
scroll to position [2479, 0]
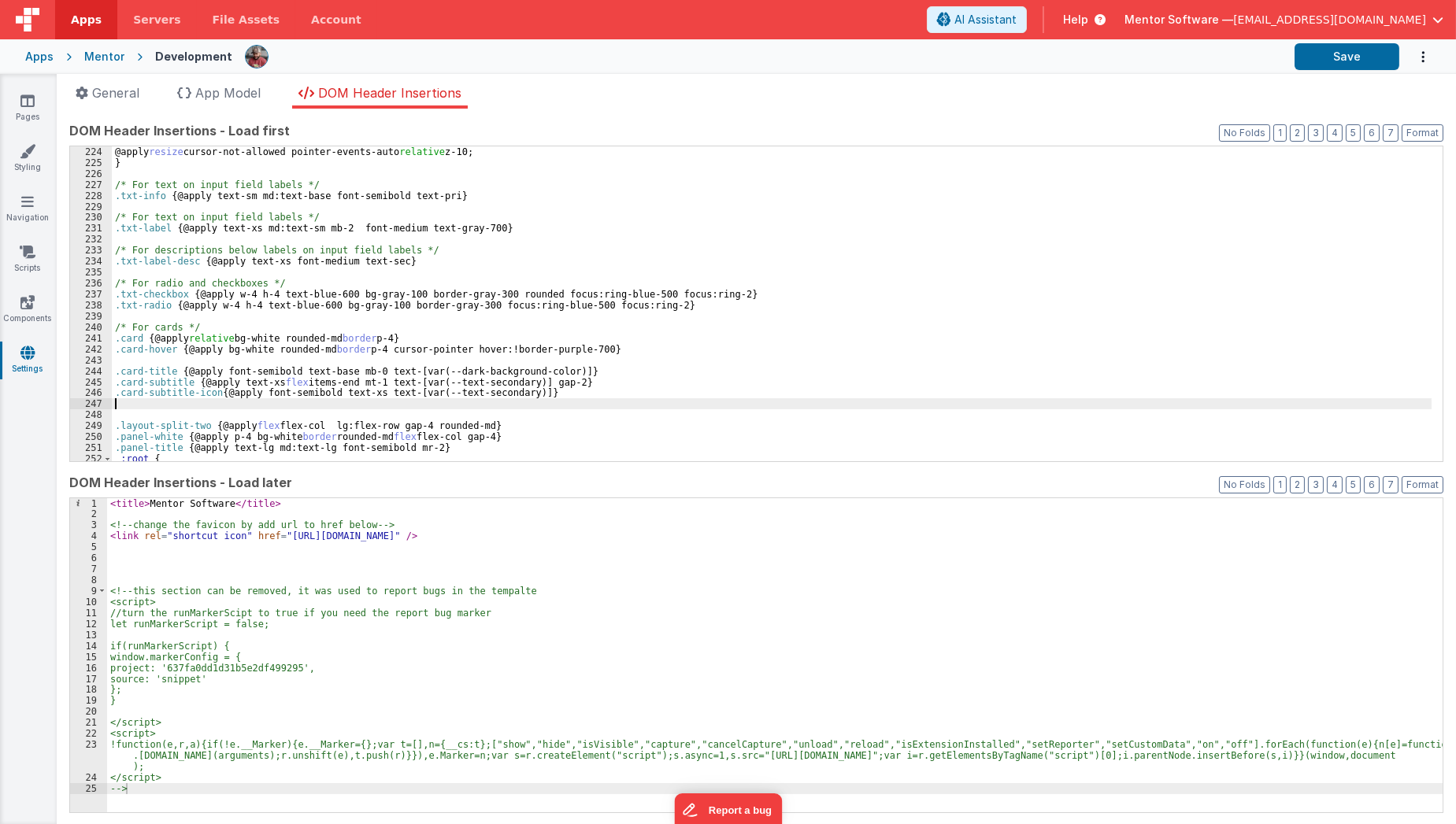
click at [241, 401] on div "@apply resize cursor-not-allowed pointer-events-auto relative z-10; } /* For te…" at bounding box center [771, 315] width 1320 height 337
click at [207, 420] on div "@apply resize cursor-not-allowed pointer-events-auto relative z-10; } /* For te…" at bounding box center [771, 315] width 1320 height 337
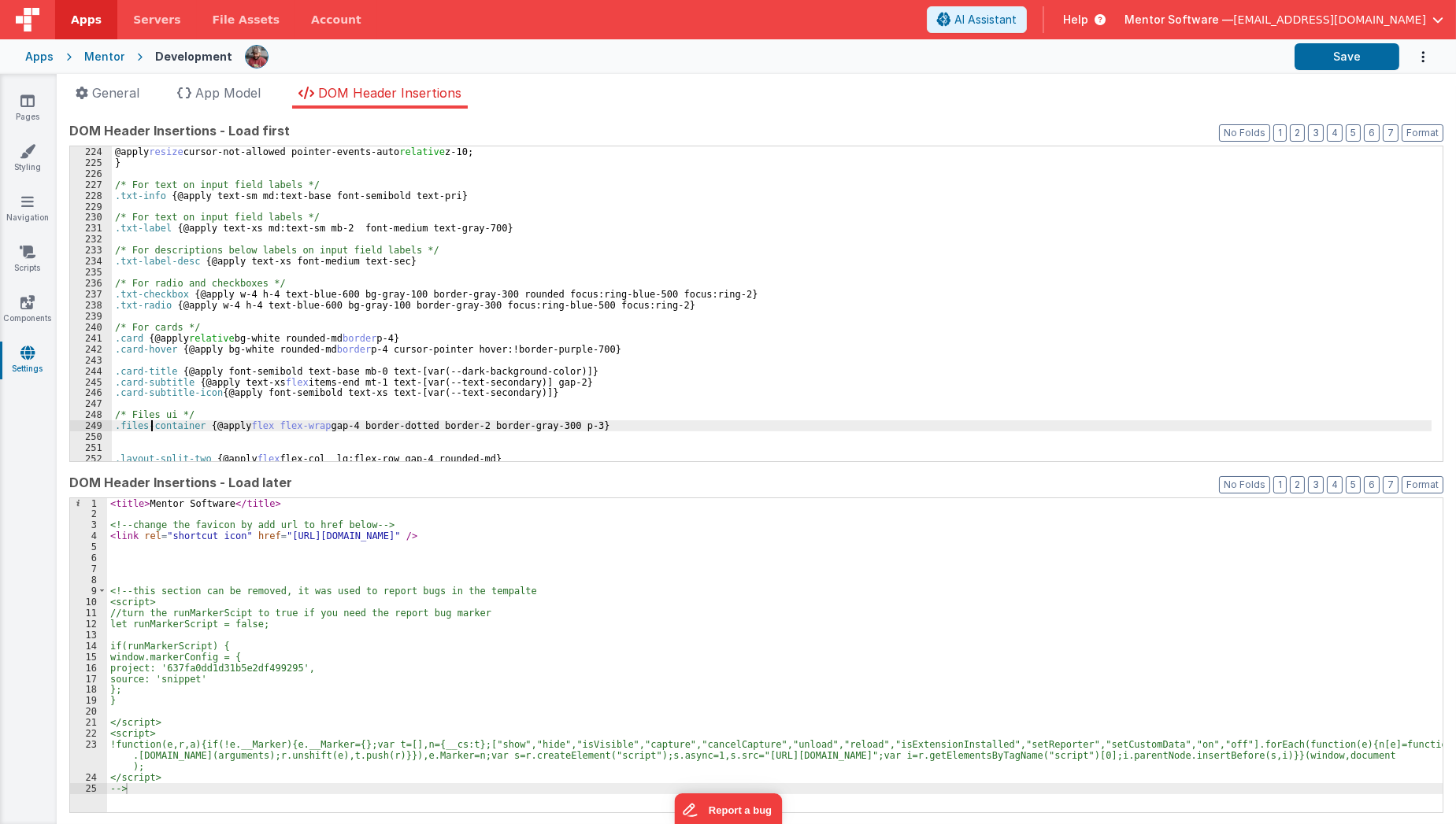
click at [152, 426] on div "@apply resize cursor-not-allowed pointer-events-auto relative z-10; } /* For te…" at bounding box center [771, 315] width 1320 height 337
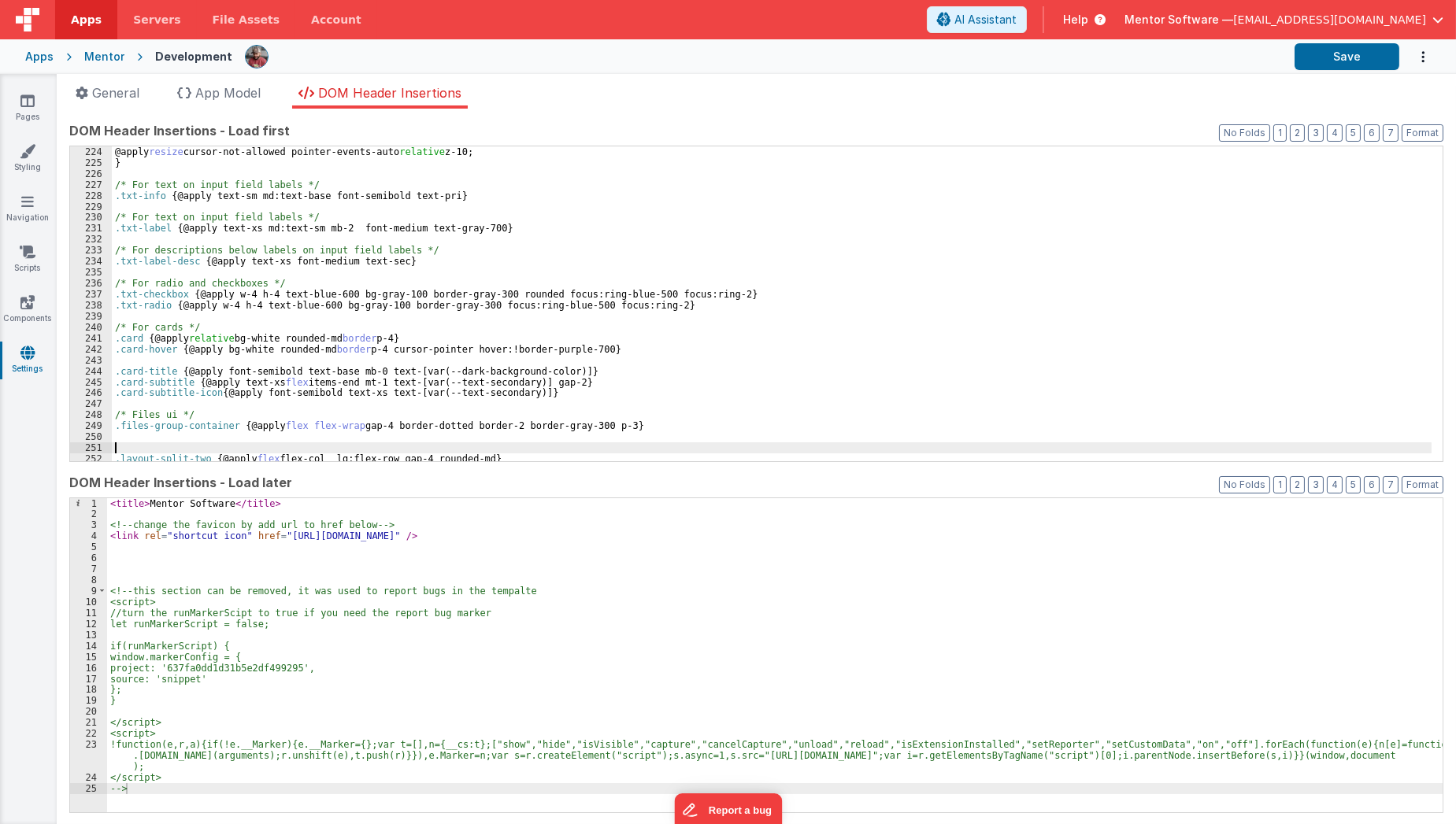
click at [179, 445] on div "@apply resize cursor-not-allowed pointer-events-auto relative z-10; } /* For te…" at bounding box center [771, 315] width 1320 height 337
click at [181, 442] on div "@apply resize cursor-not-allowed pointer-events-auto relative z-10; } /* For te…" at bounding box center [771, 315] width 1320 height 337
click at [202, 455] on div "@apply resize cursor-not-allowed pointer-events-auto relative z-10; } /* For te…" at bounding box center [771, 312] width 1320 height 337
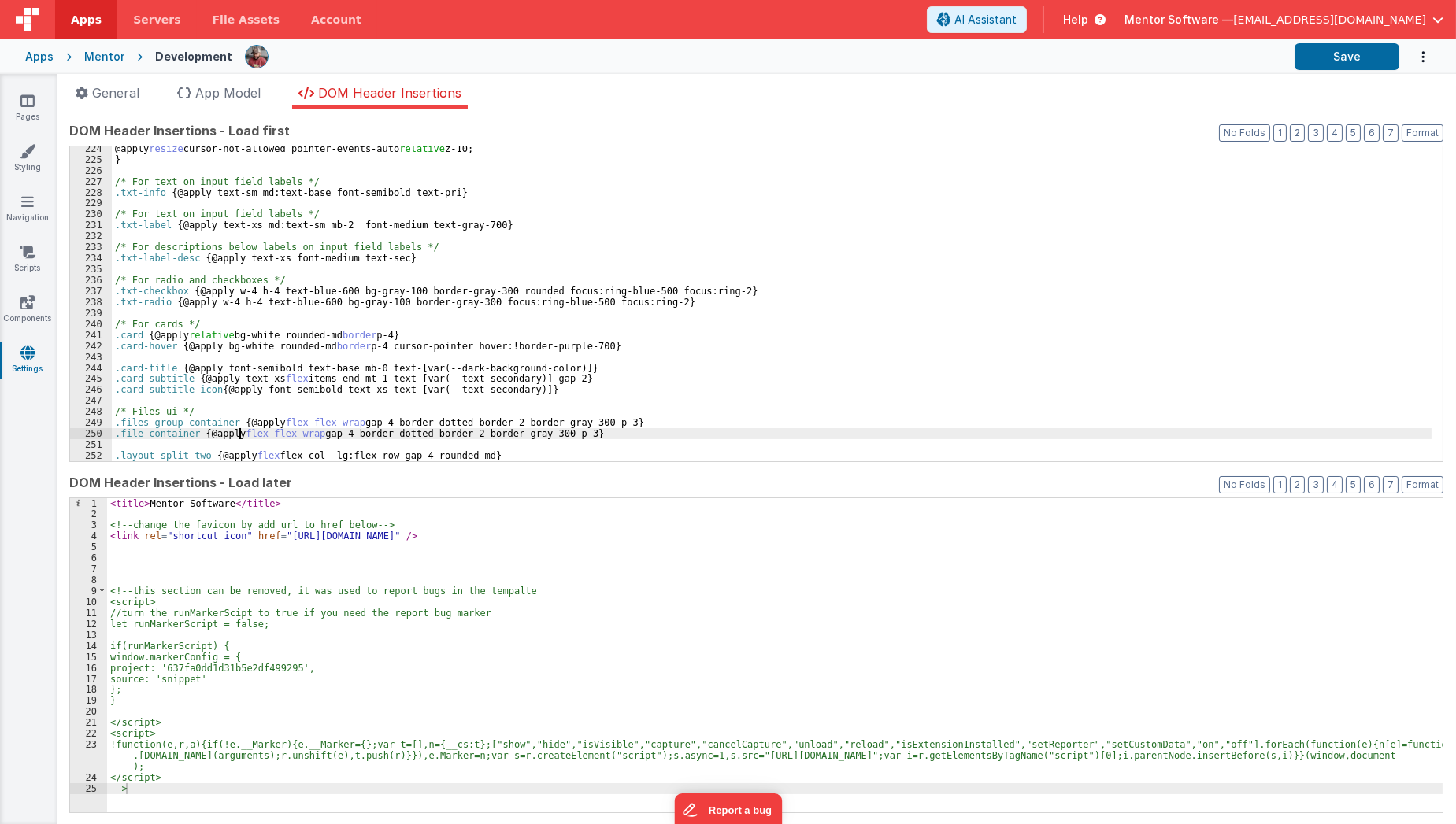
click at [237, 431] on div "@apply resize cursor-not-allowed pointer-events-auto relative z-10; } /* For te…" at bounding box center [771, 312] width 1320 height 337
paste textarea
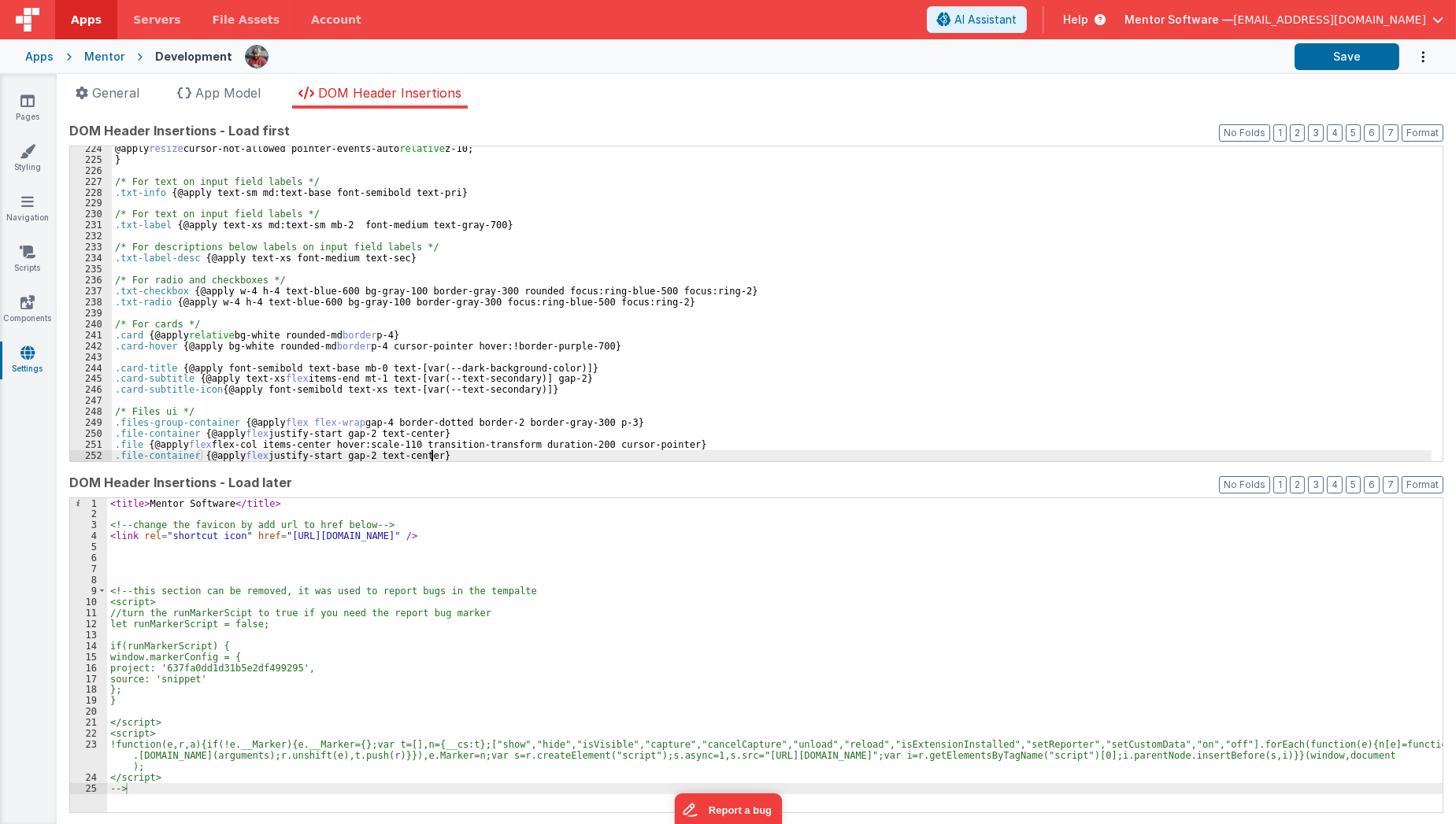
click at [184, 452] on div "@apply resize cursor-not-allowed pointer-events-auto relative z-10; } /* For te…" at bounding box center [771, 312] width 1320 height 337
click at [277, 455] on div "@apply resize cursor-not-allowed pointer-events-auto relative z-10; } /* For te…" at bounding box center [771, 312] width 1320 height 337
click at [936, 455] on div "@apply resize cursor-not-allowed pointer-events-auto relative z-10; } /* For te…" at bounding box center [771, 312] width 1320 height 337
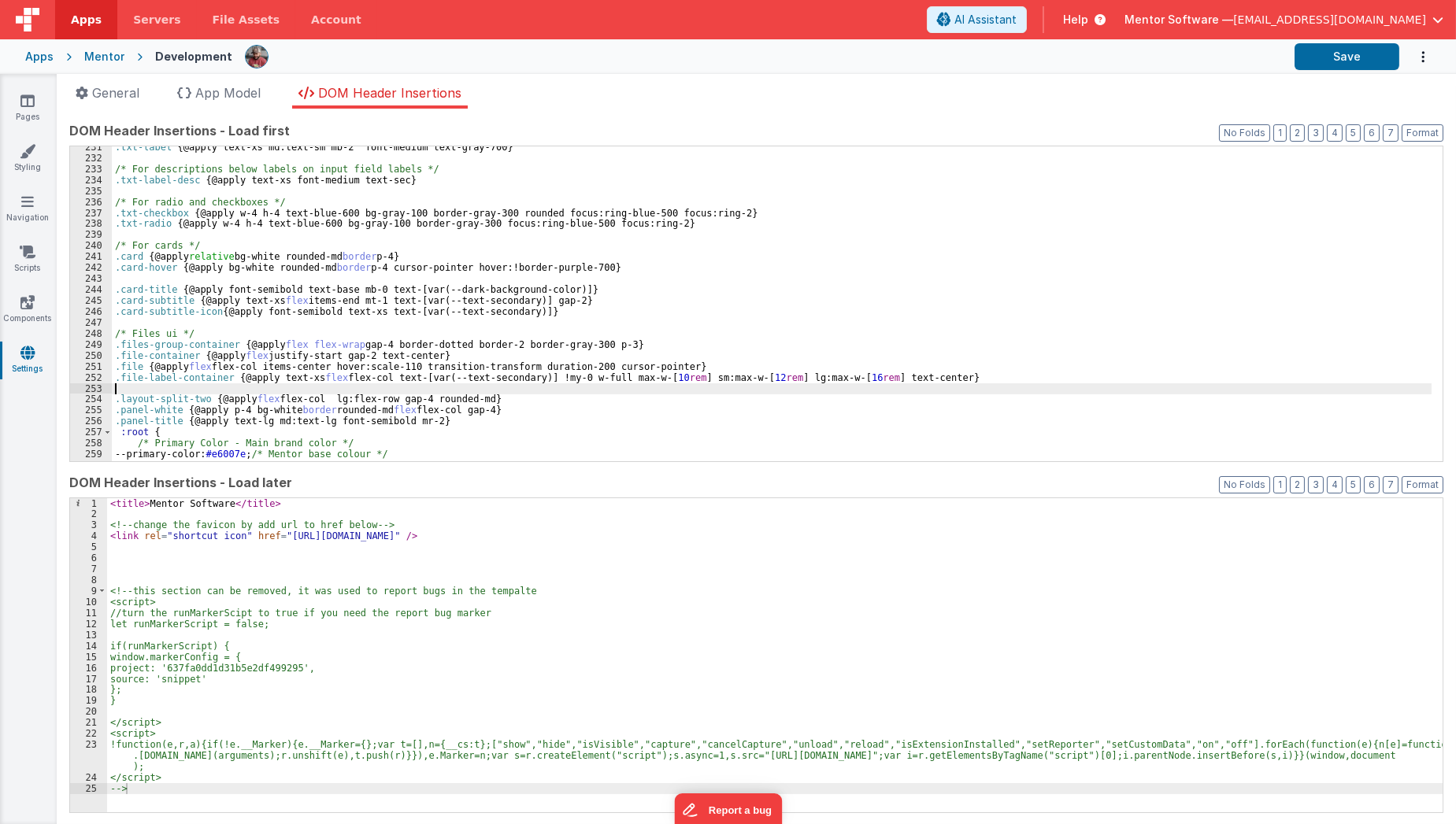
scroll to position [2565, 0]
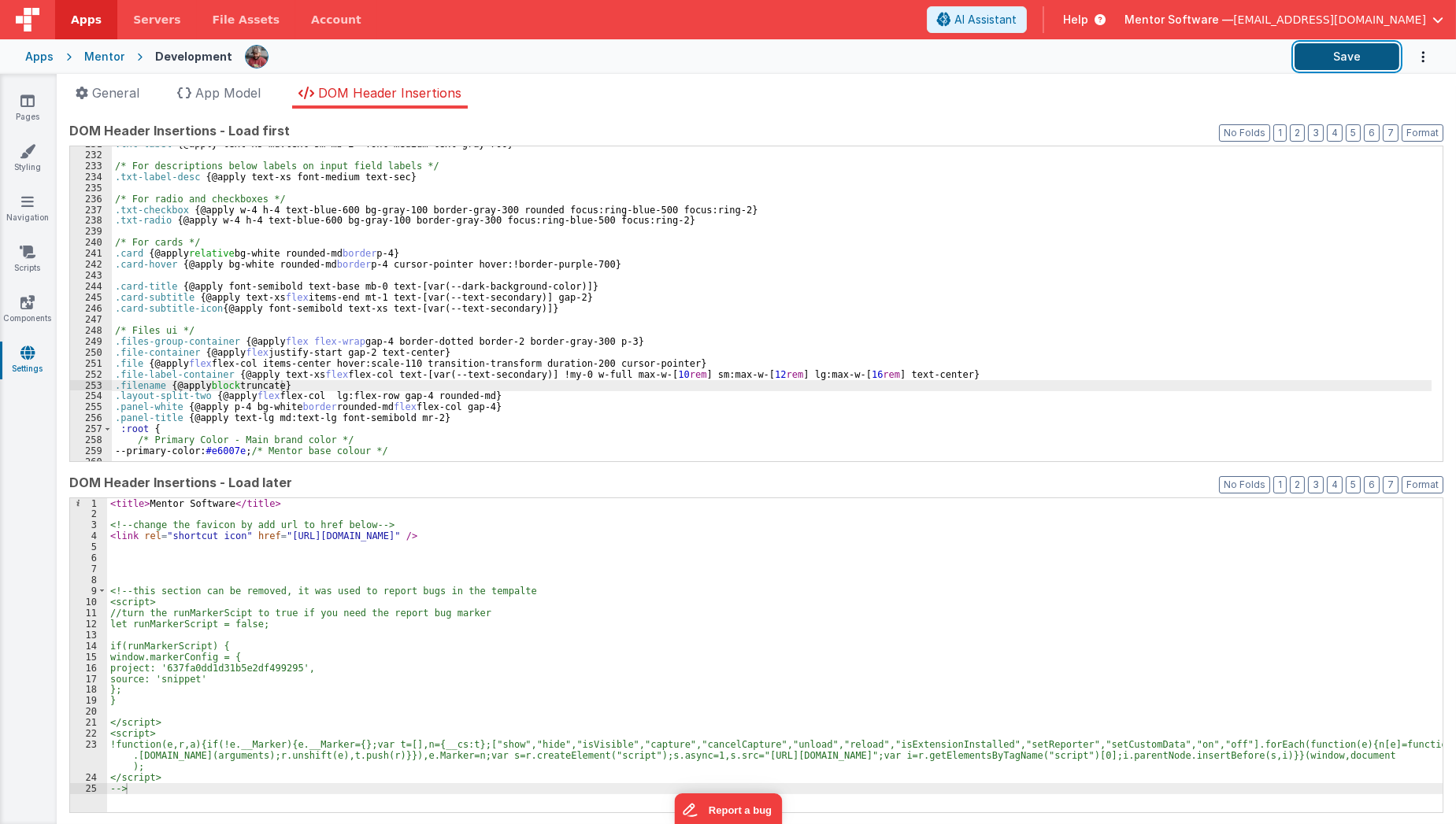
click at [1334, 60] on button "Save" at bounding box center [1347, 56] width 105 height 26
click at [395, 385] on div ".txt-label { @apply text-xs md:text-sm mb-2 font-medium text-gray-700 } /* For …" at bounding box center [771, 307] width 1320 height 337
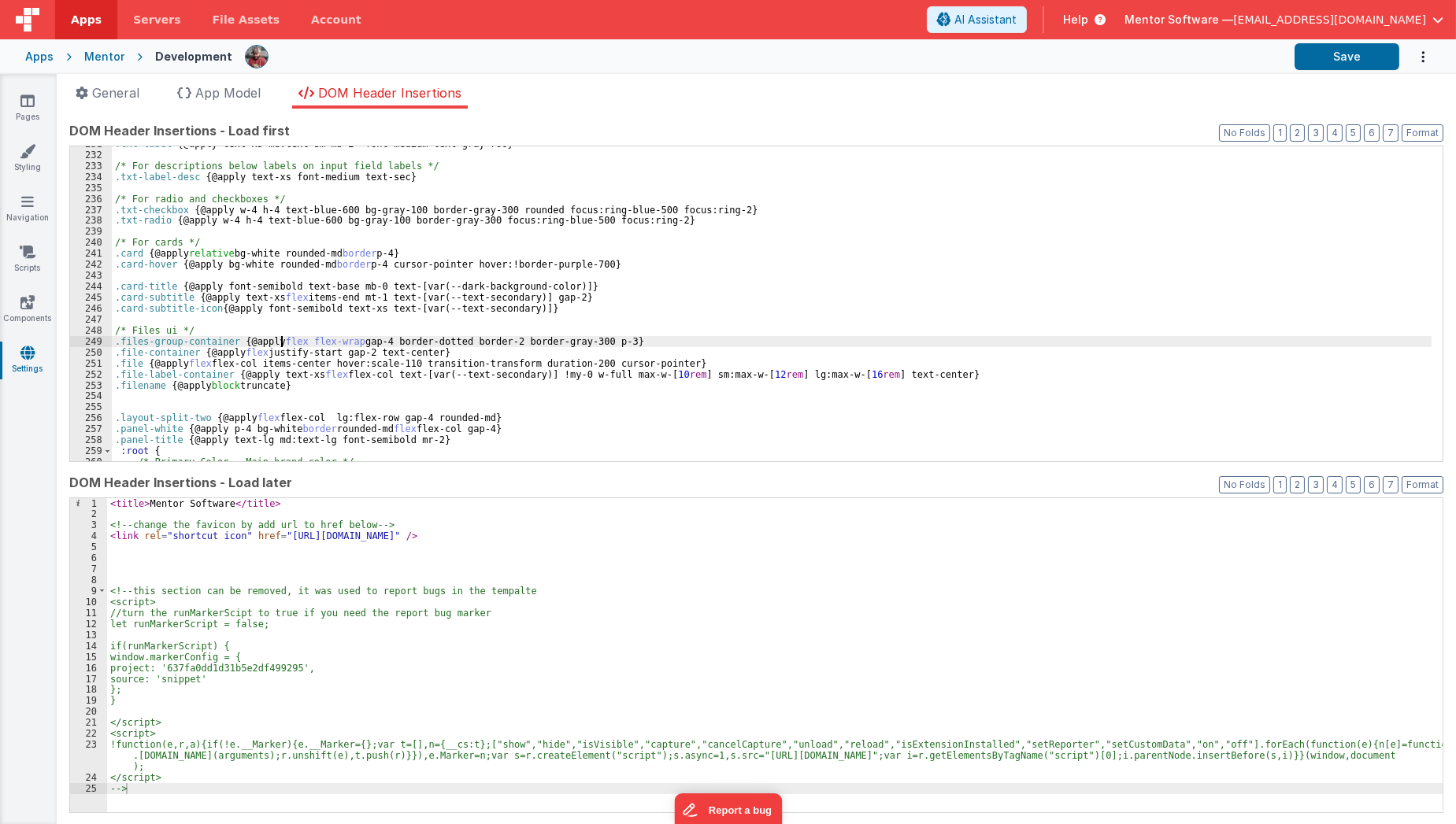
click at [279, 341] on div ".txt-label { @apply text-xs md:text-sm mb-2 font-medium text-gray-700 } /* For …" at bounding box center [771, 307] width 1320 height 337
click at [1331, 55] on button "Save" at bounding box center [1347, 56] width 105 height 26
click at [180, 341] on div ".txt-label { @apply text-xs md:text-sm mb-2 font-medium text-gray-700 } /* For …" at bounding box center [771, 307] width 1320 height 337
click at [122, 340] on div ".txt-label { @apply text-xs md:text-sm mb-2 font-medium text-gray-700 } /* For …" at bounding box center [771, 307] width 1320 height 337
click at [239, 346] on div ".txt-label { @apply text-xs md:text-sm mb-2 font-medium text-gray-700 } /* For …" at bounding box center [771, 307] width 1320 height 337
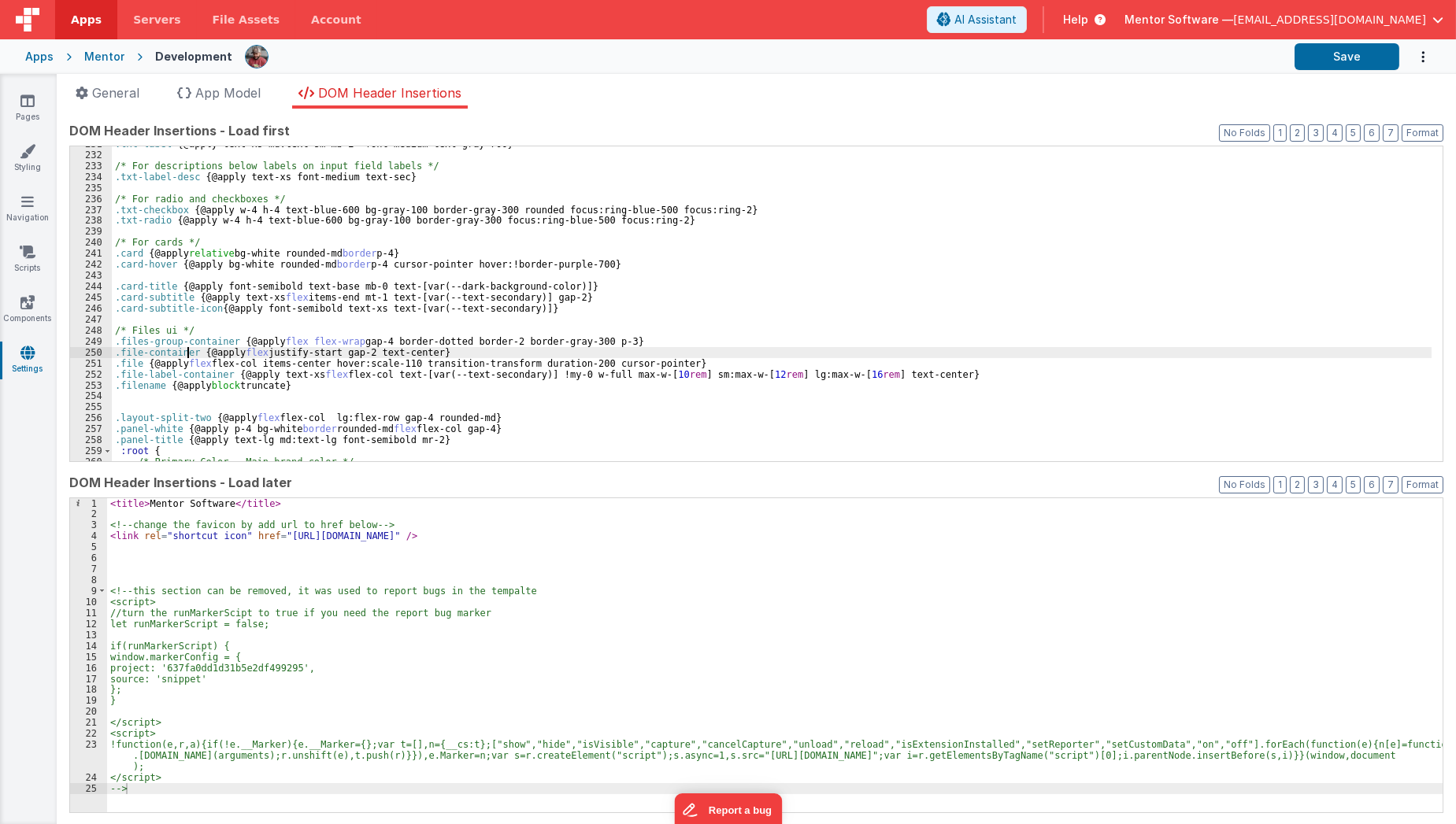
click at [186, 351] on div ".txt-label { @apply text-xs md:text-sm mb-2 font-medium text-gray-700 } /* For …" at bounding box center [771, 307] width 1320 height 337
click at [133, 365] on div ".txt-label { @apply text-xs md:text-sm mb-2 font-medium text-gray-700 } /* For …" at bounding box center [771, 307] width 1320 height 337
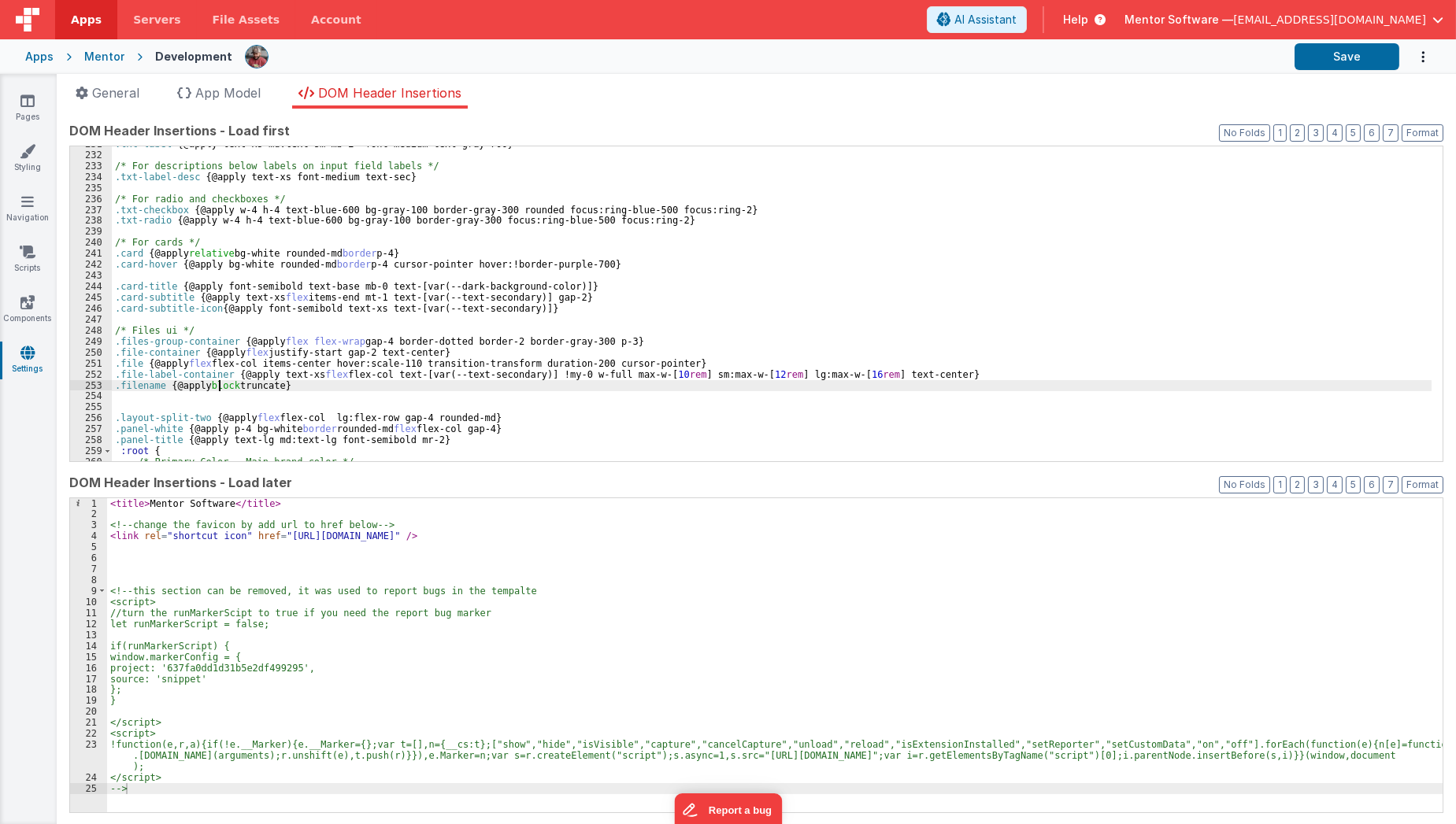
click at [219, 379] on div ".txt-label { @apply text-xs md:text-sm mb-2 font-medium text-gray-700 } /* For …" at bounding box center [771, 307] width 1320 height 337
click at [222, 377] on div ".txt-label { @apply text-xs md:text-sm mb-2 font-medium text-gray-700 } /* For …" at bounding box center [771, 307] width 1320 height 337
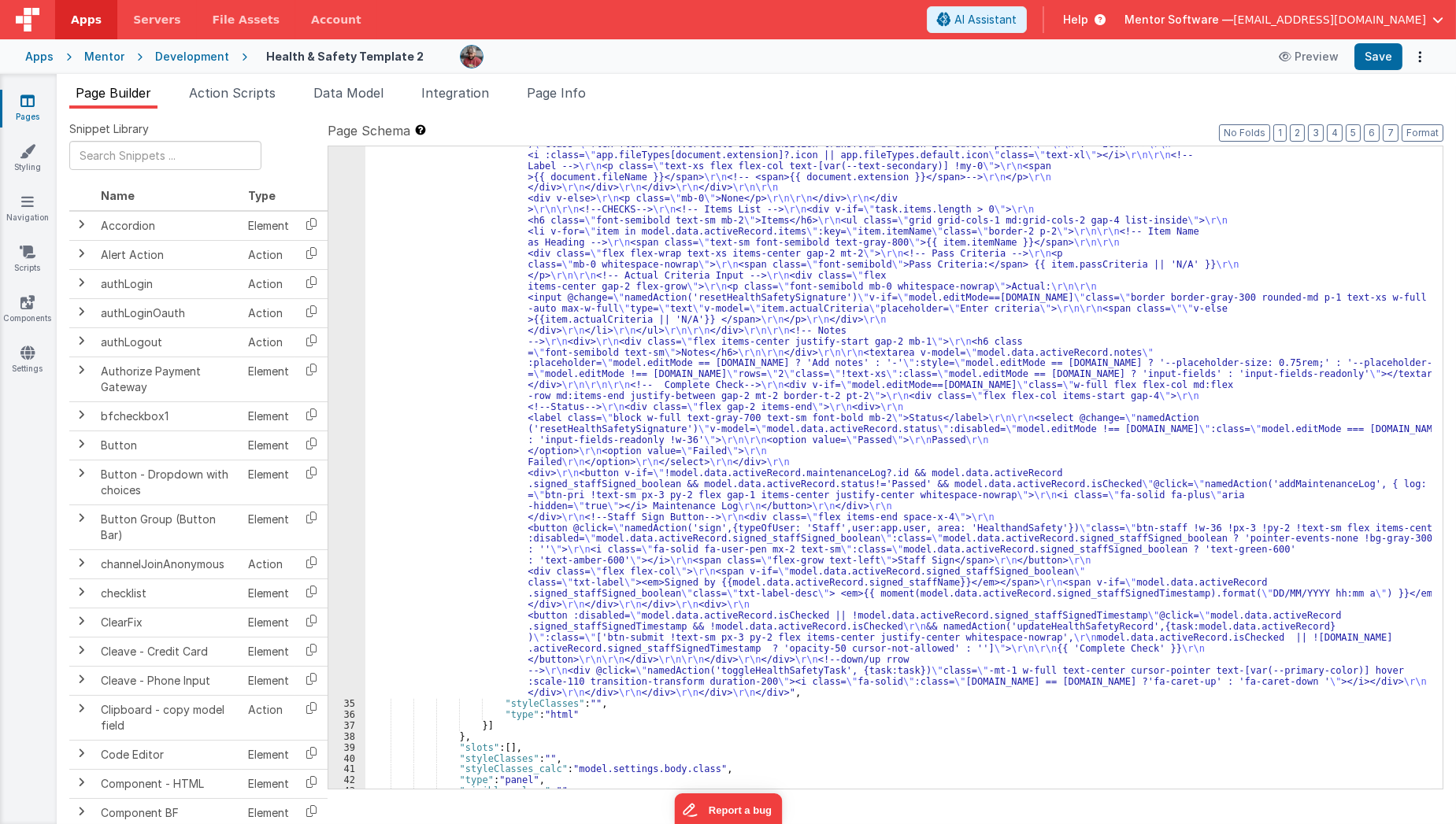
scroll to position [3024, 0]
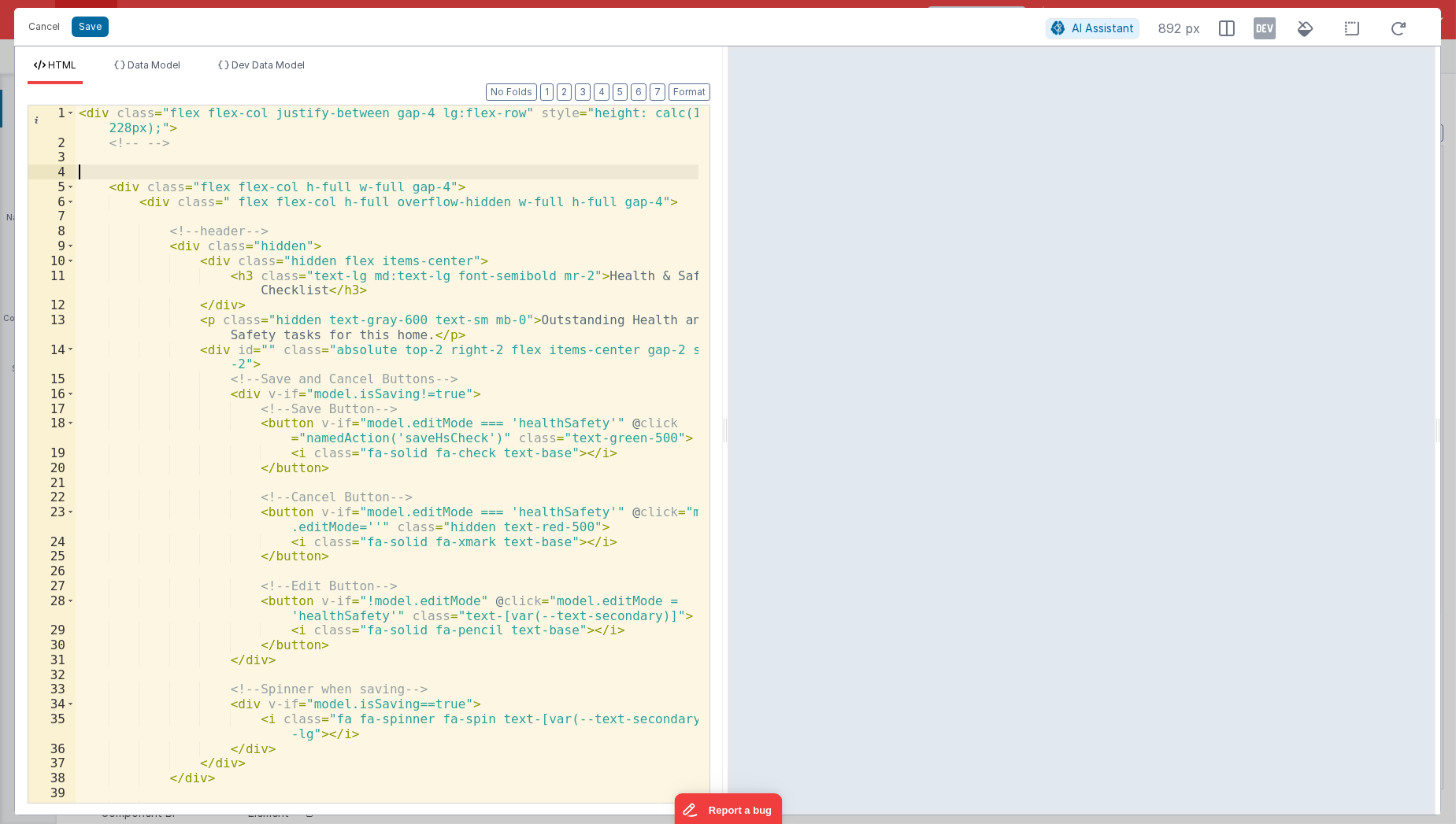
click at [290, 172] on div "< div class = "flex flex-col justify-between gap-4 lg:flex-row" style = "height…" at bounding box center [387, 477] width 623 height 743
type input "flex flex-wrap gap-4 border-dotted border-2 border-gray-300 p-3"
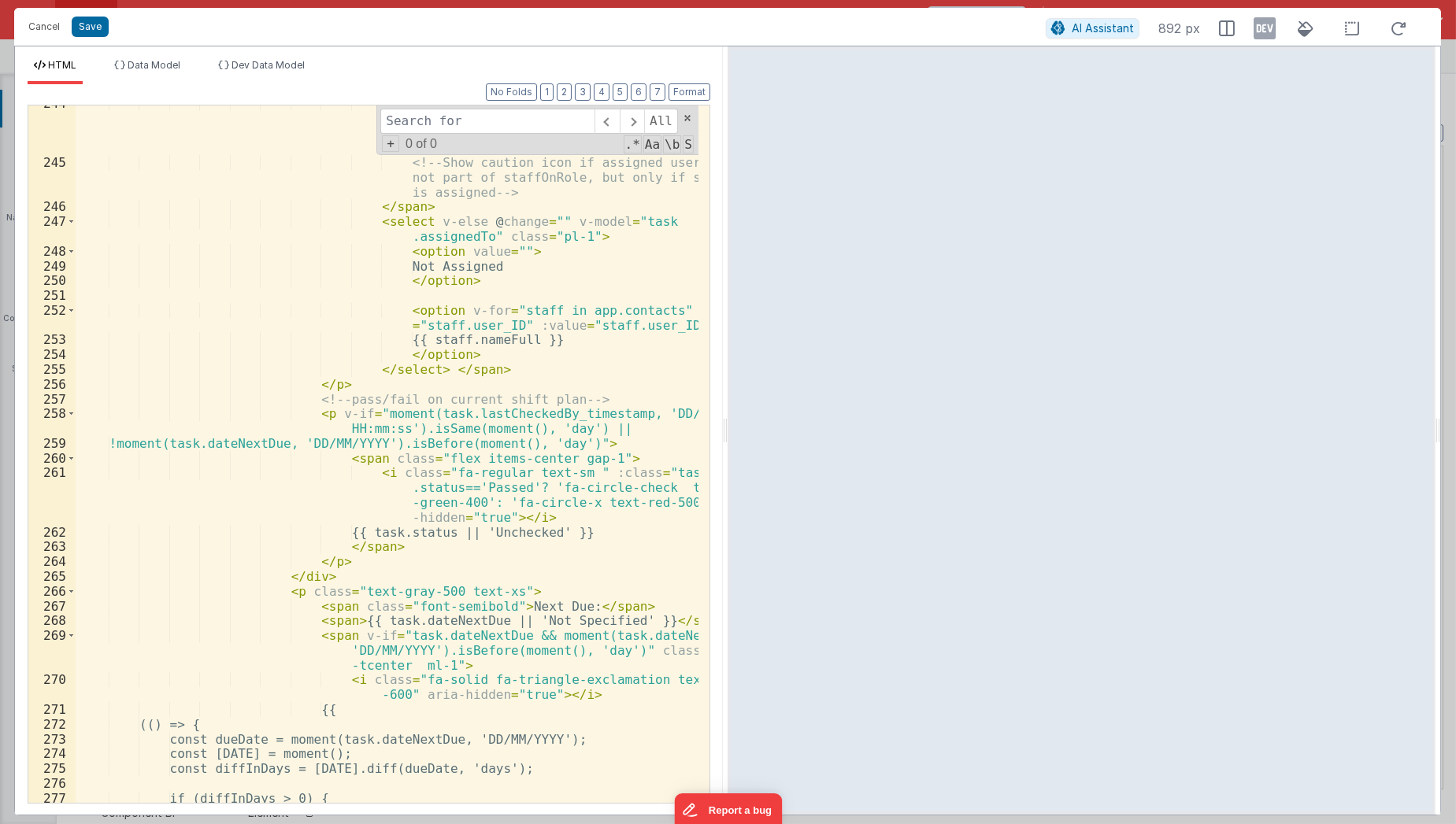
scroll to position [4272, 0]
click at [279, 235] on div "< span v-if = "model.editMode!='healthSafety'" > {{ task.assignedTo? (app.conta…" at bounding box center [387, 478] width 623 height 773
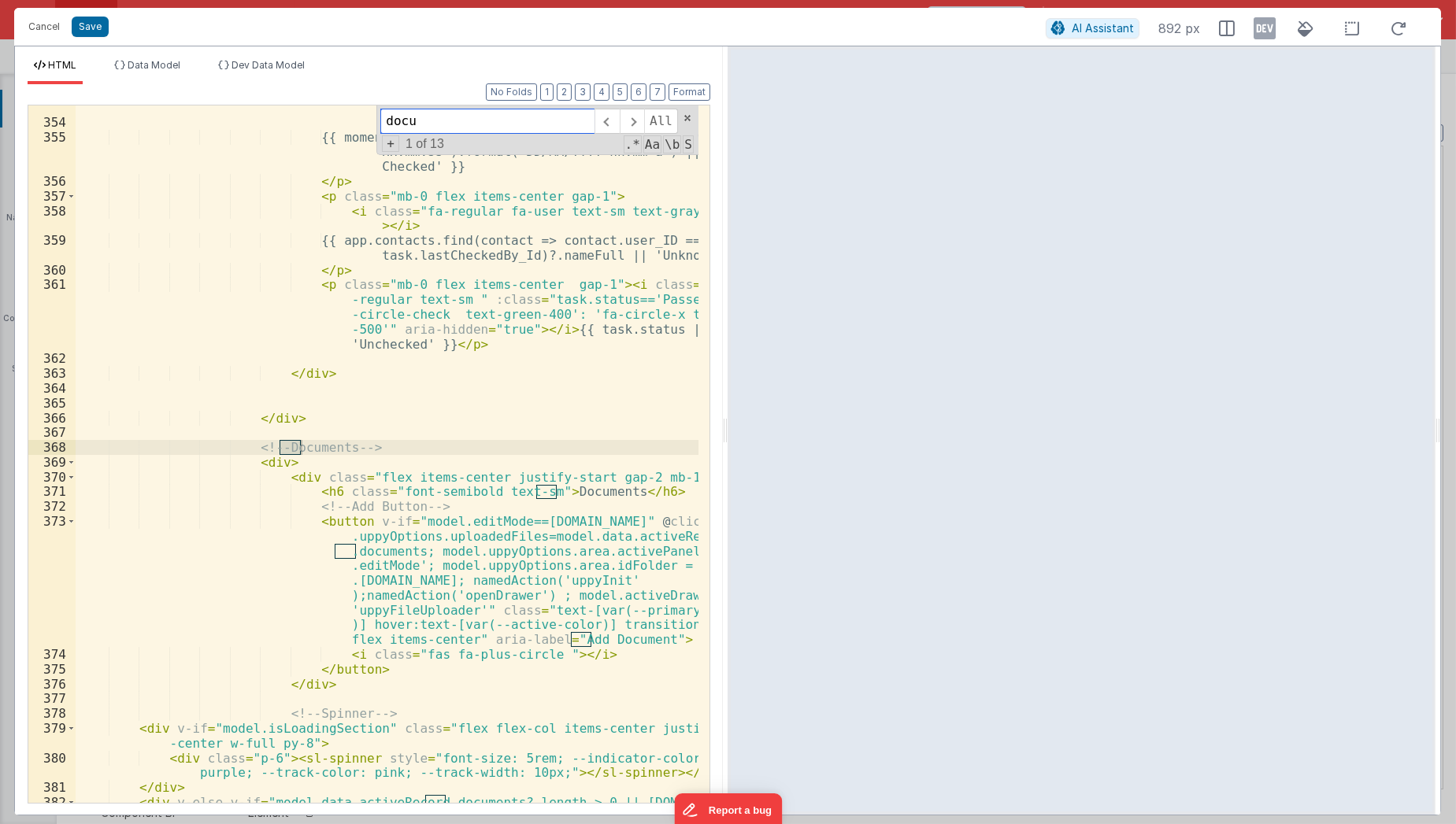
scroll to position [6335, 0]
type input "documents"
click at [1268, 28] on icon at bounding box center [1264, 28] width 22 height 25
click at [260, 60] on span "Dev Data Model" at bounding box center [268, 64] width 74 height 12
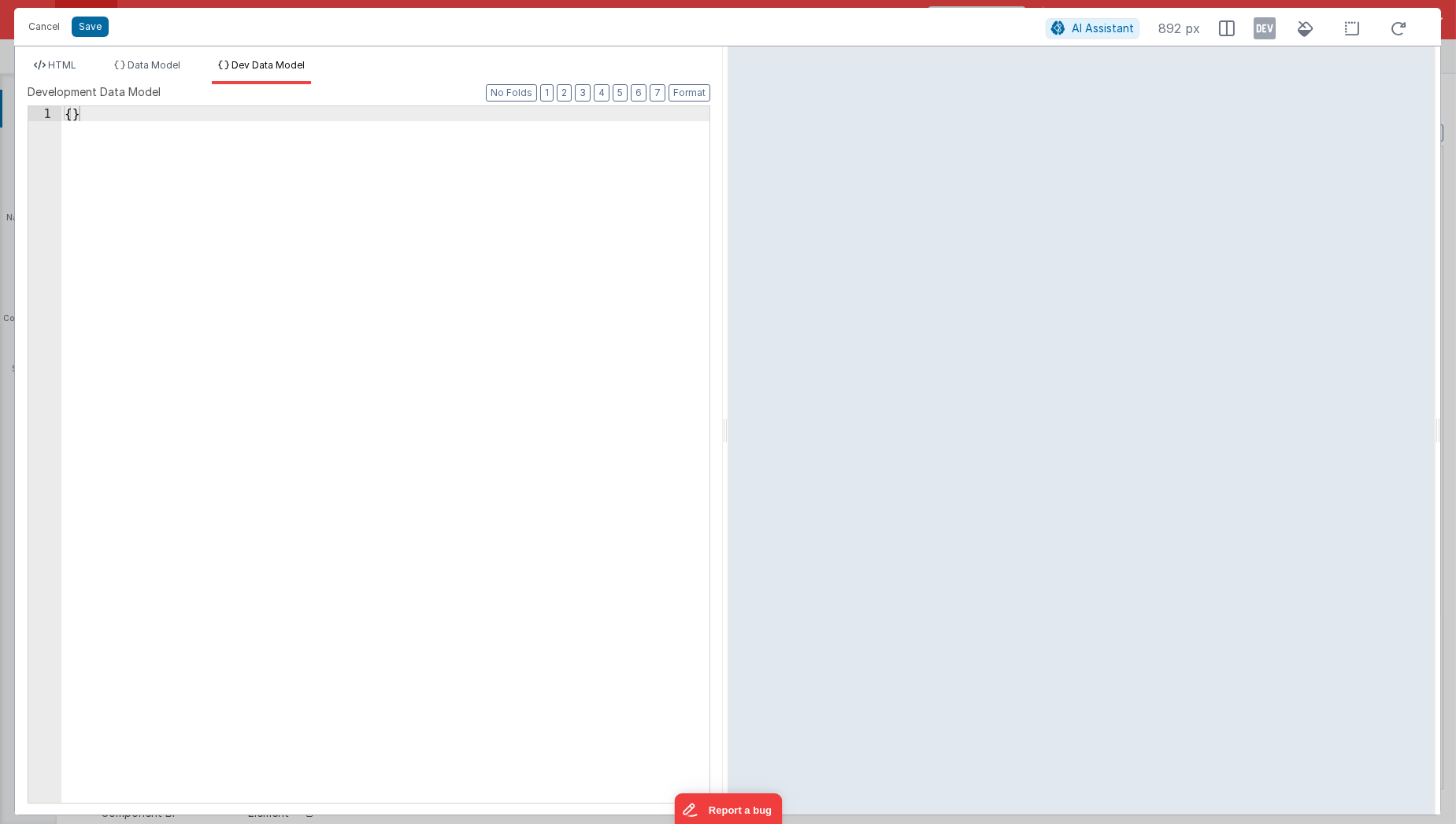
click at [1264, 26] on icon at bounding box center [1264, 28] width 22 height 25
click at [48, 72] on li "HTML" at bounding box center [55, 71] width 55 height 25
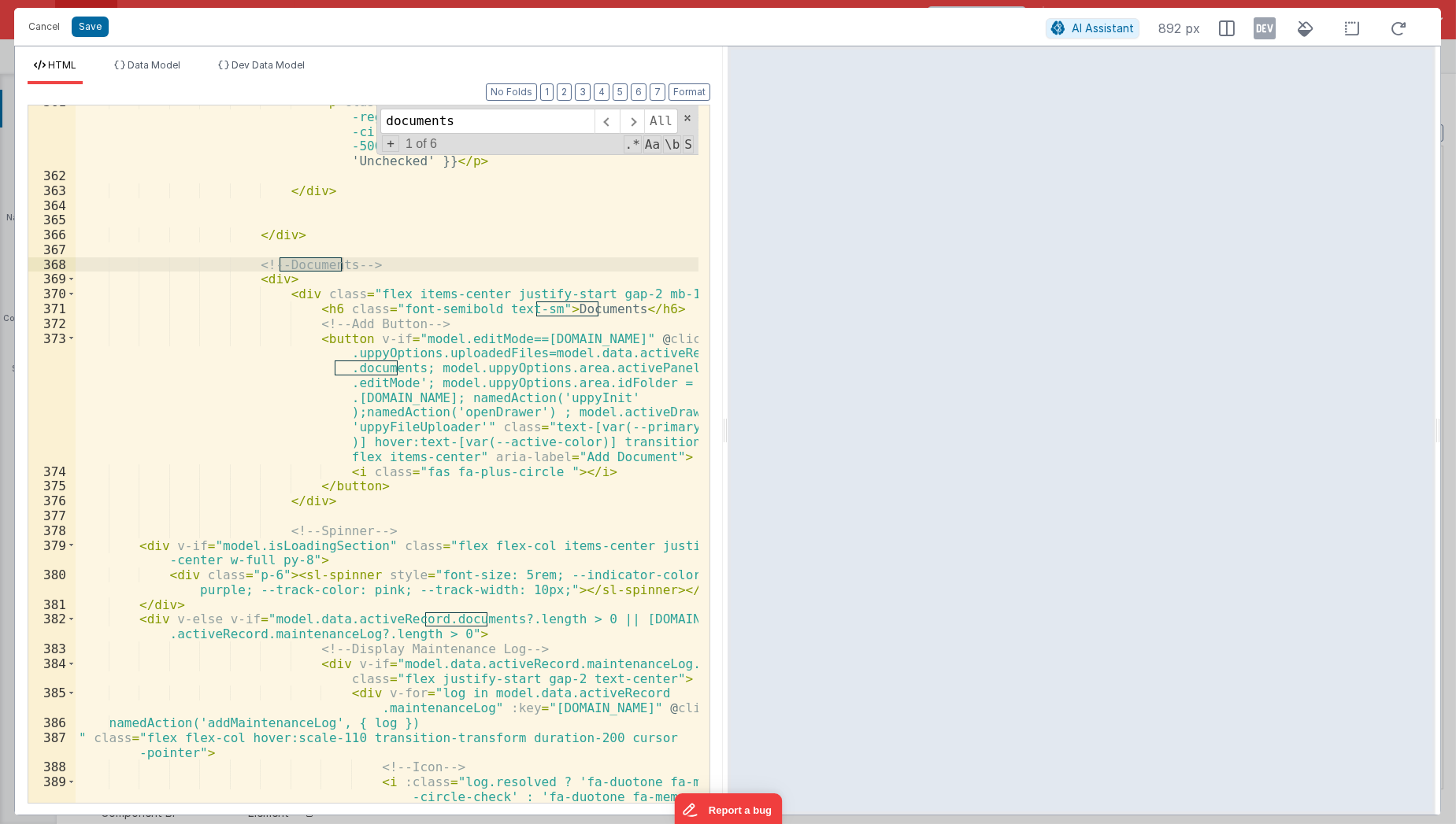
scroll to position [6632, 0]
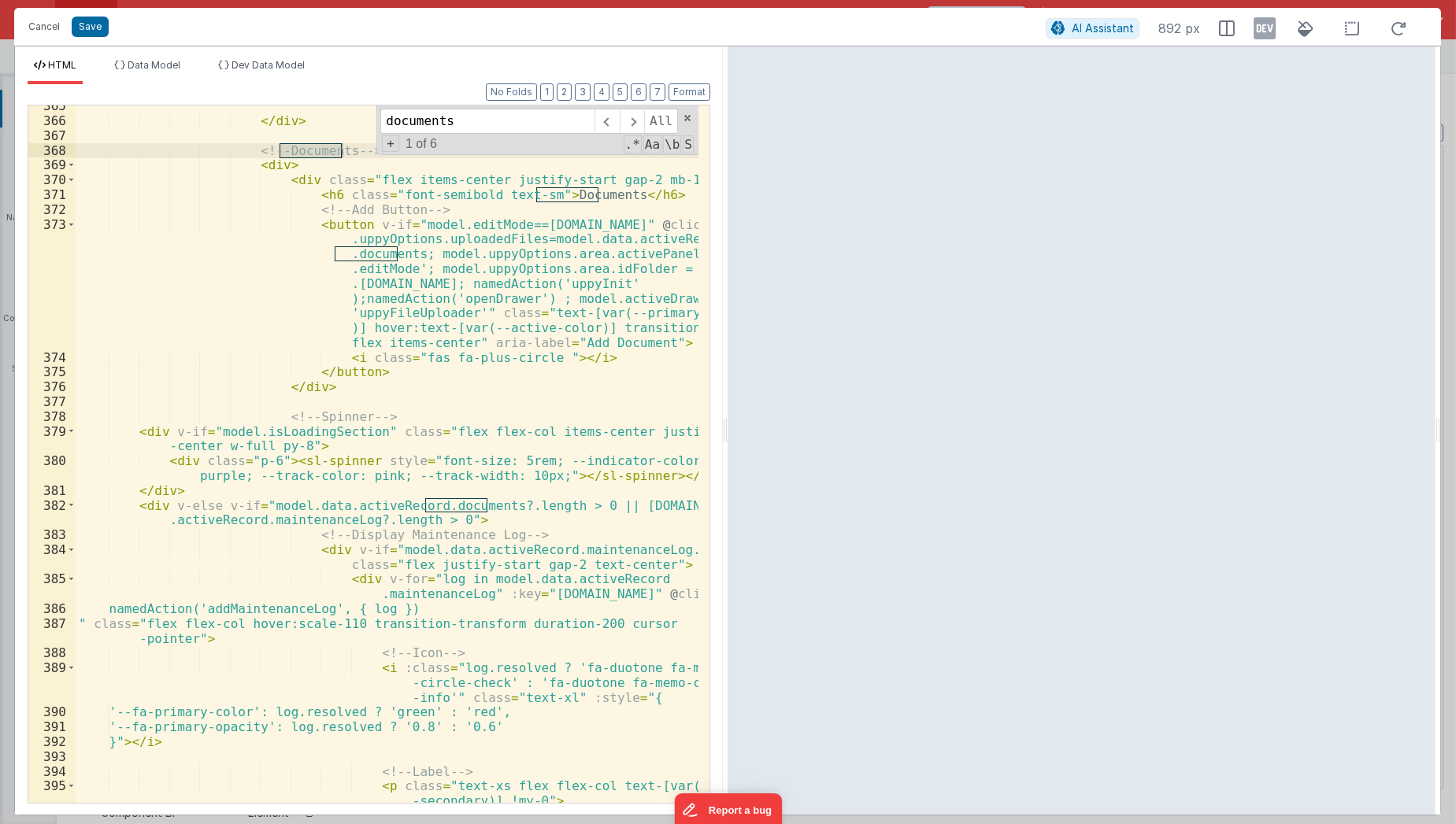
click at [438, 522] on div "</ div > <!-- Documents --> < div > < div class = "flex items-center justify-st…" at bounding box center [387, 463] width 623 height 729
click at [416, 707] on div "</ div > <!-- Documents --> < div > < div class = "flex items-center justify-st…" at bounding box center [387, 463] width 623 height 729
click at [444, 510] on div "</ div > <!-- Documents --> < div > < div class = "flex items-center justify-st…" at bounding box center [387, 463] width 623 height 729
click at [446, 520] on div "</ div > <!-- Documents --> < div > < div class = "flex items-center justify-st…" at bounding box center [387, 463] width 623 height 729
click at [373, 562] on div "</ div > <!-- Documents --> < div > < div class = "flex items-center justify-st…" at bounding box center [387, 463] width 623 height 729
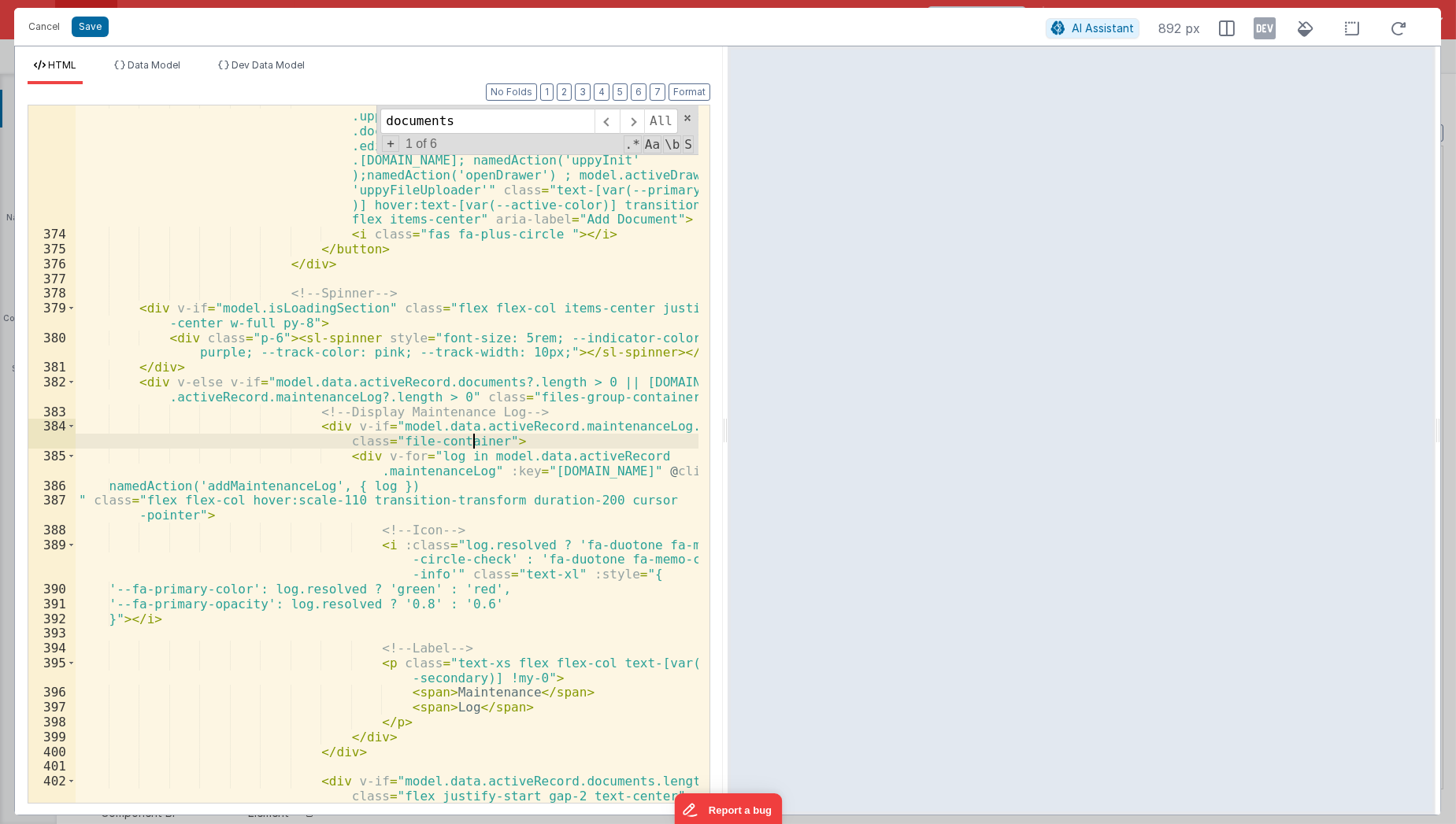
scroll to position [6788, 0]
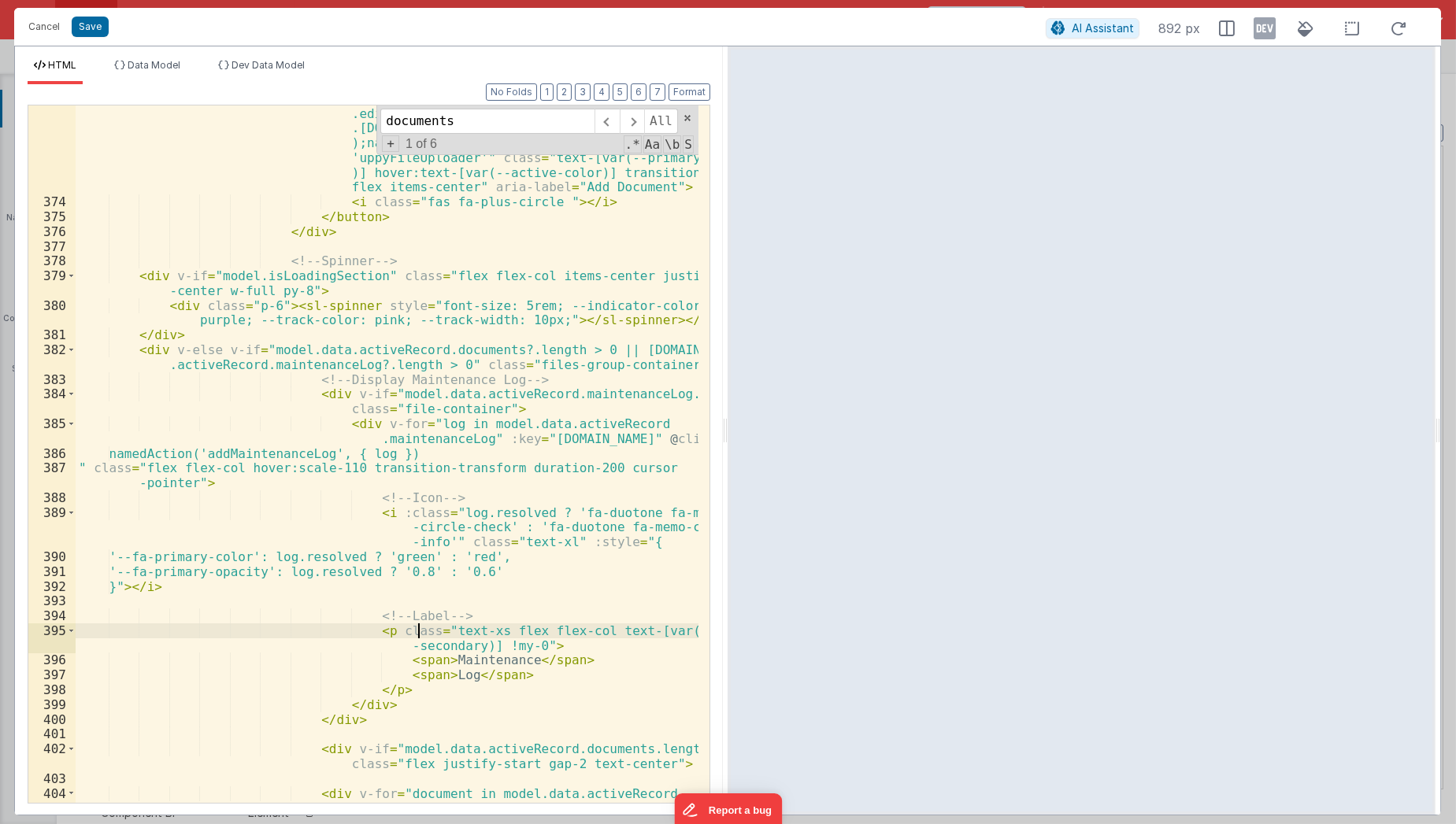
click at [420, 622] on div "< button v-if = "model.editMode==[DOMAIN_NAME]" @ click = "model .uppyOptions.u…" at bounding box center [387, 499] width 623 height 876
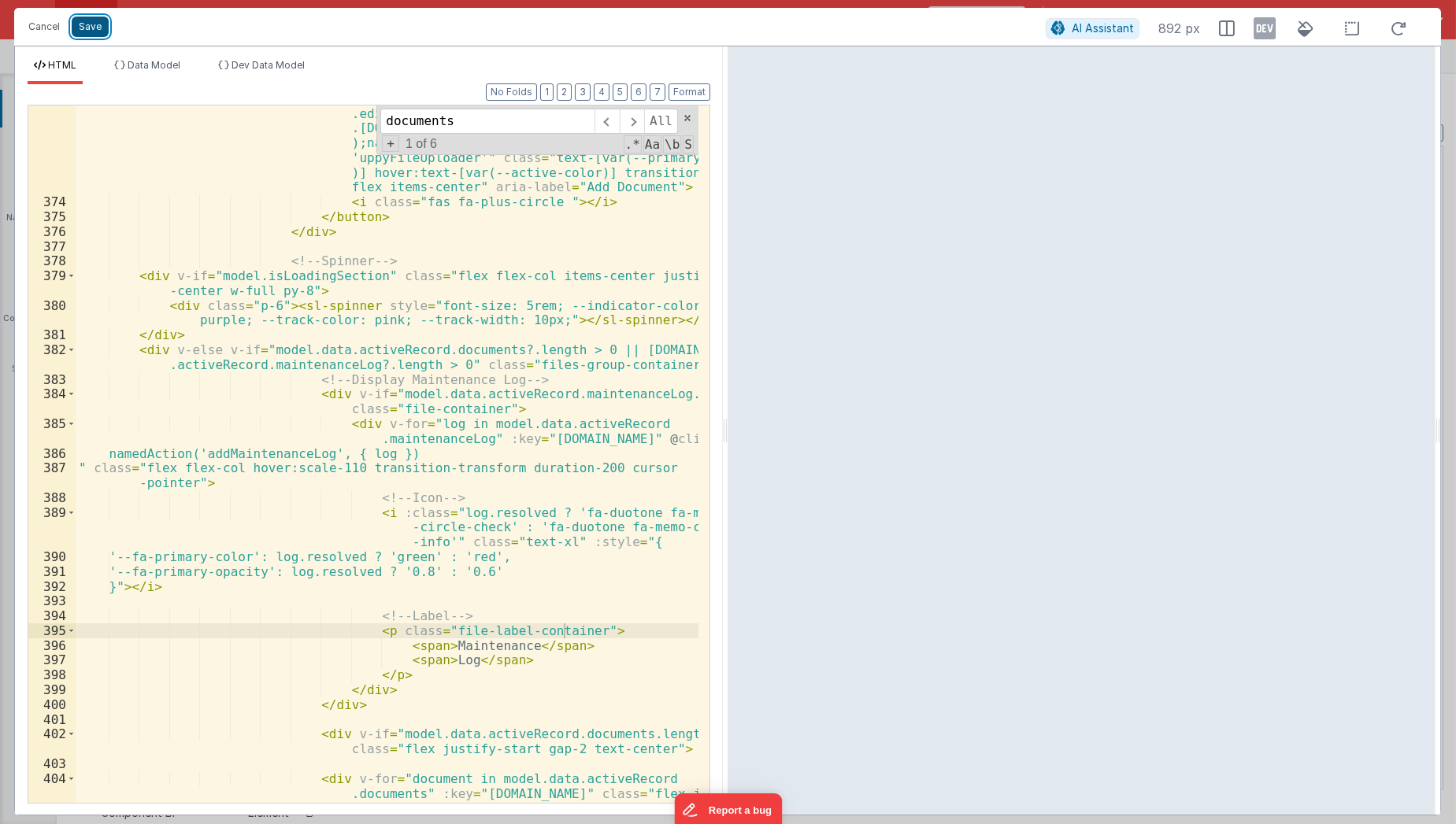
click at [87, 25] on button "Save" at bounding box center [90, 26] width 37 height 21
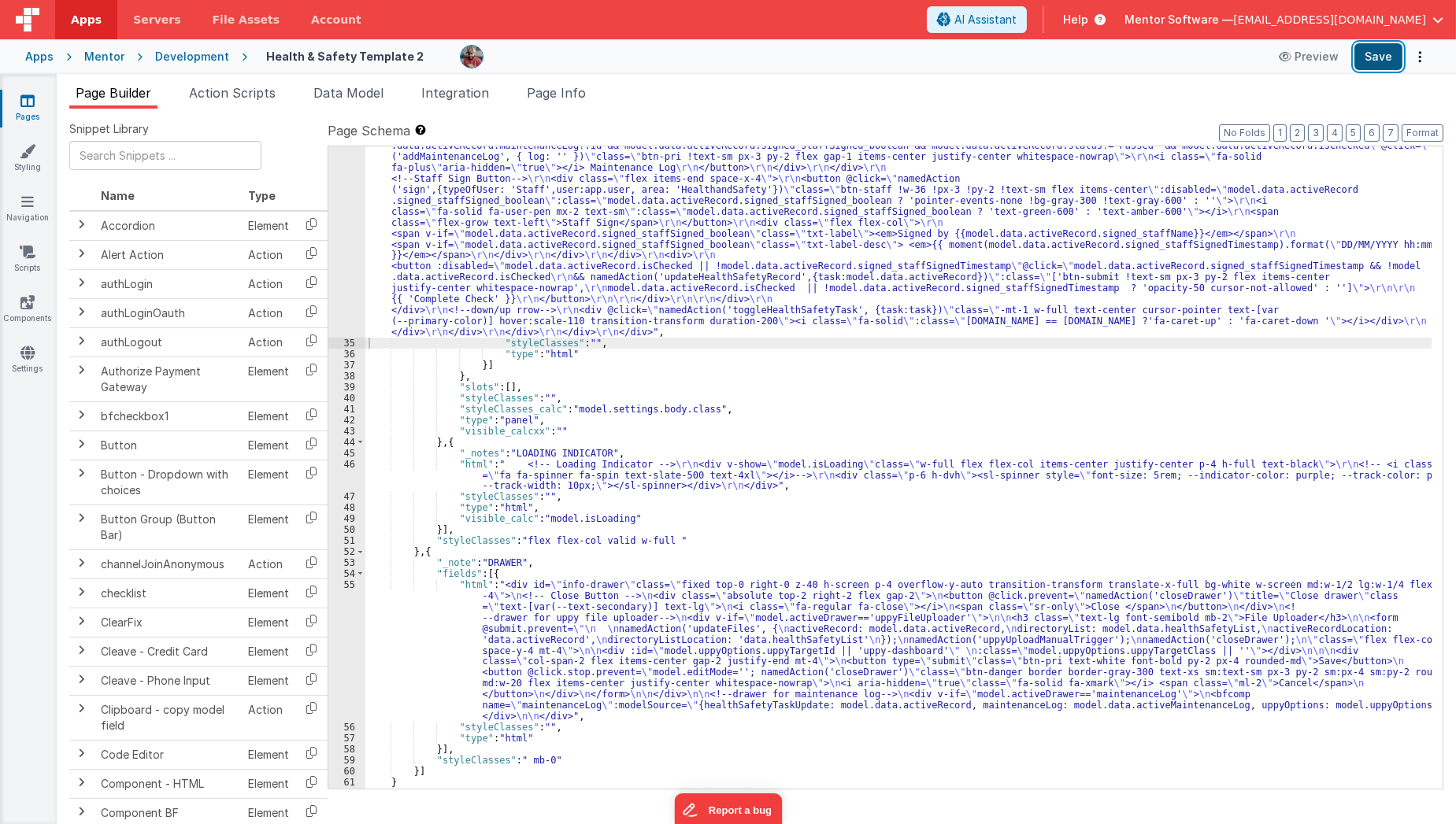
click at [1380, 58] on button "Save" at bounding box center [1378, 56] width 48 height 26
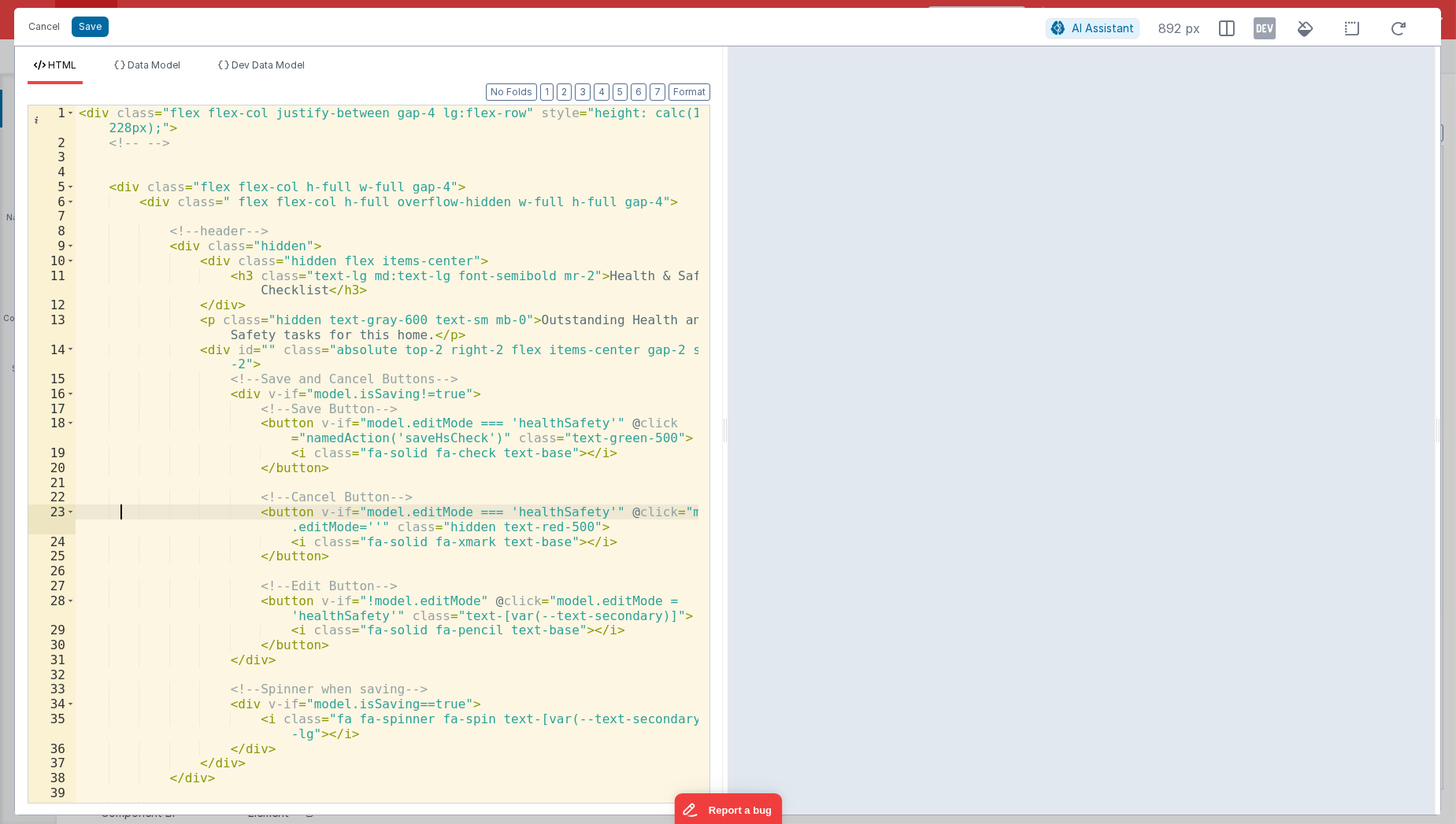
click at [118, 510] on div "< div class = "flex flex-col justify-between gap-4 lg:flex-row" style = "height…" at bounding box center [387, 477] width 623 height 743
click at [198, 425] on div "< div class = "flex flex-col justify-between gap-4 lg:flex-row" style = "height…" at bounding box center [387, 477] width 623 height 743
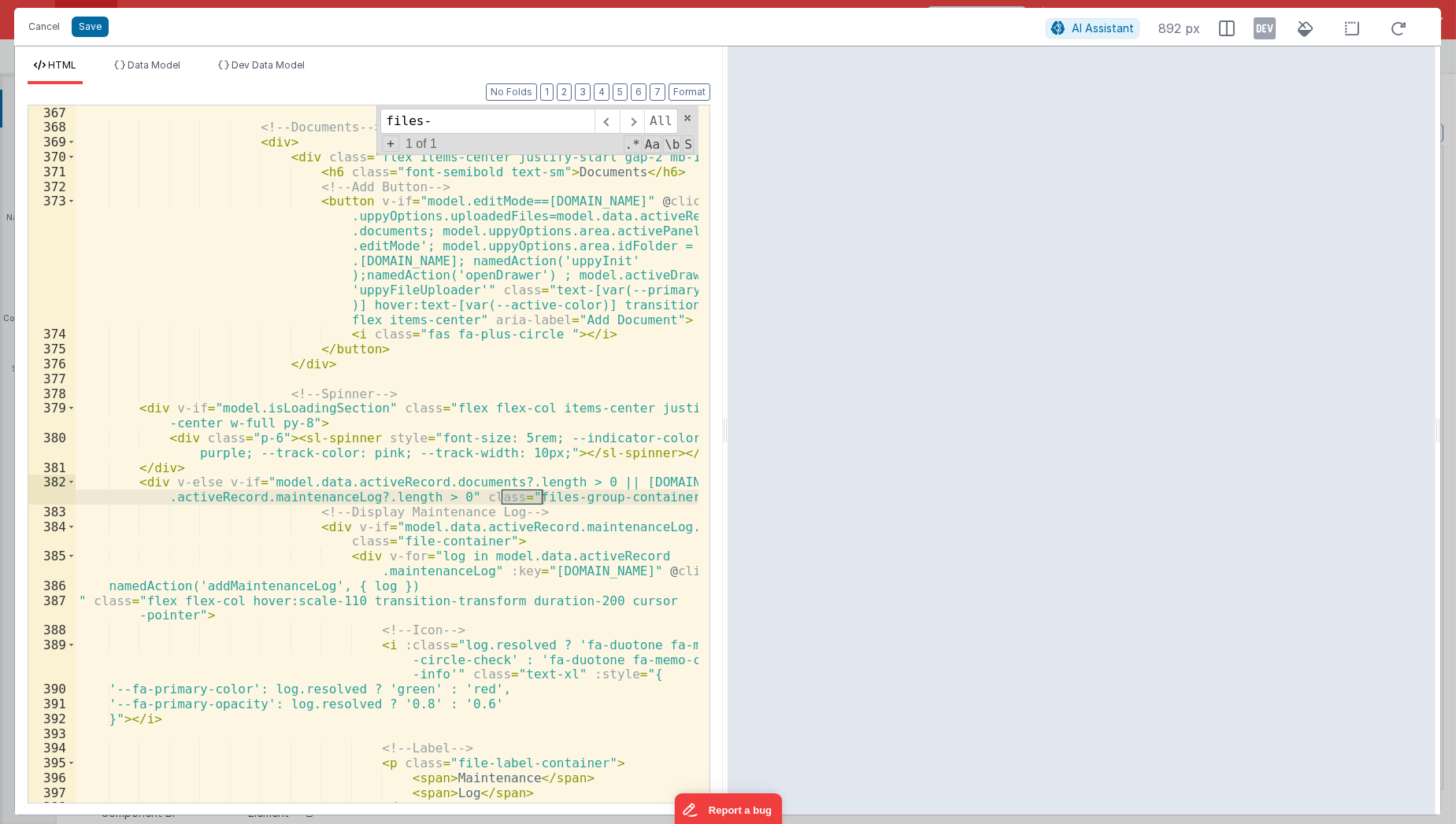
scroll to position [6662, 0]
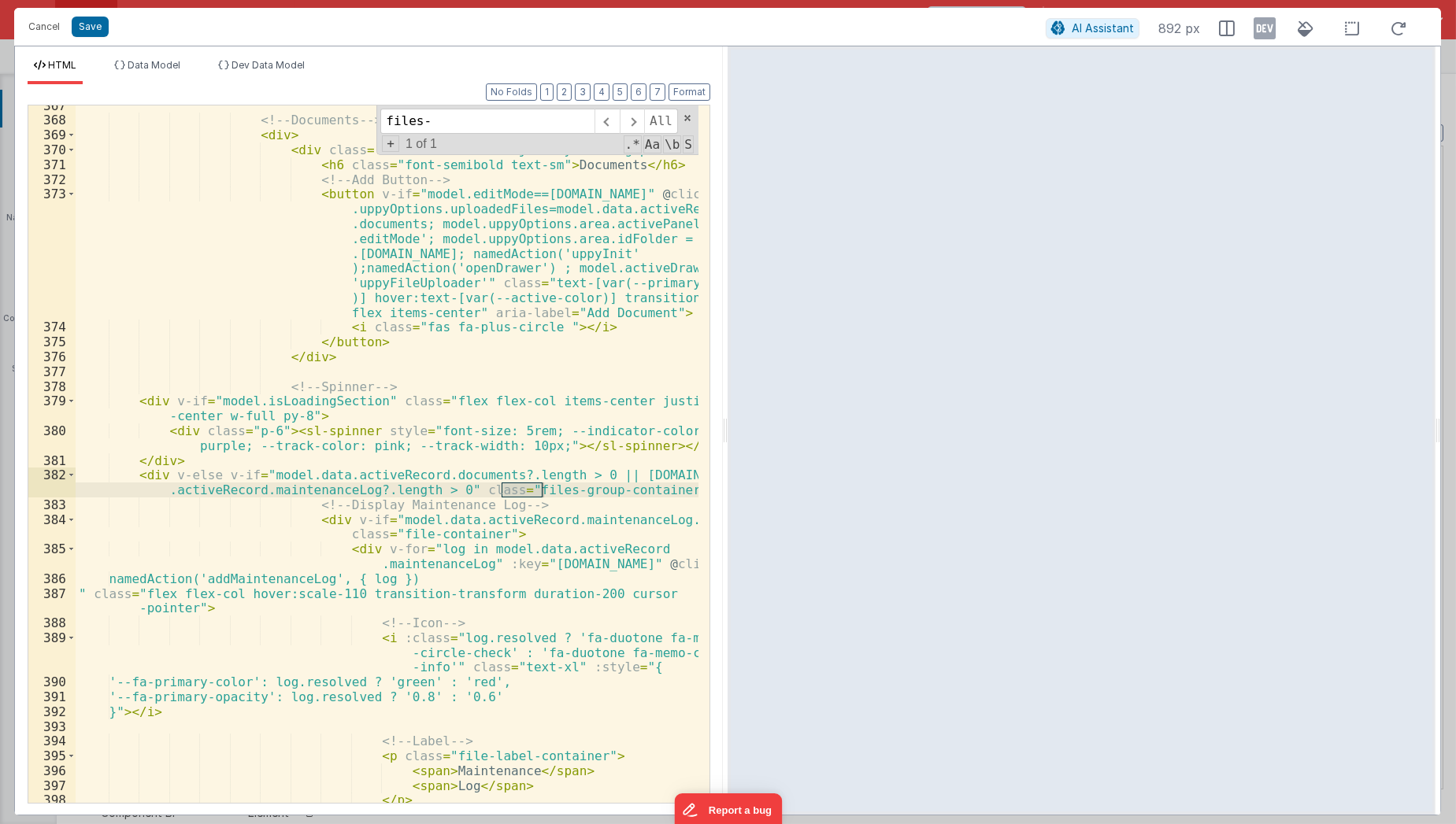
type input "files-"
click at [191, 592] on div "<!-- Documents --> < div > < div class = "flex items-center justify-start gap-2…" at bounding box center [387, 463] width 623 height 729
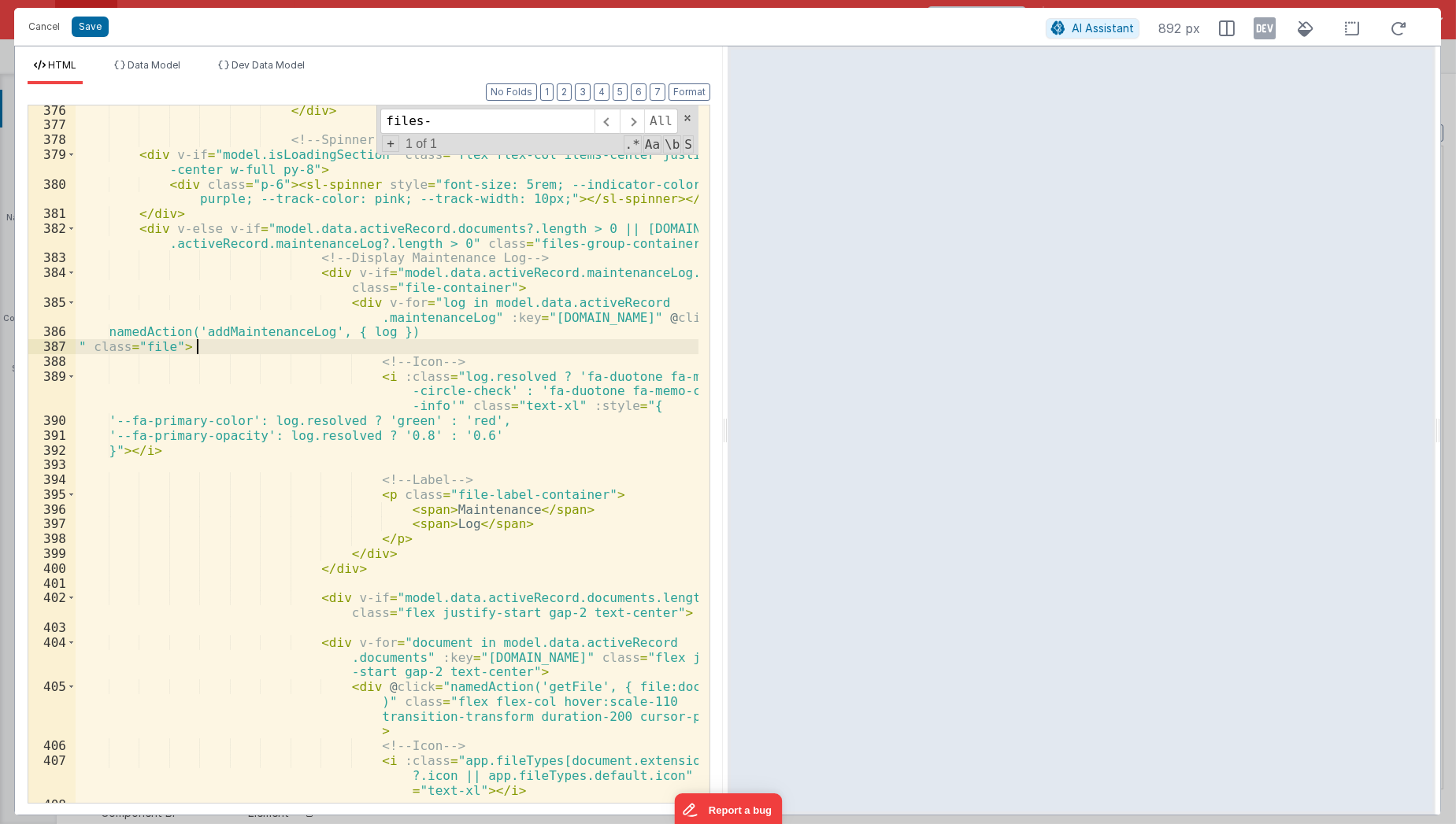
scroll to position [6899, 0]
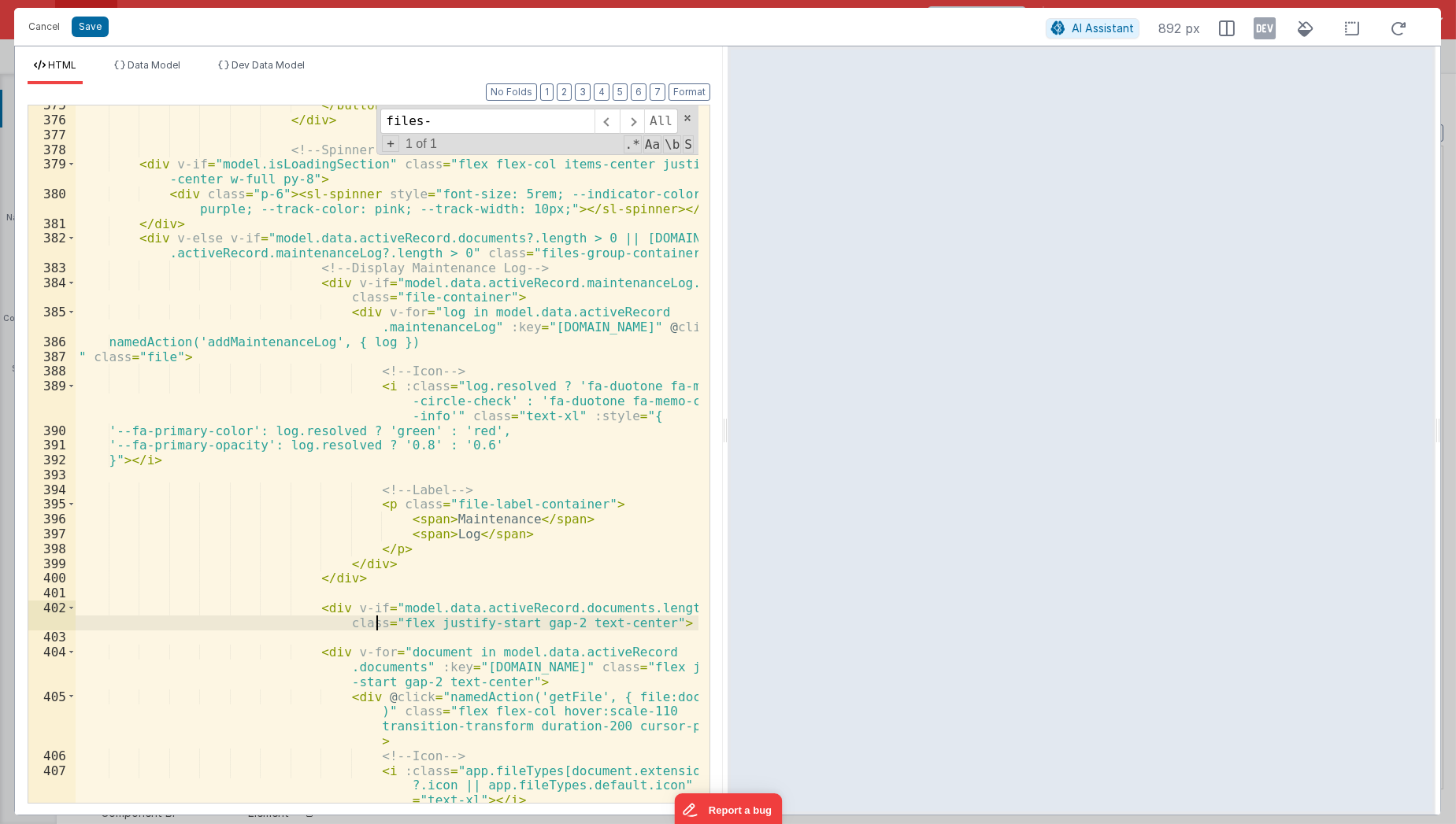
click at [375, 619] on div "</ button > </ div > <!-- Spinner --> < div v-if = "model.isLoadingSection" cla…" at bounding box center [387, 462] width 623 height 729
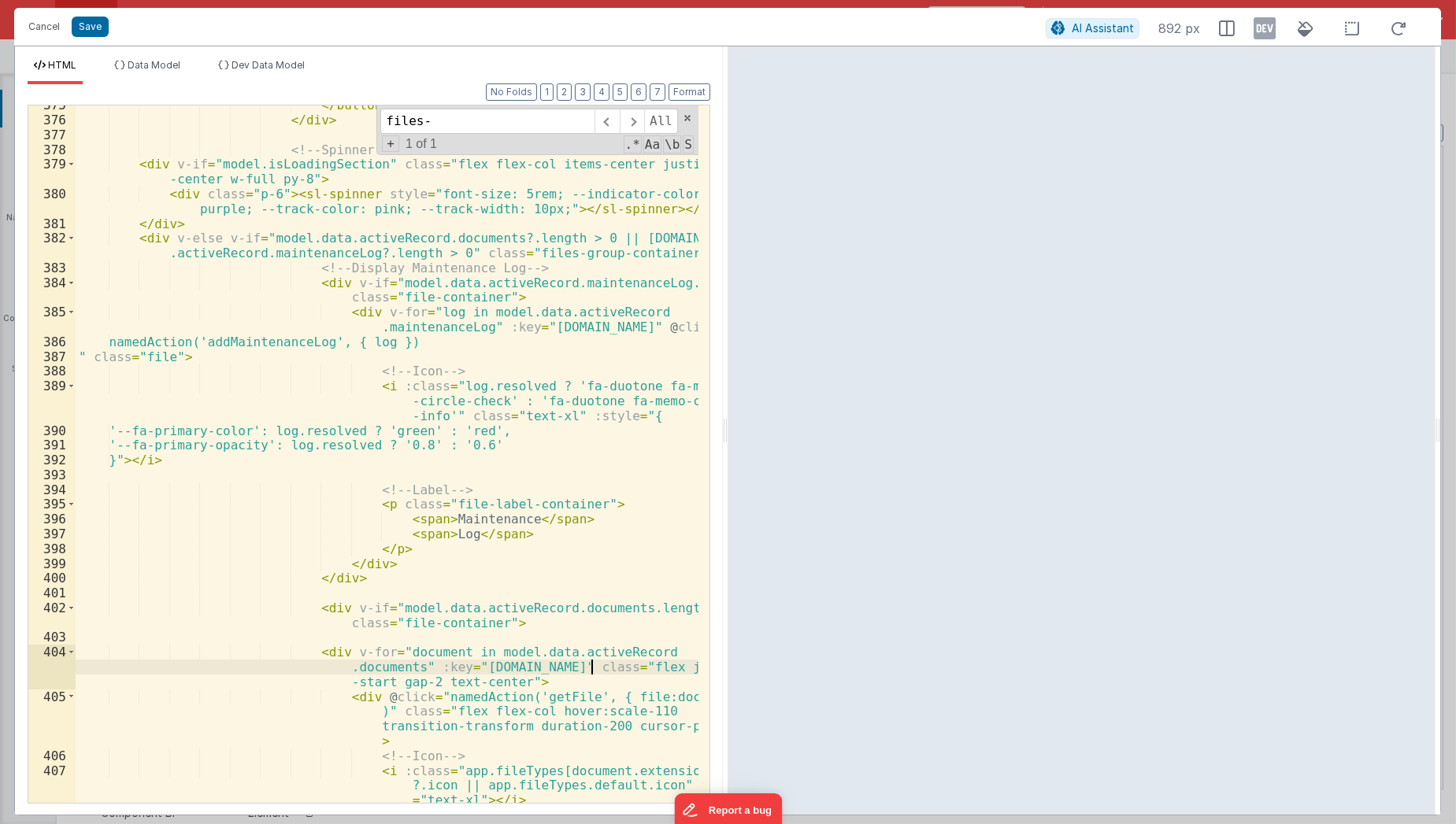
click at [591, 669] on div "</ button > </ div > <!-- Spinner --> < div v-if = "model.isLoadingSection" cla…" at bounding box center [387, 462] width 623 height 729
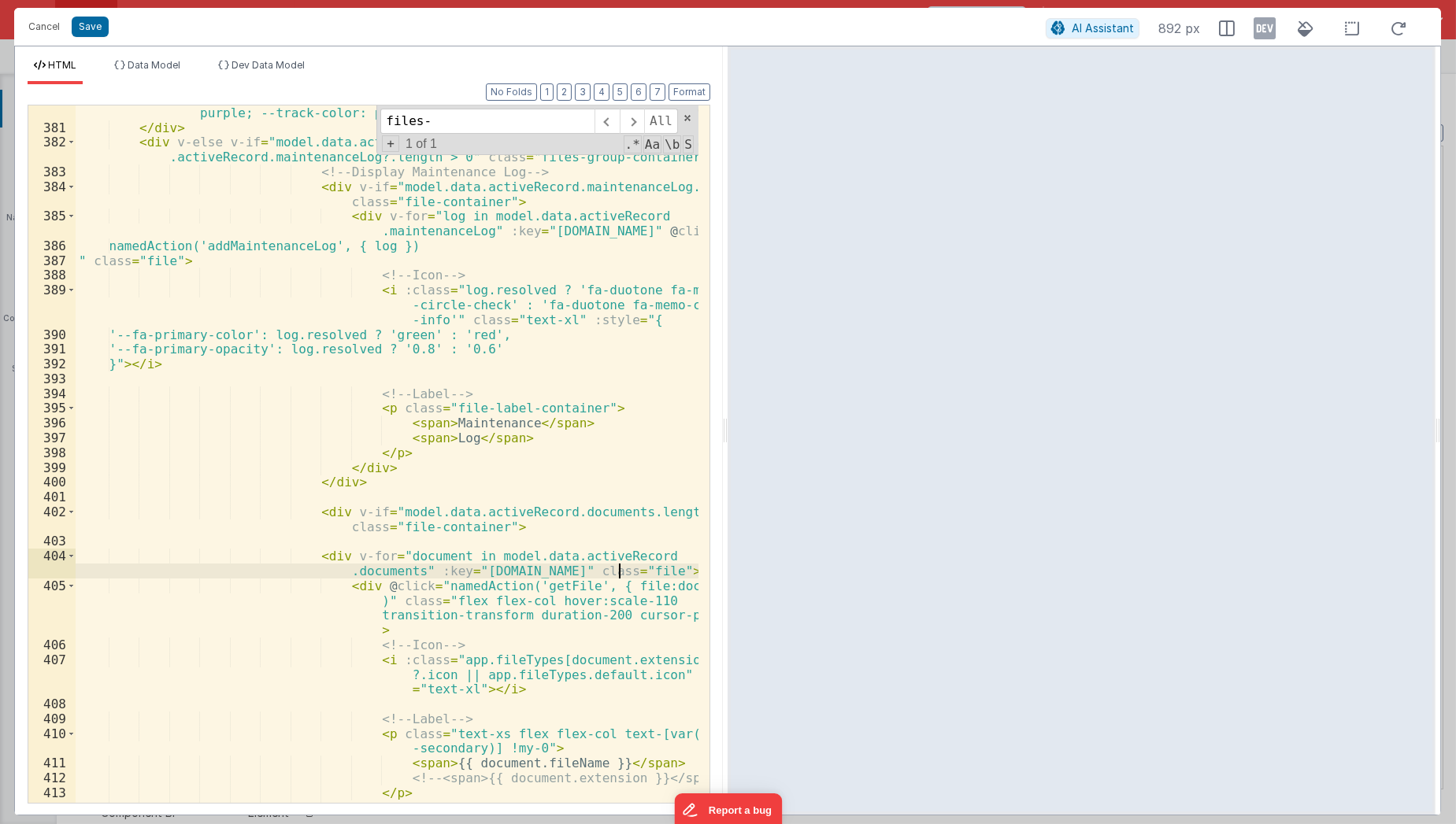
scroll to position [7038, 0]
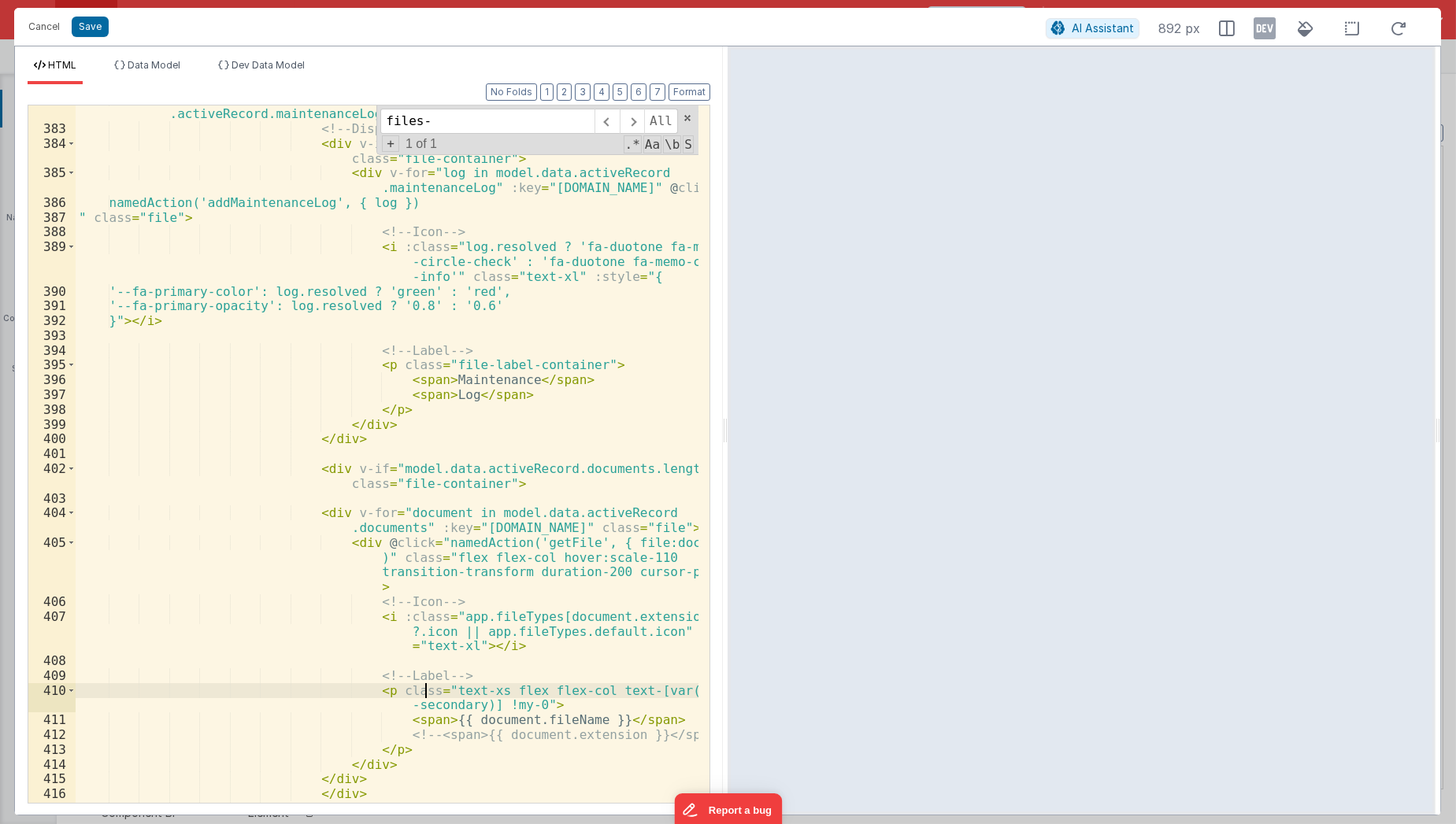
click at [425, 688] on div "< div v-else v-if = "model.data.activeRecord.documents?.length > 0 || [DOMAIN_N…" at bounding box center [387, 462] width 623 height 743
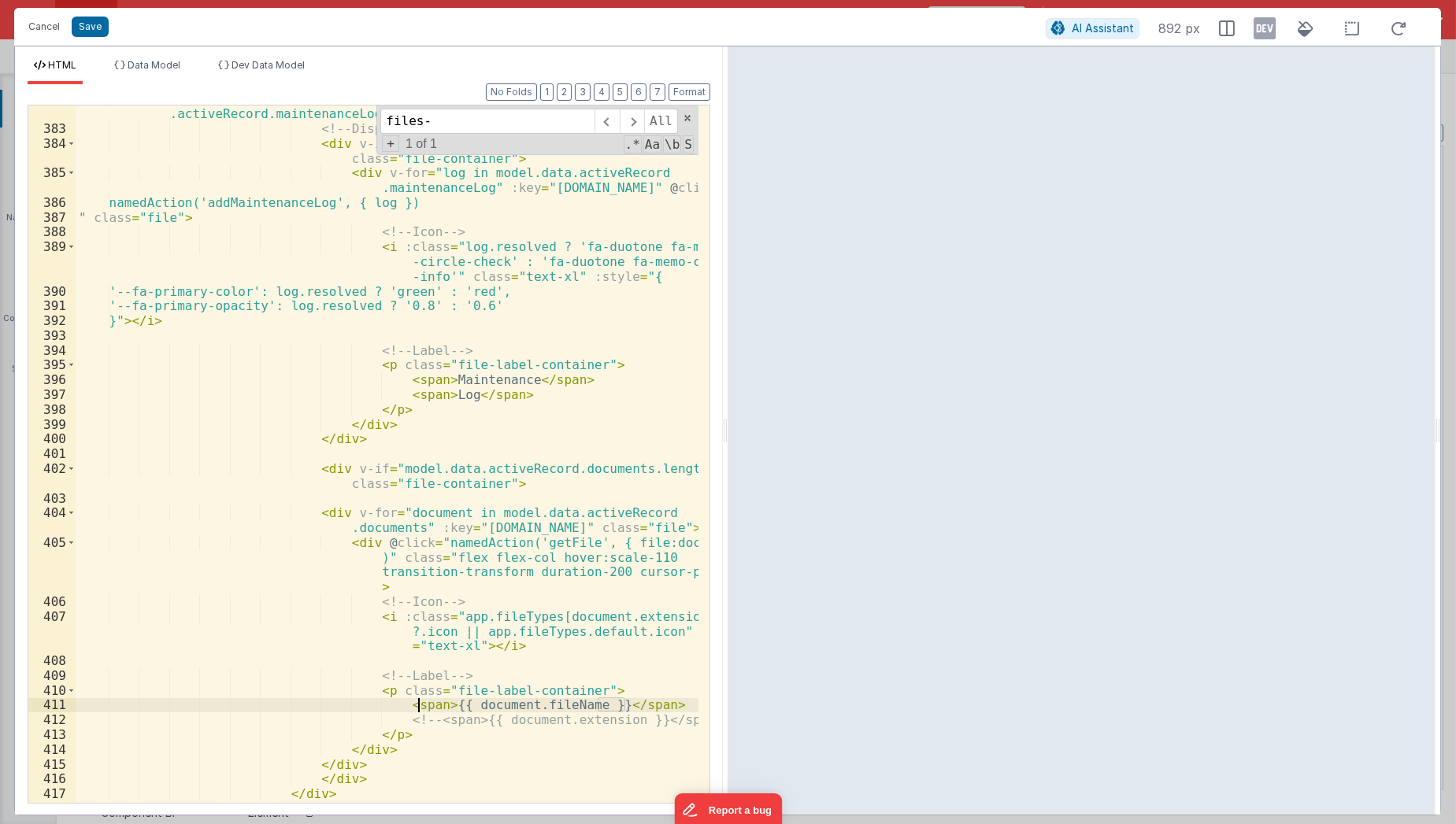
click at [418, 701] on div "< div v-else v-if = "model.data.activeRecord.documents?.length > 0 || [DOMAIN_N…" at bounding box center [387, 462] width 623 height 743
click at [74, 20] on button "Save" at bounding box center [90, 26] width 37 height 21
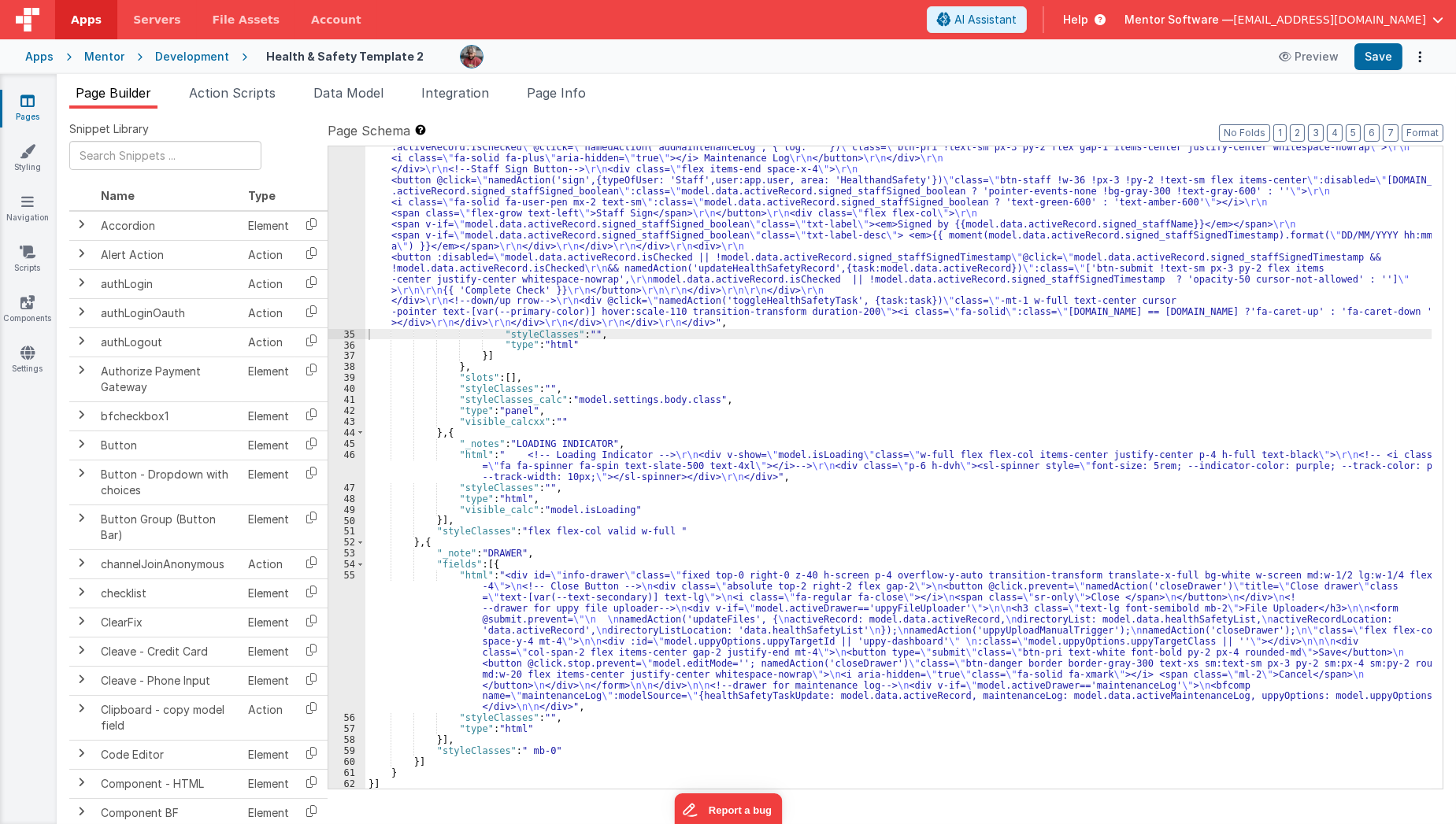
scroll to position [3022, 0]
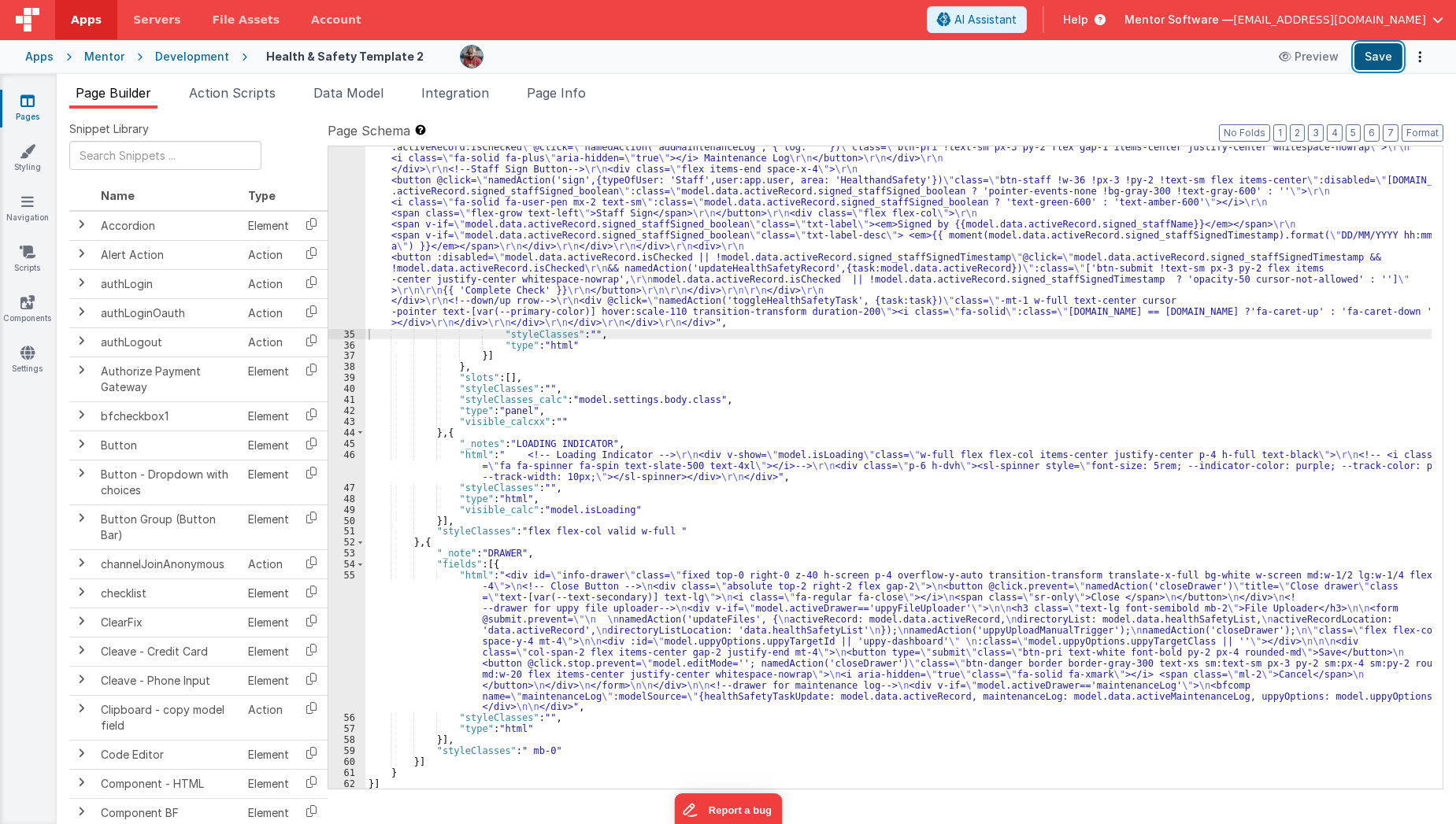
click at [1365, 62] on button "Save" at bounding box center [1378, 56] width 48 height 26
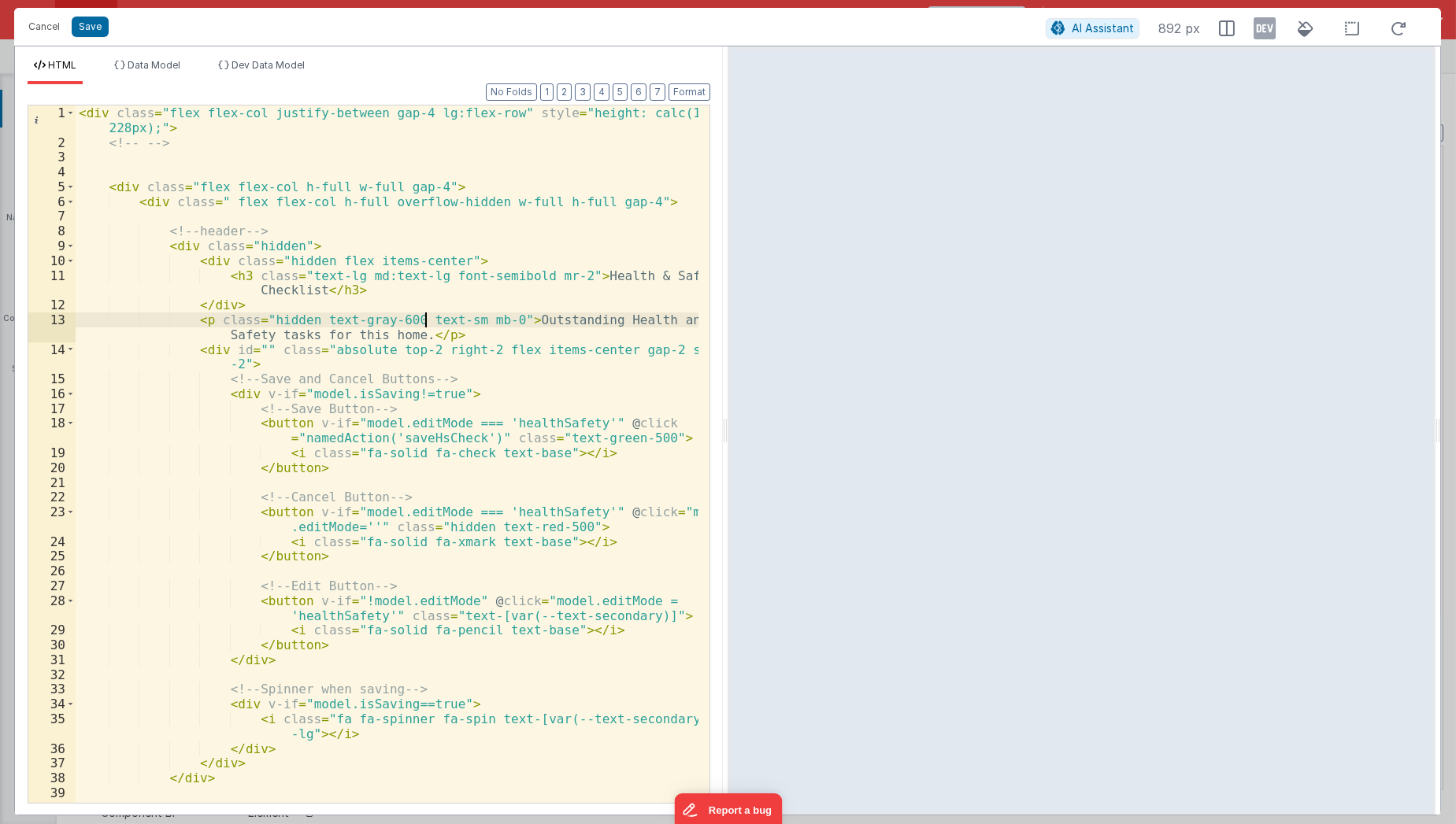
click at [425, 315] on div "< div class = "flex flex-col justify-between gap-4 lg:flex-row" style = "height…" at bounding box center [387, 477] width 623 height 743
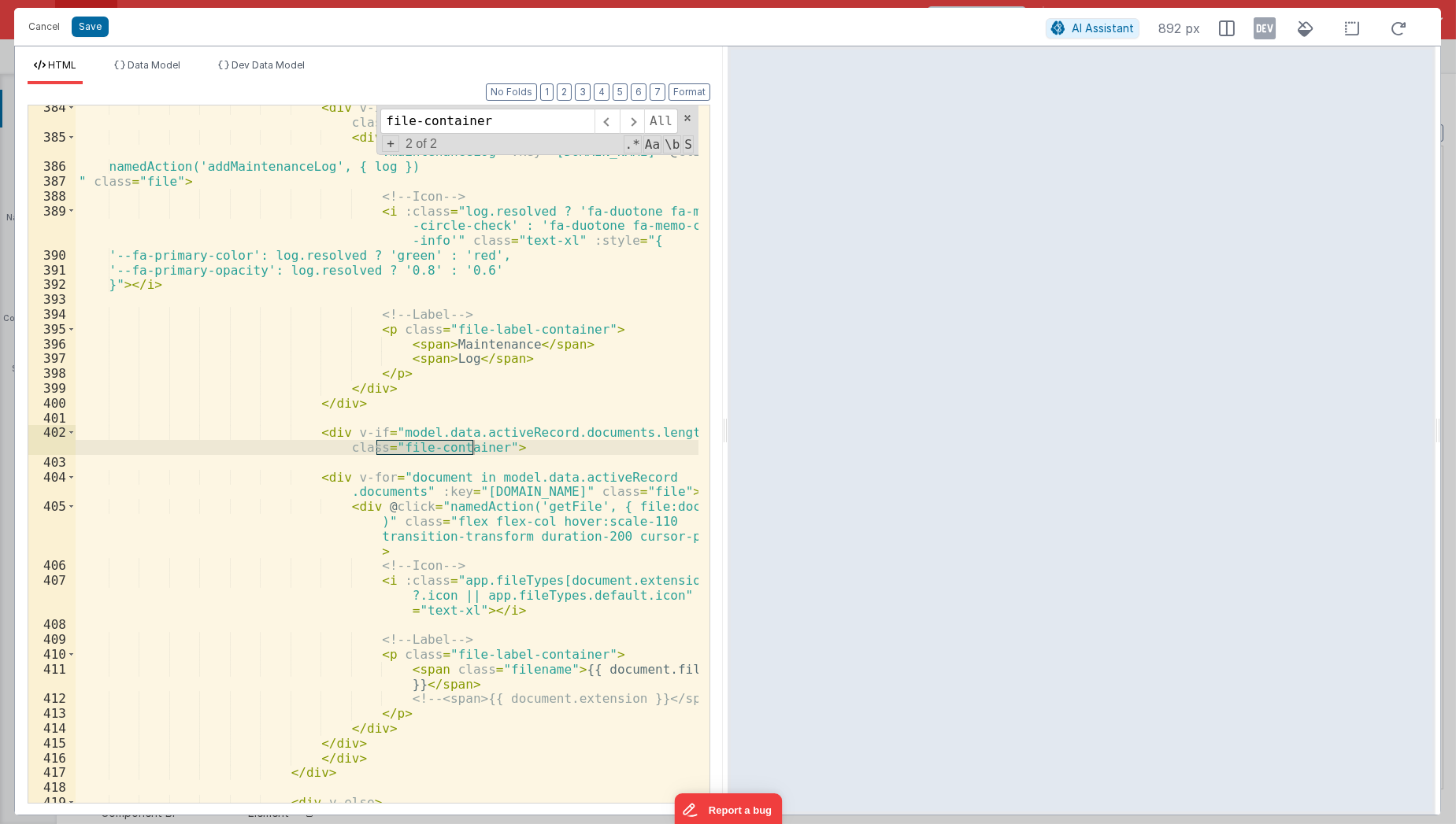
scroll to position [7075, 0]
type input "file-container"
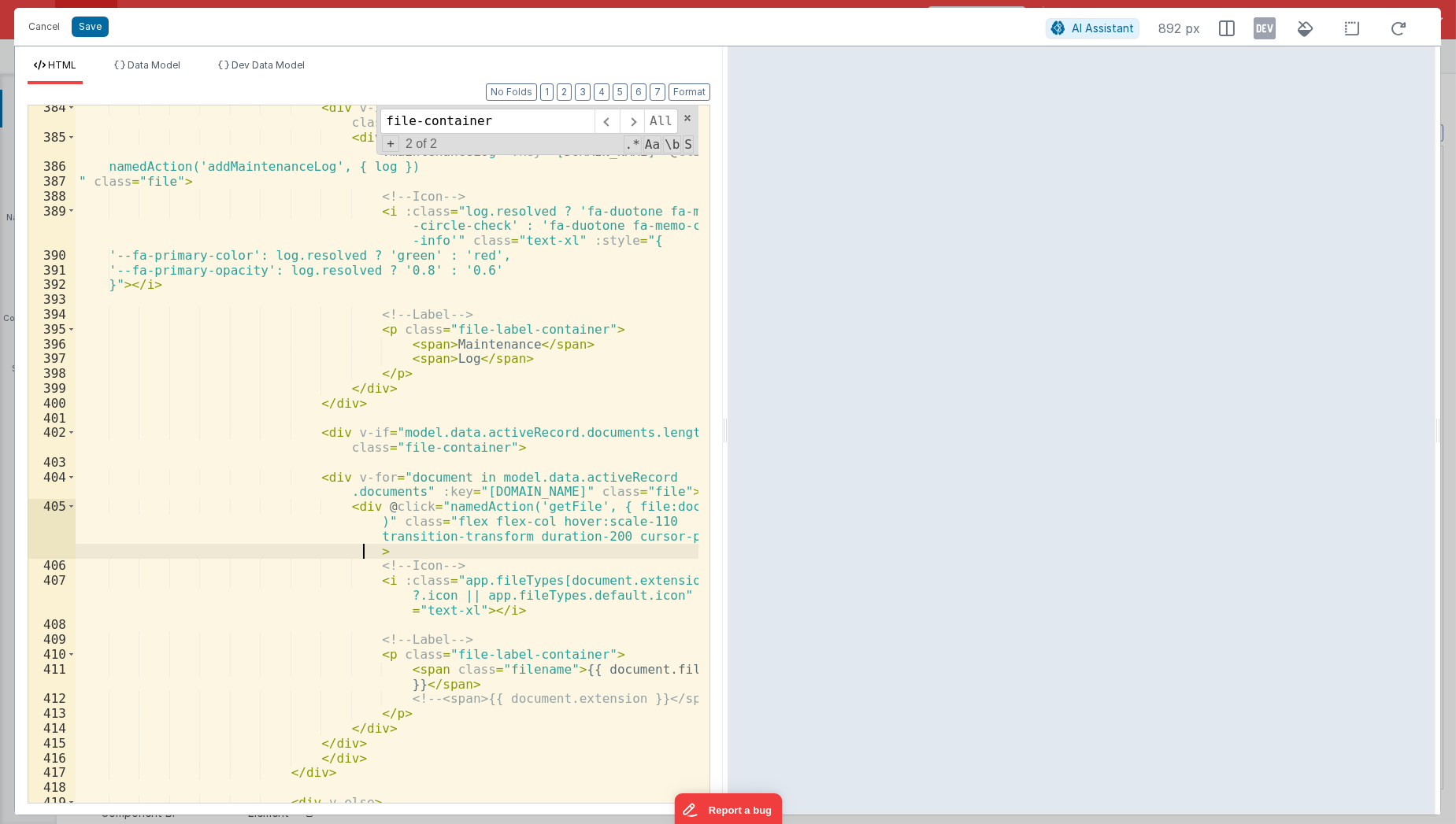
click at [471, 556] on div "< div v-if = "model.data.activeRecord.maintenanceLog.length" class = "file-cont…" at bounding box center [387, 471] width 623 height 743
click at [418, 522] on div "< div v-if = "model.data.activeRecord.maintenanceLog.length" class = "file-cont…" at bounding box center [387, 471] width 623 height 743
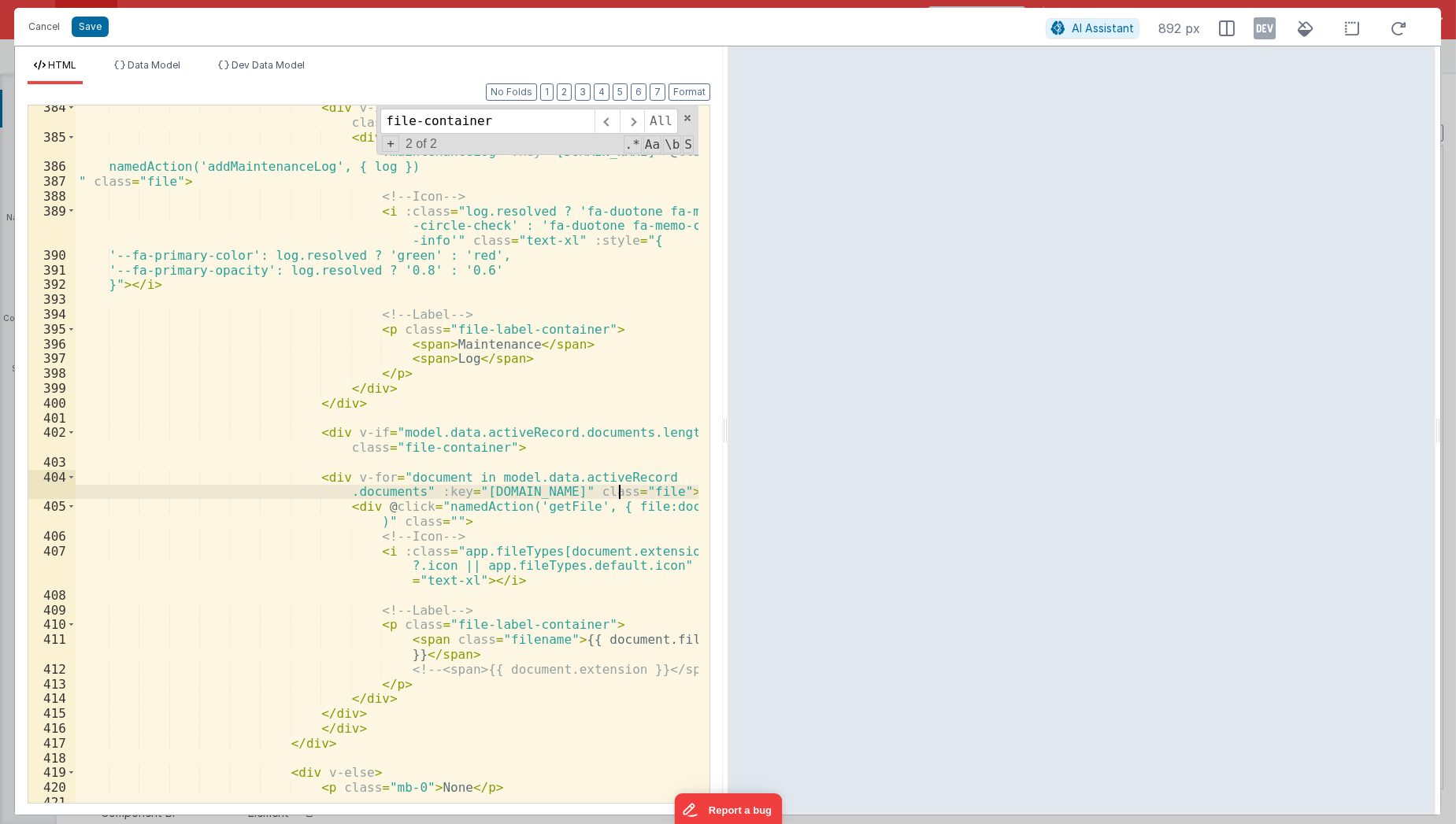
click at [615, 489] on div "< div v-if = "model.data.activeRecord.maintenanceLog.length" class = "file-cont…" at bounding box center [387, 471] width 623 height 743
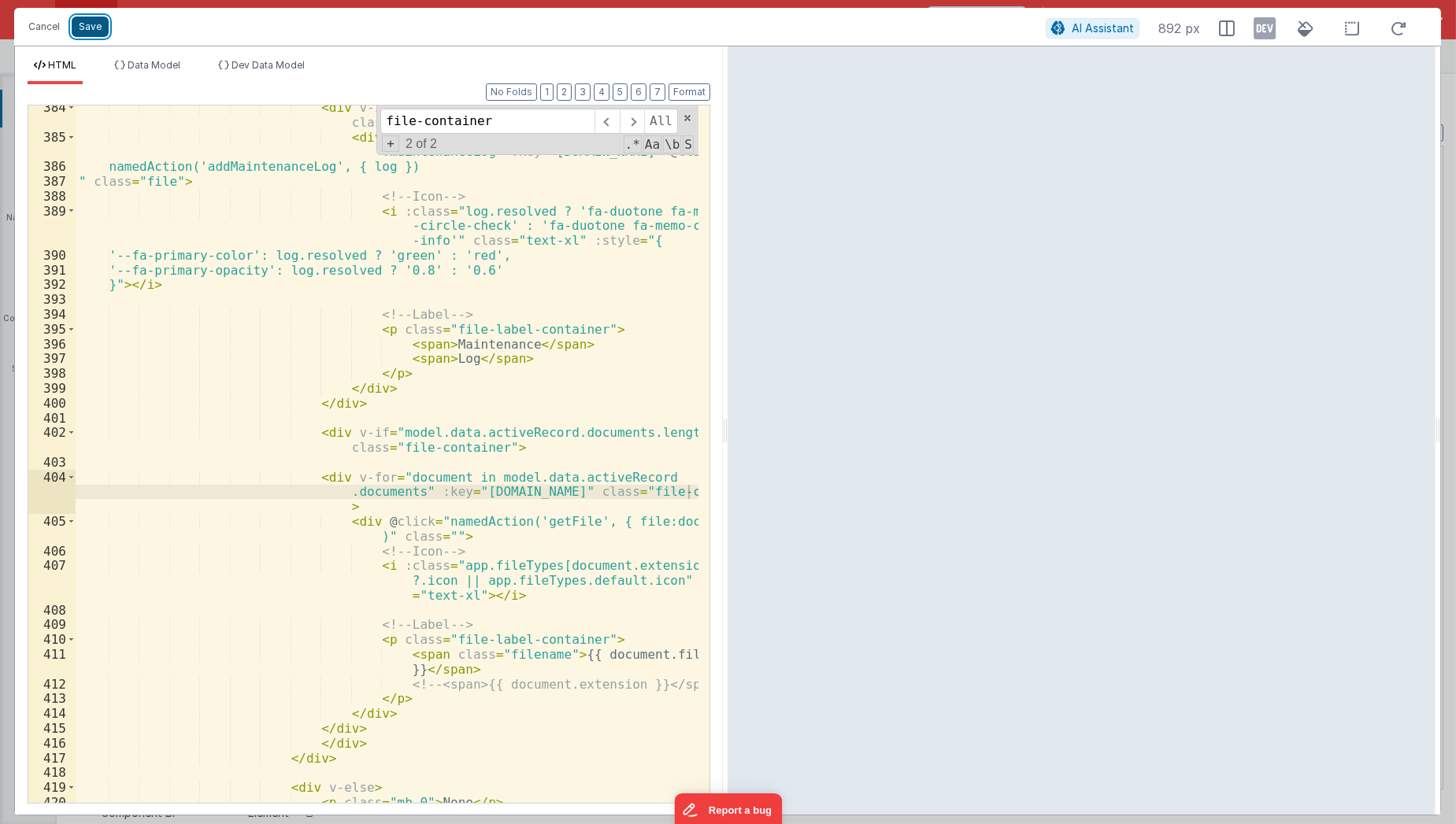
click at [92, 20] on button "Save" at bounding box center [90, 26] width 37 height 21
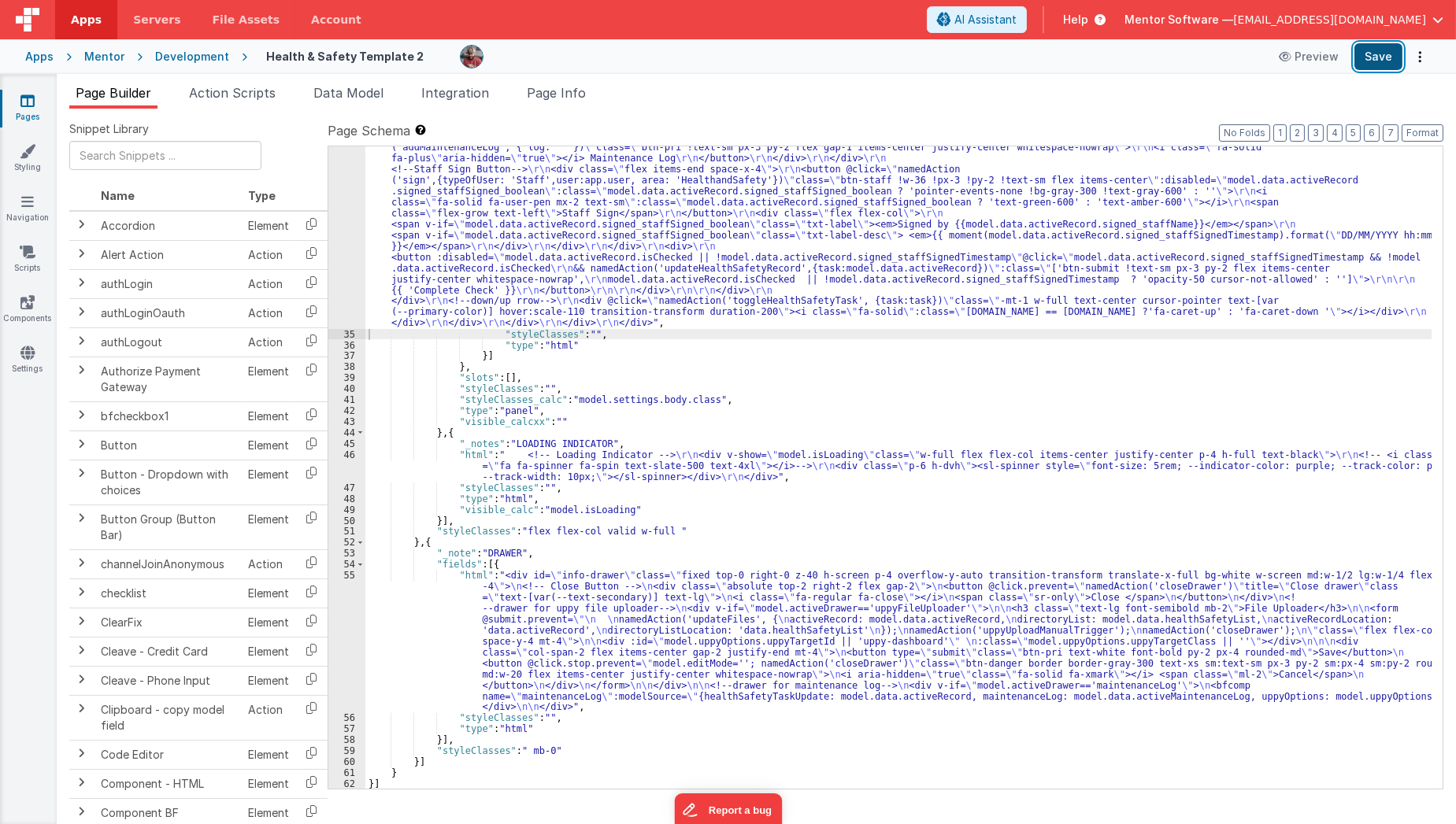
click at [1385, 56] on button "Save" at bounding box center [1378, 56] width 48 height 26
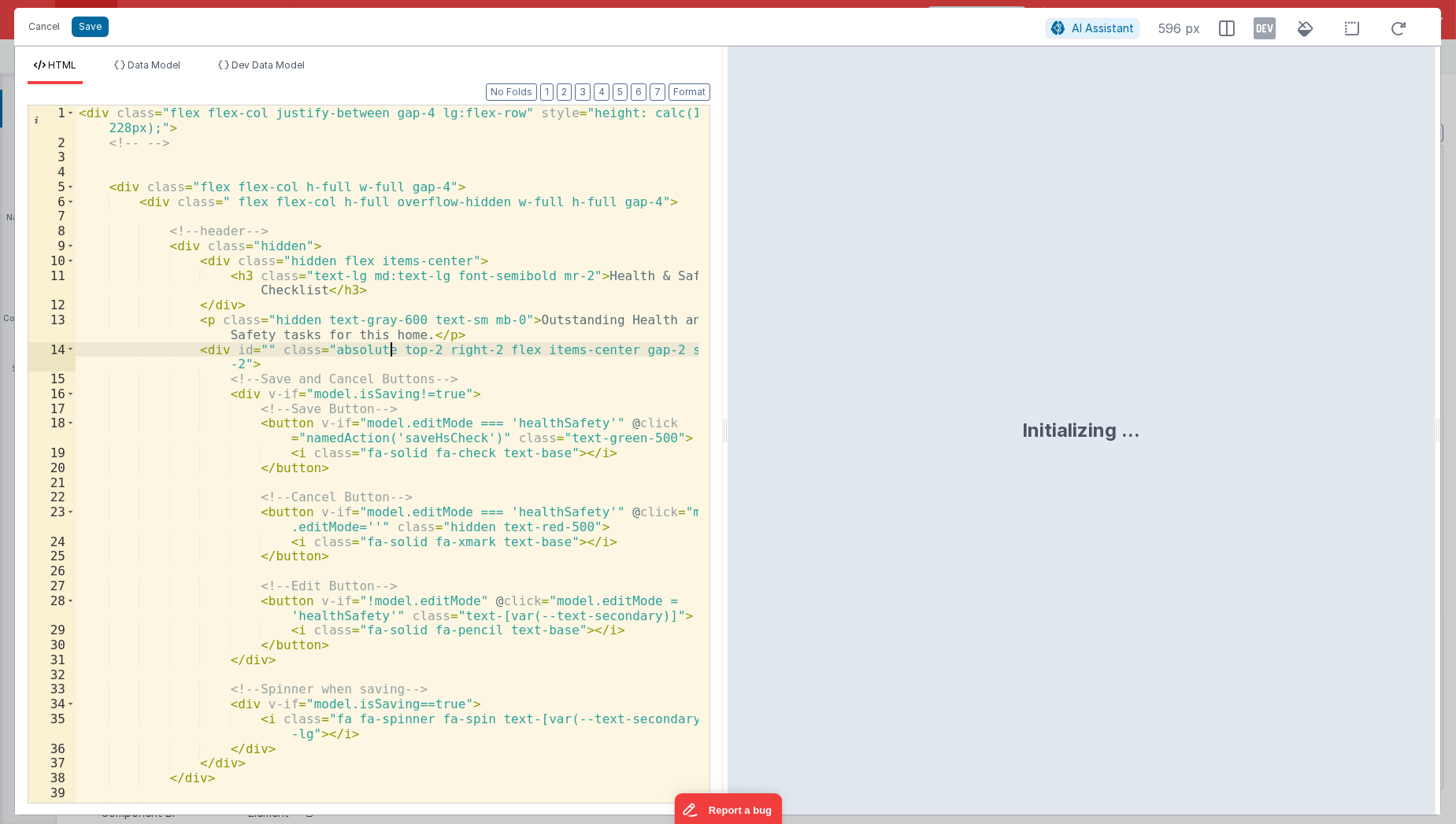
click at [388, 346] on div "< div class = "flex flex-col justify-between gap-4 lg:flex-row" style = "height…" at bounding box center [387, 477] width 623 height 743
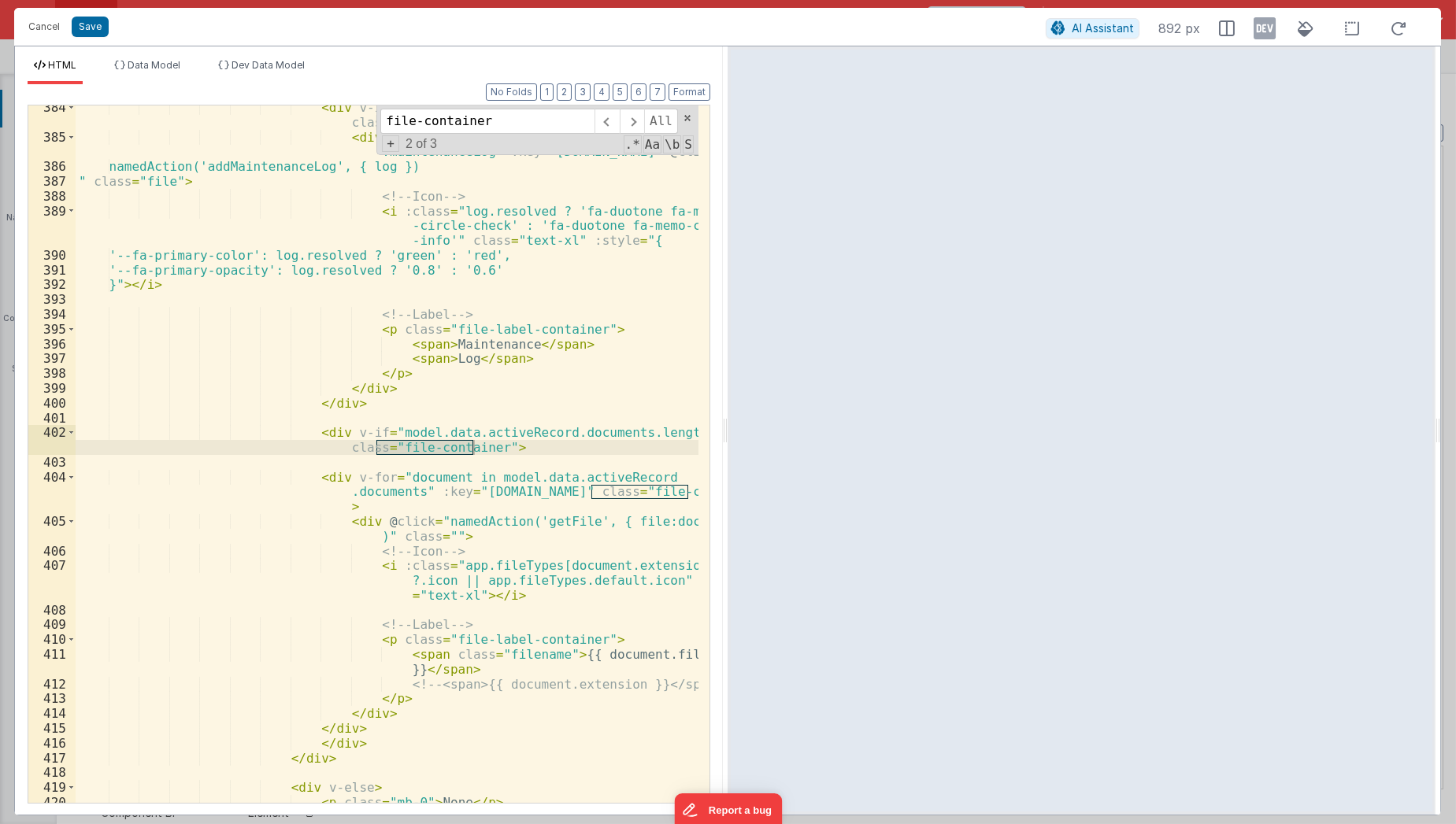
type input "file-container"
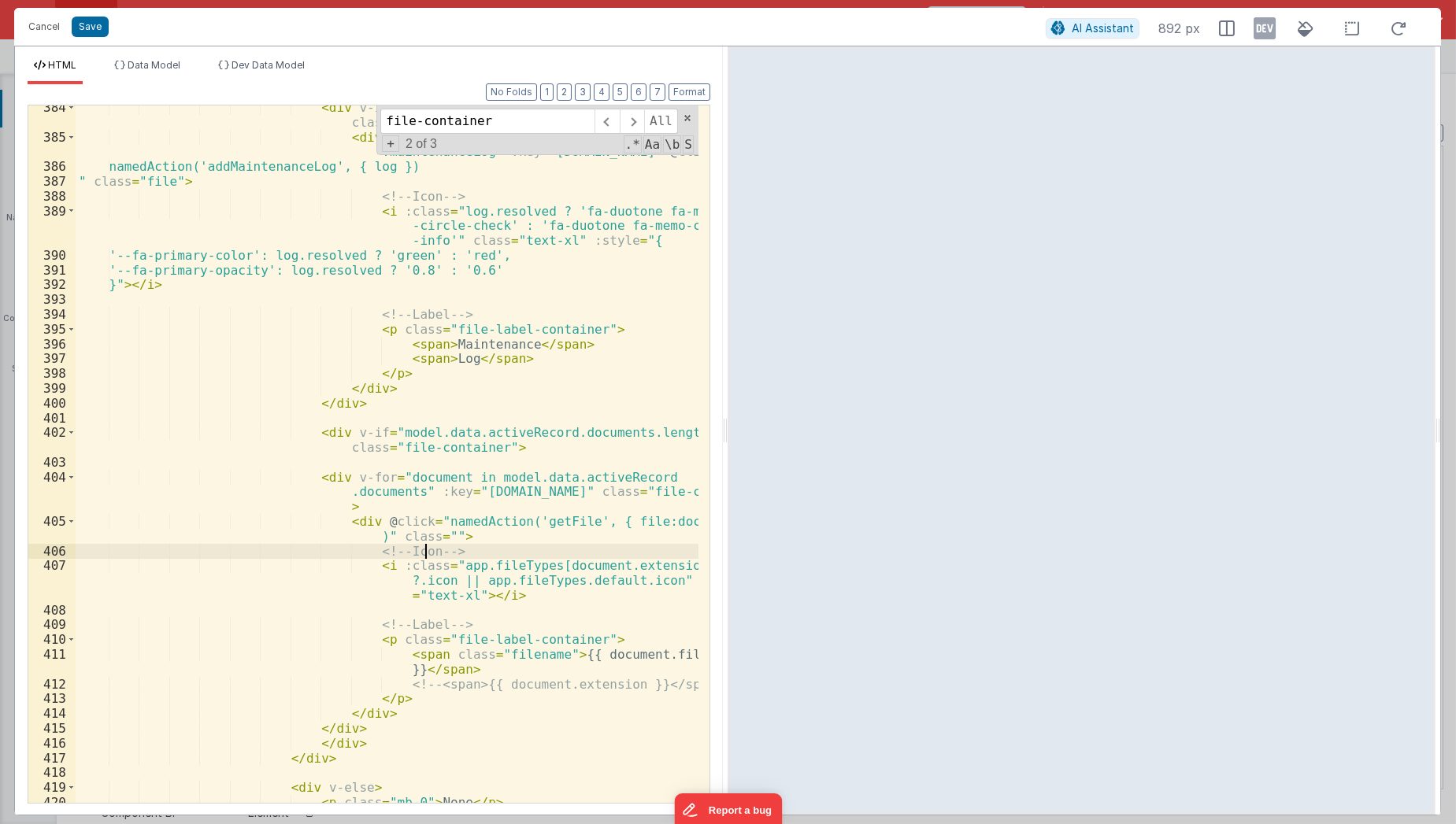
click at [427, 544] on div "< div v-if = "model.data.activeRecord.maintenanceLog.length" class = "file-cont…" at bounding box center [387, 471] width 623 height 743
click at [426, 523] on div "< div v-if = "model.data.activeRecord.maintenanceLog.length" class = "file-cont…" at bounding box center [387, 471] width 623 height 743
click at [425, 530] on div "< div v-if = "model.data.activeRecord.maintenanceLog.length" class = "file-cont…" at bounding box center [387, 471] width 623 height 743
click at [91, 30] on button "Save" at bounding box center [90, 26] width 37 height 21
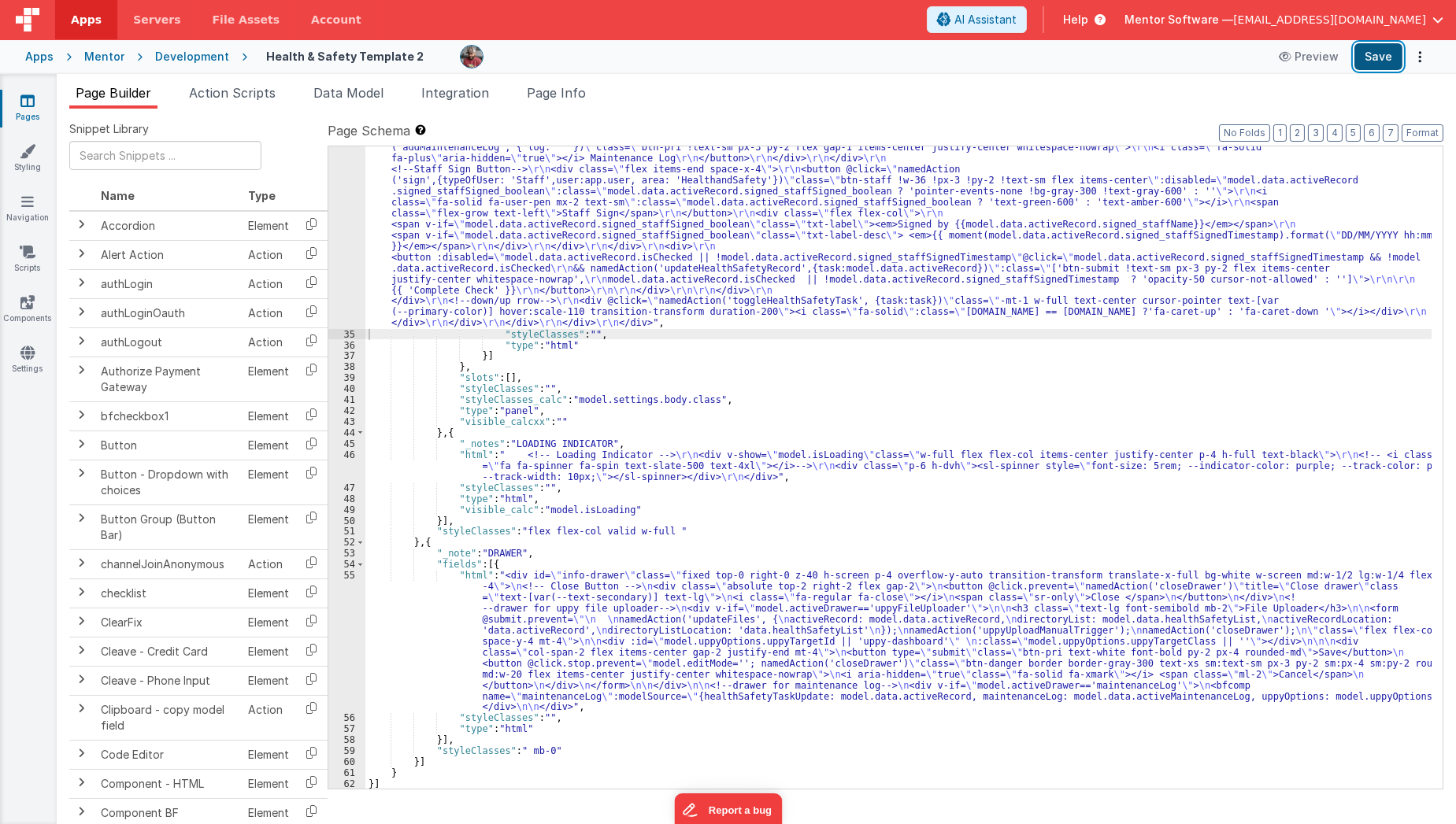
click at [1376, 64] on button "Save" at bounding box center [1378, 56] width 48 height 26
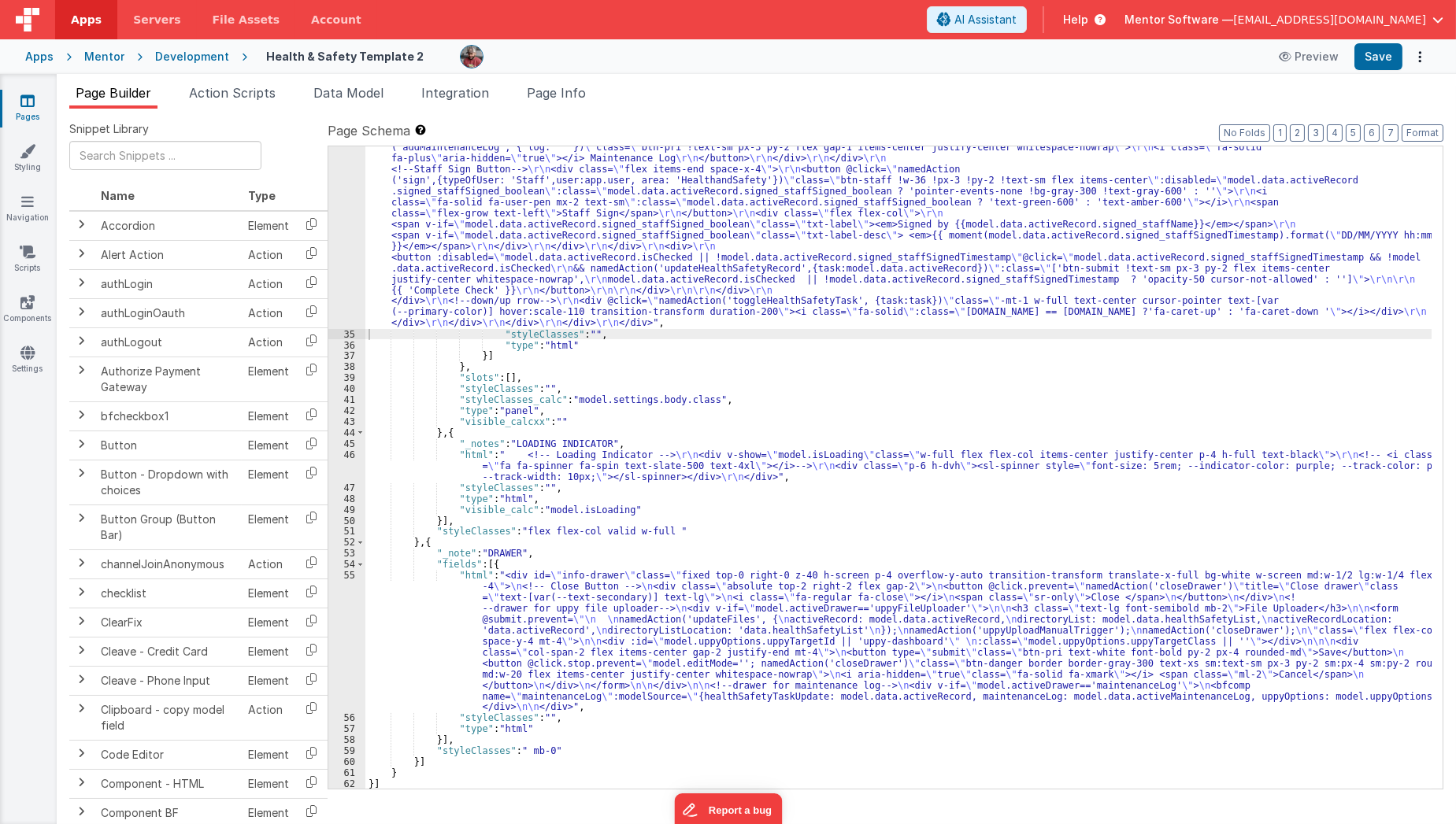
click at [38, 110] on link "Pages" at bounding box center [27, 108] width 57 height 31
